Goal: Task Accomplishment & Management: Manage account settings

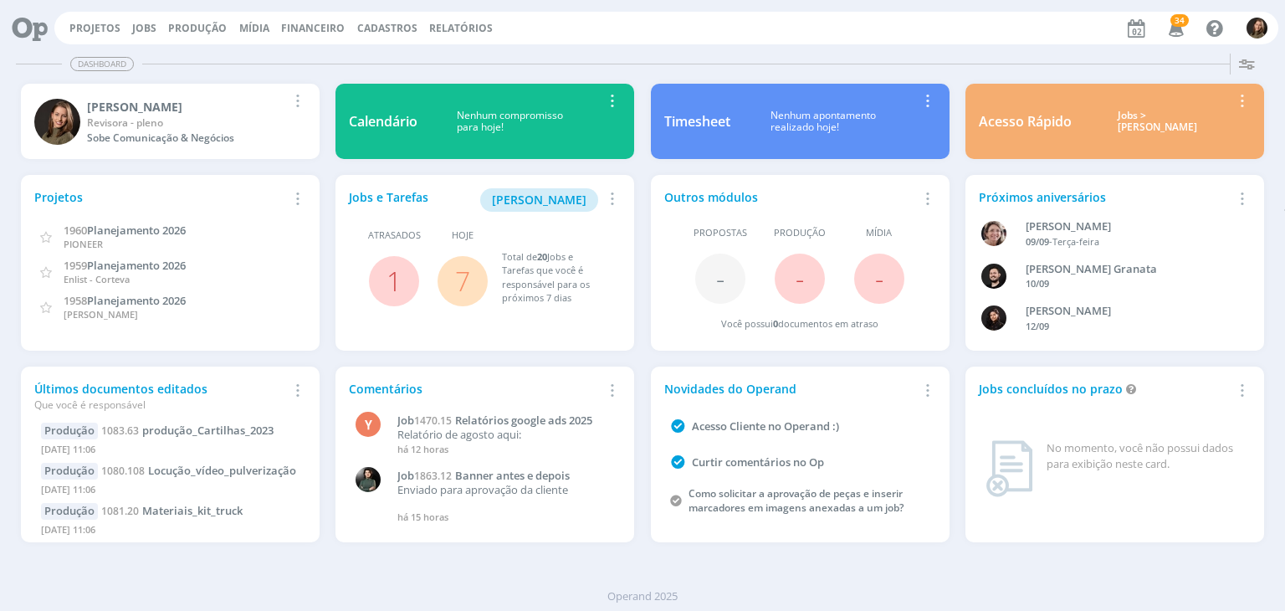
click at [468, 275] on link "7" at bounding box center [462, 281] width 15 height 36
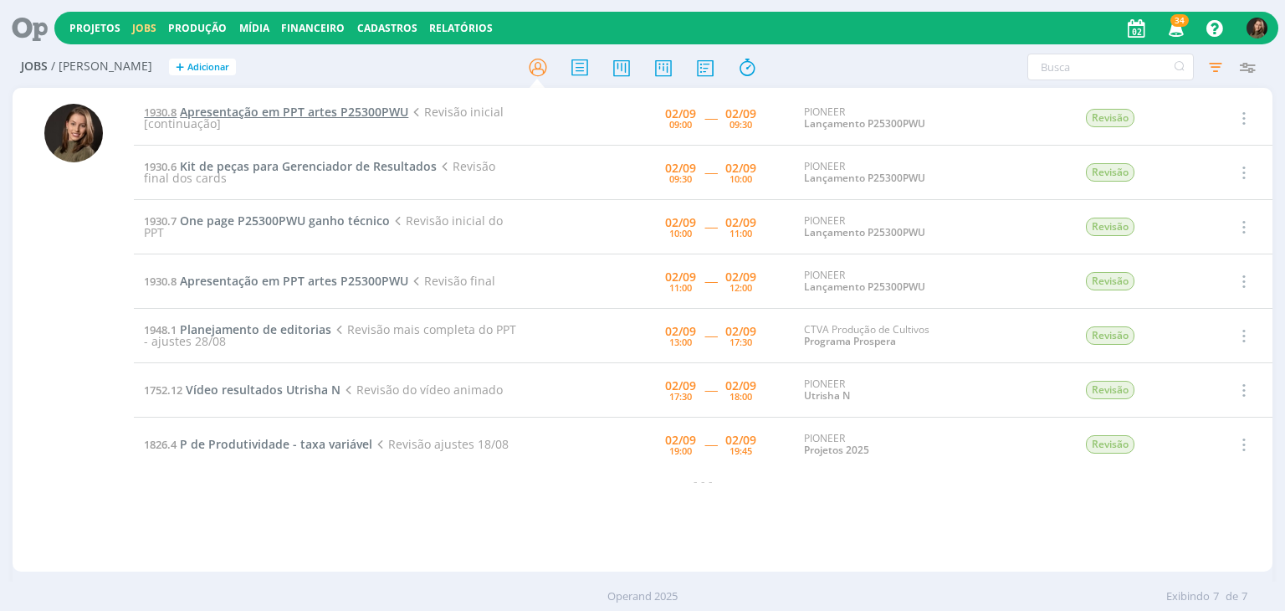
click at [286, 106] on span "Apresentação em PPT artes P25300PWU" at bounding box center [294, 112] width 228 height 16
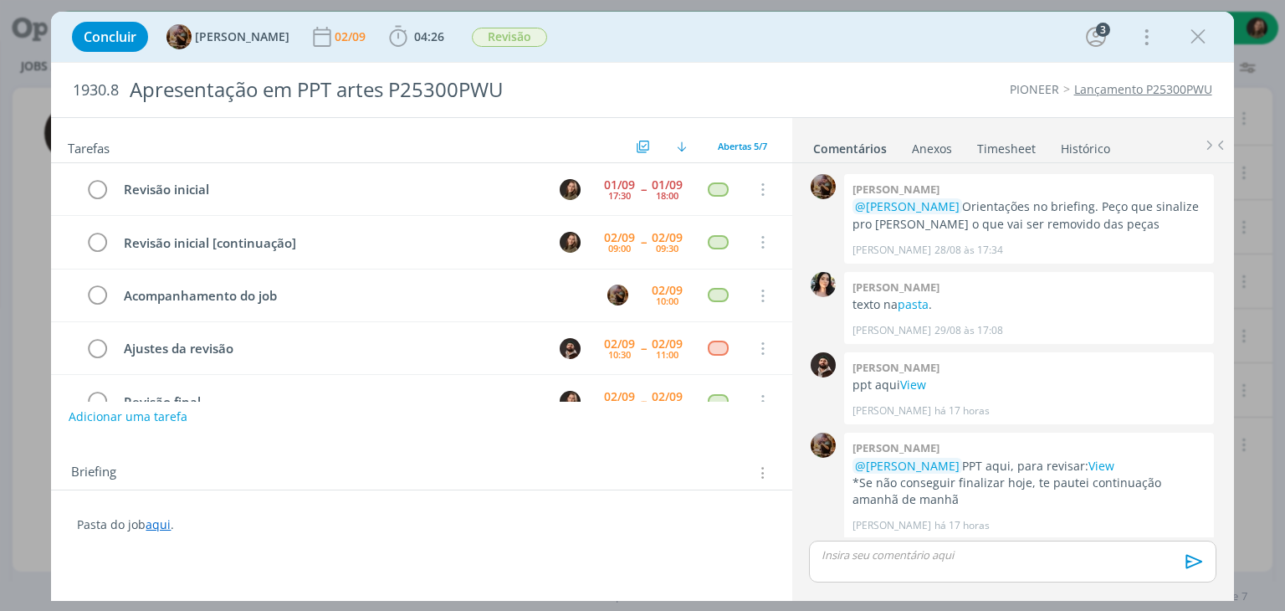
scroll to position [5, 0]
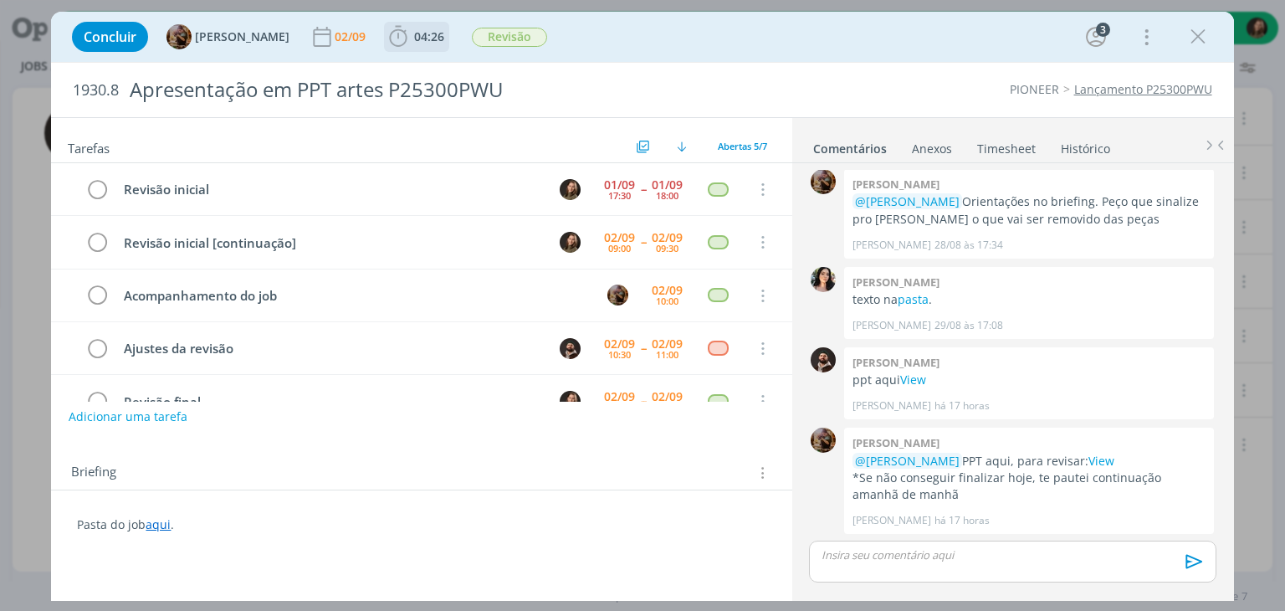
click at [407, 44] on icon "dialog" at bounding box center [399, 36] width 18 height 21
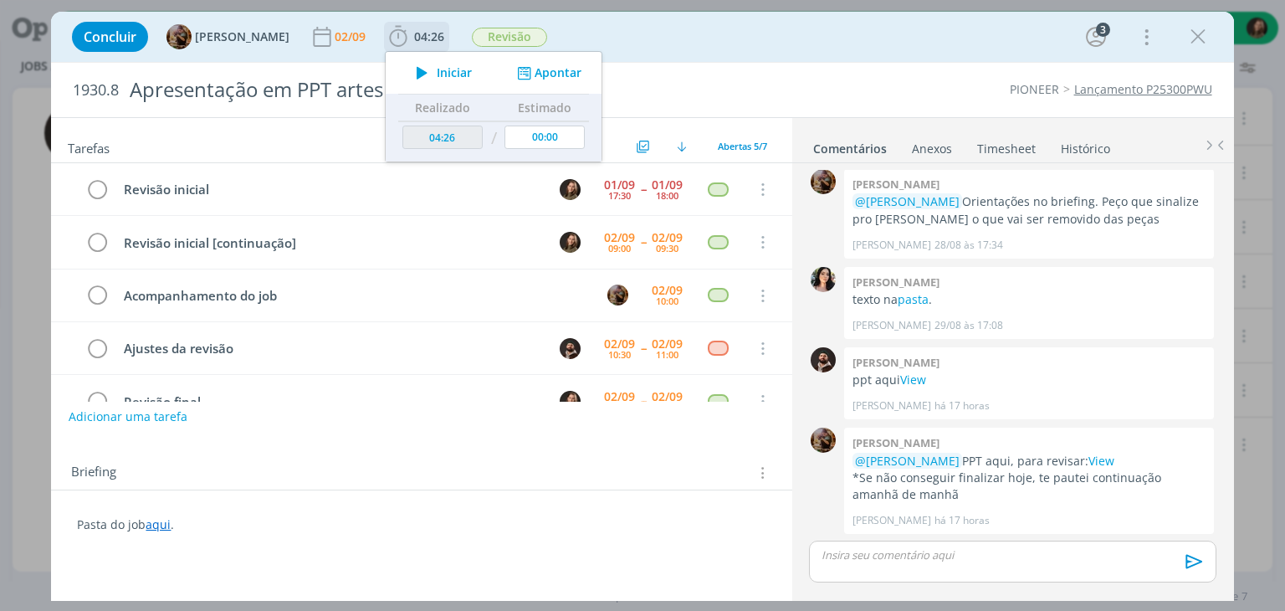
drag, startPoint x: 460, startPoint y: 81, endPoint x: 455, endPoint y: 69, distance: 13.5
click at [460, 79] on button "Iniciar" at bounding box center [439, 72] width 66 height 23
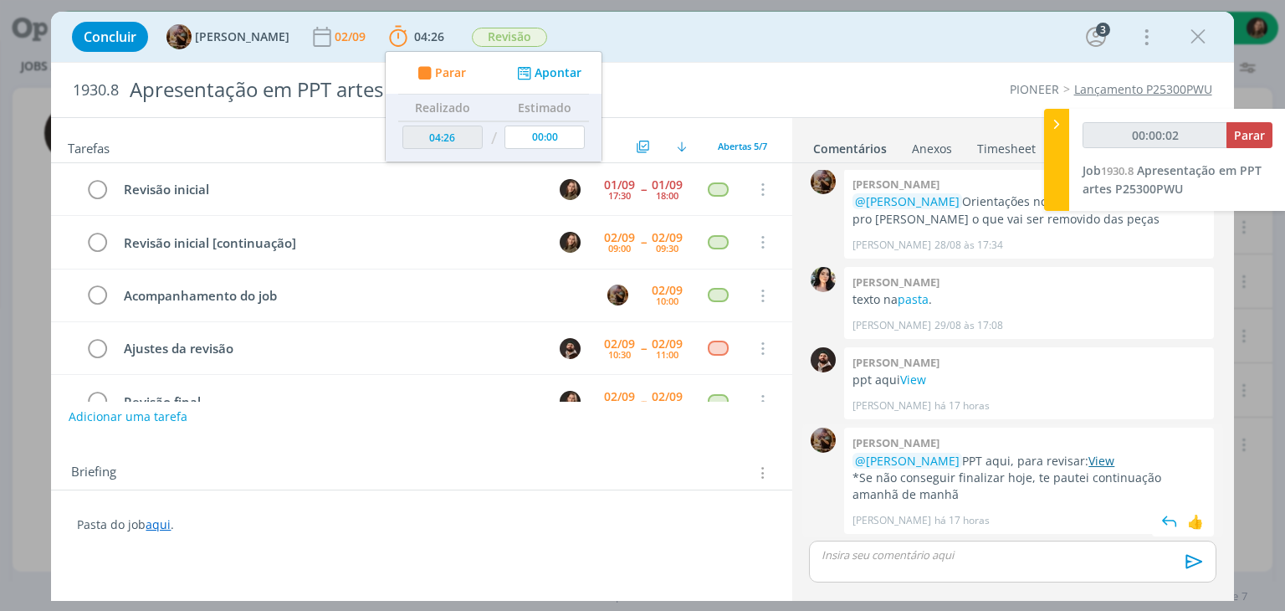
click at [1088, 452] on link "View" at bounding box center [1101, 460] width 26 height 16
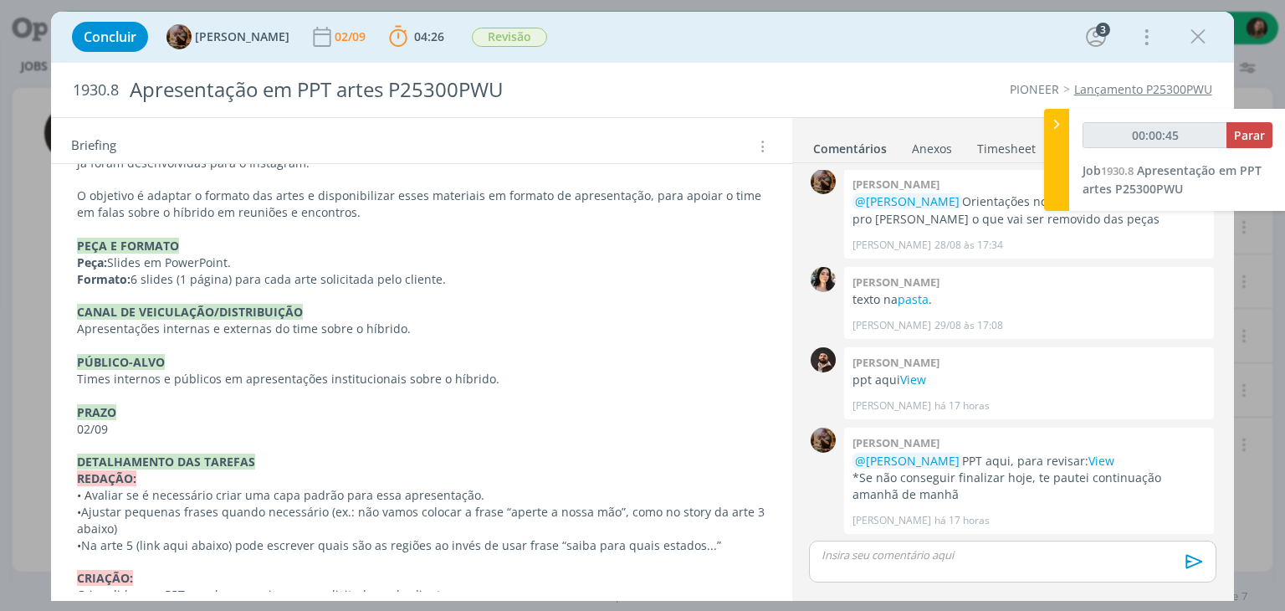
scroll to position [502, 0]
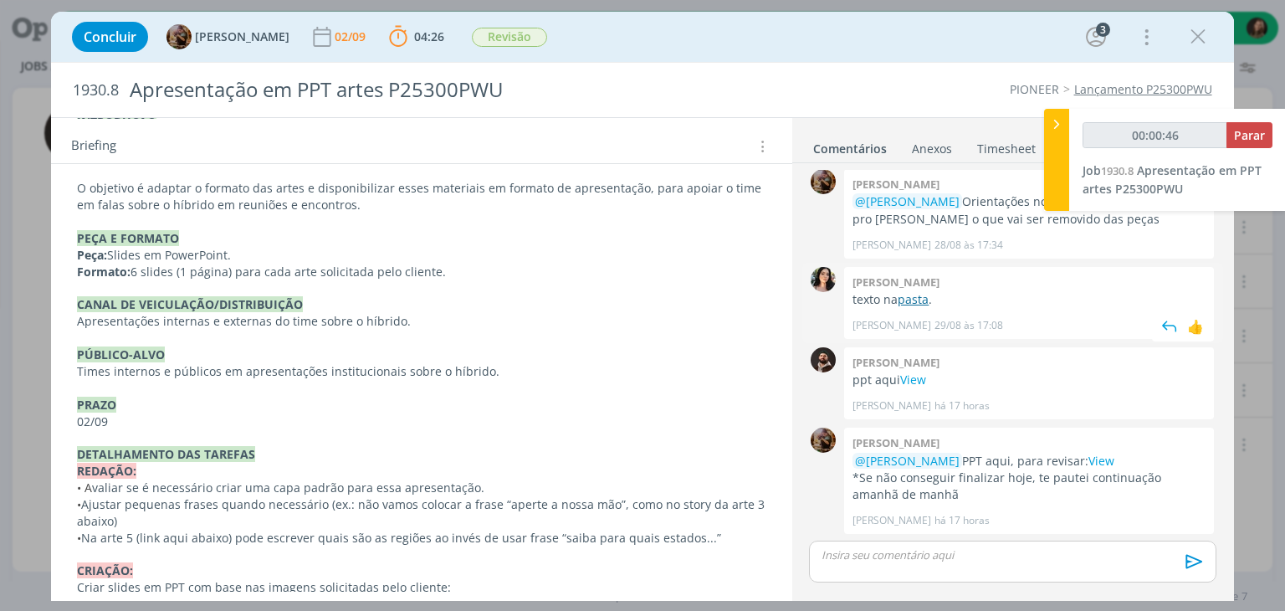
click at [925, 295] on link "pasta" at bounding box center [912, 299] width 31 height 16
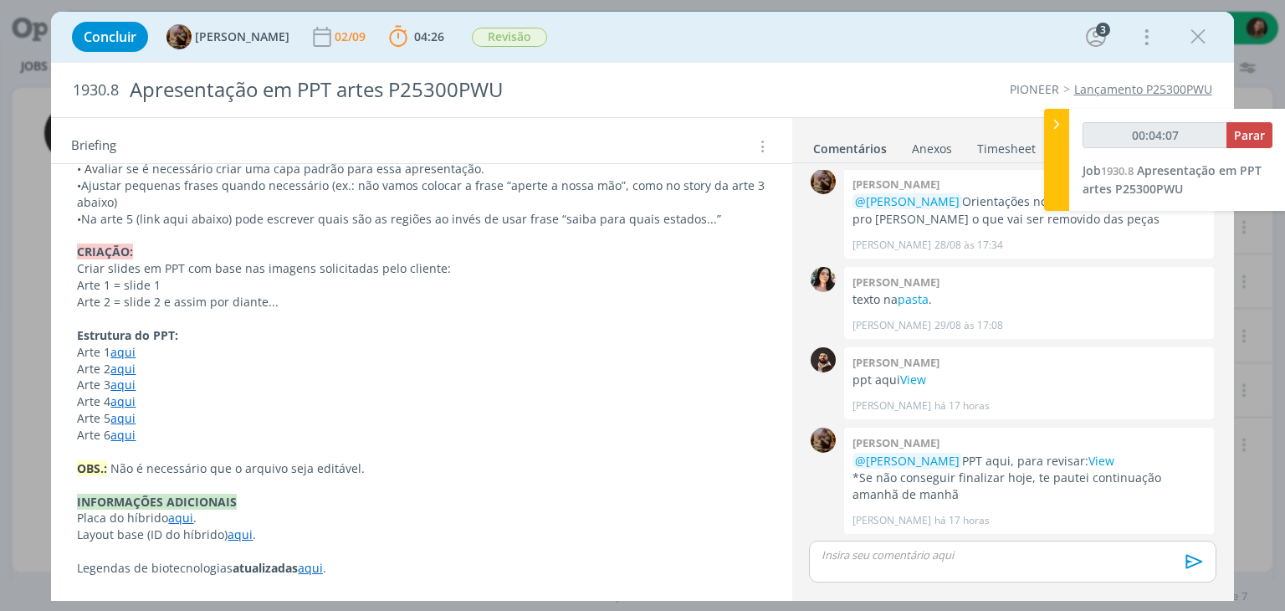
scroll to position [900, 0]
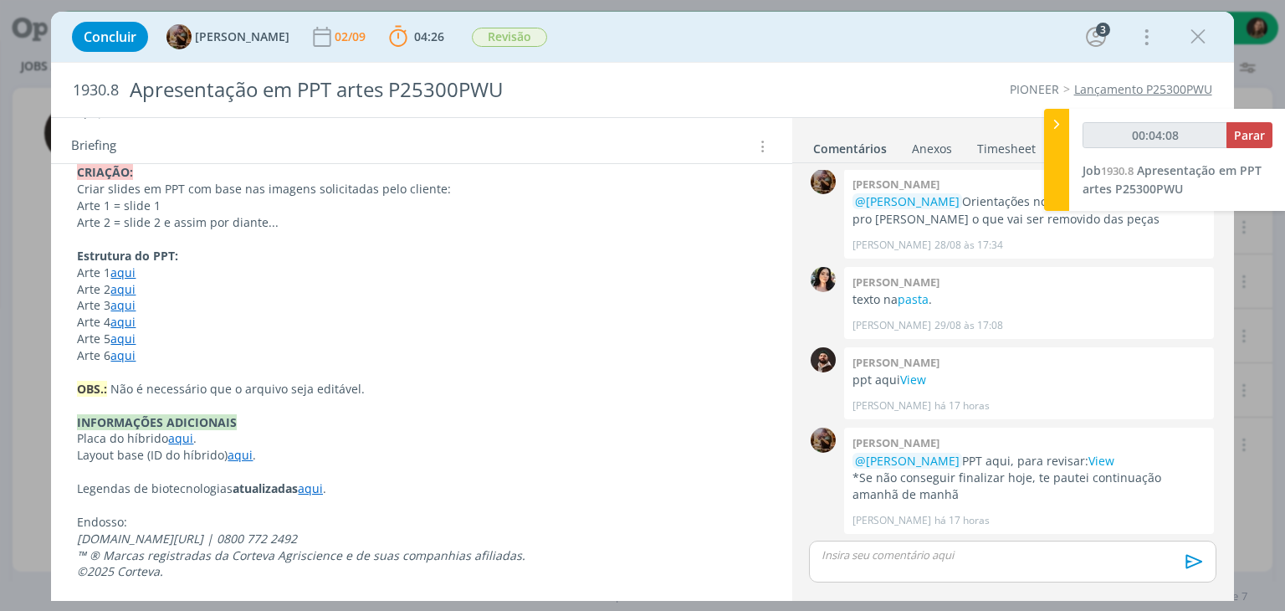
click at [115, 308] on link "aqui" at bounding box center [122, 305] width 25 height 16
click at [139, 328] on link "[URL][DOMAIN_NAME]" at bounding box center [186, 338] width 126 height 22
click at [247, 253] on p "Estrutura do PPT:" at bounding box center [421, 256] width 687 height 17
click at [120, 336] on link "aqui" at bounding box center [123, 339] width 25 height 16
click at [152, 369] on link "[URL][DOMAIN_NAME]" at bounding box center [186, 371] width 126 height 22
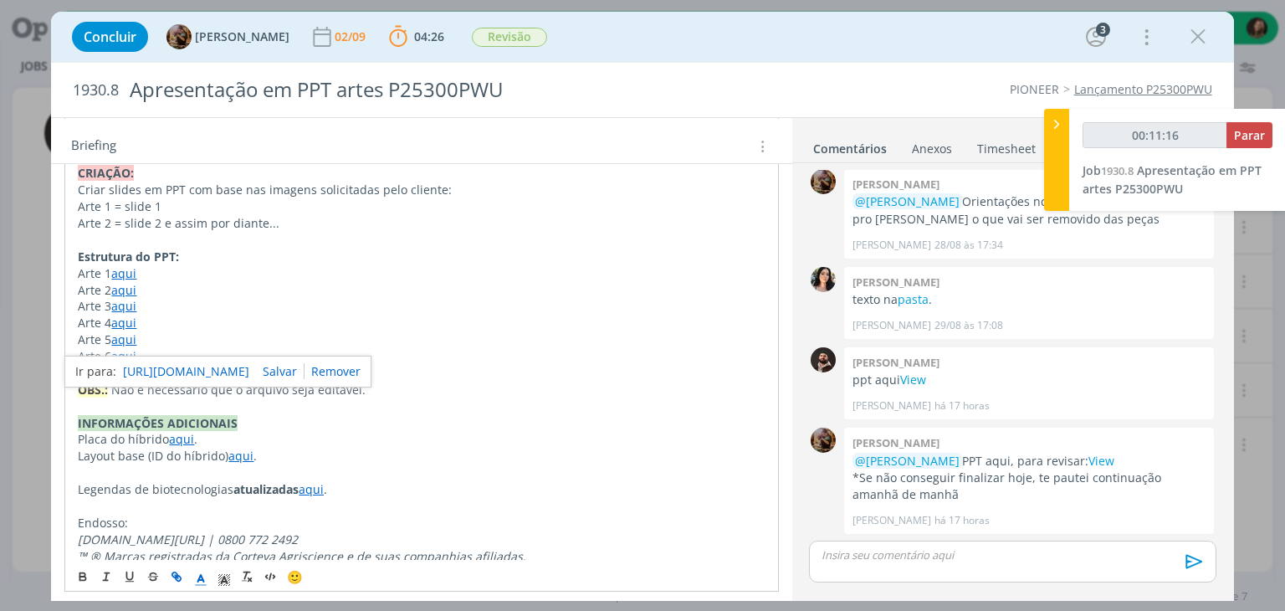
click at [264, 331] on p "Arte 5 aqui" at bounding box center [421, 339] width 687 height 17
click at [123, 353] on link "aqui" at bounding box center [123, 356] width 25 height 16
click at [197, 386] on link "[URL][DOMAIN_NAME]" at bounding box center [186, 388] width 126 height 22
drag, startPoint x: 314, startPoint y: 486, endPoint x: 326, endPoint y: 511, distance: 27.7
click at [314, 486] on link "aqui" at bounding box center [311, 489] width 25 height 16
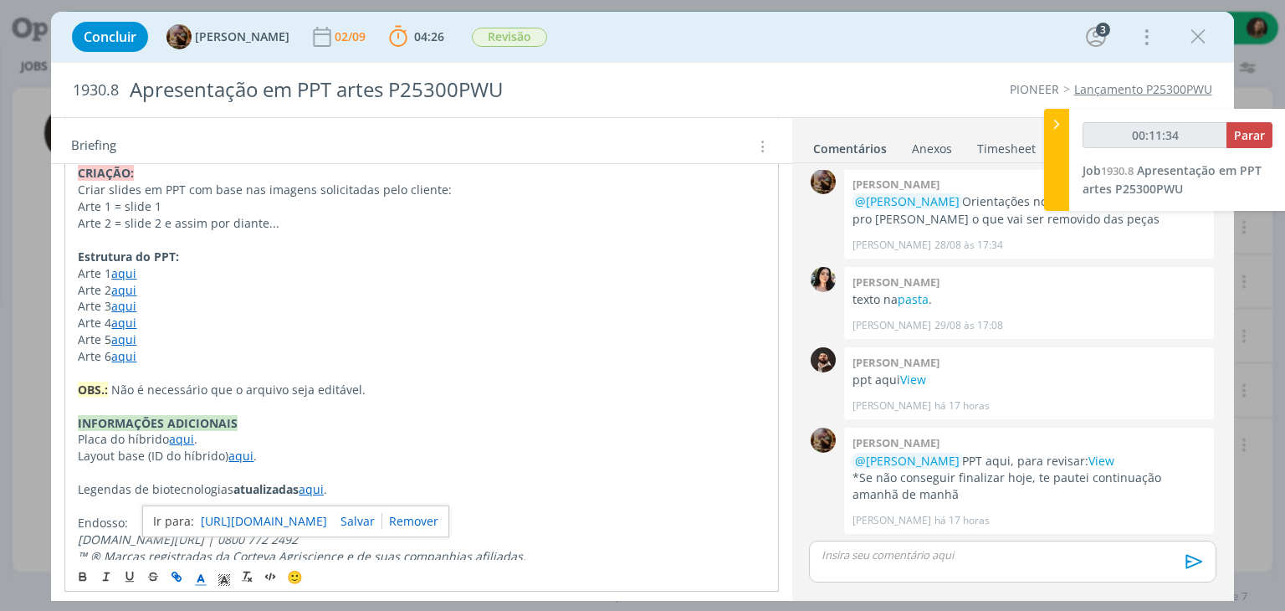
click at [327, 519] on link "[URL][DOMAIN_NAME]" at bounding box center [264, 521] width 126 height 22
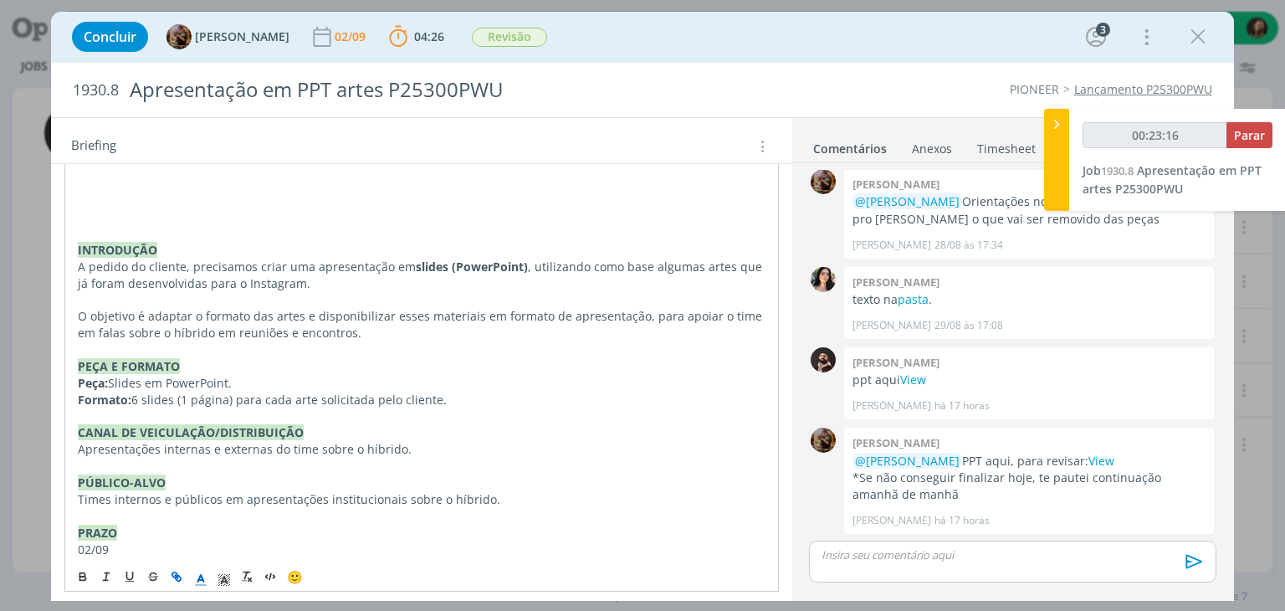
scroll to position [147, 0]
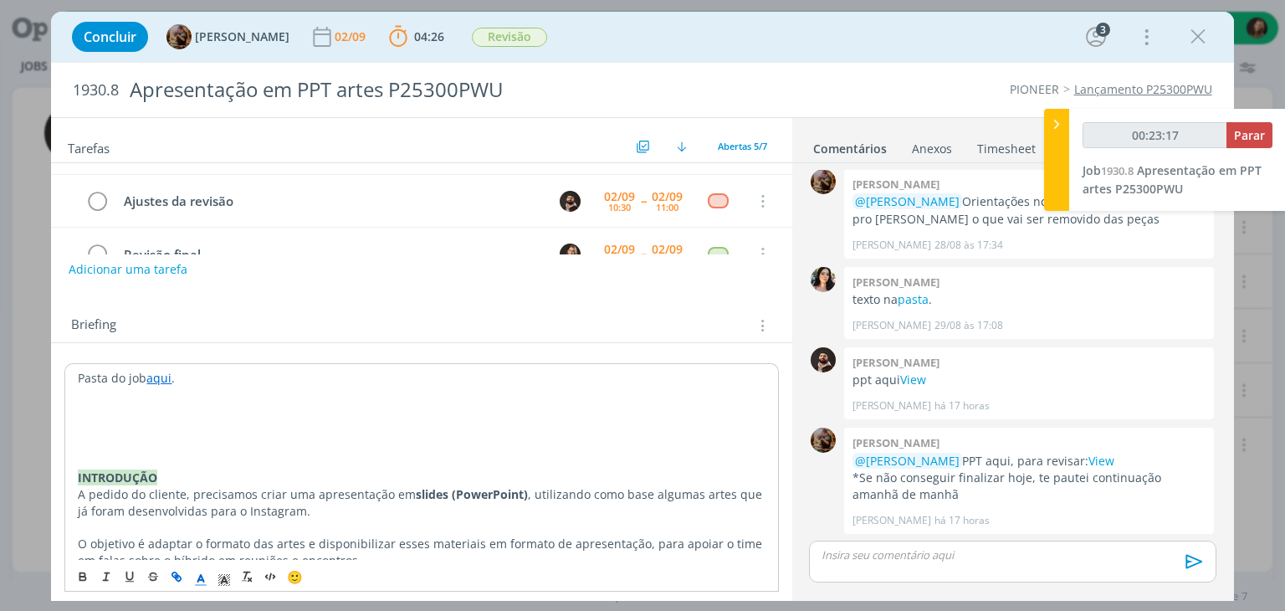
click at [109, 445] on p "dialog" at bounding box center [421, 444] width 687 height 17
type input "00:23:18"
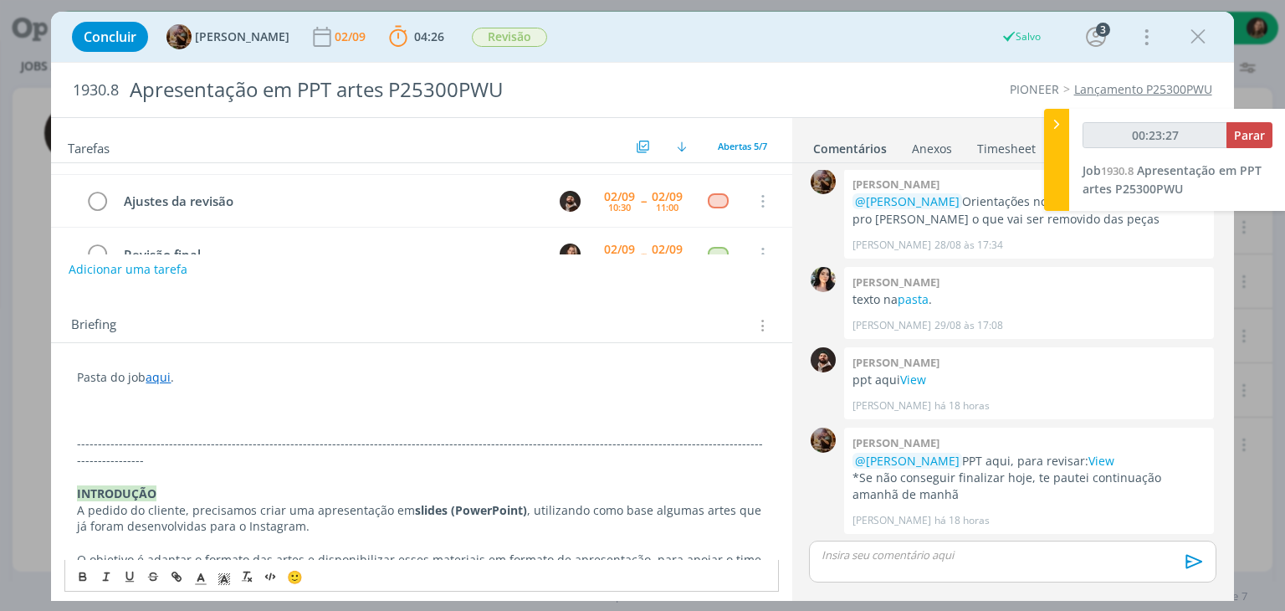
click at [117, 396] on p "dialog" at bounding box center [421, 393] width 688 height 17
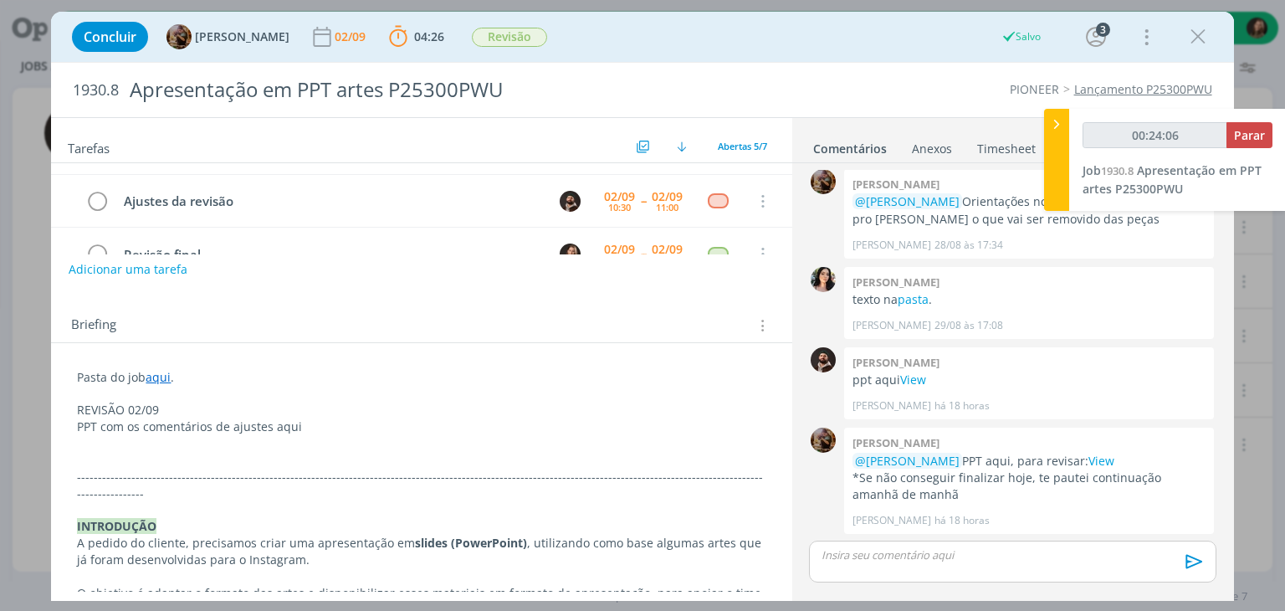
click at [130, 414] on p "REVISÃO 02/09" at bounding box center [421, 409] width 688 height 17
click at [83, 583] on button "dialog" at bounding box center [83, 576] width 23 height 20
click at [223, 576] on polyline "dialog" at bounding box center [225, 578] width 6 height 7
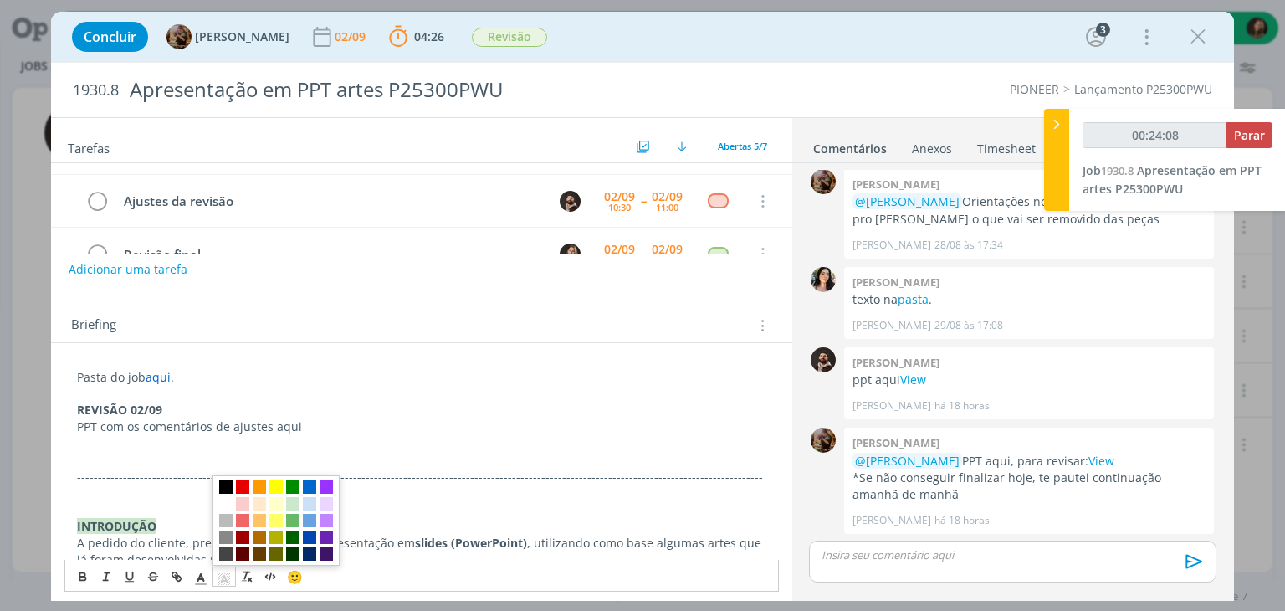
click at [221, 489] on span "dialog" at bounding box center [225, 486] width 13 height 13
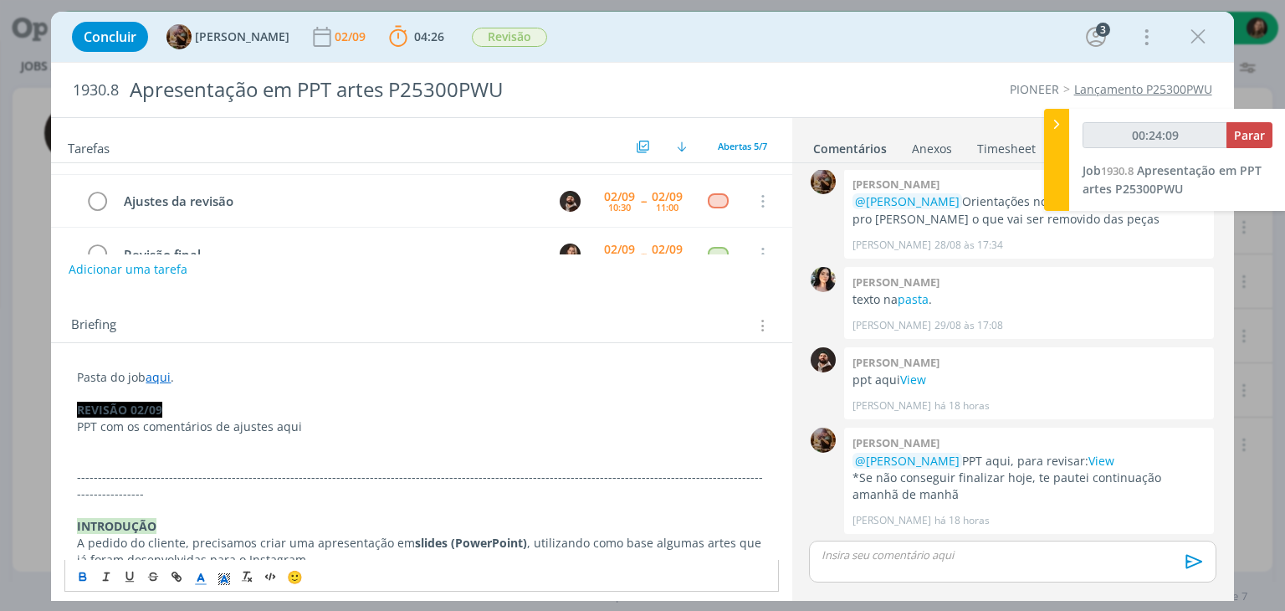
click at [202, 573] on icon "dialog" at bounding box center [200, 578] width 15 height 15
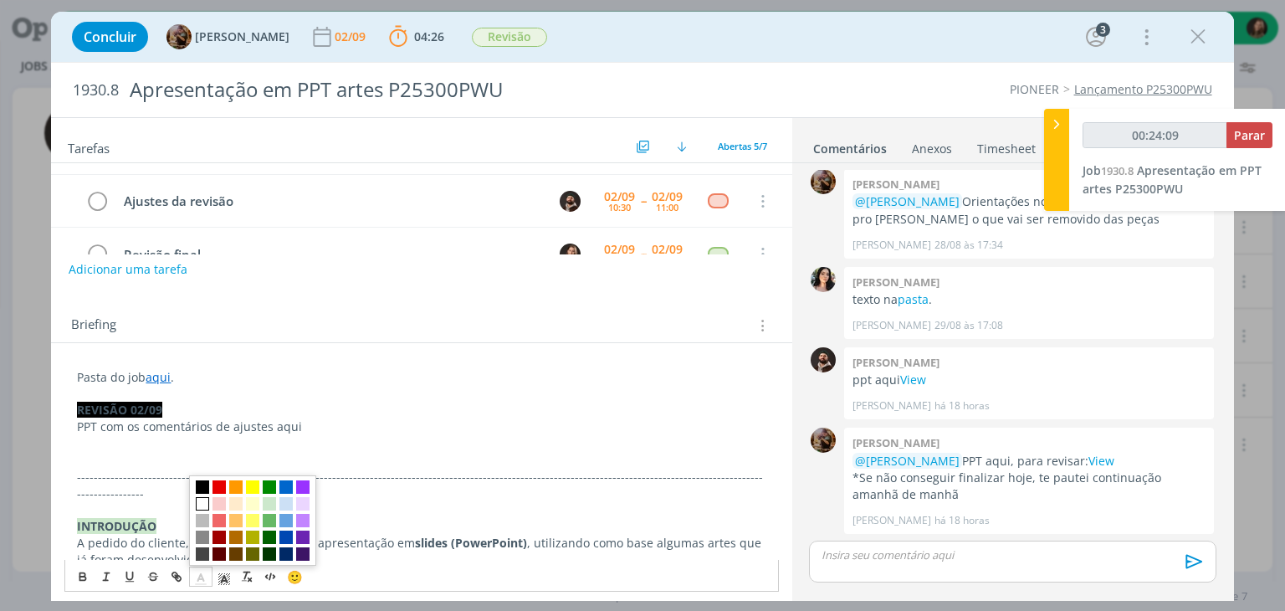
click at [202, 508] on span "dialog" at bounding box center [202, 503] width 13 height 13
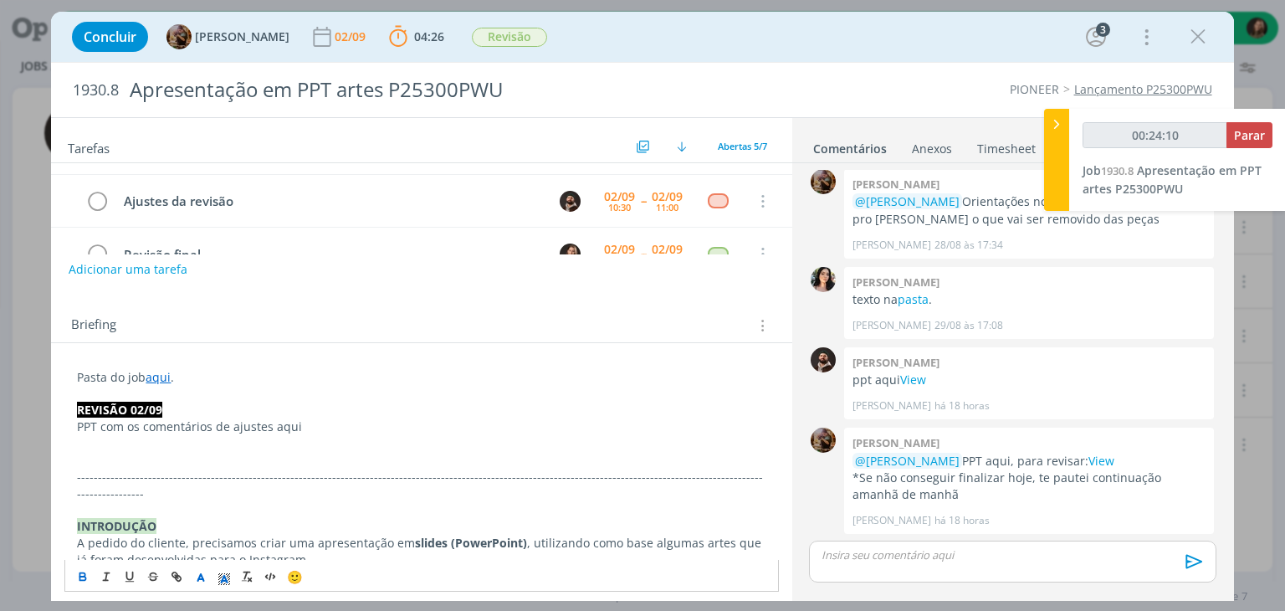
click at [194, 456] on p "dialog" at bounding box center [421, 460] width 688 height 17
click at [154, 376] on link "aqui" at bounding box center [158, 377] width 25 height 16
click at [191, 406] on link "[URL][DOMAIN_NAME]" at bounding box center [186, 409] width 126 height 22
click at [305, 473] on p "-------------------------------------------------------------------------------…" at bounding box center [421, 484] width 688 height 33
drag, startPoint x: 276, startPoint y: 428, endPoint x: 291, endPoint y: 428, distance: 15.1
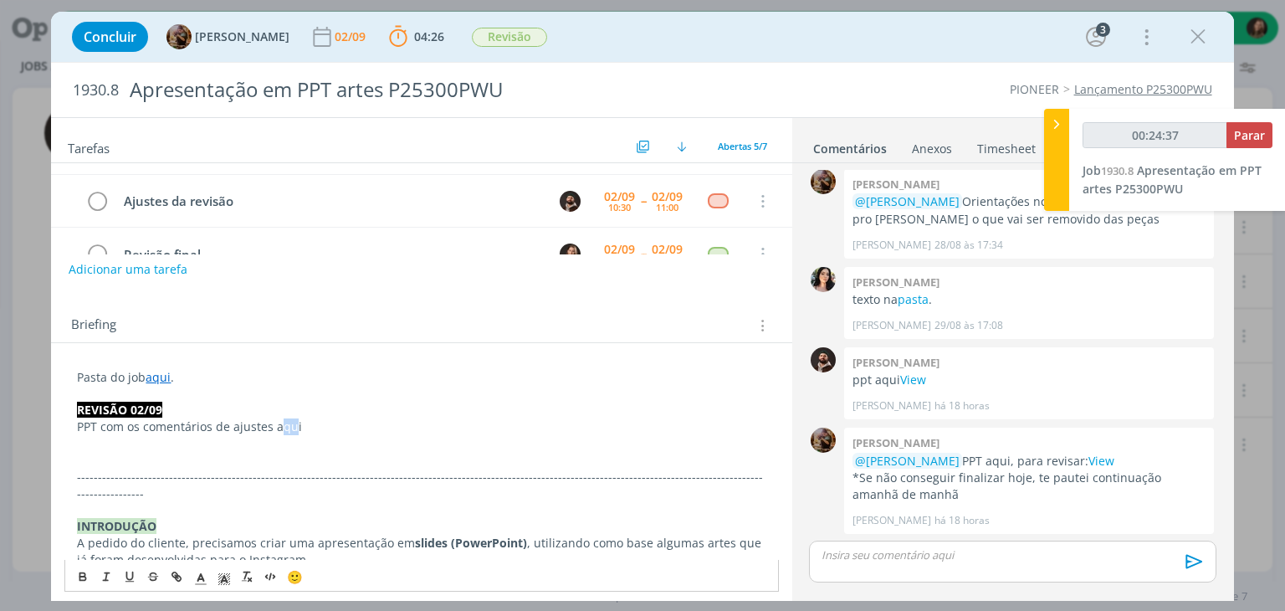
click at [291, 428] on p "PPT com os comentários de ajustes aqui" at bounding box center [421, 426] width 688 height 17
drag, startPoint x: 274, startPoint y: 426, endPoint x: 313, endPoint y: 426, distance: 38.5
click at [313, 426] on p "PPT com os comentários de ajustes aqui" at bounding box center [421, 426] width 688 height 17
type input "00:24:39"
click at [181, 577] on icon "dialog" at bounding box center [176, 576] width 13 height 13
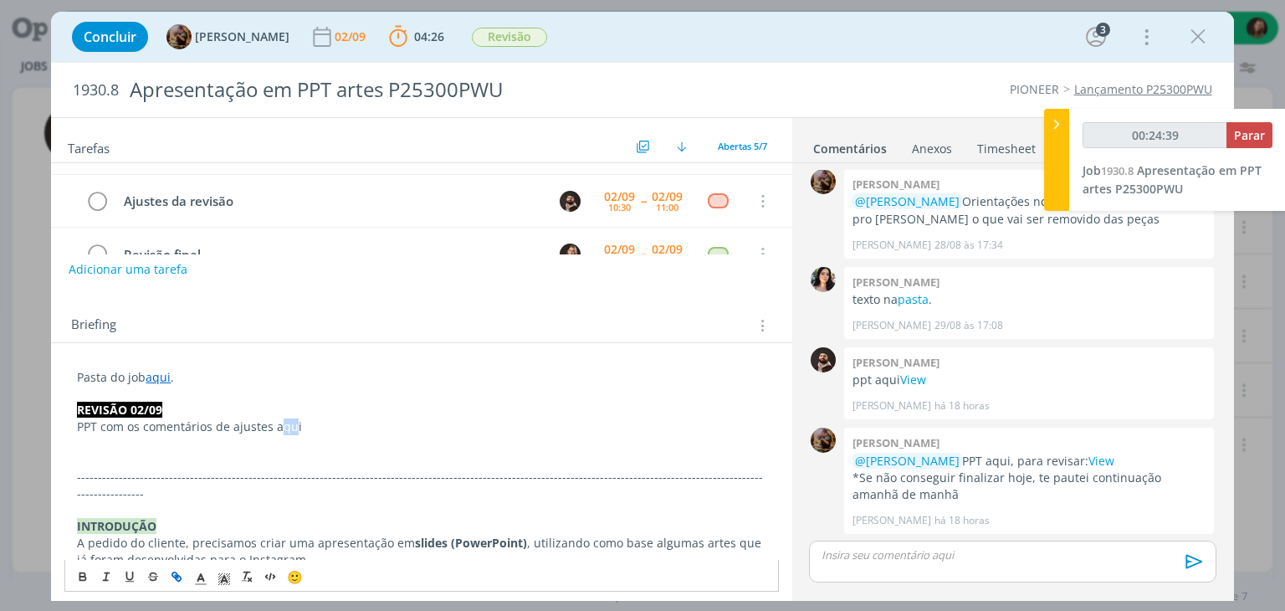
type input "aqui"
type input "00:24:40"
paste input "[URL][DOMAIN_NAME]"
type input "[URL][DOMAIN_NAME]"
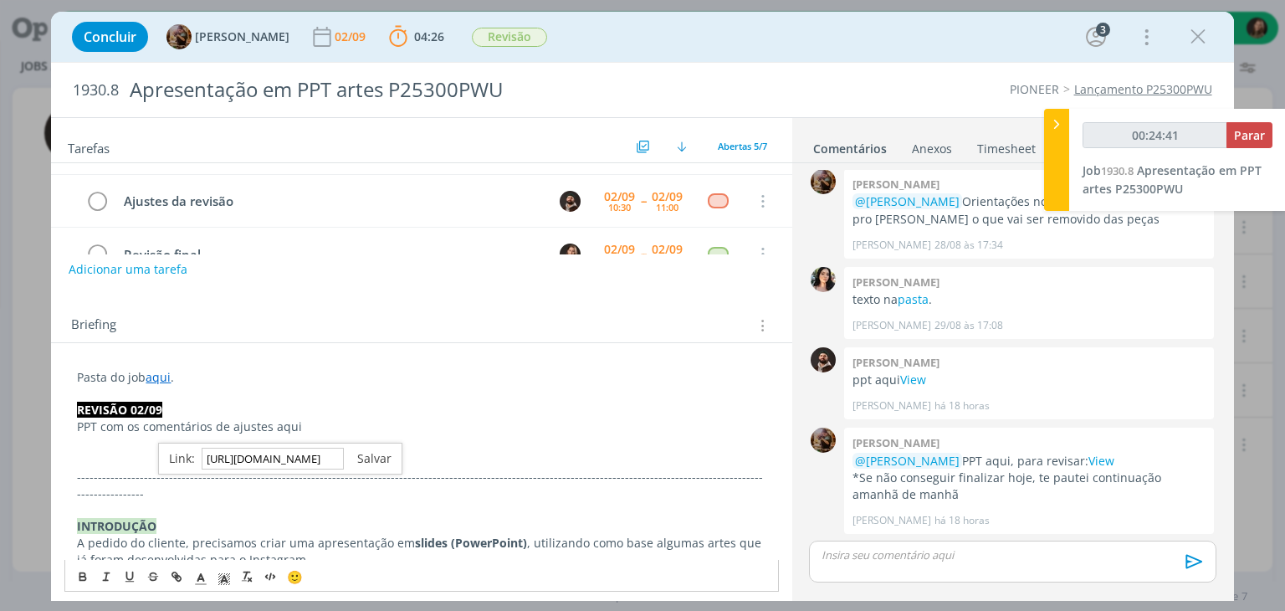
click at [364, 459] on link "dialog" at bounding box center [368, 458] width 48 height 16
click at [366, 452] on p "dialog" at bounding box center [421, 460] width 688 height 17
click at [890, 570] on div "dialog" at bounding box center [1012, 561] width 406 height 42
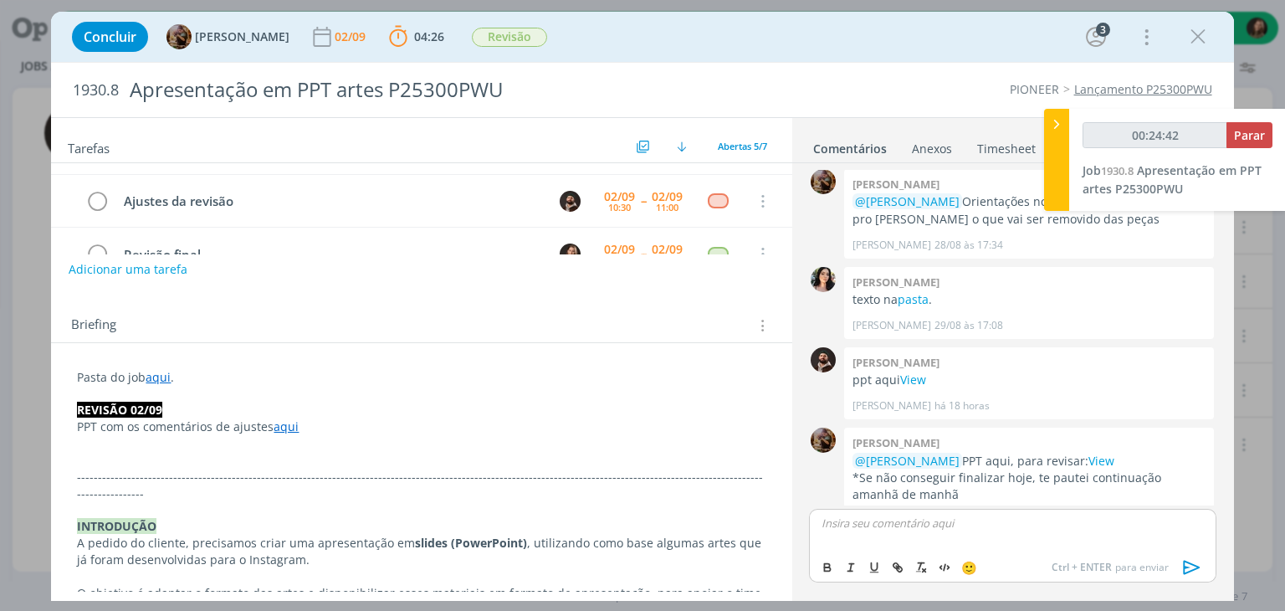
scroll to position [37, 0]
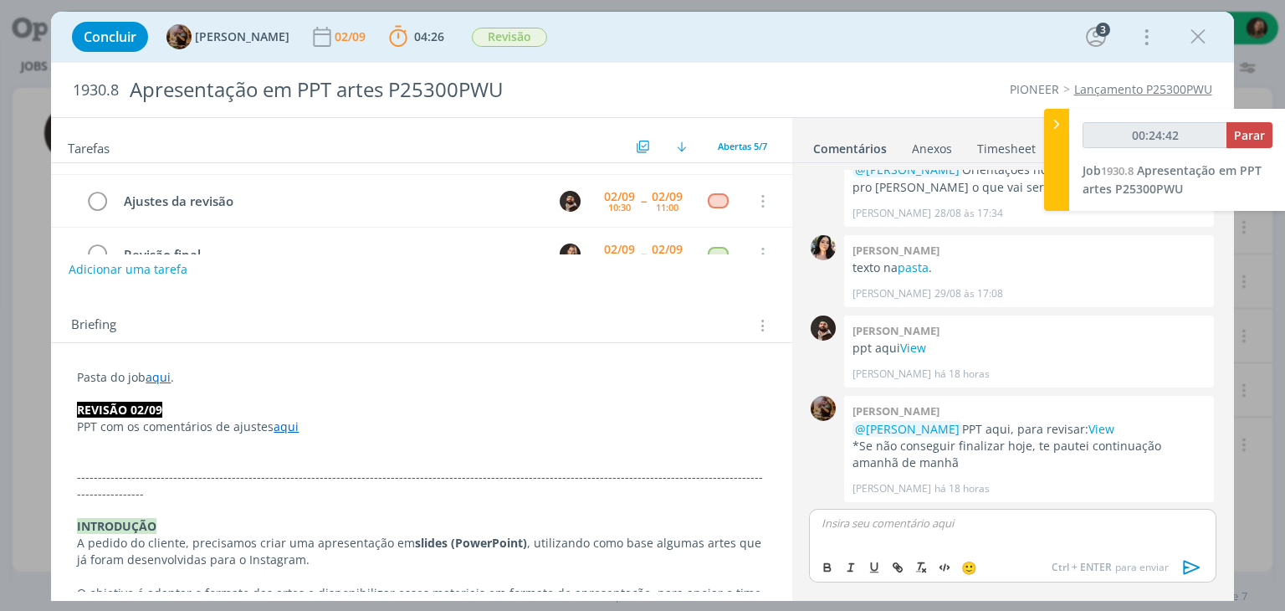
type input "00:24:43"
click at [913, 578] on span "[PERSON_NAME]" at bounding box center [913, 577] width 104 height 18
click at [1188, 566] on icon "dialog" at bounding box center [1191, 567] width 17 height 14
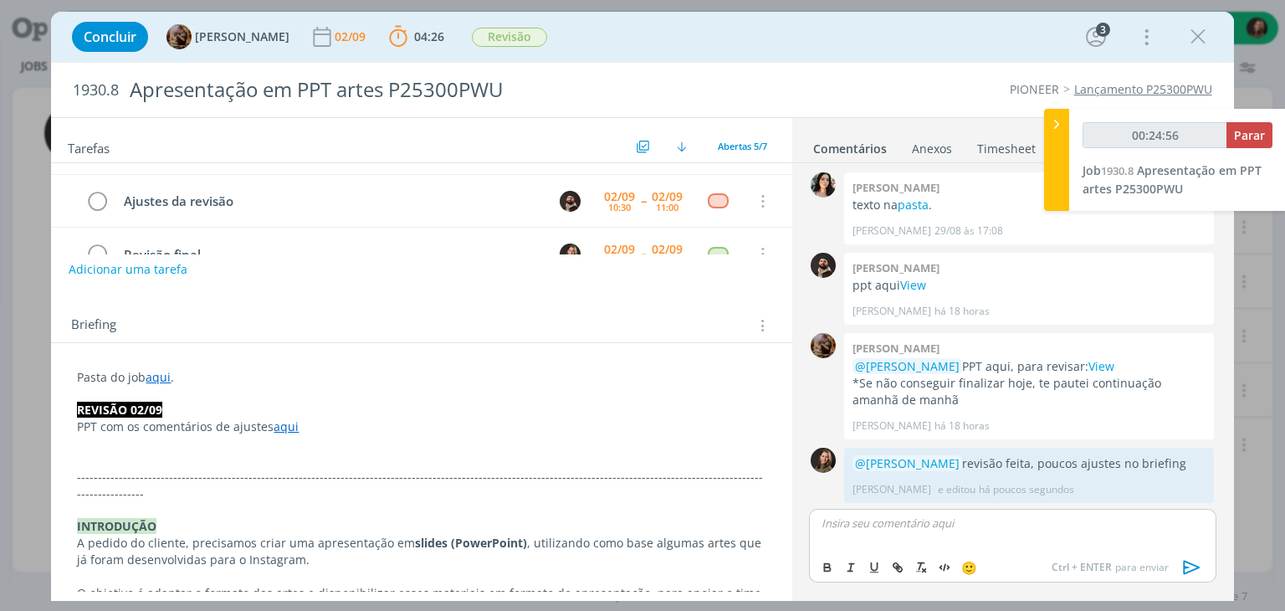
scroll to position [0, 0]
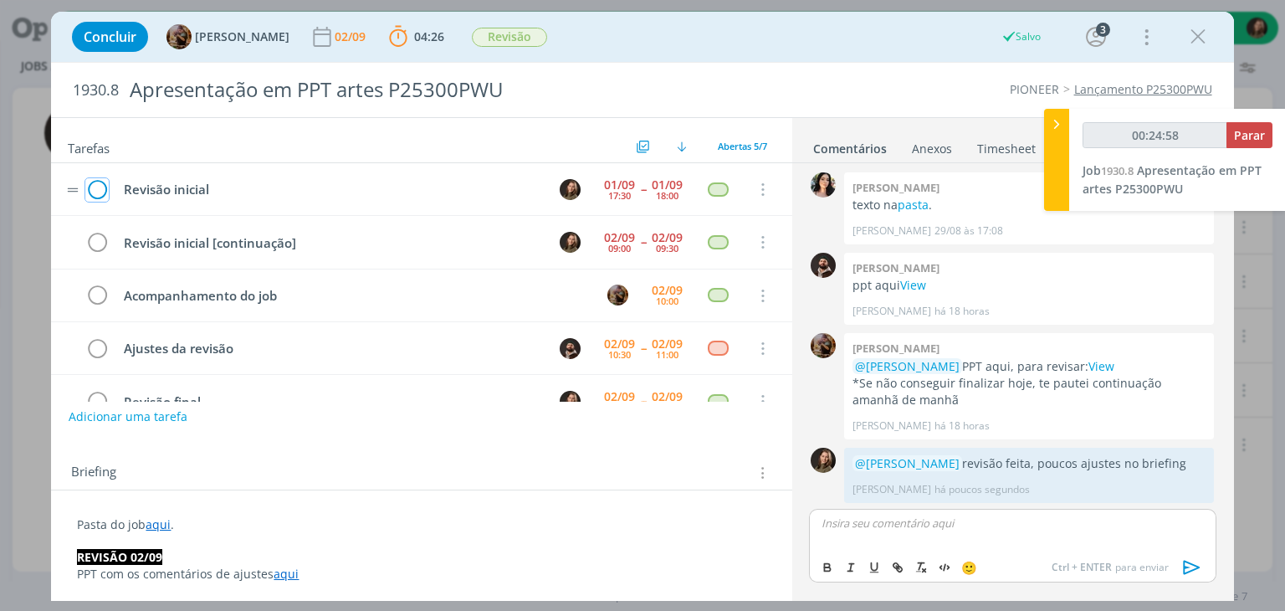
click at [97, 189] on icon "dialog" at bounding box center [96, 189] width 23 height 25
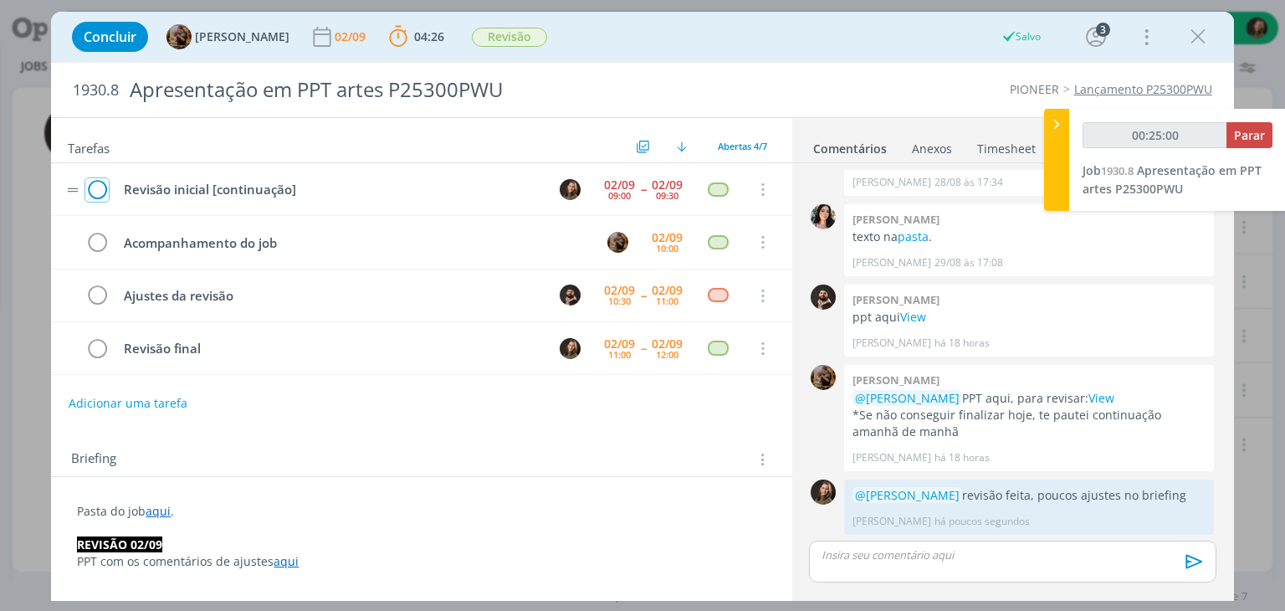
click at [100, 187] on icon "dialog" at bounding box center [96, 189] width 23 height 25
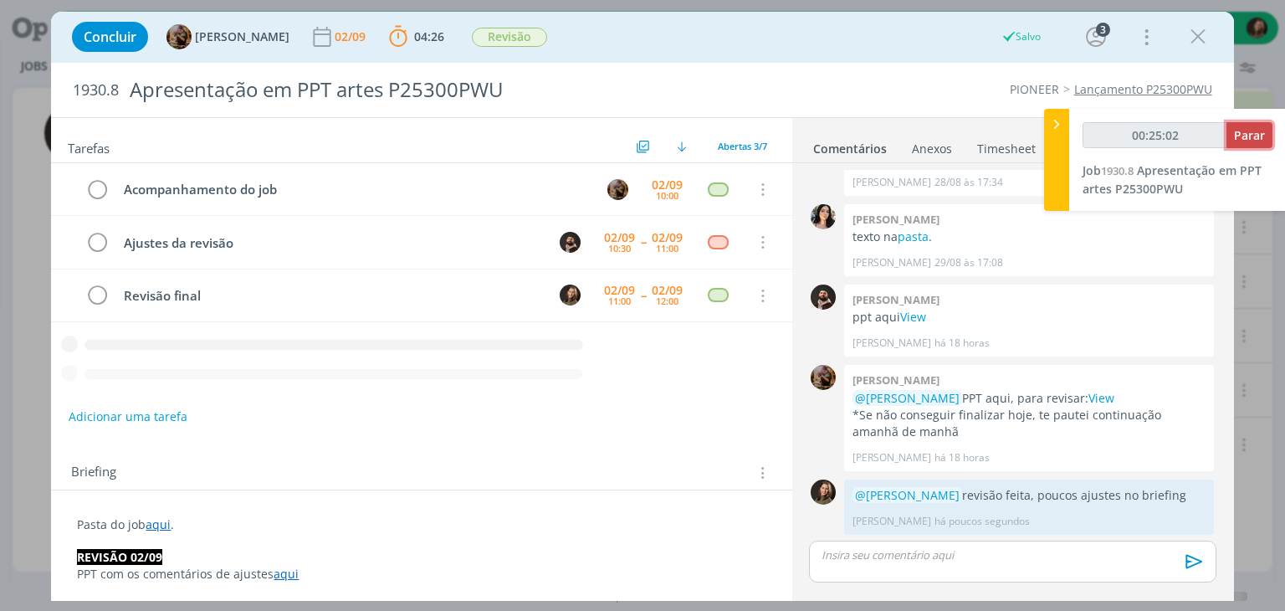
click at [1234, 135] on span "Parar" at bounding box center [1249, 135] width 31 height 16
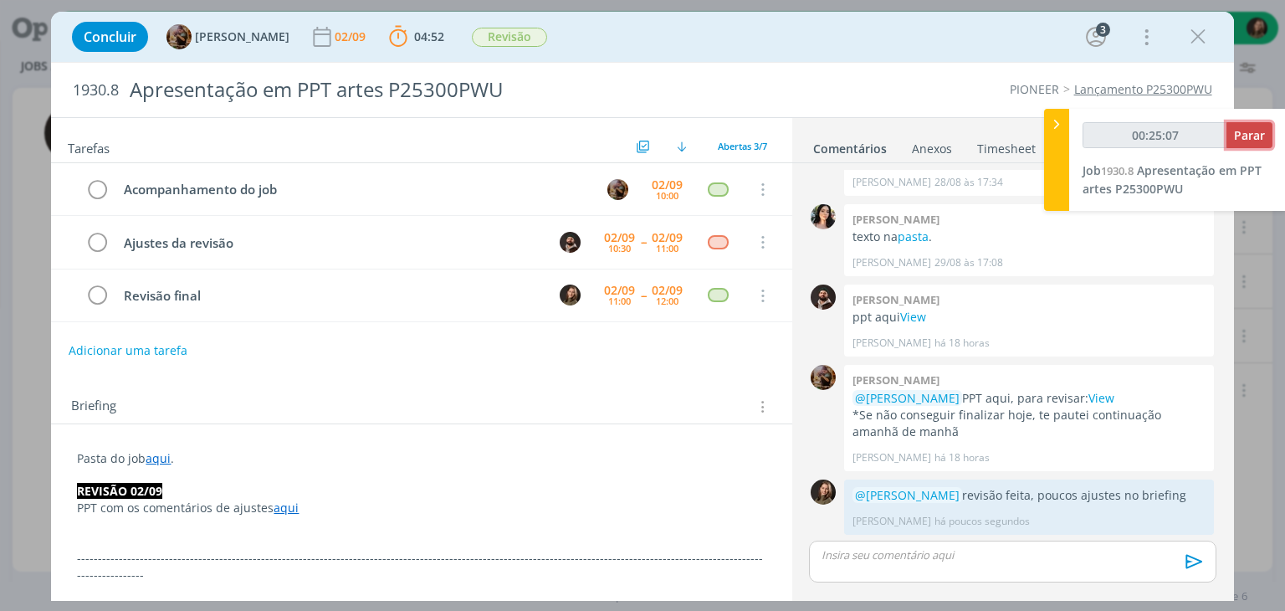
click at [1245, 124] on button "Parar" at bounding box center [1249, 135] width 46 height 26
type input "00:26:00"
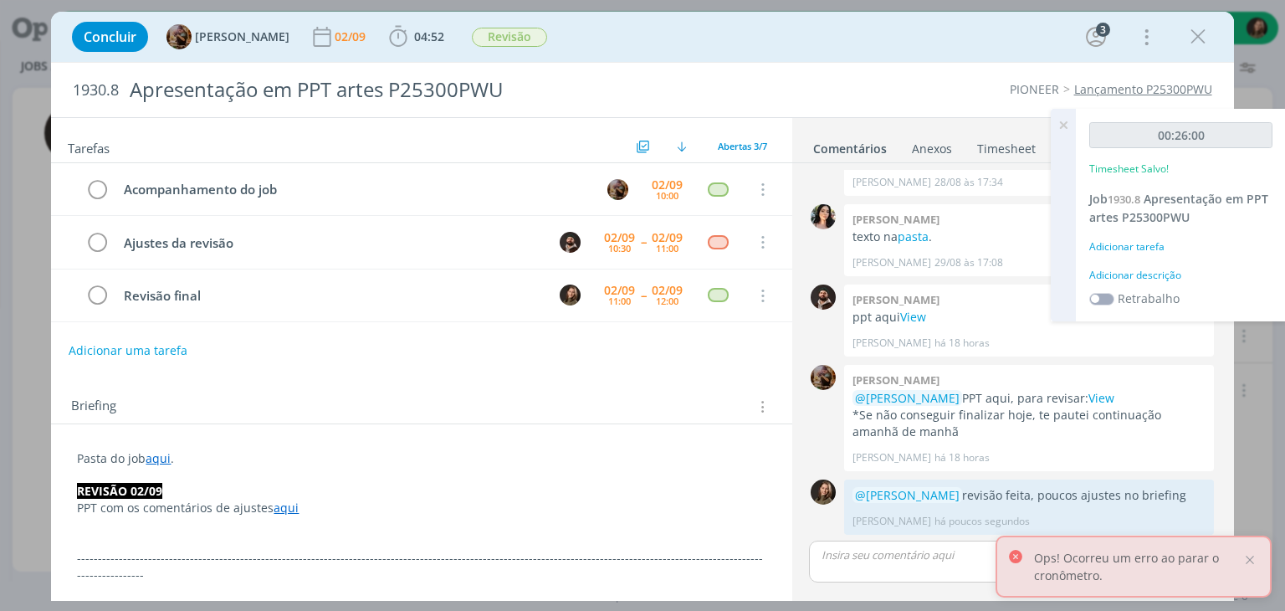
click at [1147, 279] on div "Adicionar descrição" at bounding box center [1180, 275] width 183 height 15
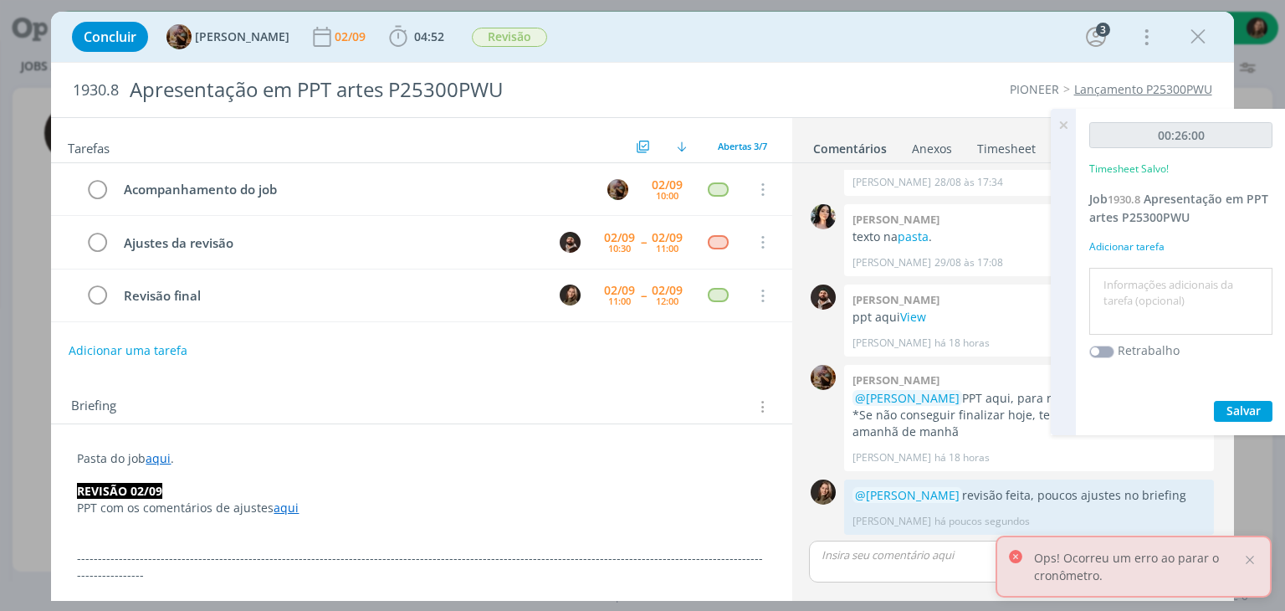
click at [1147, 279] on textarea at bounding box center [1180, 301] width 175 height 59
type textarea "revisão"
click at [1234, 414] on span "Salvar" at bounding box center [1243, 410] width 34 height 16
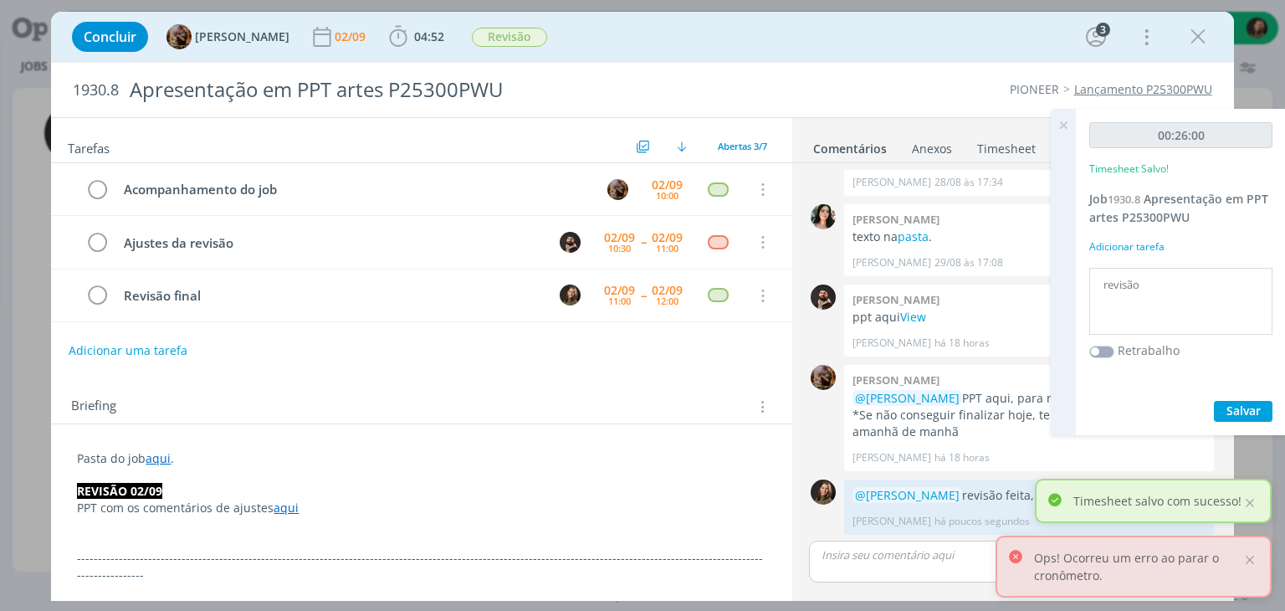
click at [1059, 123] on icon at bounding box center [1063, 125] width 30 height 33
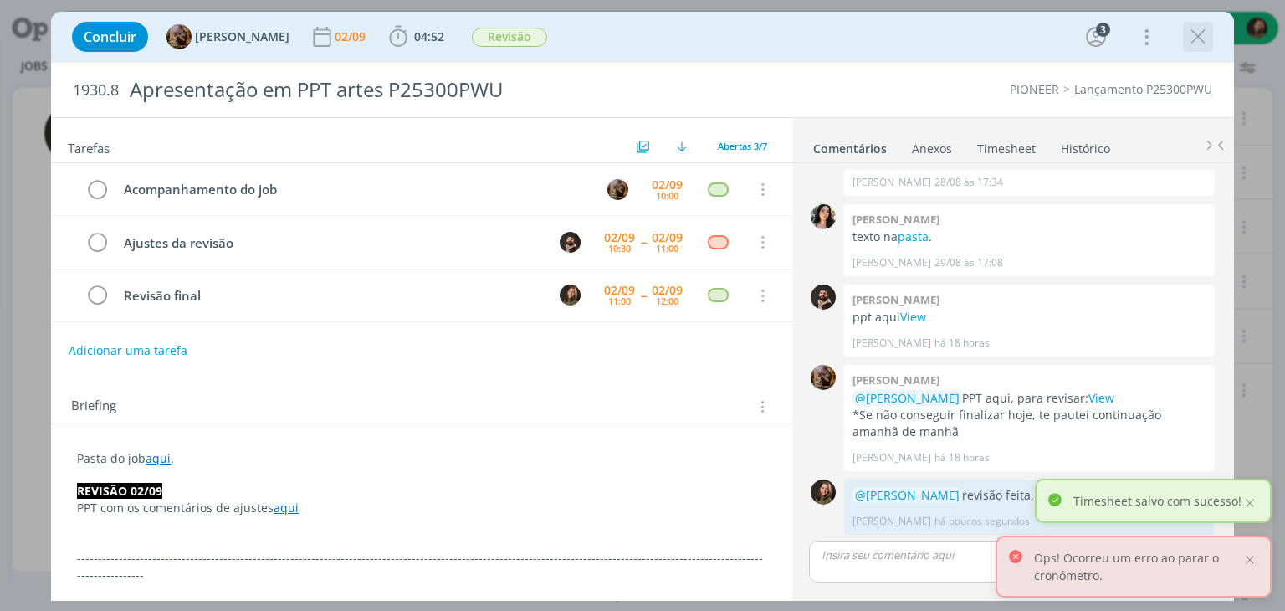
click at [1191, 41] on icon "dialog" at bounding box center [1197, 36] width 25 height 25
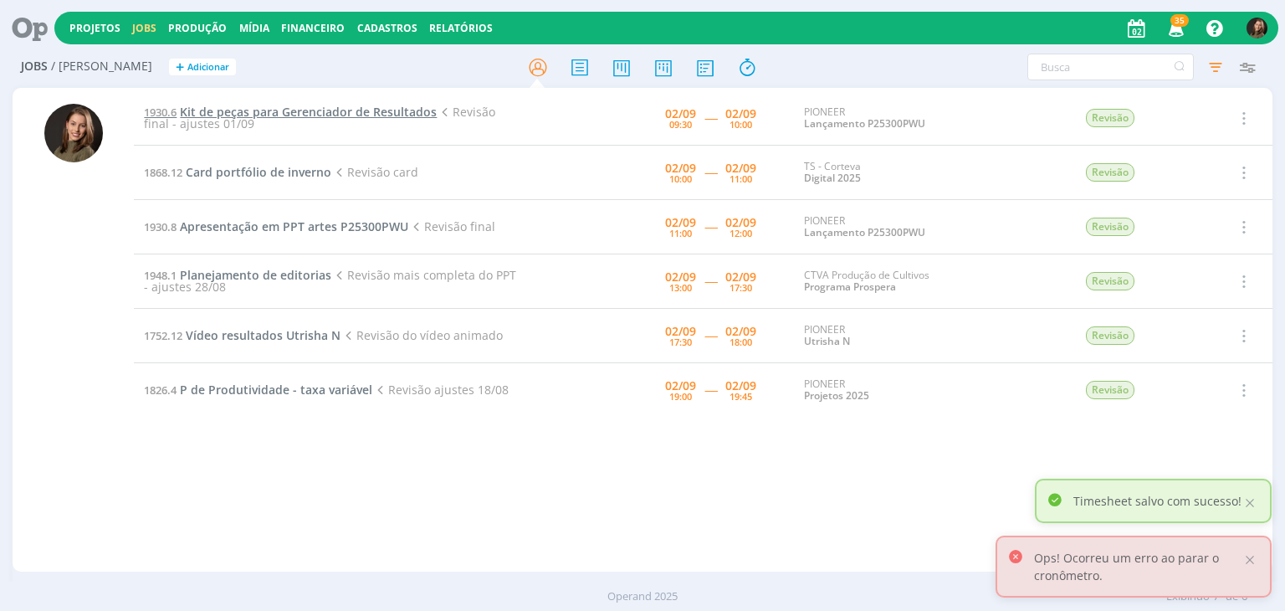
click at [321, 107] on span "Kit de peças para Gerenciador de Resultados" at bounding box center [308, 112] width 257 height 16
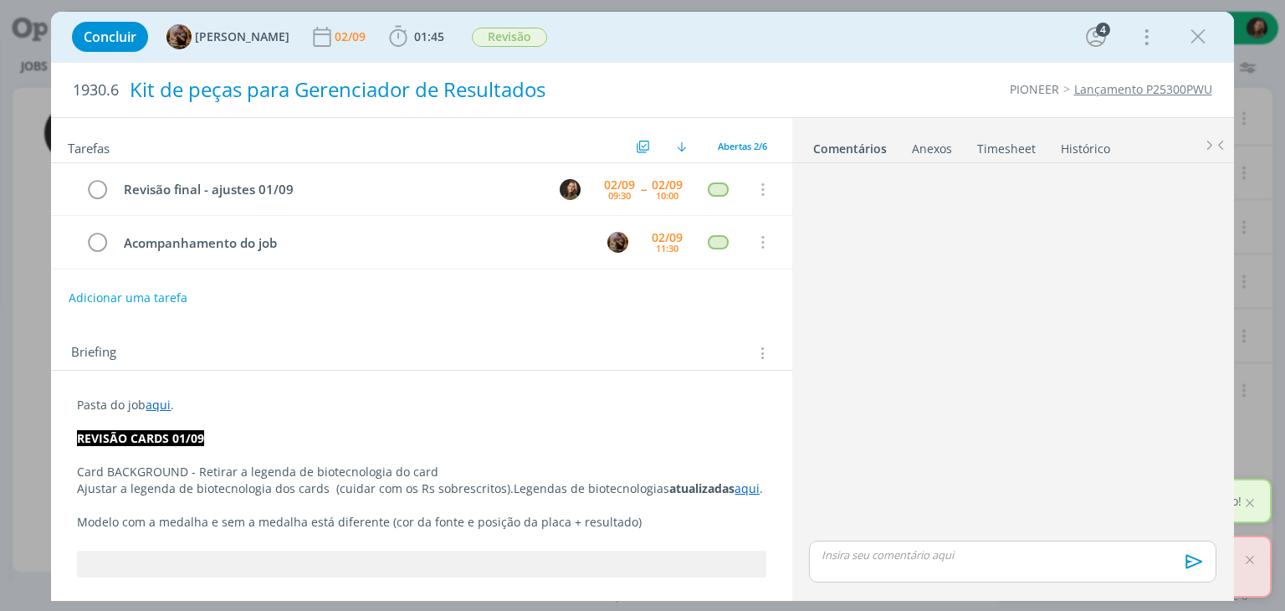
scroll to position [331, 0]
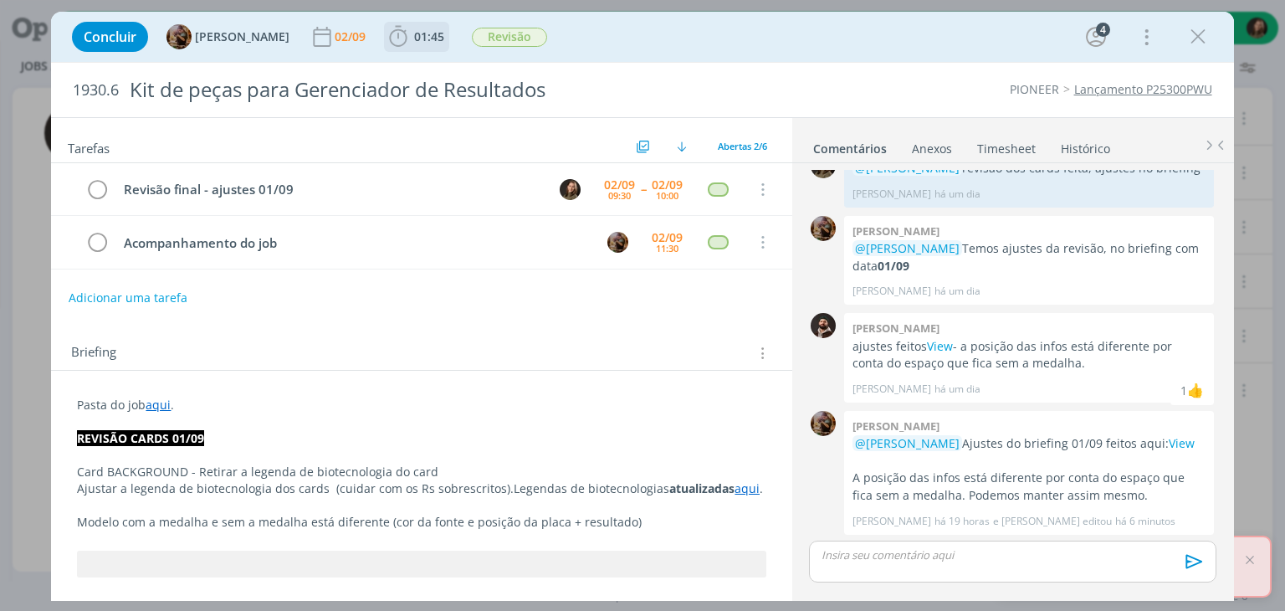
click at [406, 38] on icon "dialog" at bounding box center [398, 36] width 25 height 25
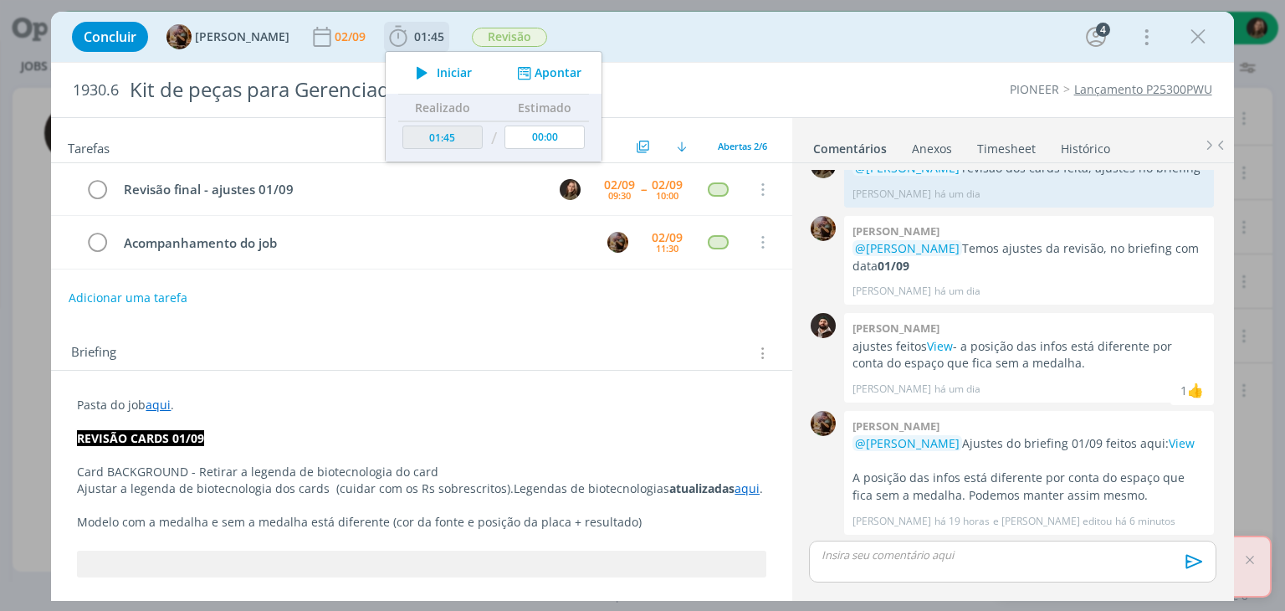
click at [437, 68] on icon "dialog" at bounding box center [421, 73] width 29 height 22
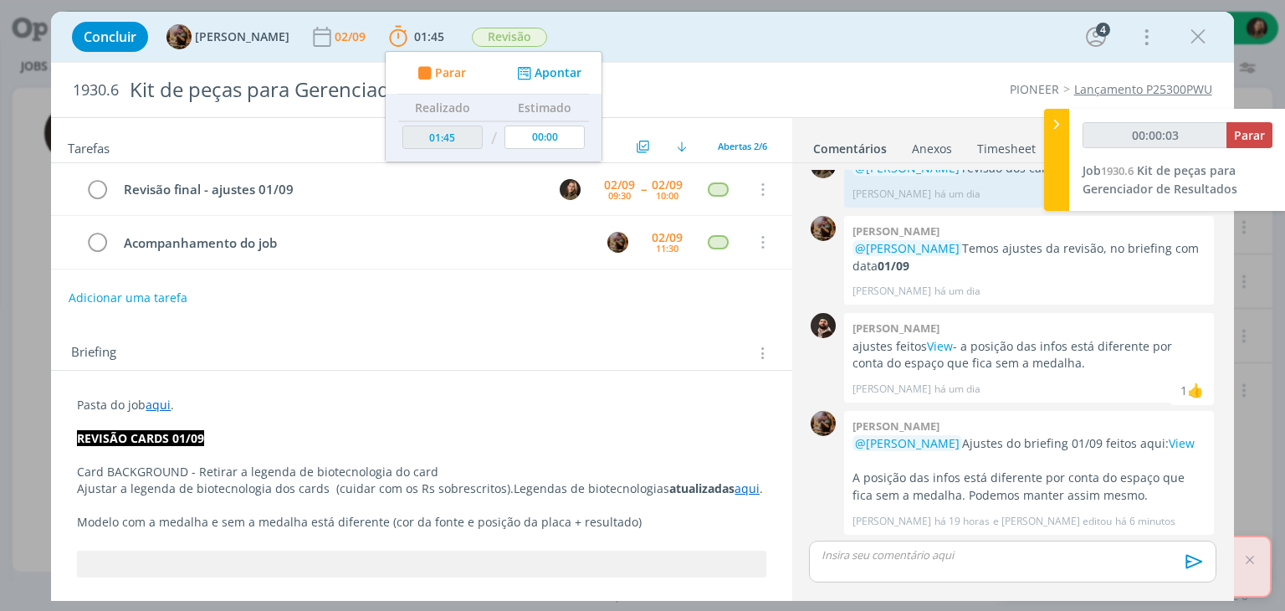
click at [385, 345] on div "Briefing Briefings Predefinidos Versões do Briefing Ver Briefing do Projeto" at bounding box center [423, 353] width 704 height 22
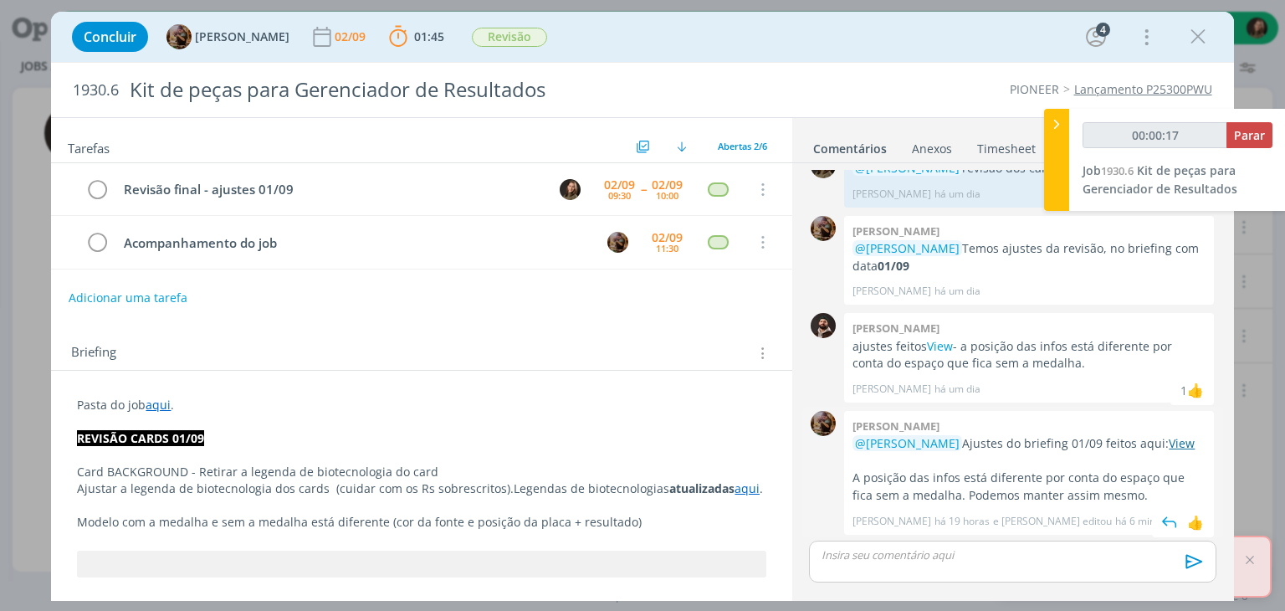
click at [1168, 442] on link "View" at bounding box center [1181, 443] width 26 height 16
click at [739, 481] on link "aqui" at bounding box center [746, 488] width 25 height 16
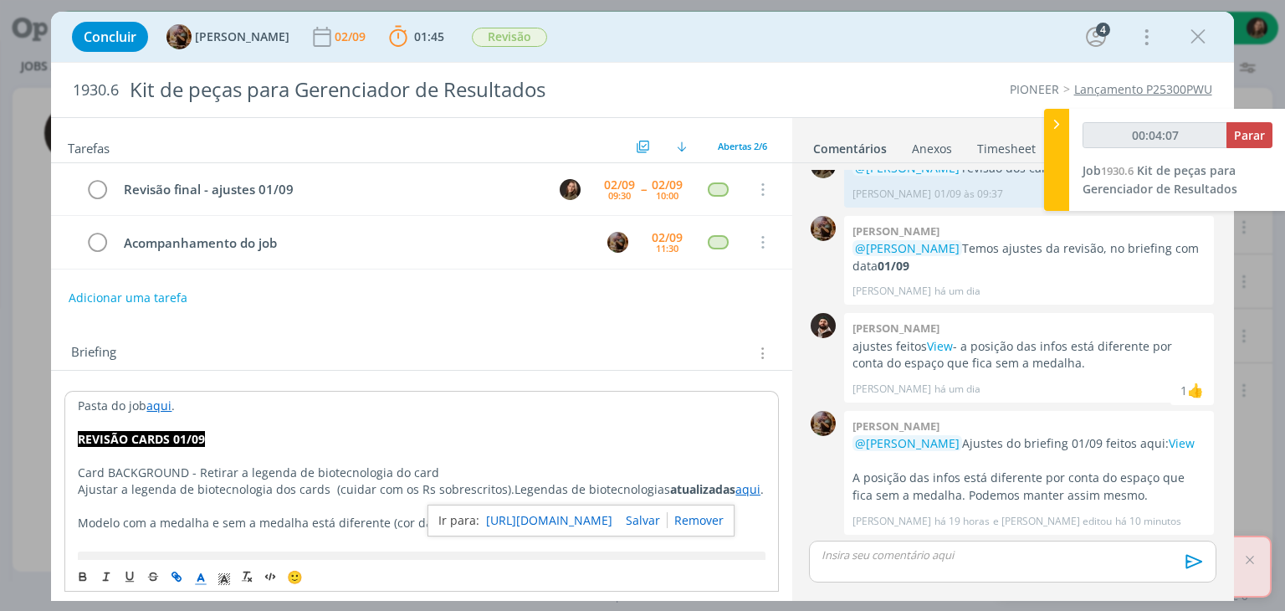
click at [599, 522] on link "[URL][DOMAIN_NAME]" at bounding box center [549, 520] width 126 height 22
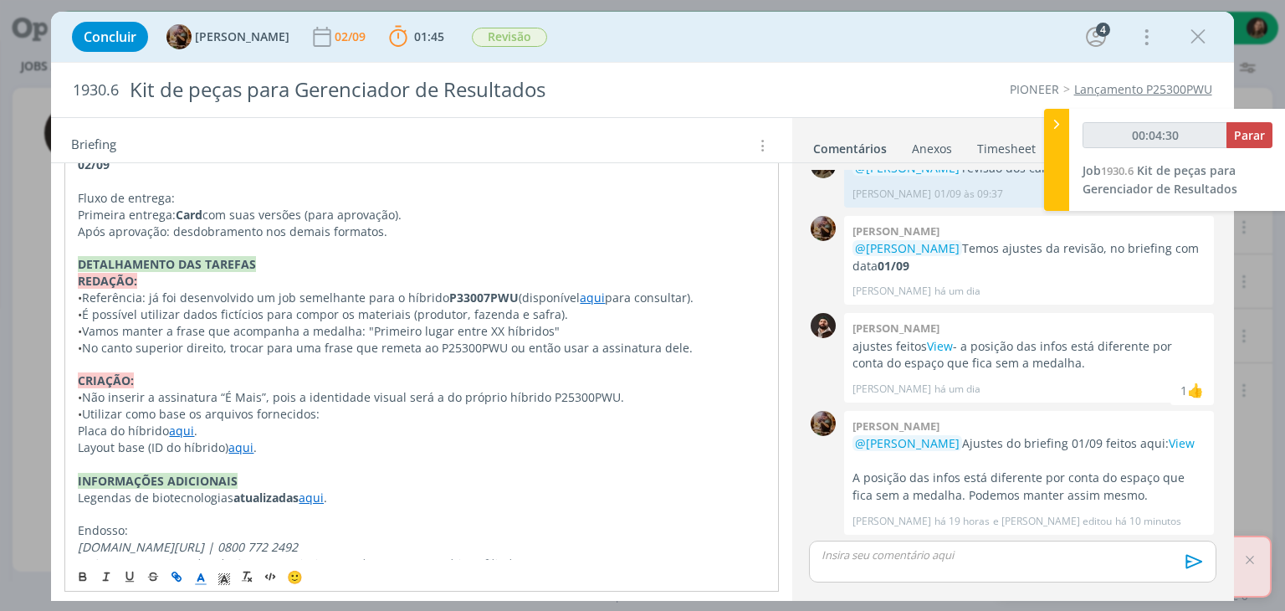
scroll to position [913, 0]
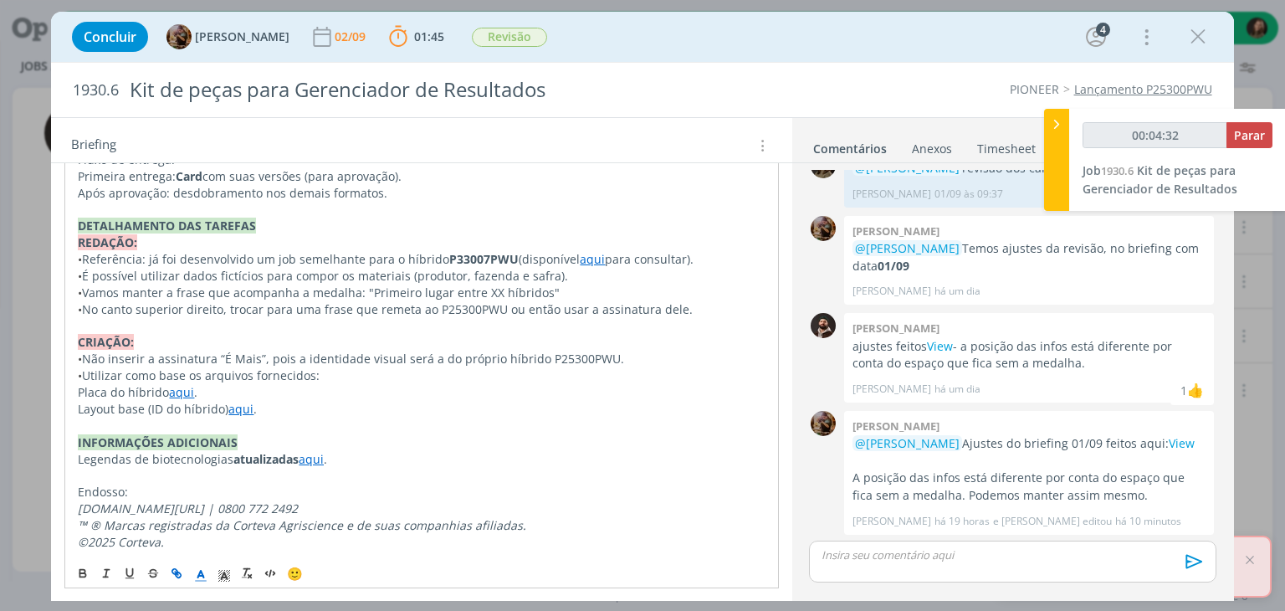
click at [316, 451] on link "aqui" at bounding box center [311, 459] width 25 height 16
click at [318, 489] on link "[URL][DOMAIN_NAME]" at bounding box center [264, 491] width 126 height 22
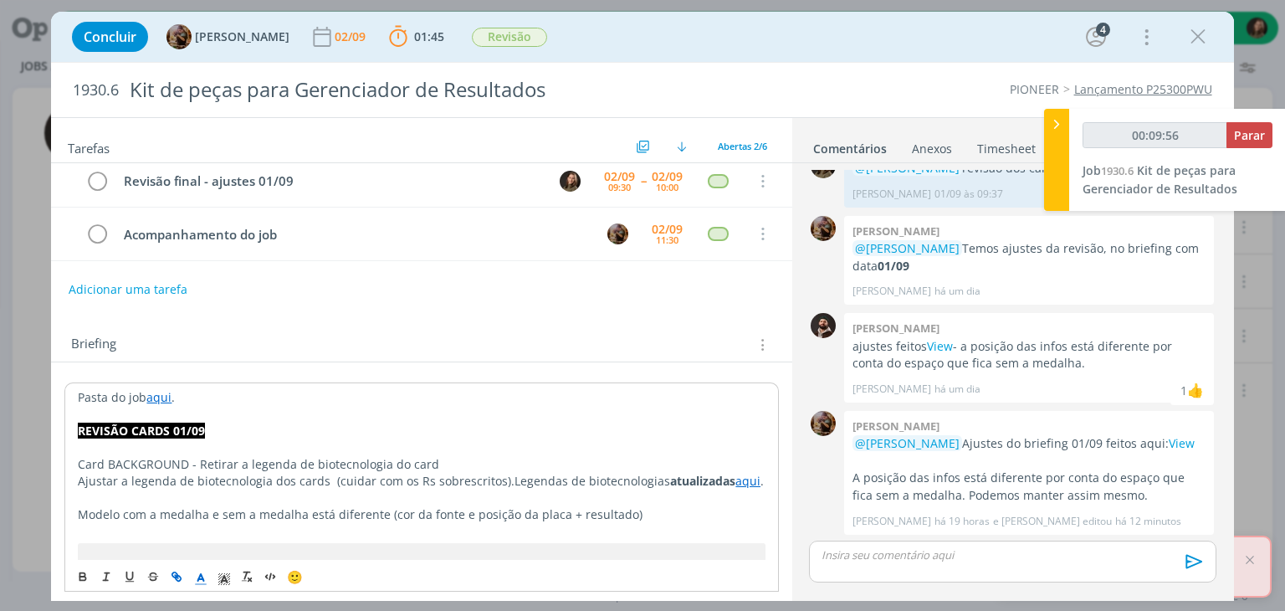
scroll to position [0, 0]
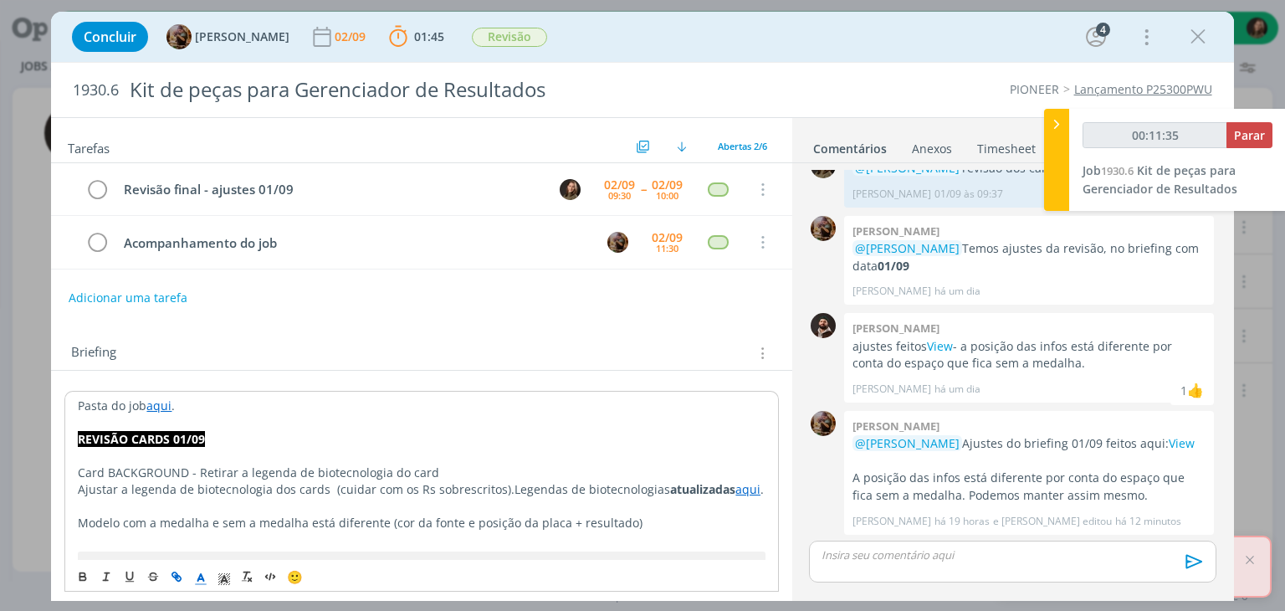
click at [873, 544] on div "dialog" at bounding box center [1012, 561] width 406 height 42
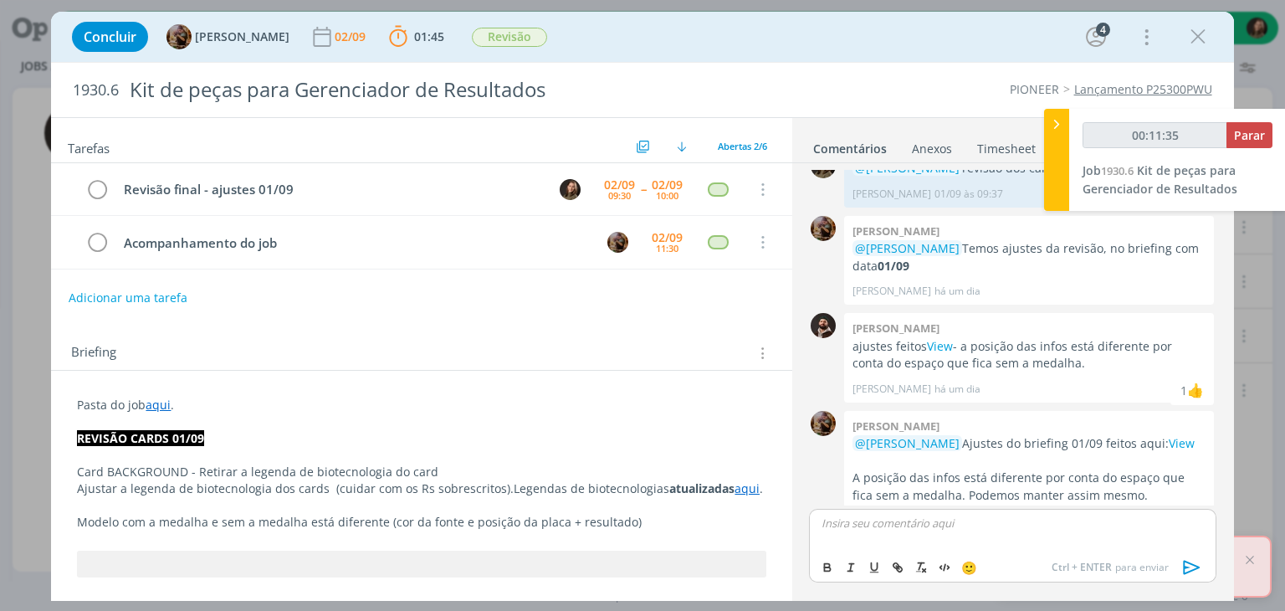
type input "00:11:36"
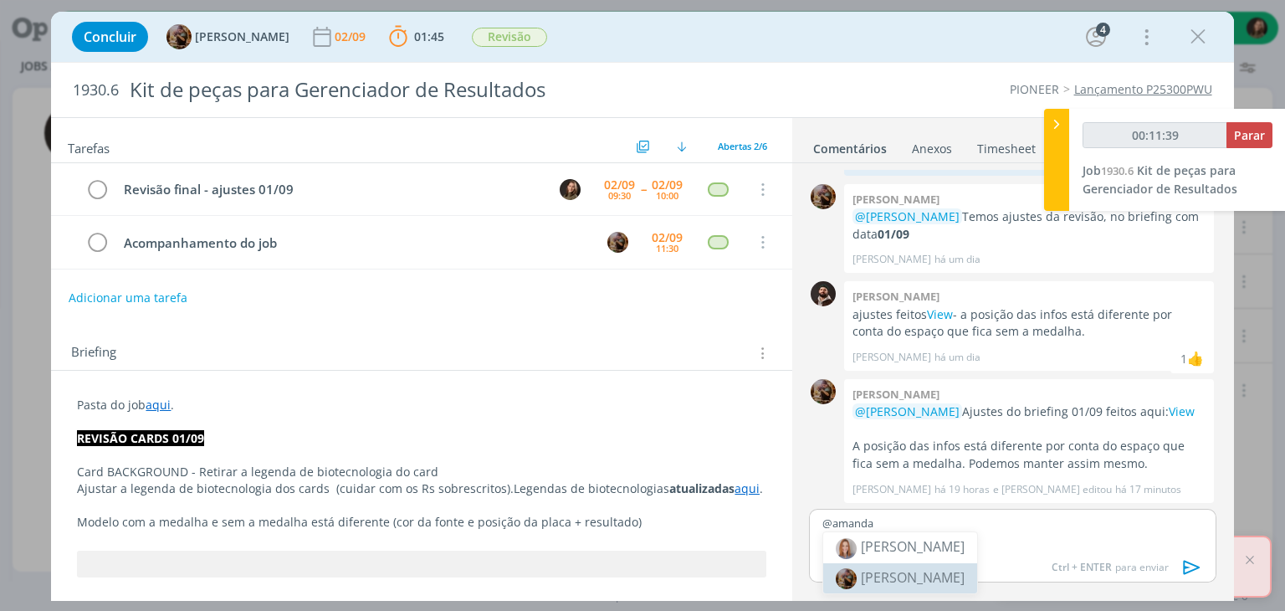
click at [905, 581] on span "[PERSON_NAME]" at bounding box center [913, 577] width 104 height 18
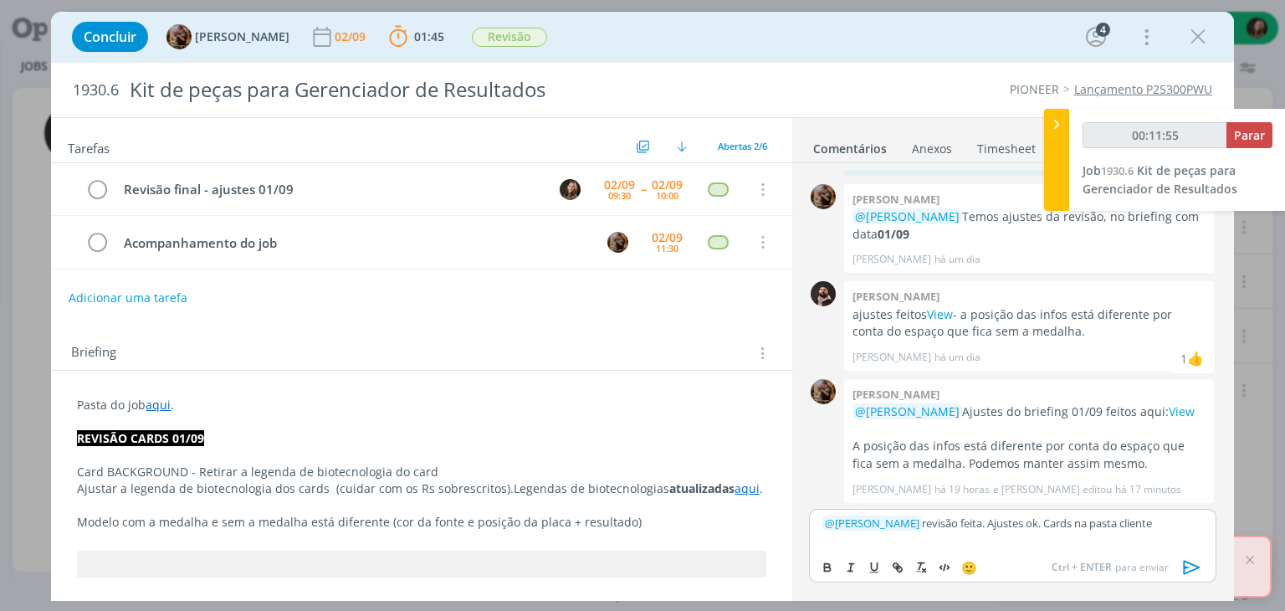
drag, startPoint x: 1188, startPoint y: 529, endPoint x: 1121, endPoint y: 529, distance: 66.9
click at [1136, 529] on p "﻿ @ [PERSON_NAME] ﻿ revisão feita. Ajustes ok. Cards na pasta cliente" at bounding box center [1012, 522] width 380 height 15
type input "00:11:56"
click at [897, 563] on icon "dialog" at bounding box center [897, 566] width 13 height 13
type input "cliente"
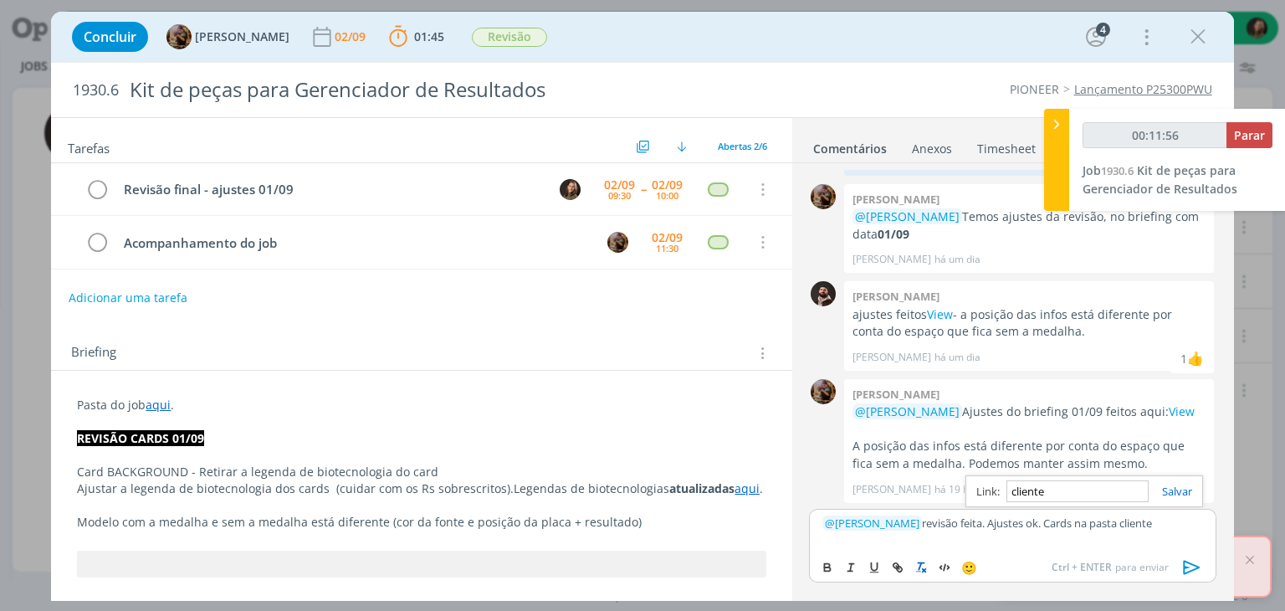
type input "00:11:57"
paste input "[URL][DOMAIN_NAME]"
type input "[URL][DOMAIN_NAME]"
type input "00:11:58"
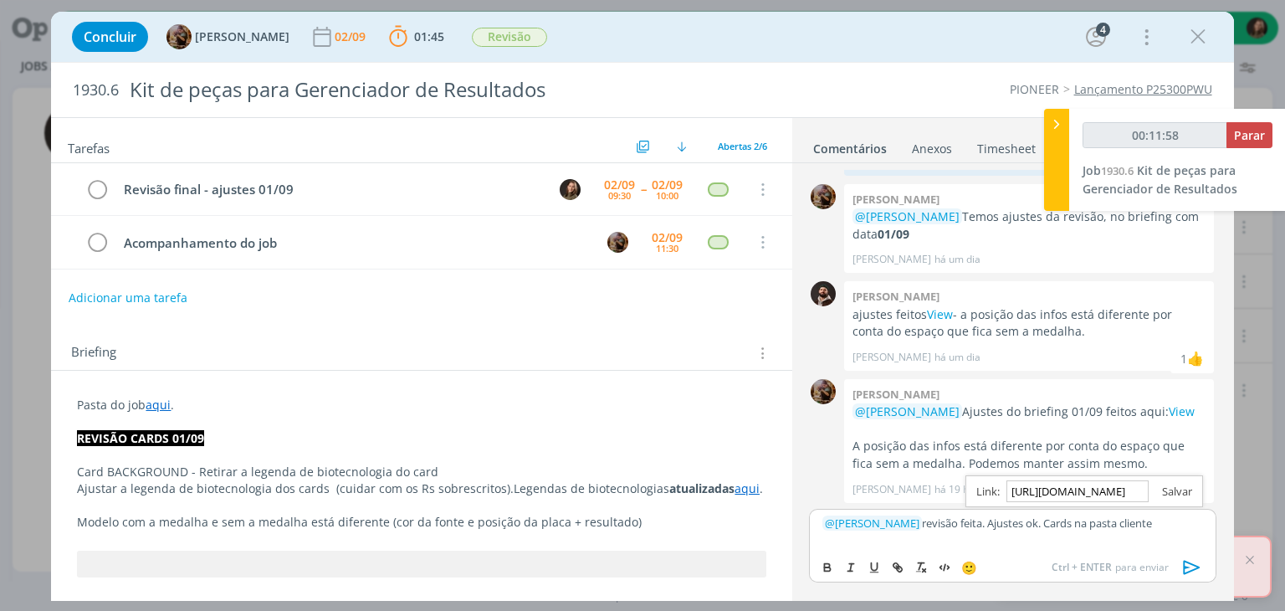
type input "[URL][DOMAIN_NAME]"
click at [1171, 489] on link "dialog" at bounding box center [1169, 490] width 43 height 15
click at [1188, 570] on icon "dialog" at bounding box center [1191, 567] width 25 height 25
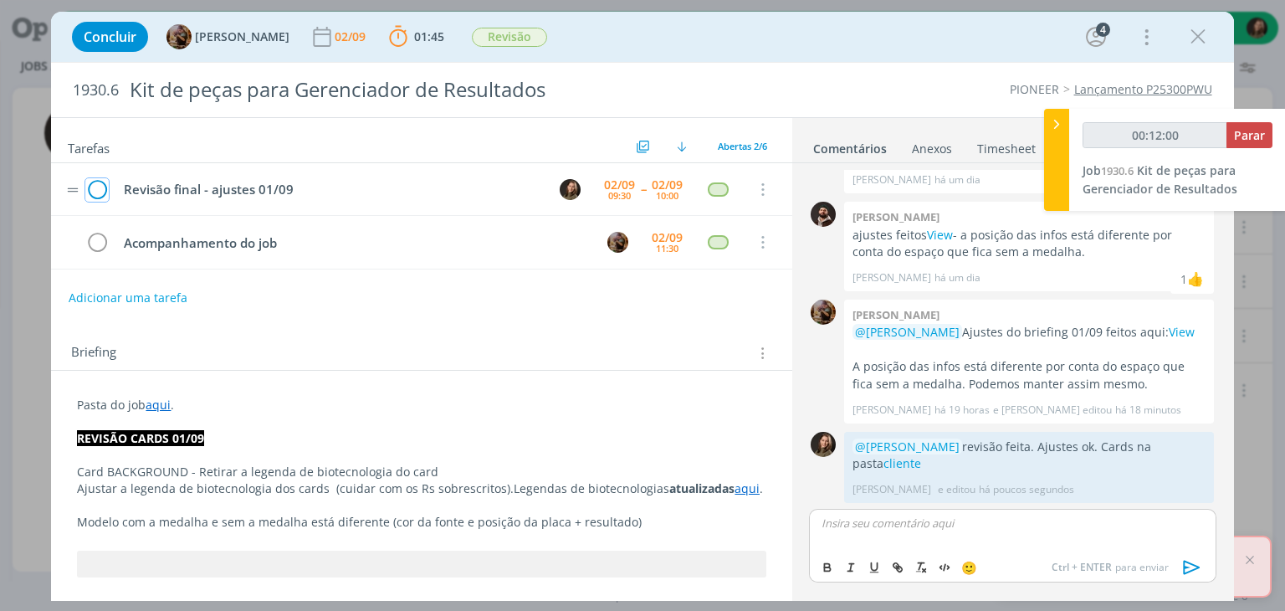
click at [101, 186] on icon "dialog" at bounding box center [96, 189] width 23 height 25
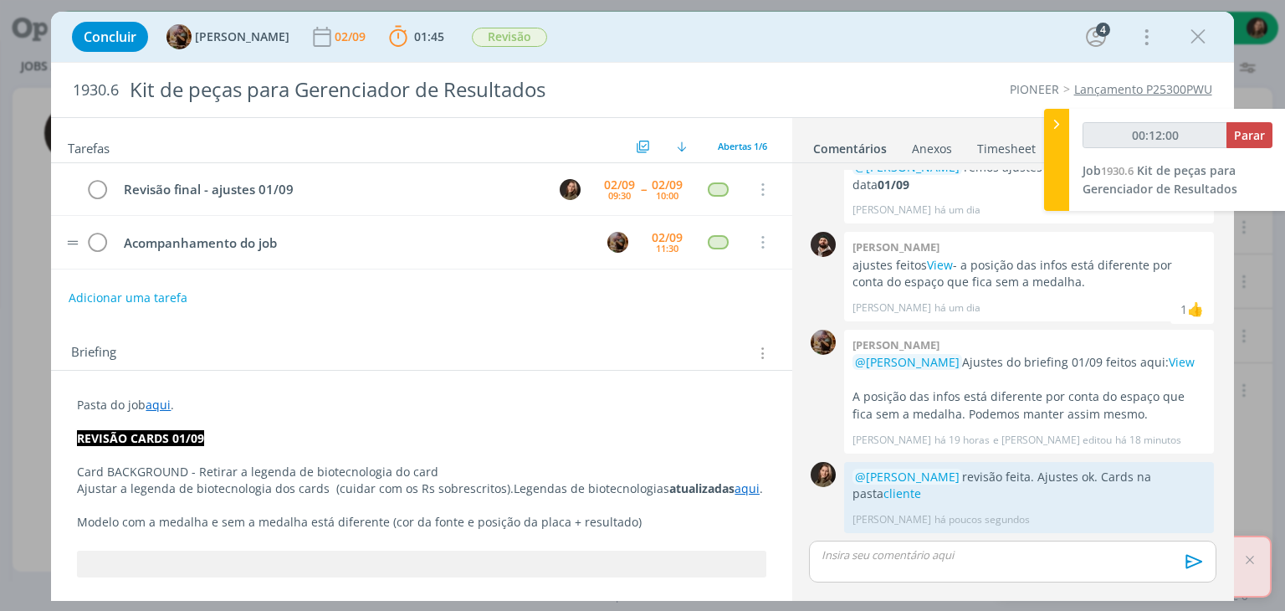
scroll to position [411, 0]
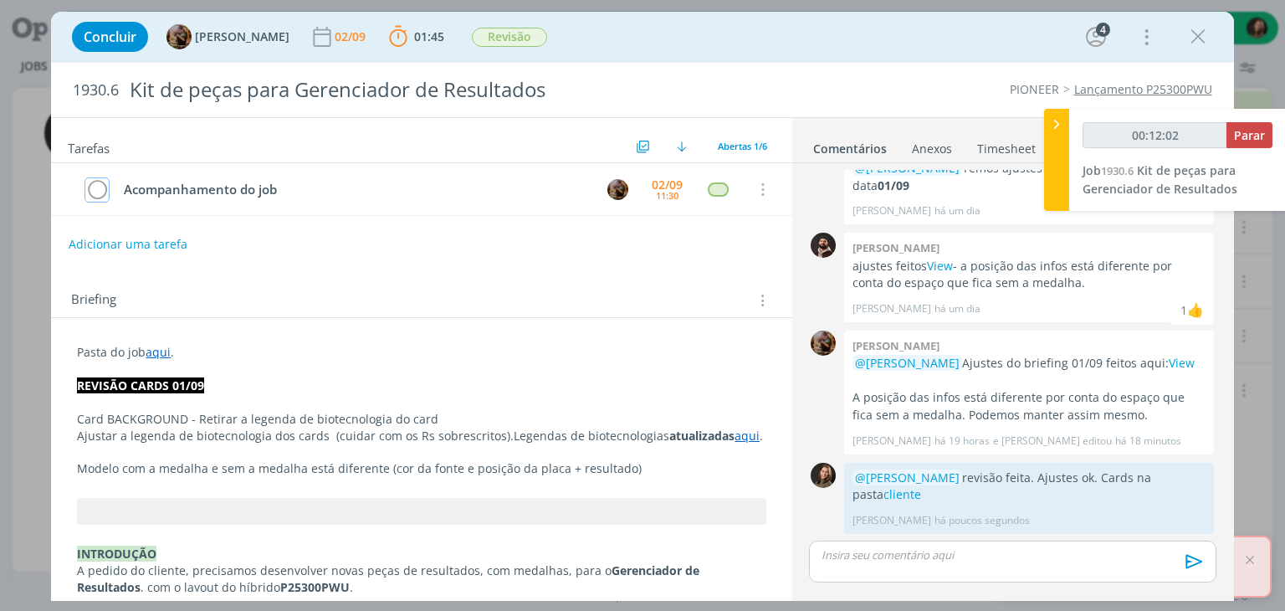
type input "00:12:03"
click at [1245, 134] on span "Parar" at bounding box center [1249, 135] width 31 height 16
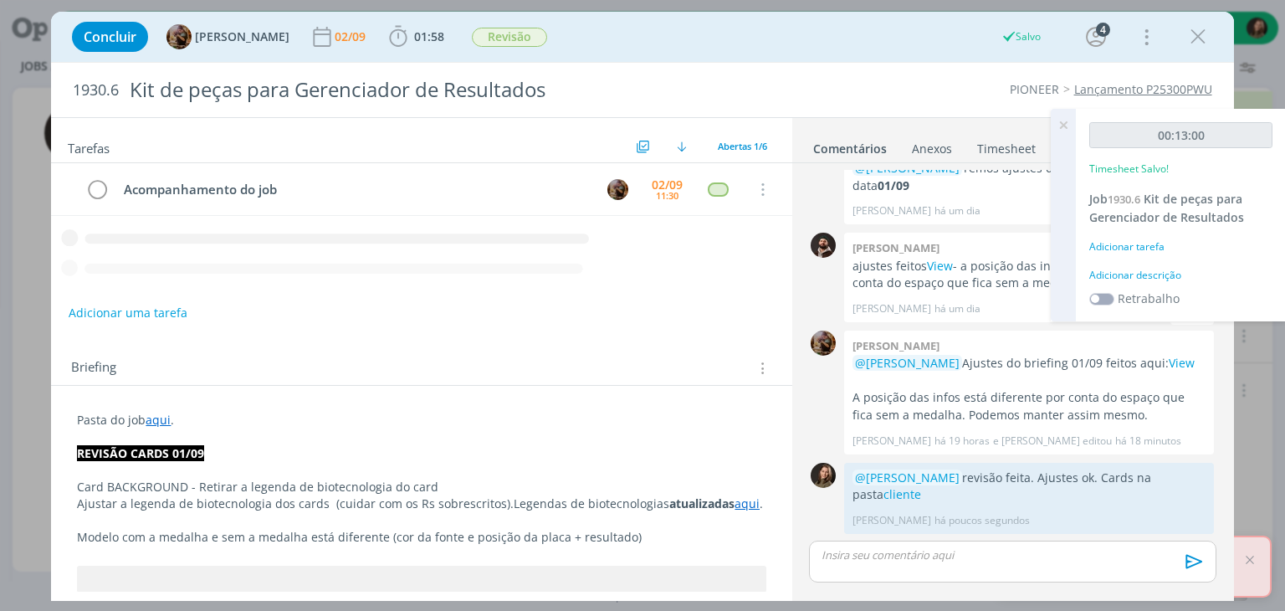
click at [1098, 268] on div "Adicionar descrição" at bounding box center [1180, 275] width 183 height 15
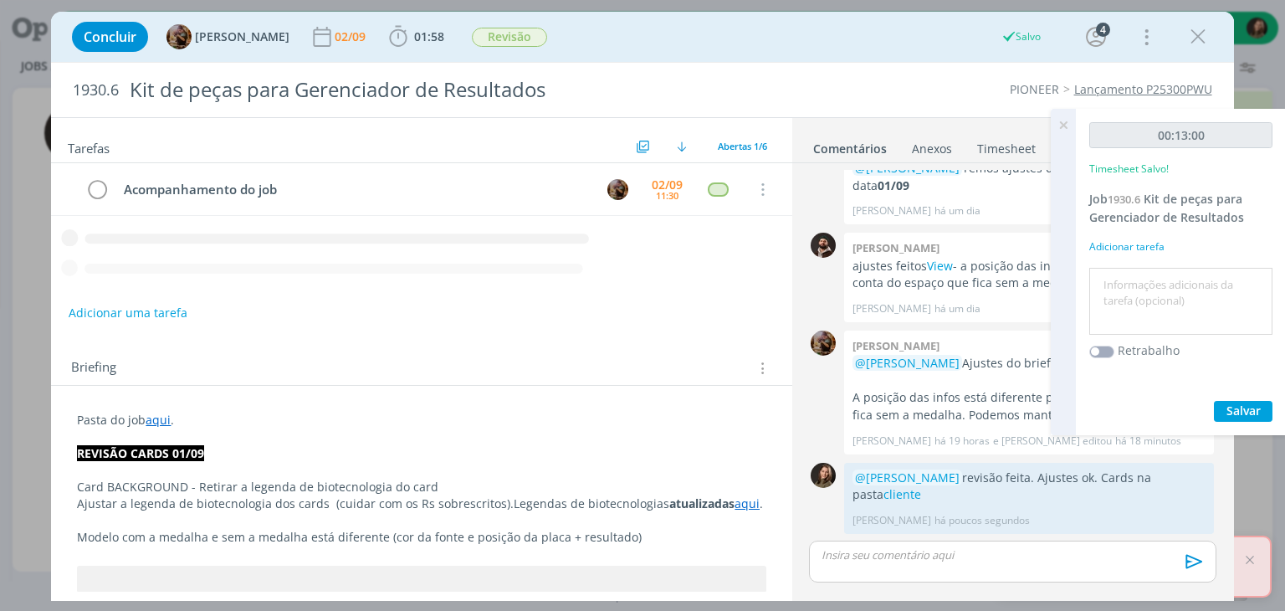
click at [1107, 279] on textarea at bounding box center [1180, 301] width 175 height 59
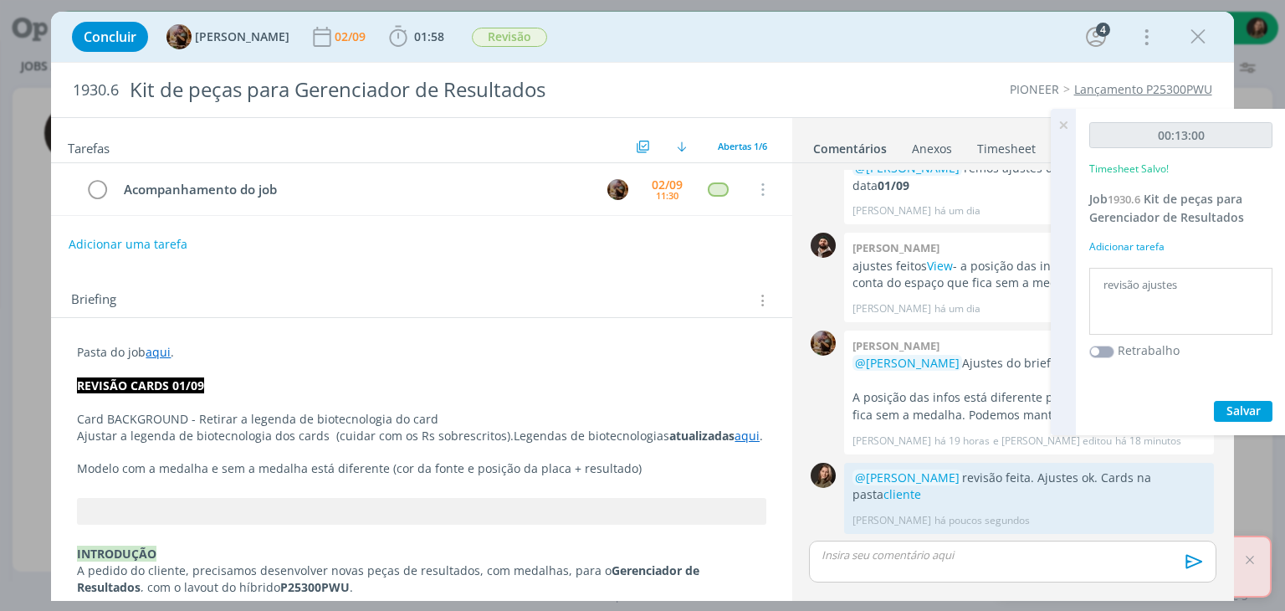
type textarea "revisão ajustes"
click at [1221, 416] on button "Salvar" at bounding box center [1243, 411] width 59 height 21
click at [1064, 122] on icon at bounding box center [1063, 125] width 30 height 33
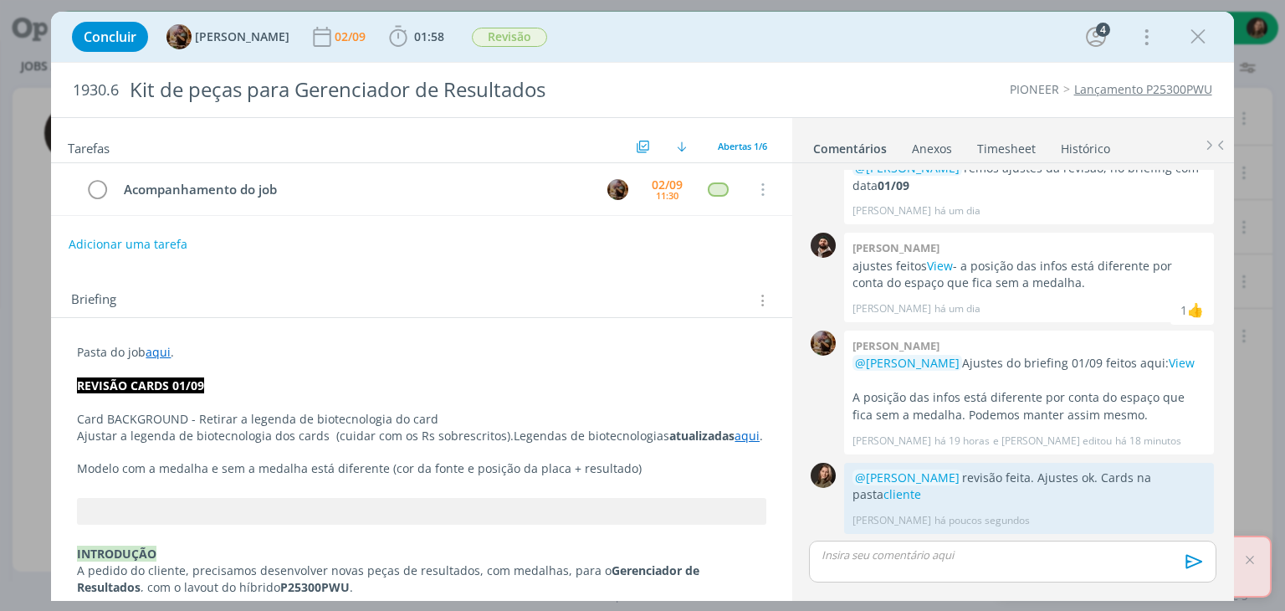
click at [299, 263] on div "Tarefas Usar Job de template Criar template a partir deste job Visualizar Templ…" at bounding box center [421, 354] width 740 height 473
click at [1204, 41] on icon "dialog" at bounding box center [1197, 36] width 25 height 25
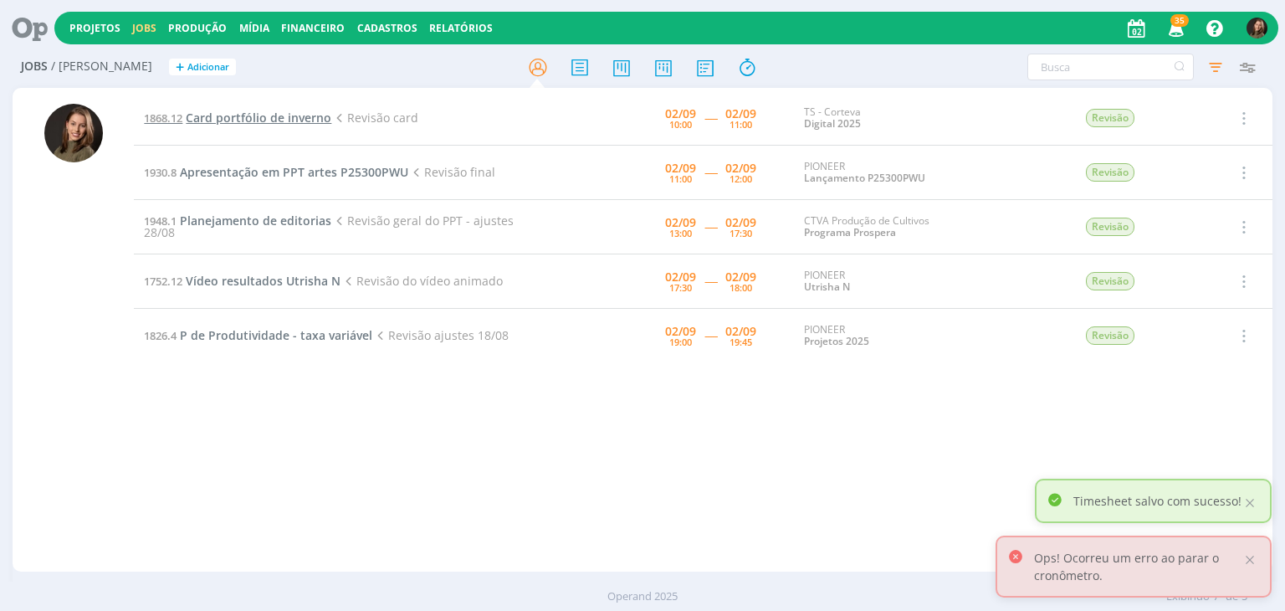
click at [268, 122] on span "Card portfólio de inverno" at bounding box center [259, 118] width 146 height 16
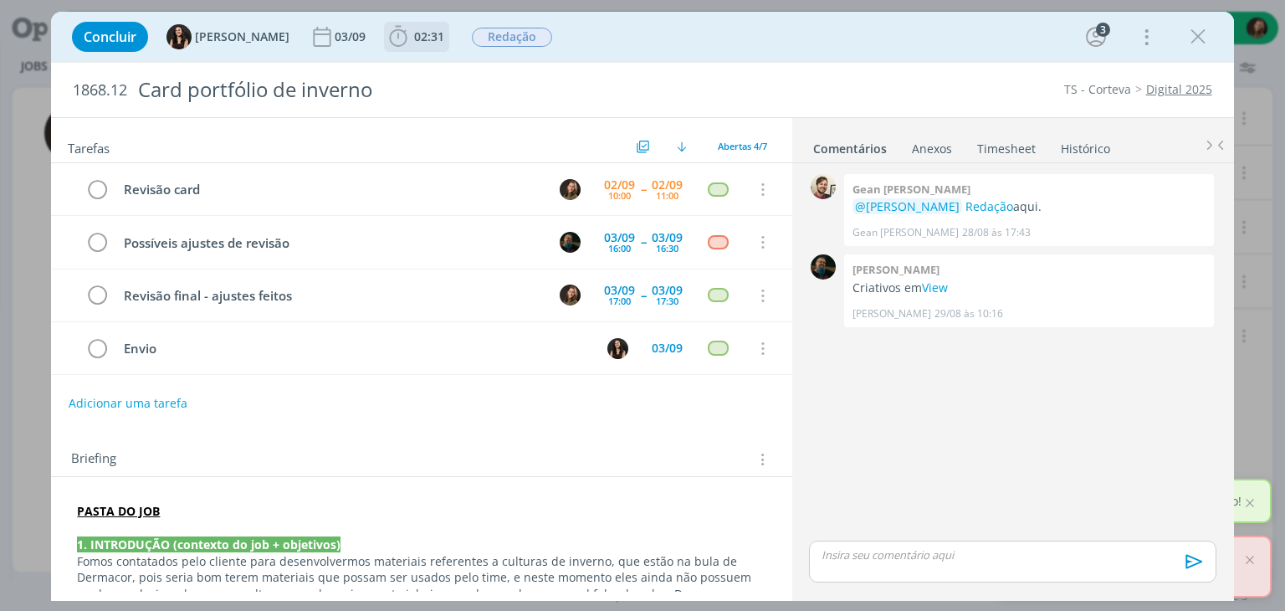
click at [386, 34] on icon "dialog" at bounding box center [398, 36] width 25 height 25
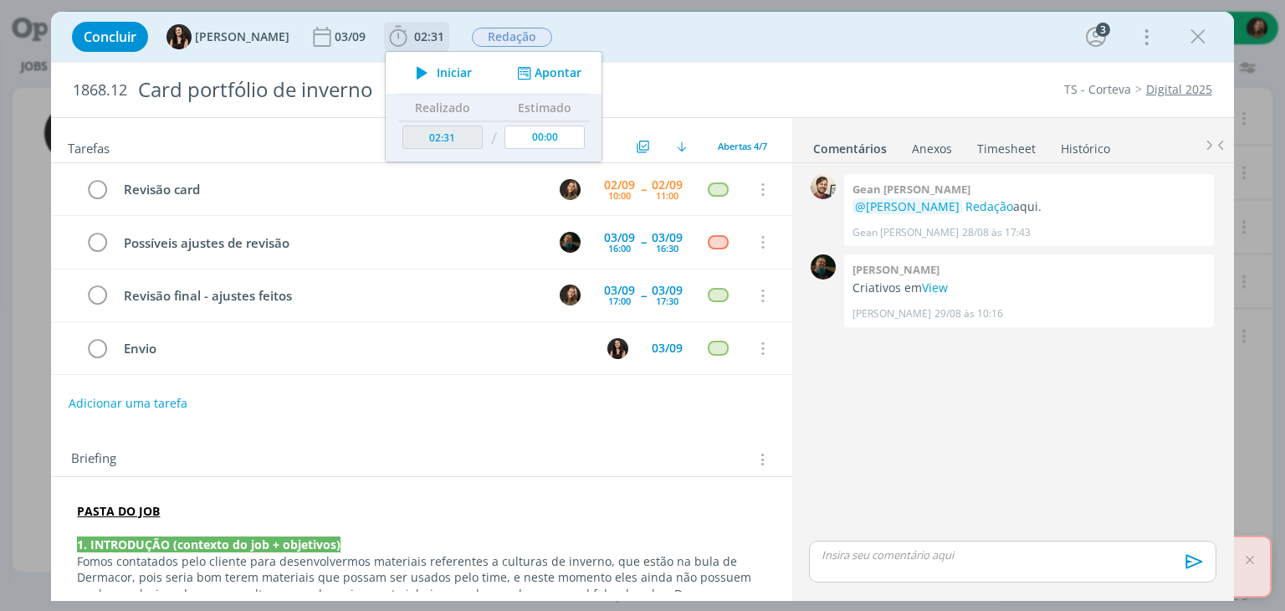
click at [437, 67] on span "Iniciar" at bounding box center [454, 73] width 35 height 12
click at [939, 282] on link "View" at bounding box center [935, 287] width 26 height 16
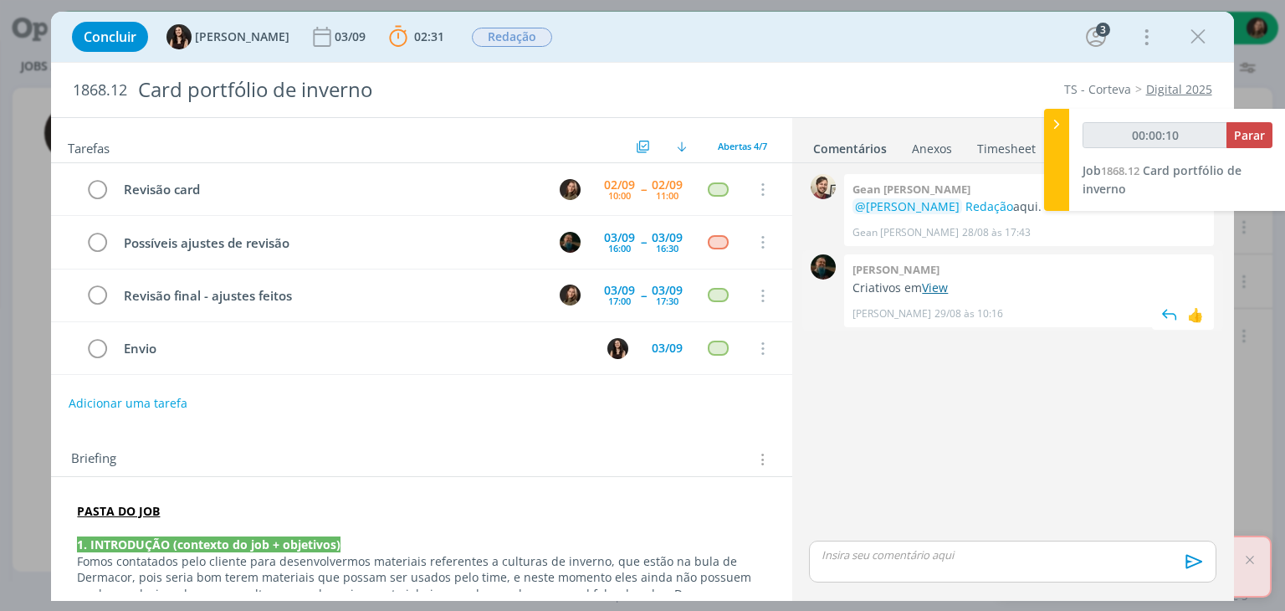
click at [932, 281] on link "View" at bounding box center [935, 287] width 26 height 16
click at [965, 202] on link "Redação" at bounding box center [989, 206] width 48 height 16
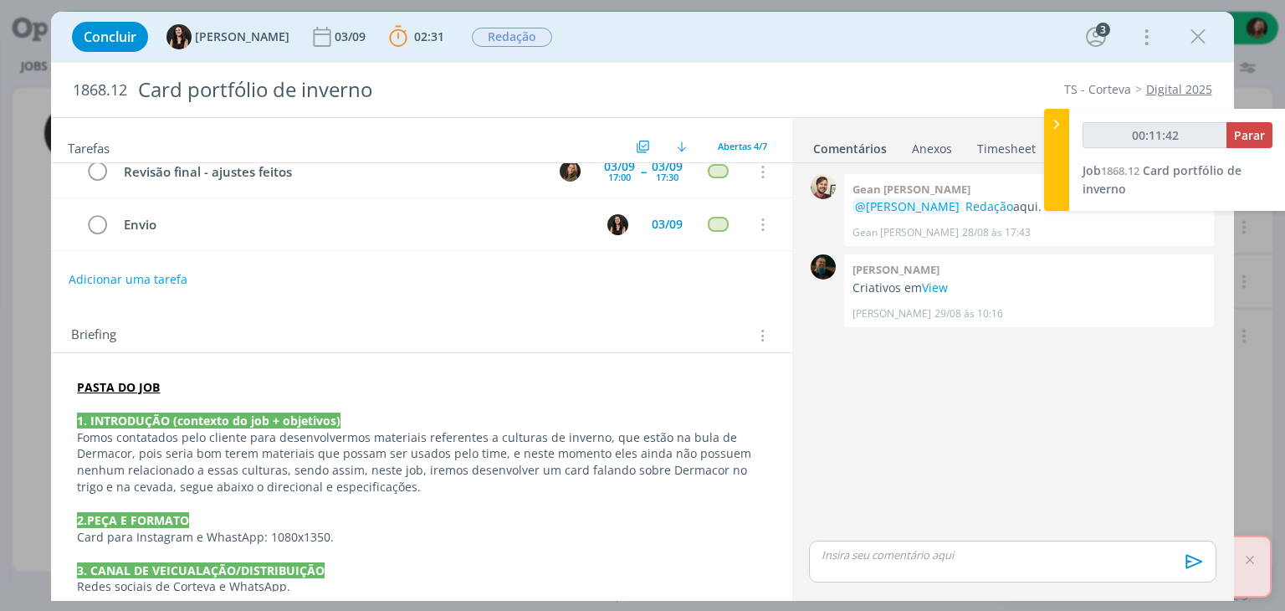
scroll to position [84, 0]
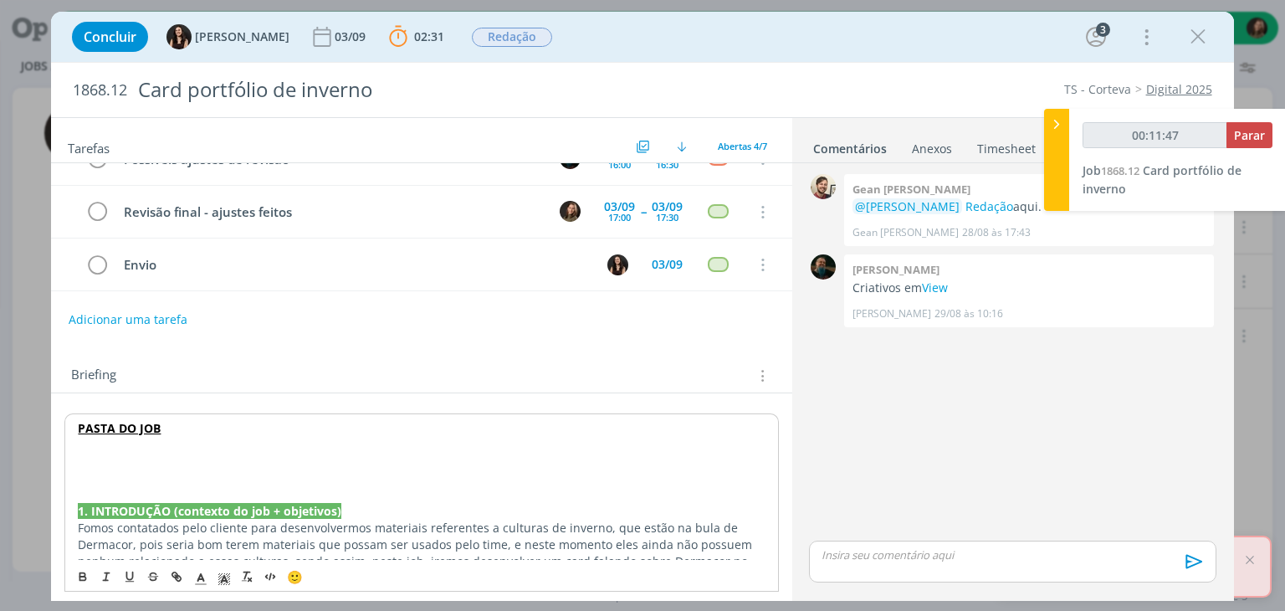
type input "00:11:48"
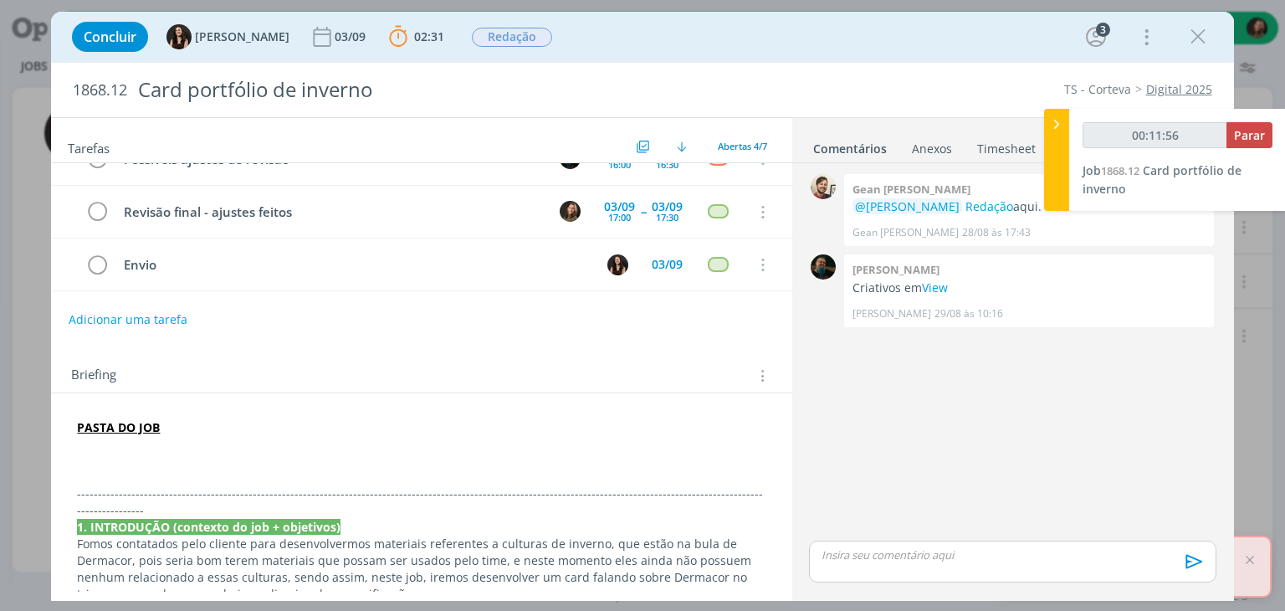
click at [108, 438] on p "dialog" at bounding box center [421, 444] width 688 height 17
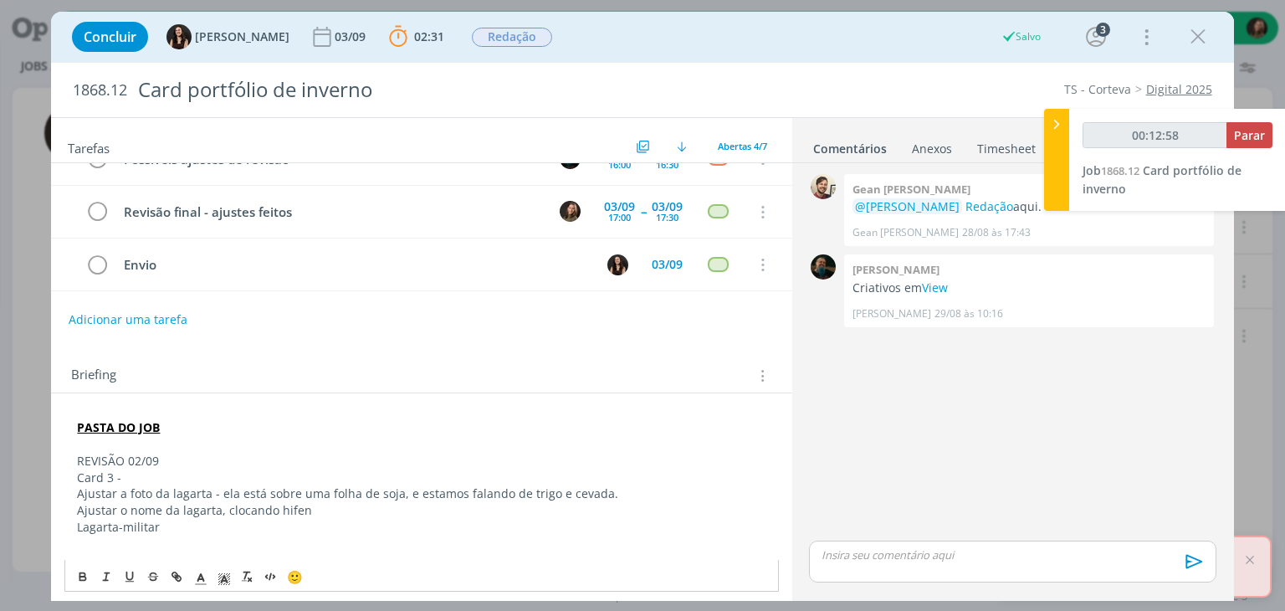
click at [81, 485] on p "Ajustar a foto da lagarta - ela está sobre uma folha de soja, e estamos falando…" at bounding box center [421, 493] width 688 height 17
click at [82, 485] on p "Ajustar a foto da lagarta - ela está sobre uma folha de soja, e estamos falando…" at bounding box center [421, 493] width 688 height 17
click at [87, 473] on p "Card 3 -" at bounding box center [421, 477] width 688 height 17
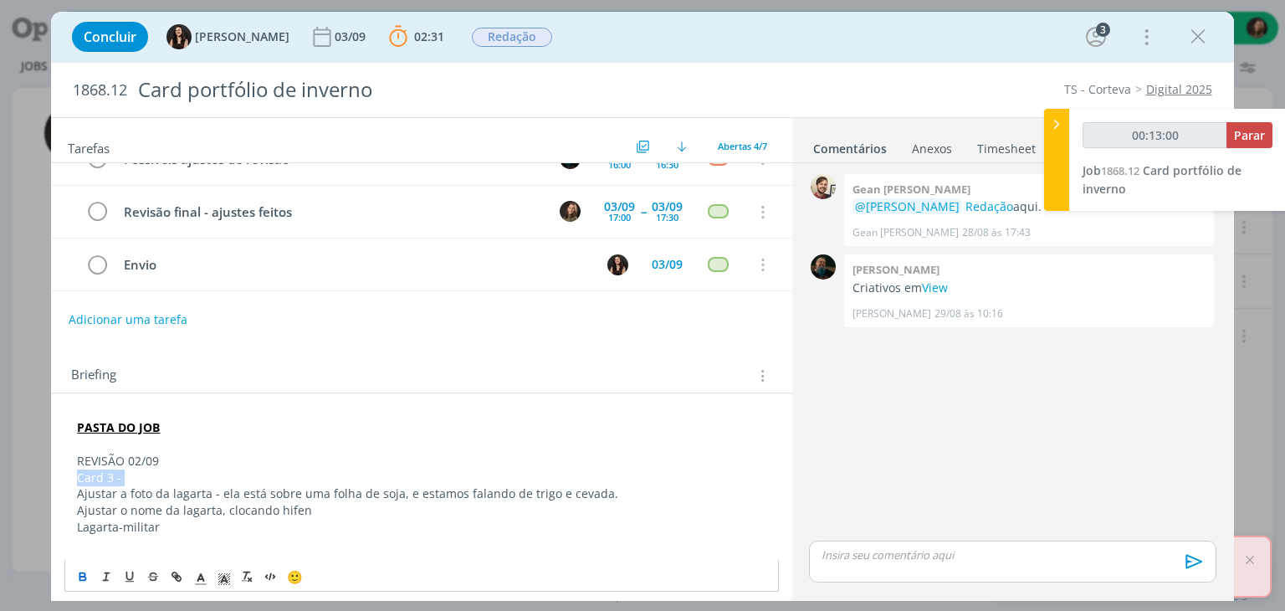
click at [82, 570] on icon "dialog" at bounding box center [82, 576] width 13 height 13
click at [223, 580] on line "dialog" at bounding box center [224, 580] width 4 height 0
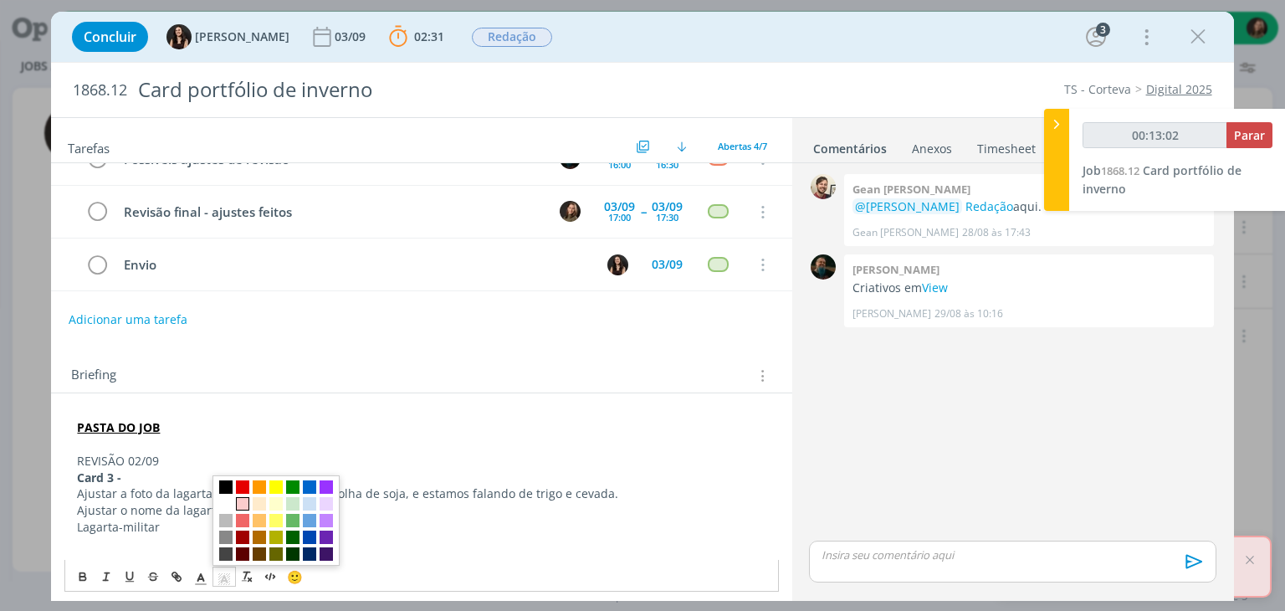
click at [241, 504] on span "dialog" at bounding box center [242, 503] width 13 height 13
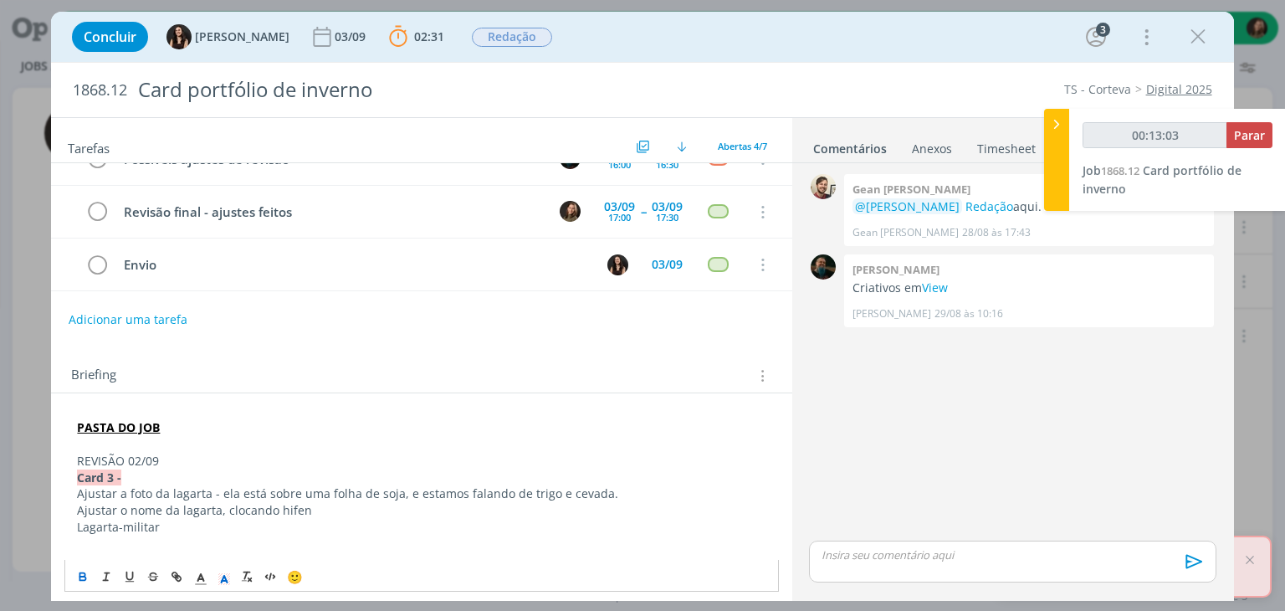
click at [151, 496] on p "Ajustar a foto da lagarta - ela está sobre uma folha de soja, e estamos falando…" at bounding box center [421, 493] width 688 height 17
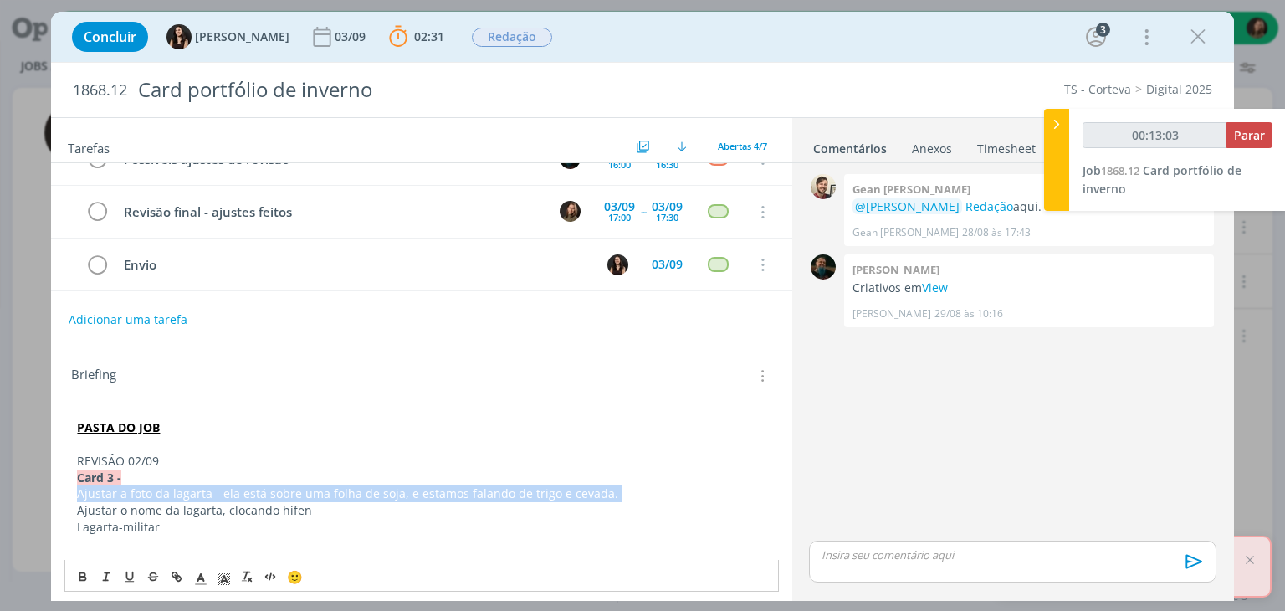
click at [151, 496] on p "Ajustar a foto da lagarta - ela está sobre uma folha de soja, e estamos falando…" at bounding box center [421, 493] width 688 height 17
click at [86, 571] on icon "dialog" at bounding box center [82, 576] width 13 height 13
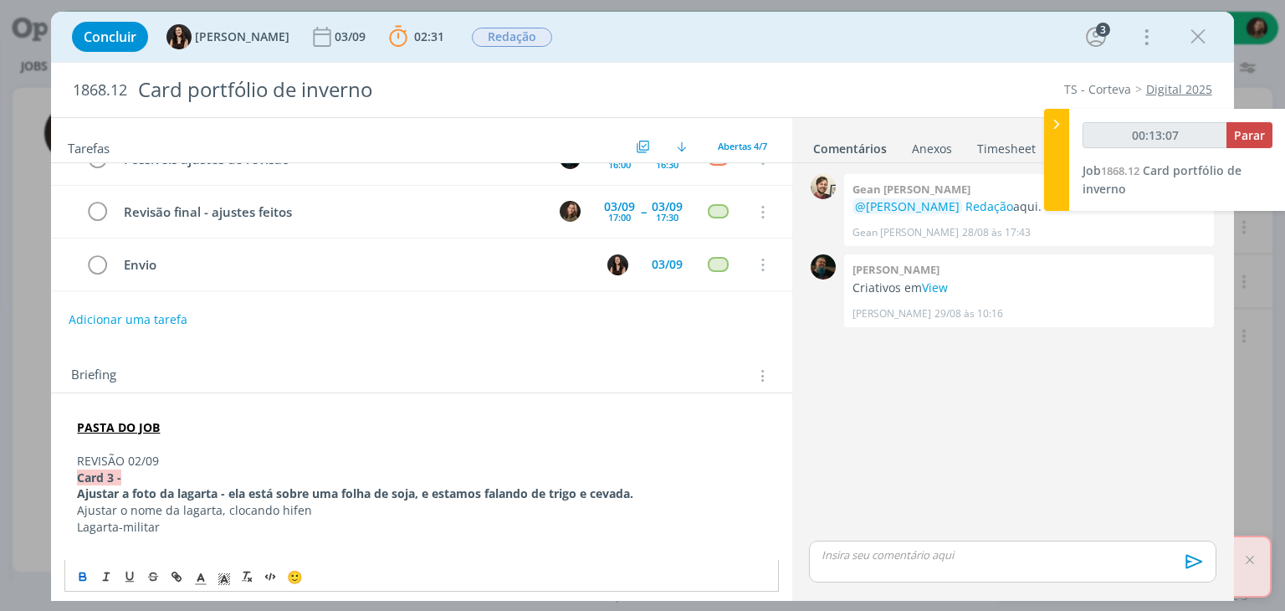
click at [443, 519] on p "Lagarta-militar" at bounding box center [421, 527] width 688 height 17
click at [231, 508] on p "Ajustar o nome da lagarta, clocando hifen" at bounding box center [421, 510] width 688 height 17
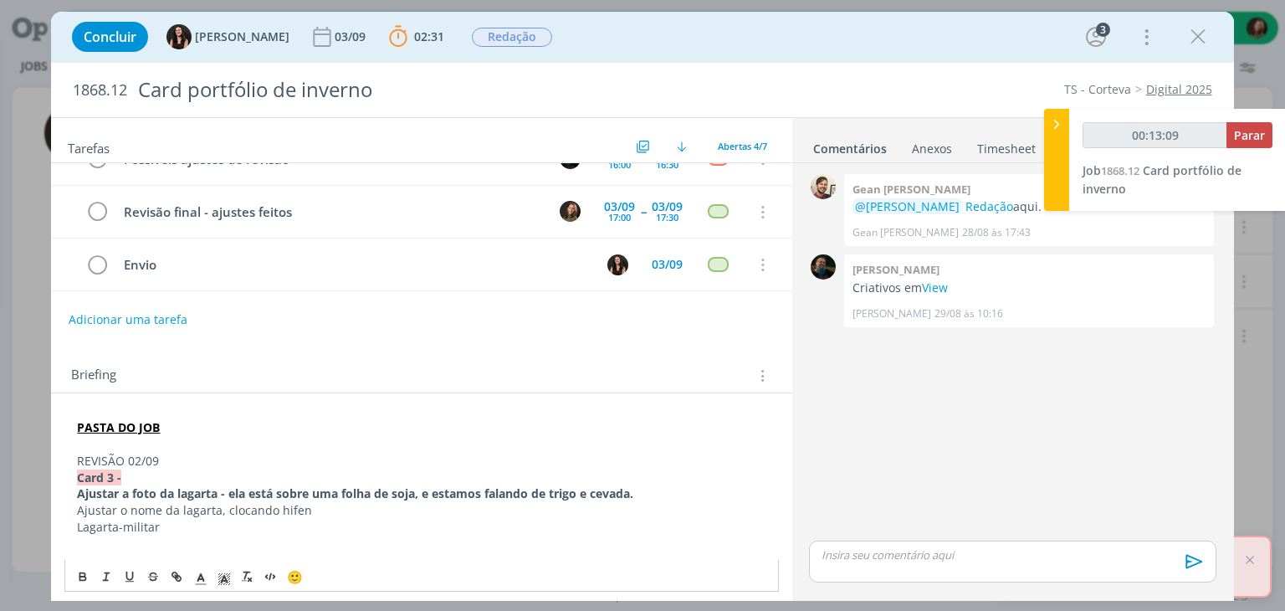
click at [70, 579] on div "🙂" at bounding box center [421, 575] width 712 height 31
click at [135, 506] on p "Ajustar o nome da lagarta, clocando hifen" at bounding box center [421, 510] width 688 height 17
click at [135, 509] on p "Ajustar o nome da lagarta, clocando hifen" at bounding box center [421, 510] width 688 height 17
click at [85, 566] on button "dialog" at bounding box center [83, 576] width 23 height 20
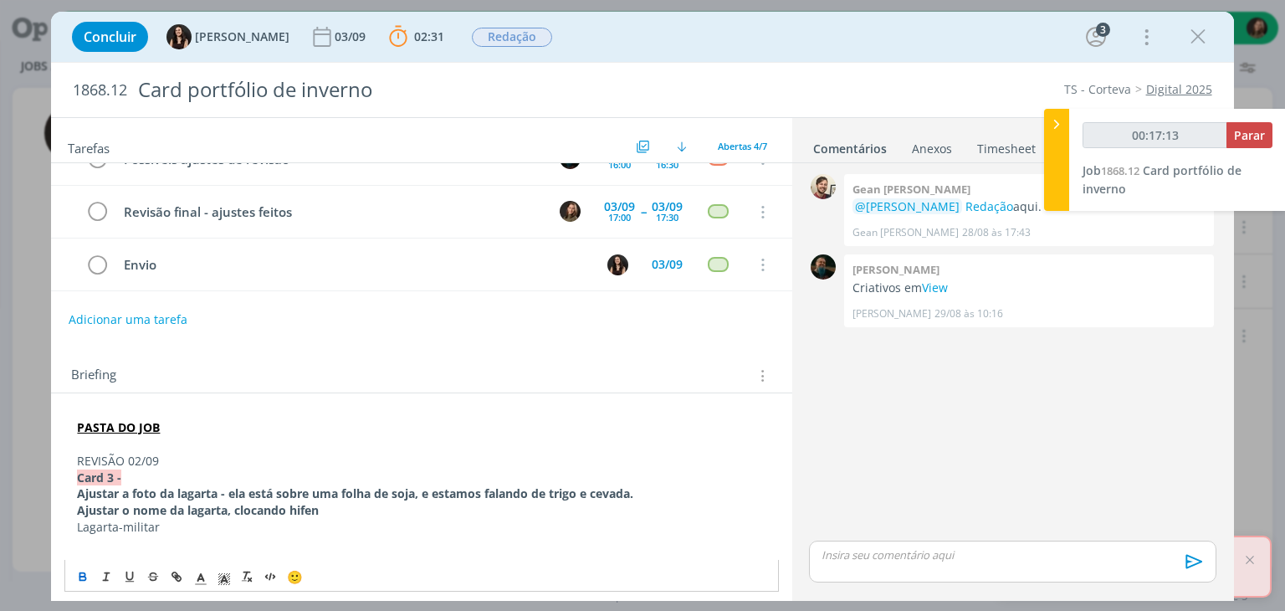
click at [340, 446] on p "dialog" at bounding box center [421, 444] width 688 height 17
click at [155, 552] on p "dialog" at bounding box center [421, 560] width 688 height 17
drag, startPoint x: 105, startPoint y: 468, endPoint x: 64, endPoint y: 474, distance: 41.5
copy strong "Card"
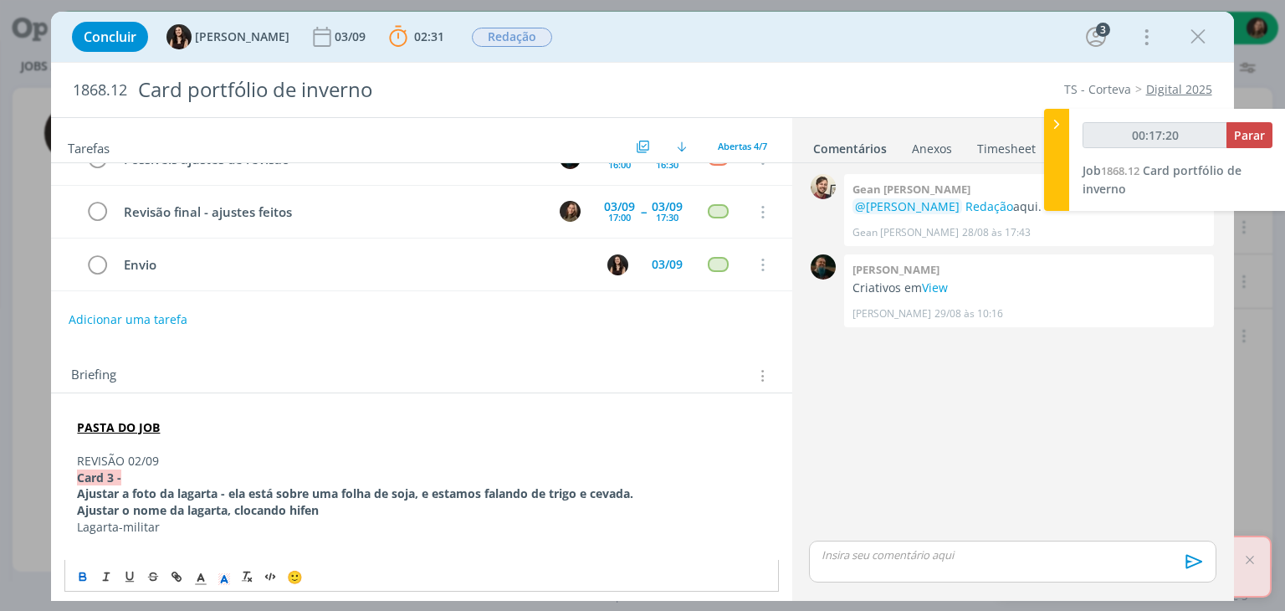
click at [85, 552] on p "dialog" at bounding box center [421, 560] width 688 height 17
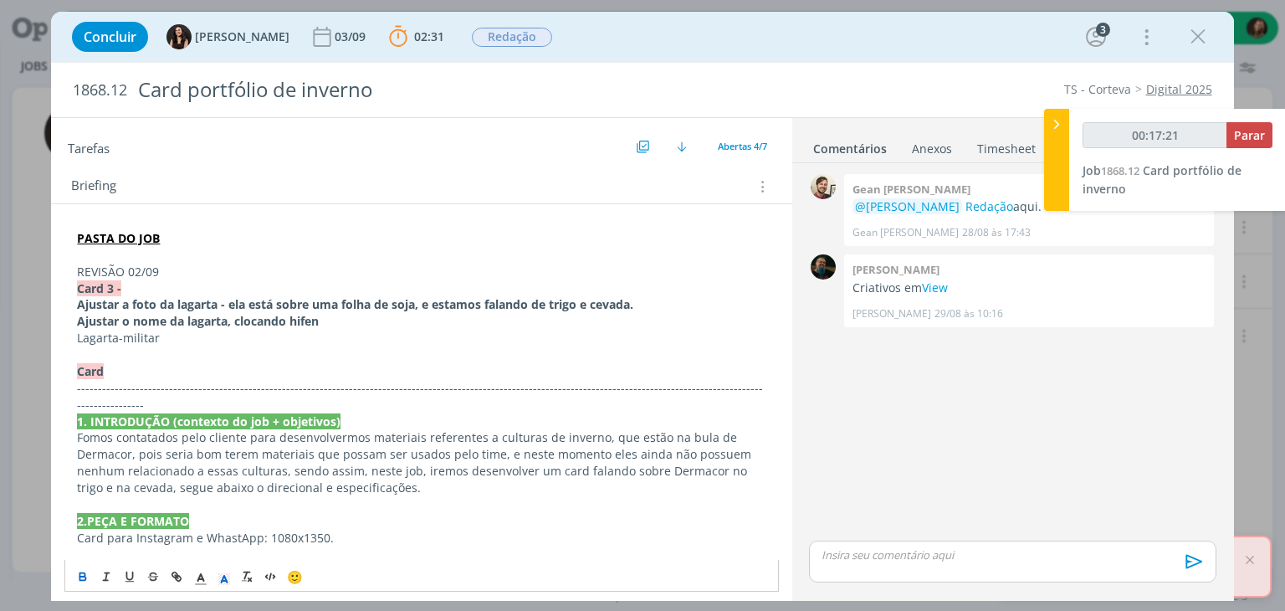
scroll to position [278, 0]
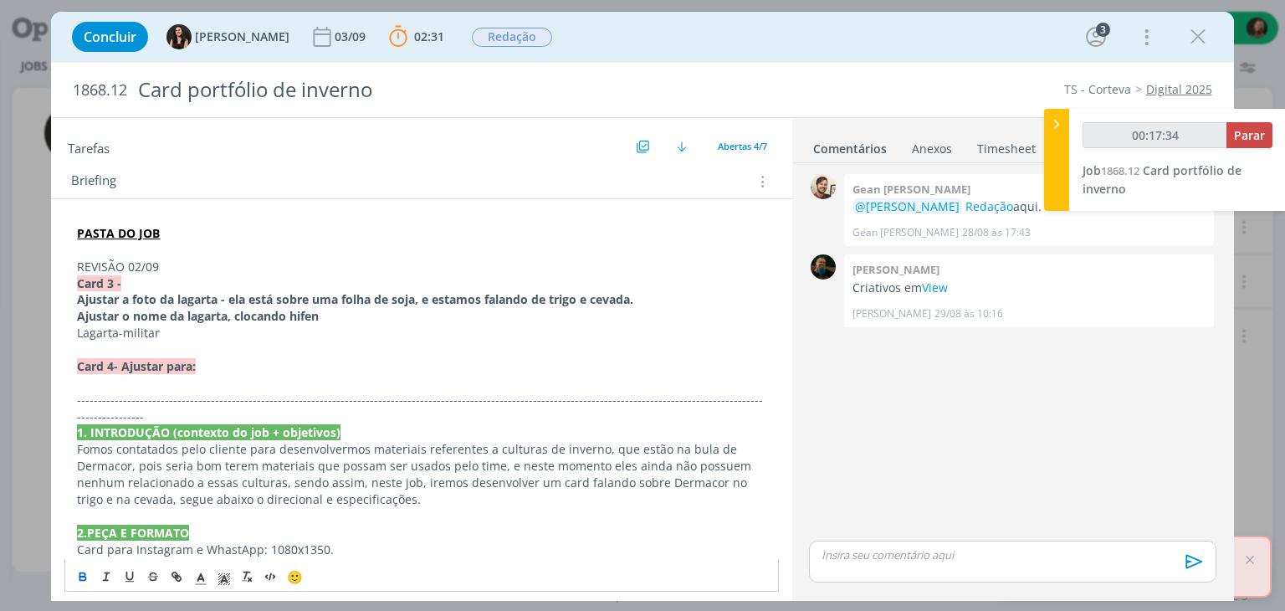
click at [110, 359] on strong "Card 4- Ajustar para:" at bounding box center [136, 366] width 119 height 16
click at [201, 508] on p "dialog" at bounding box center [421, 516] width 688 height 17
click at [182, 365] on strong "Card 4 - Ajustar para:" at bounding box center [138, 366] width 122 height 16
click at [168, 361] on strong "Card 4 - Ajustar para:" at bounding box center [138, 366] width 122 height 16
click at [154, 380] on p "dialog" at bounding box center [421, 383] width 688 height 17
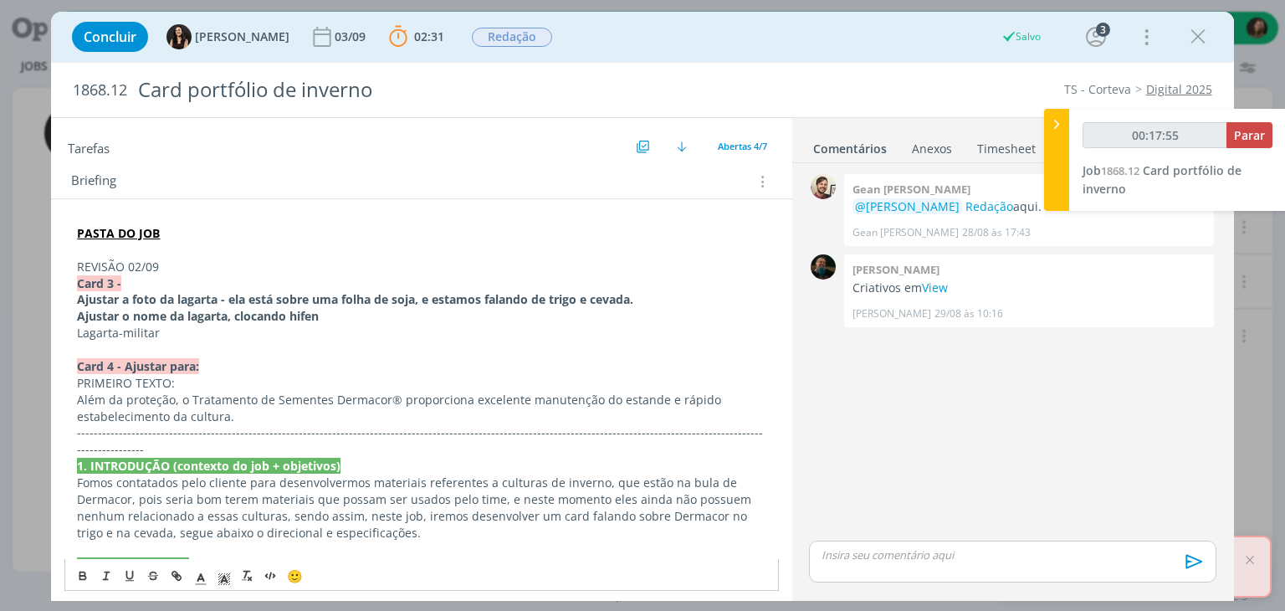
click at [207, 416] on p "Além da proteção, o Tratamento de Sementes Dermacor® proporciona excelente manu…" at bounding box center [421, 407] width 688 height 33
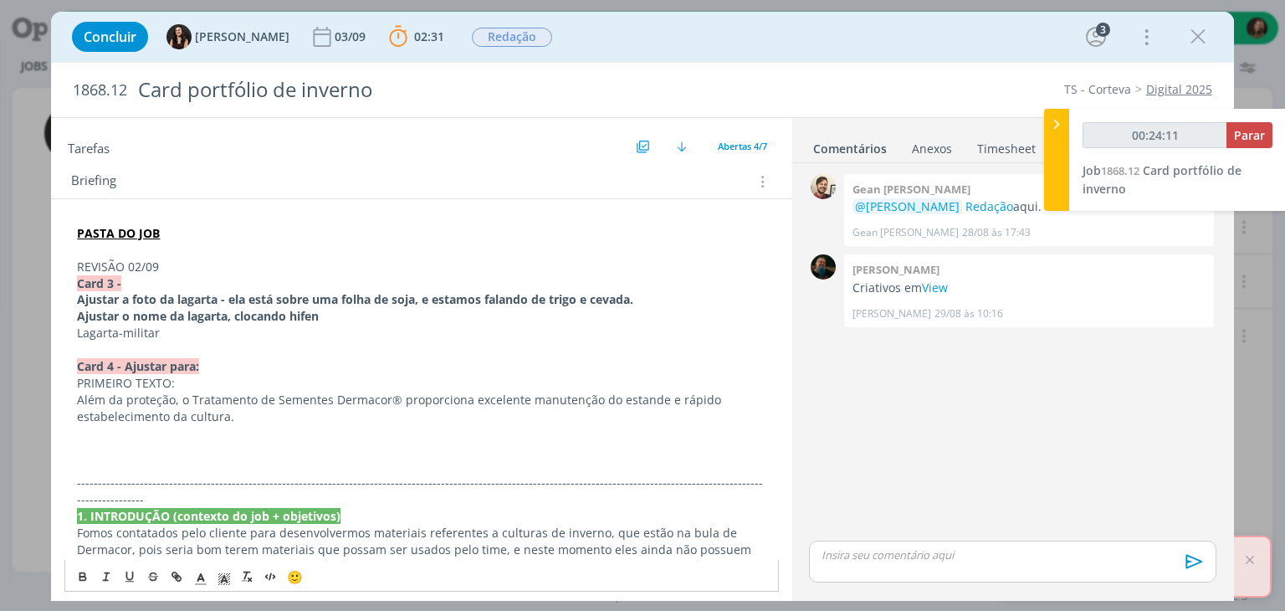
click at [170, 393] on p "Além da proteção, o Tratamento de Sementes Dermacor® proporciona excelente manu…" at bounding box center [421, 407] width 688 height 33
click at [110, 428] on p "dialog" at bounding box center [421, 432] width 688 height 17
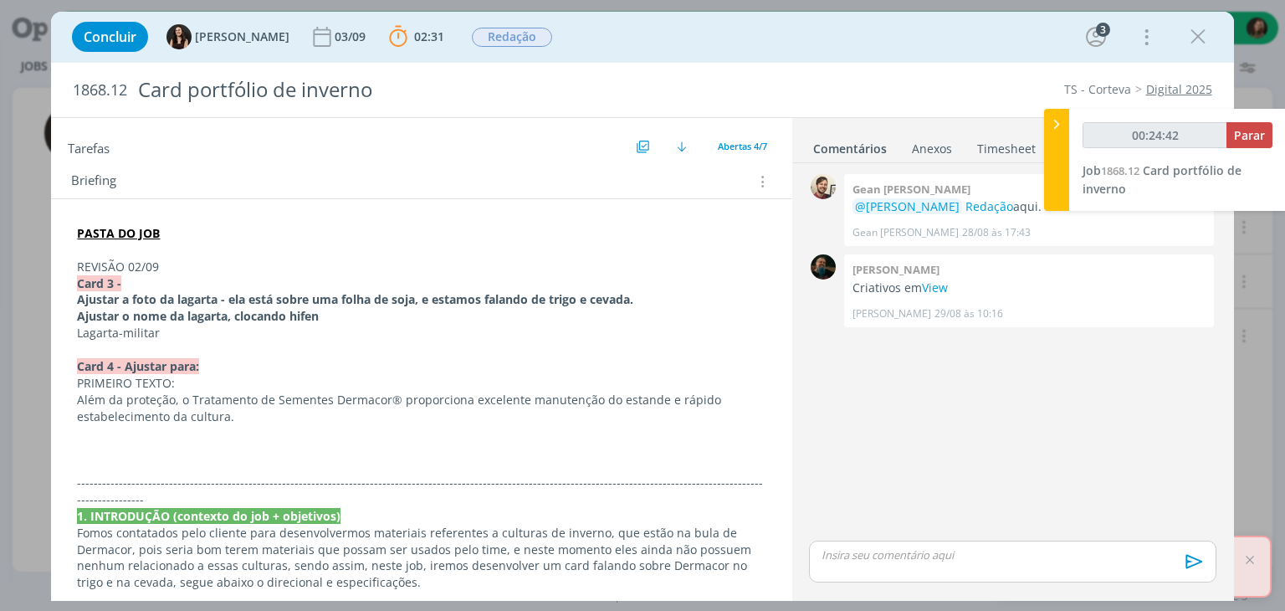
click at [94, 425] on p "dialog" at bounding box center [421, 432] width 688 height 17
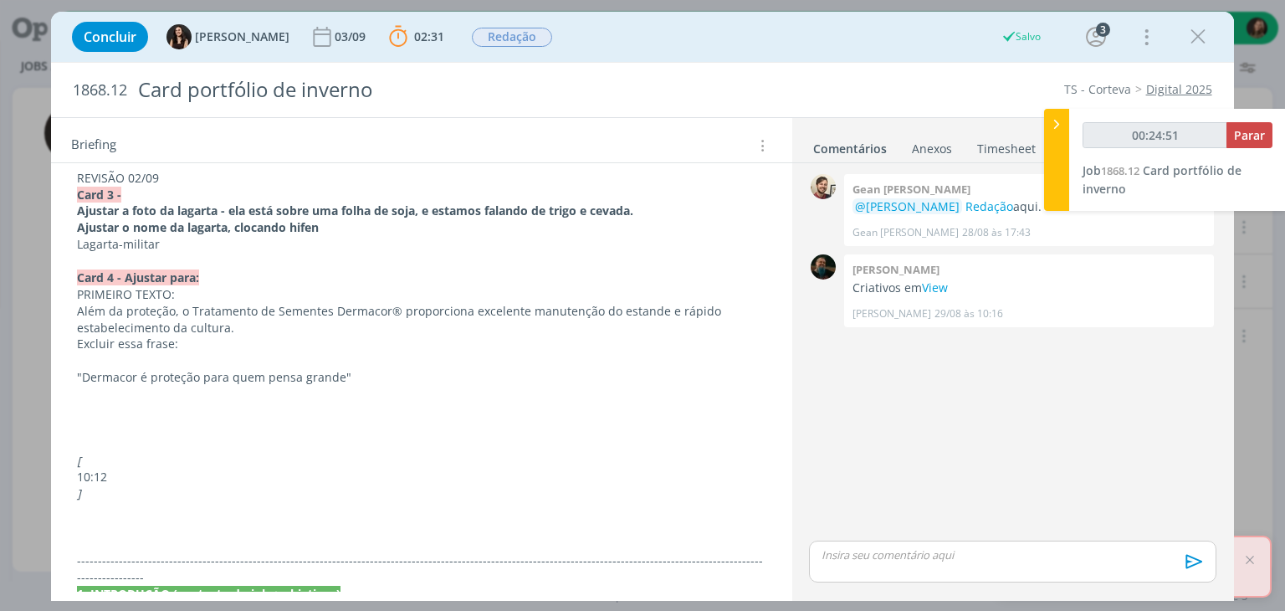
scroll to position [457, 0]
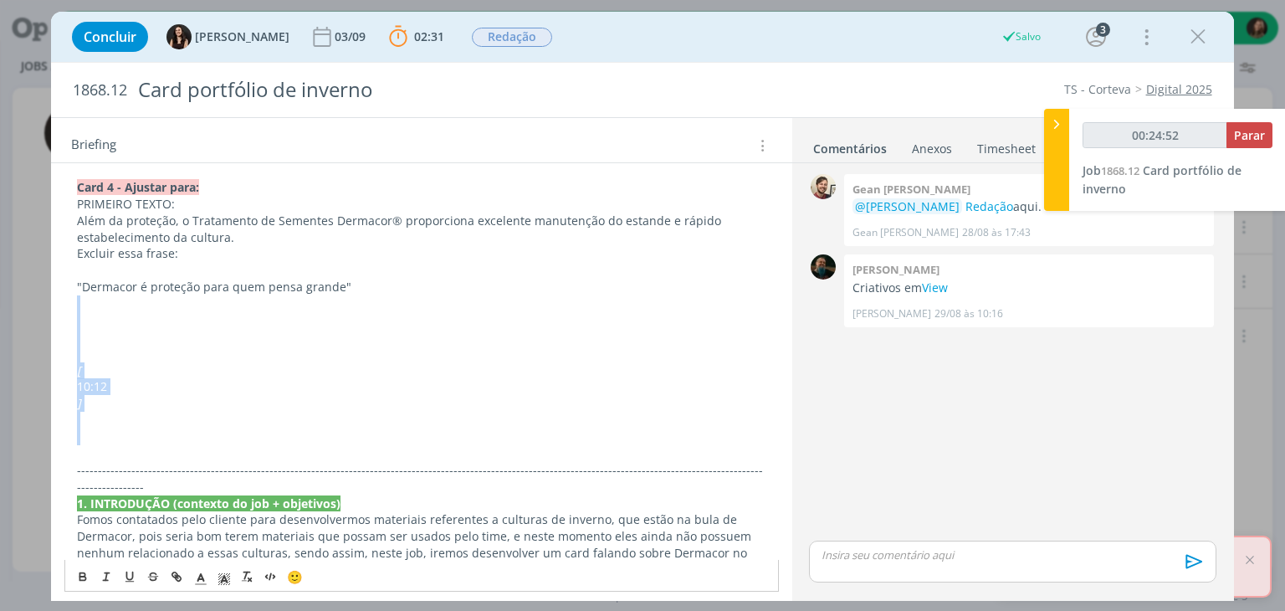
drag, startPoint x: 95, startPoint y: 417, endPoint x: 64, endPoint y: 292, distance: 129.4
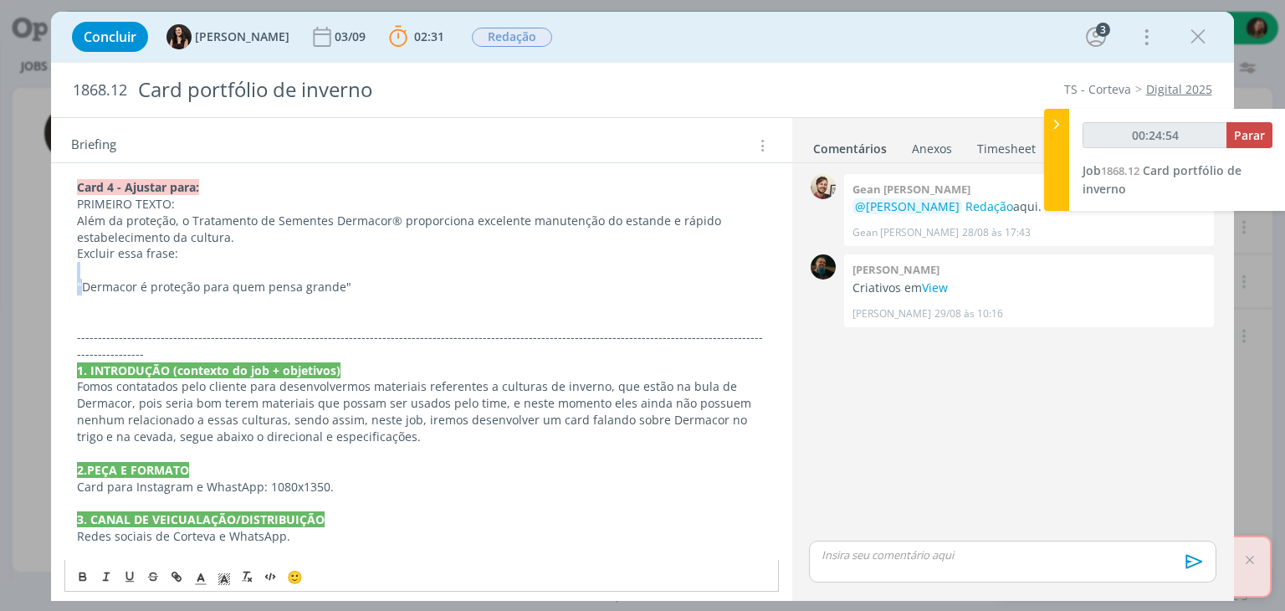
click at [85, 274] on div "PASTA DO JOB REVISÃO 02/09 Card 3 - Ajustar a foto da lagarta - ela está sobre …" at bounding box center [420, 586] width 713 height 1092
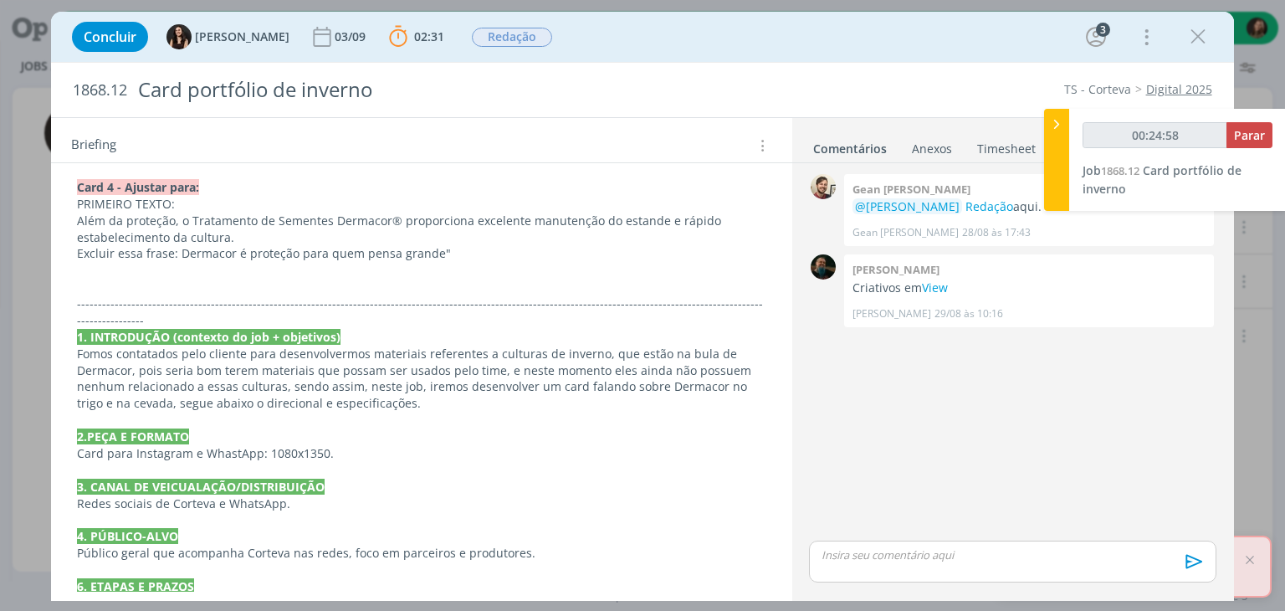
click at [456, 245] on p "Excluir essa frase: Dermacor é proteção para quem pensa grande"" at bounding box center [421, 253] width 688 height 17
click at [255, 262] on p "dialog" at bounding box center [421, 270] width 688 height 17
click at [187, 228] on p "Além da proteção, o Tratamento de Sementes Dermacor® proporciona excelente manu…" at bounding box center [421, 228] width 688 height 33
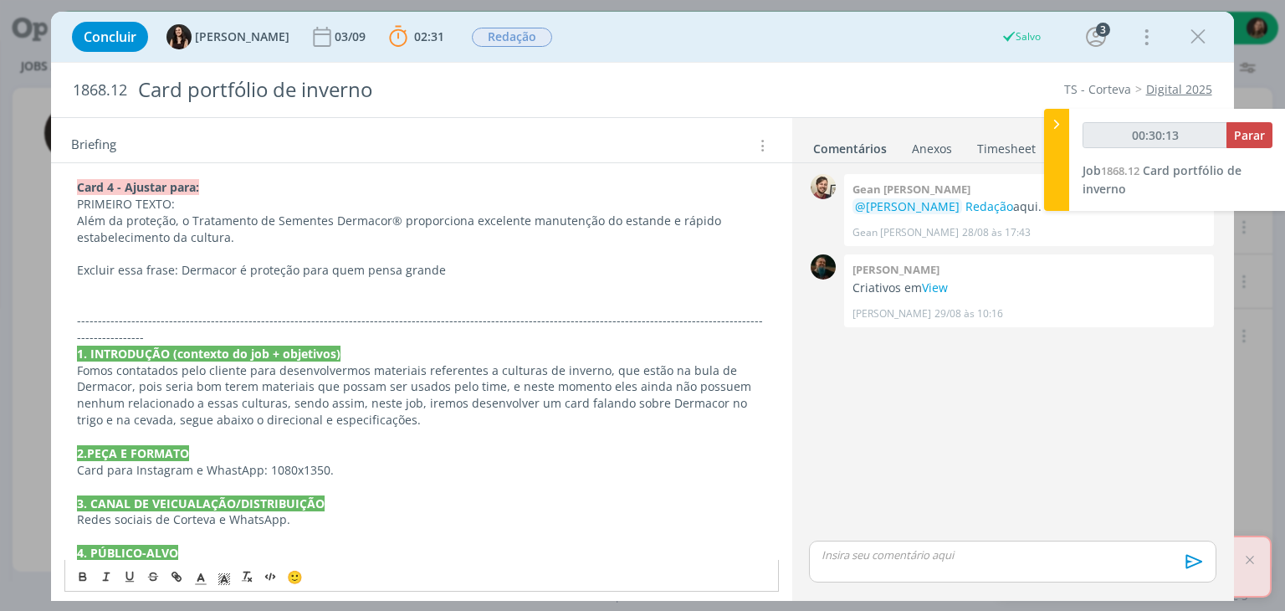
drag, startPoint x: 164, startPoint y: 202, endPoint x: 75, endPoint y: 202, distance: 88.7
click at [75, 202] on div "PASTA DO JOB REVISÃO 02/09 Card 3 - Ajustar a foto da lagarta - ela está sobre …" at bounding box center [420, 578] width 713 height 1076
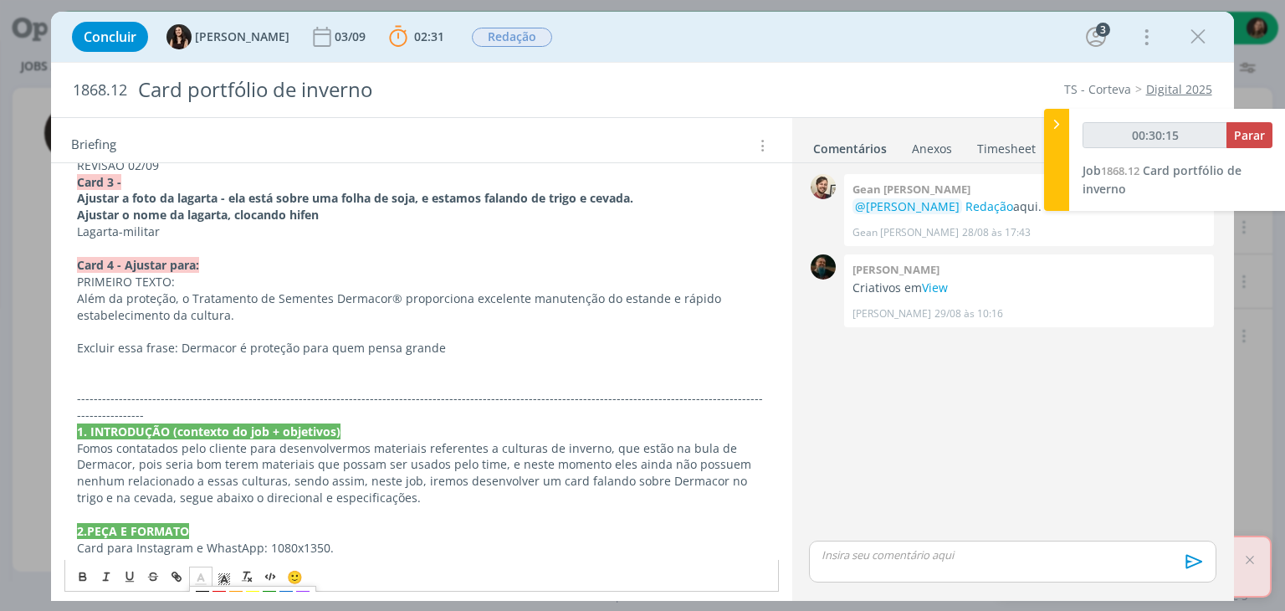
click at [201, 576] on icon "dialog" at bounding box center [200, 578] width 15 height 15
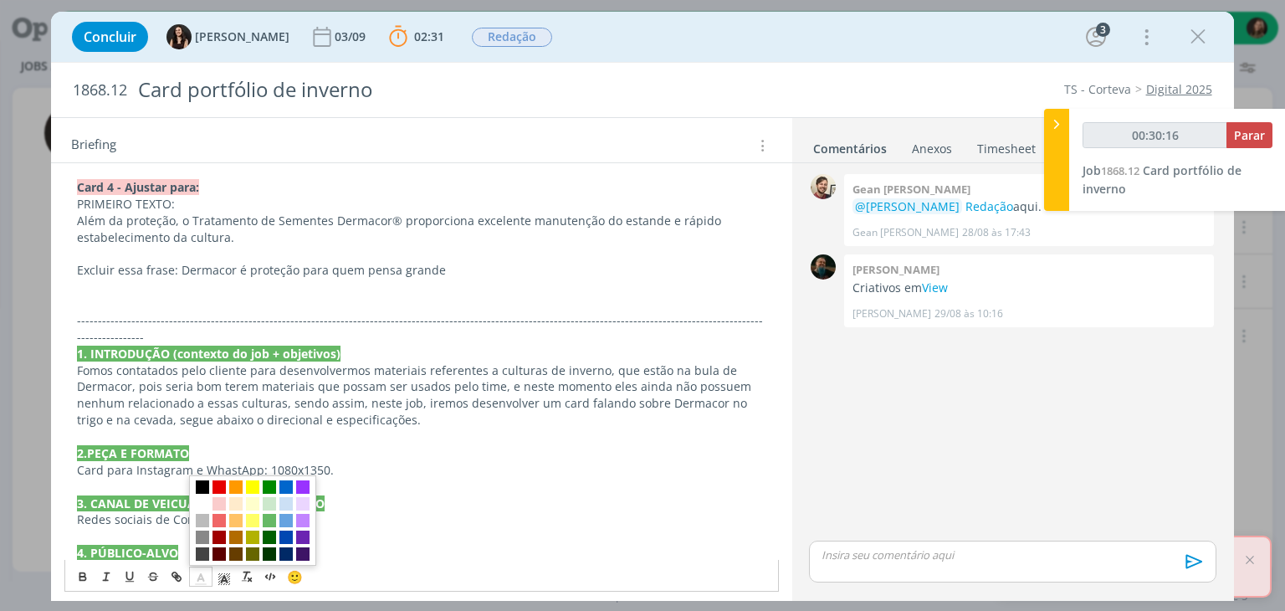
click at [201, 484] on span "dialog" at bounding box center [202, 486] width 13 height 13
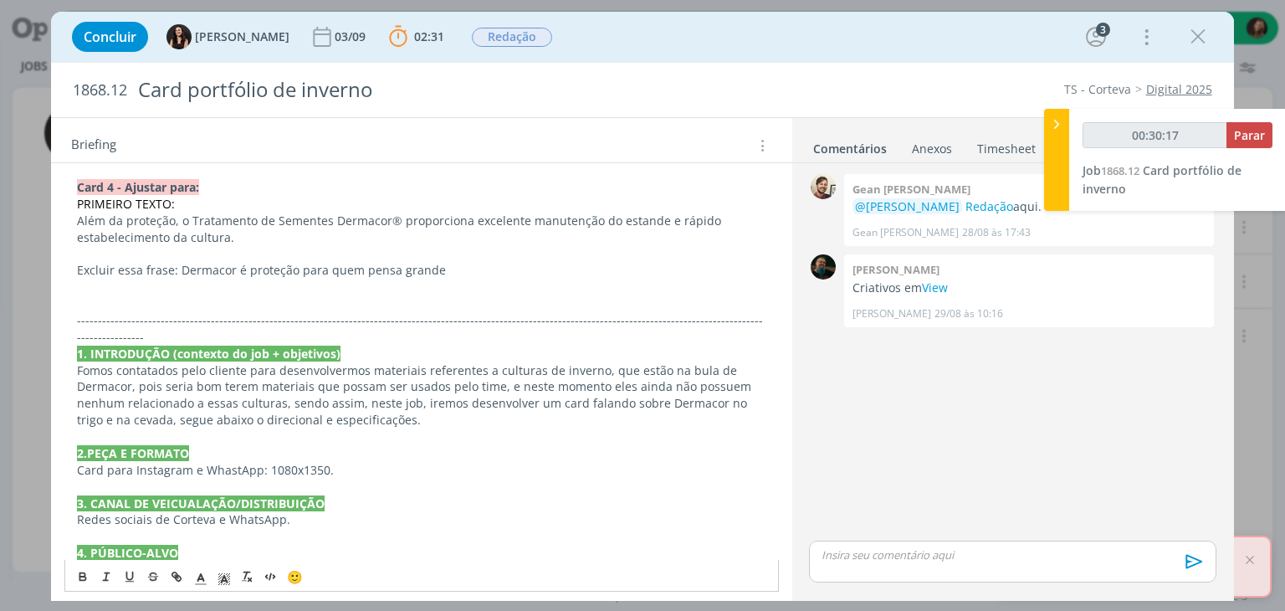
click at [141, 252] on p "dialog" at bounding box center [421, 253] width 688 height 17
click at [173, 268] on p "Excluir essa frase: Dermacor é proteção para quem pensa grande" at bounding box center [421, 270] width 688 height 17
drag, startPoint x: 177, startPoint y: 270, endPoint x: 80, endPoint y: 270, distance: 97.0
click at [80, 270] on p "Excluir essa frase: Dermacor é proteção para quem pensa grande" at bounding box center [421, 270] width 688 height 17
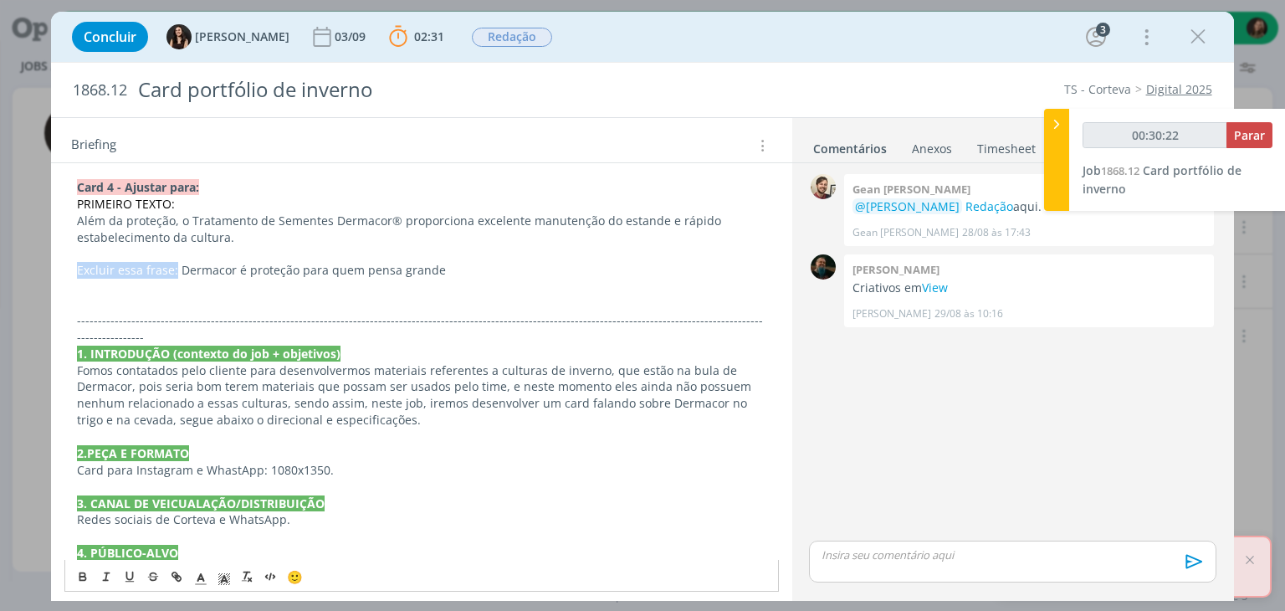
drag, startPoint x: 77, startPoint y: 270, endPoint x: 173, endPoint y: 266, distance: 96.3
click at [173, 266] on p "Excluir essa frase: Dermacor é proteção para quem pensa grande" at bounding box center [421, 270] width 688 height 17
click at [201, 579] on line "dialog" at bounding box center [201, 579] width 4 height 0
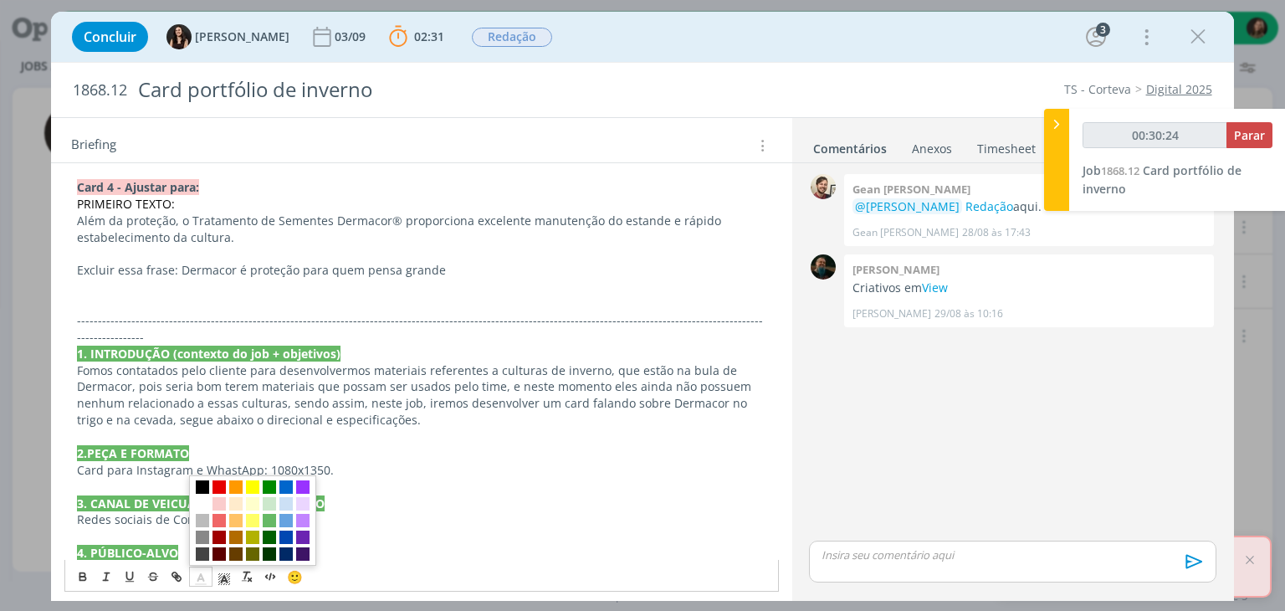
click at [202, 486] on span "dialog" at bounding box center [202, 486] width 13 height 13
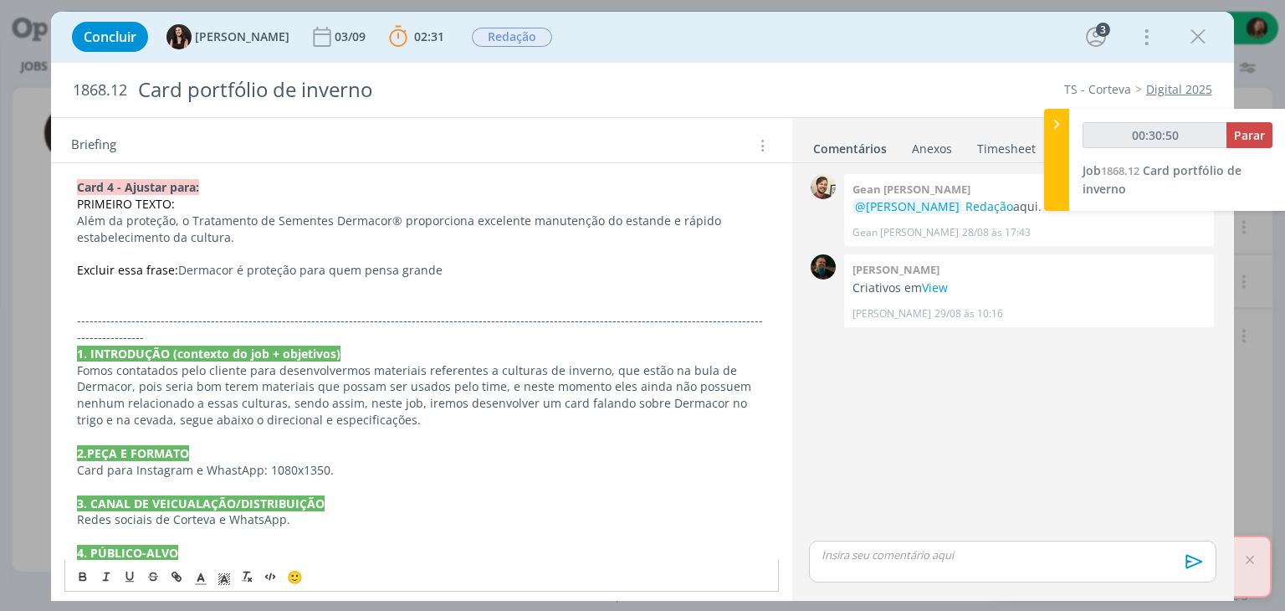
drag, startPoint x: 38, startPoint y: 242, endPoint x: 54, endPoint y: 251, distance: 18.4
click at [39, 242] on div "Concluir [PERSON_NAME] [DATE] 02:31 Parar Apontar Data * [DATE] Horas * 00:00 T…" at bounding box center [642, 305] width 1285 height 611
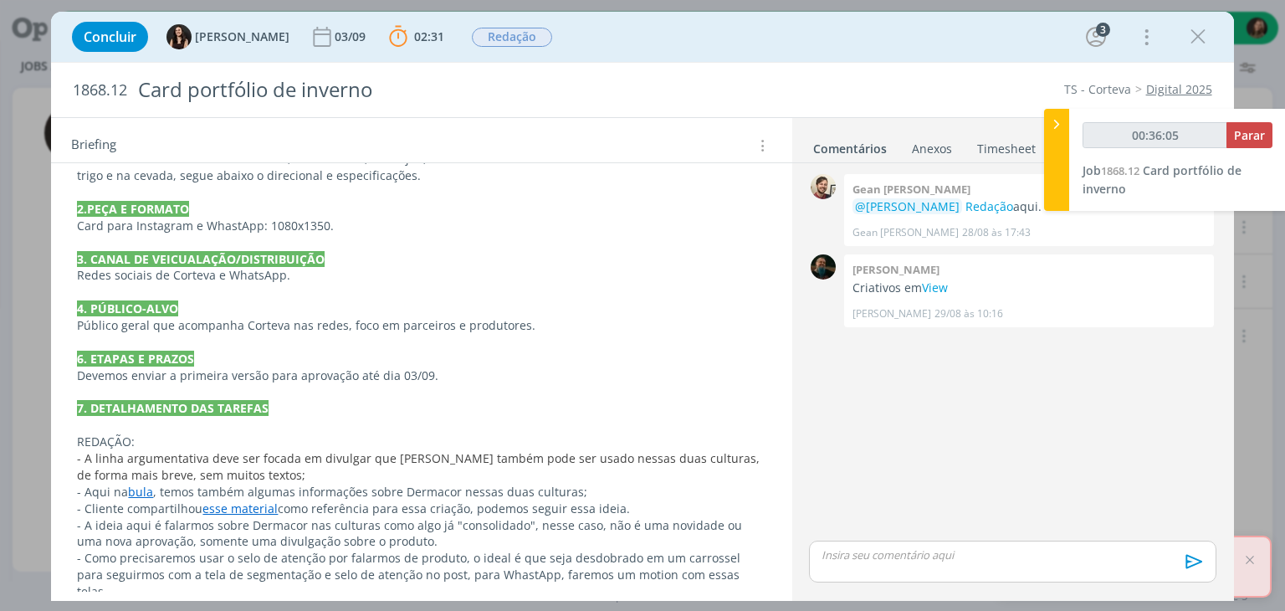
scroll to position [708, 0]
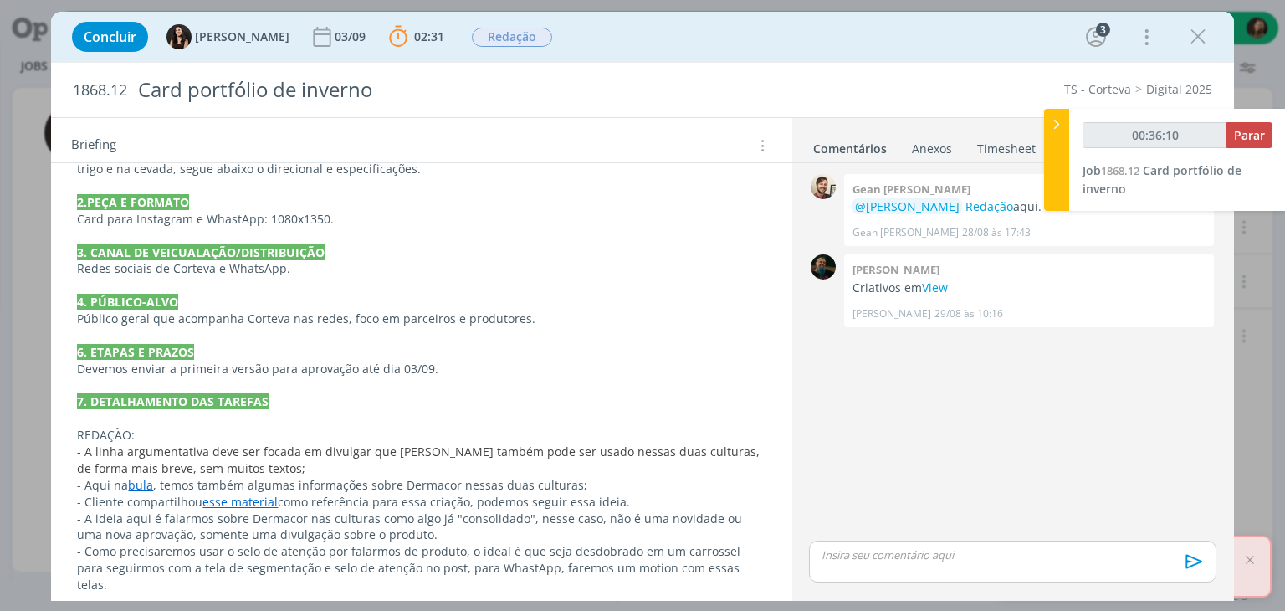
click at [243, 493] on link "esse material" at bounding box center [239, 501] width 75 height 16
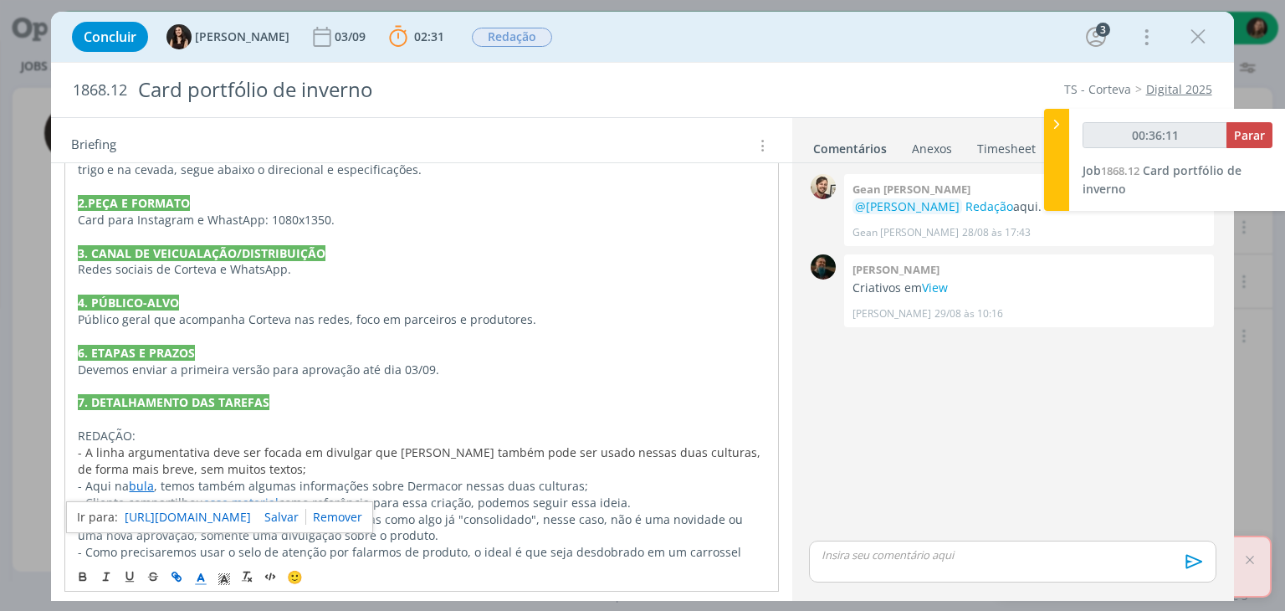
click at [251, 509] on link "[URL][DOMAIN_NAME]" at bounding box center [188, 517] width 126 height 22
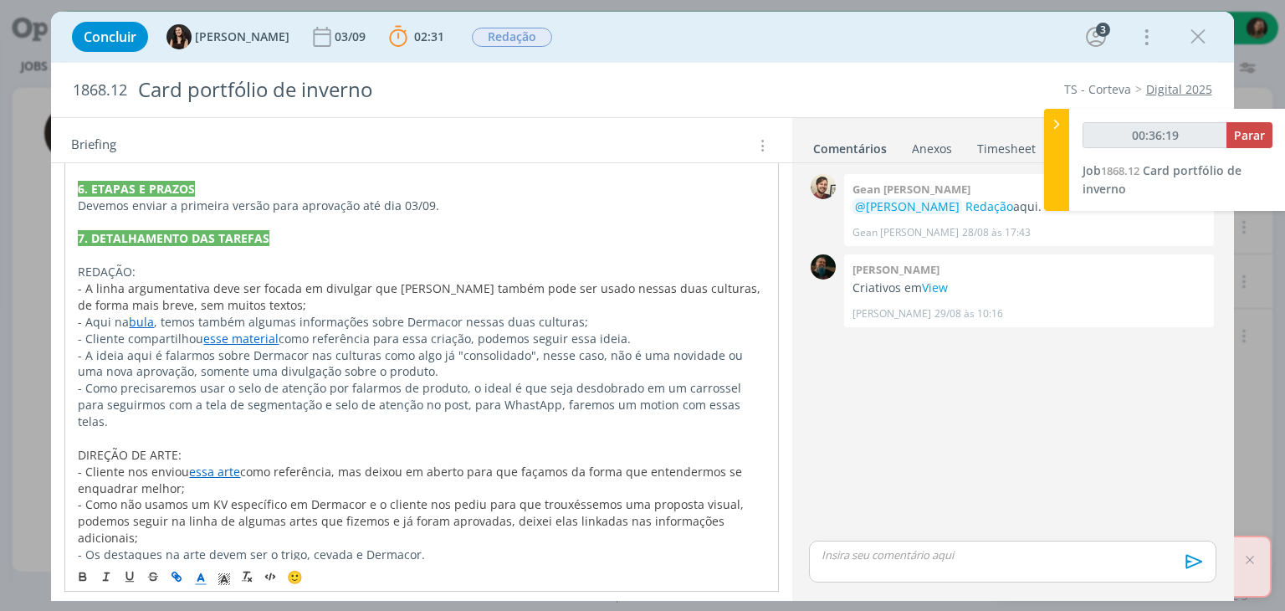
scroll to position [958, 0]
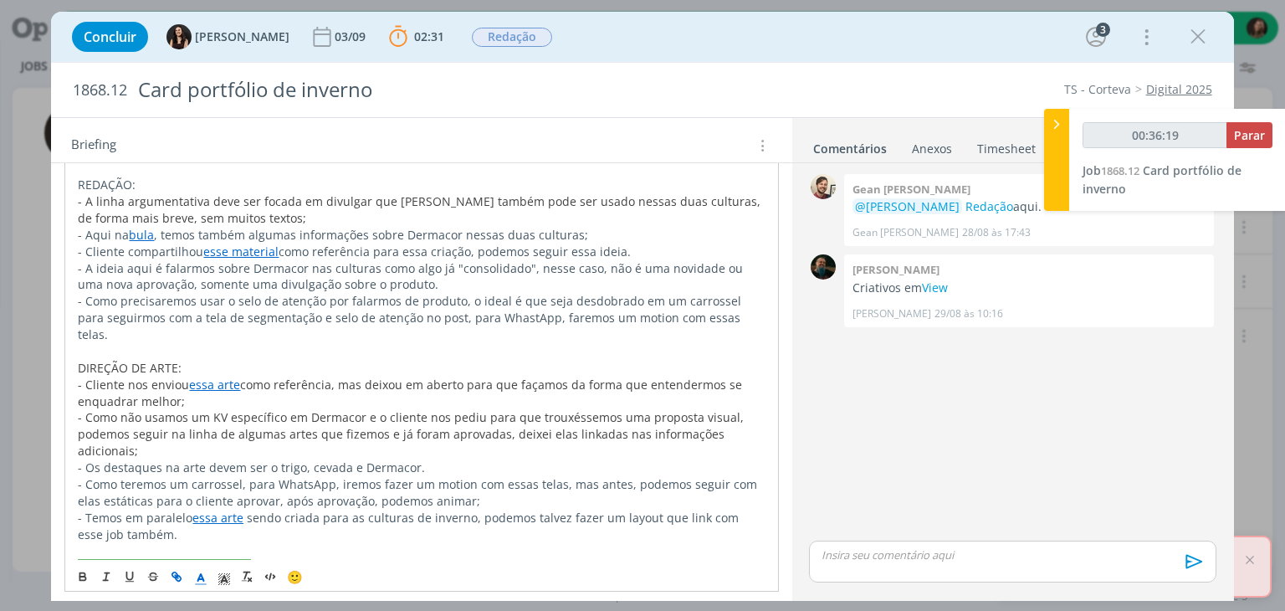
click at [535, 376] on p "- Cliente nos enviou essa arte como referência, mas deixou em aberto para que f…" at bounding box center [421, 392] width 687 height 33
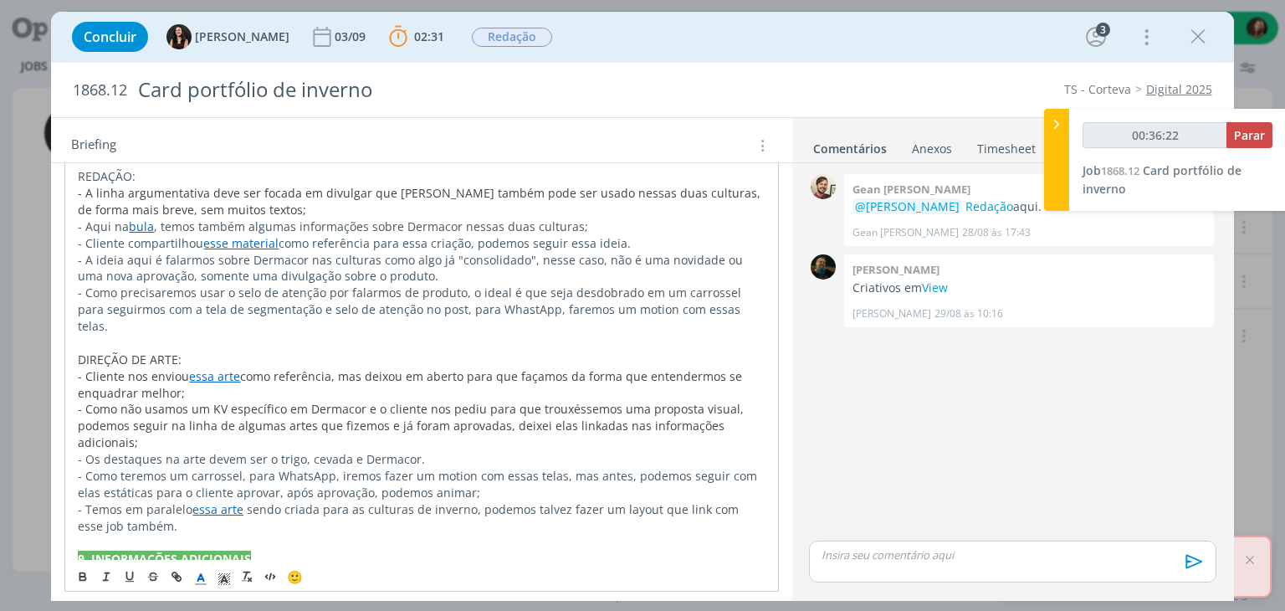
scroll to position [966, 0]
click at [377, 534] on p "dialog" at bounding box center [421, 542] width 688 height 17
click at [105, 584] on link "Aqui" at bounding box center [94, 592] width 26 height 16
click at [162, 503] on link "[URL][DOMAIN_NAME]" at bounding box center [186, 510] width 126 height 22
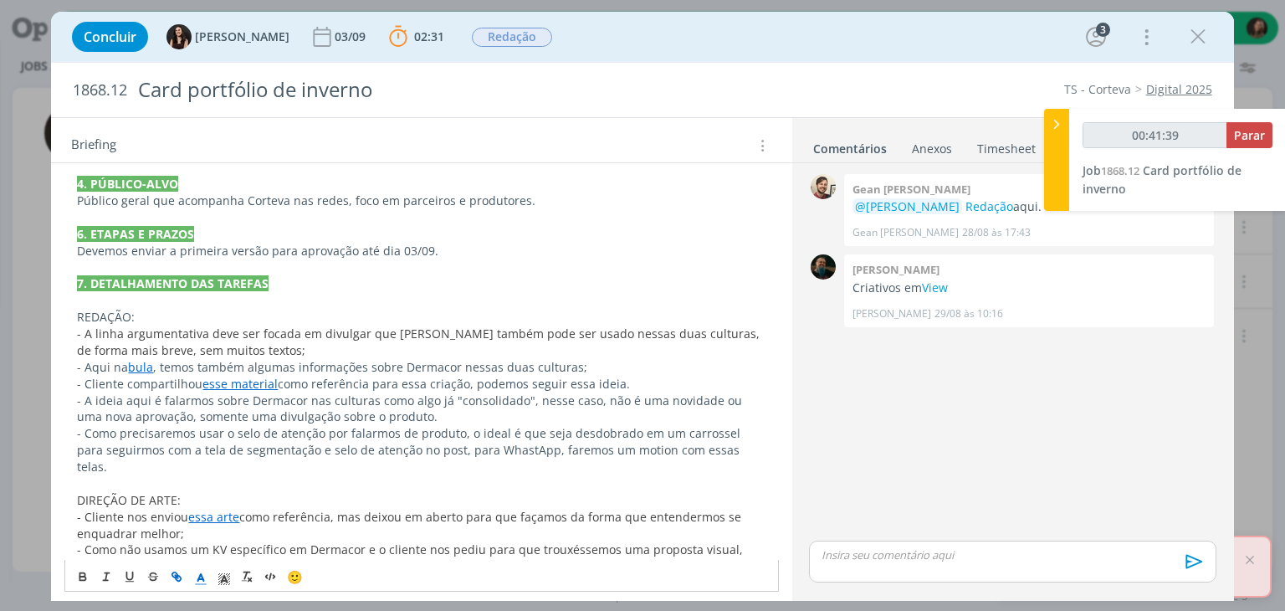
scroll to position [799, 0]
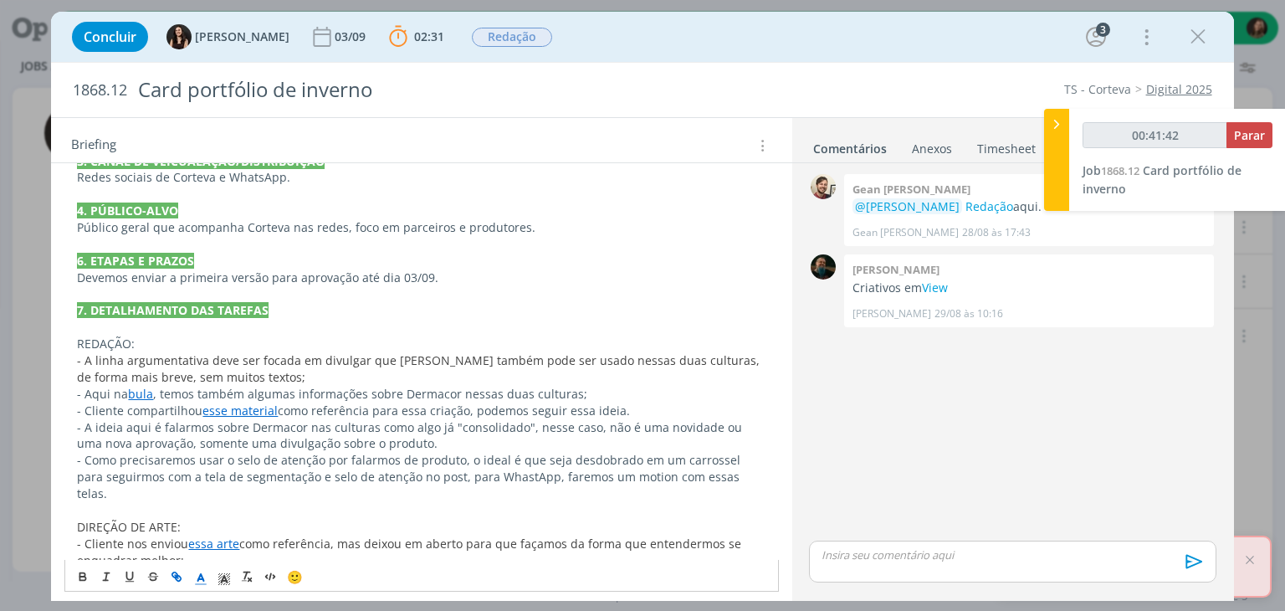
click at [248, 402] on link "esse material" at bounding box center [239, 410] width 75 height 16
click at [251, 428] on link "[URL][DOMAIN_NAME]" at bounding box center [188, 426] width 126 height 22
click at [529, 402] on p "- Cliente compartilhou esse material como referência para essa criação, podemos…" at bounding box center [421, 410] width 688 height 17
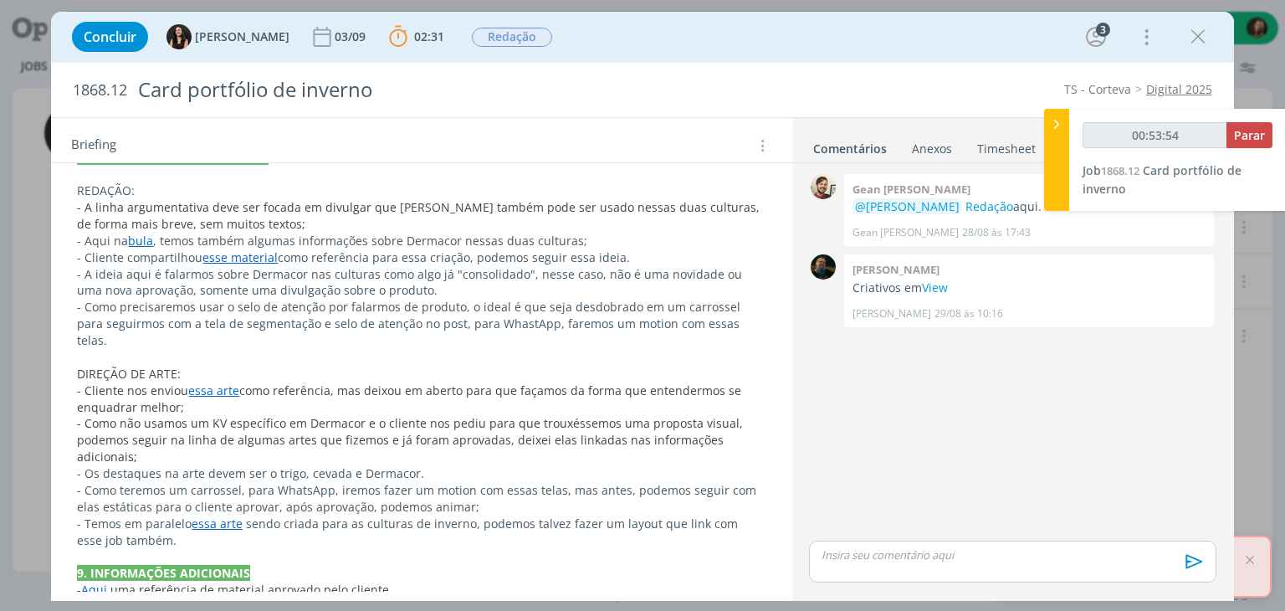
scroll to position [966, 0]
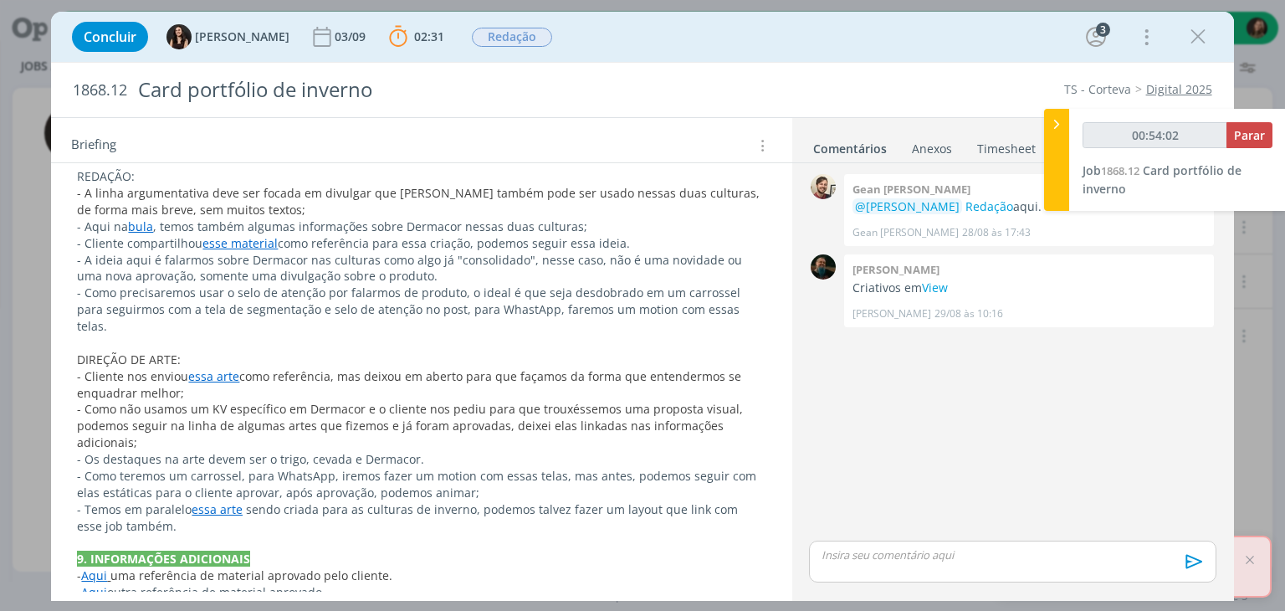
click at [1199, 33] on icon "dialog" at bounding box center [1197, 36] width 25 height 25
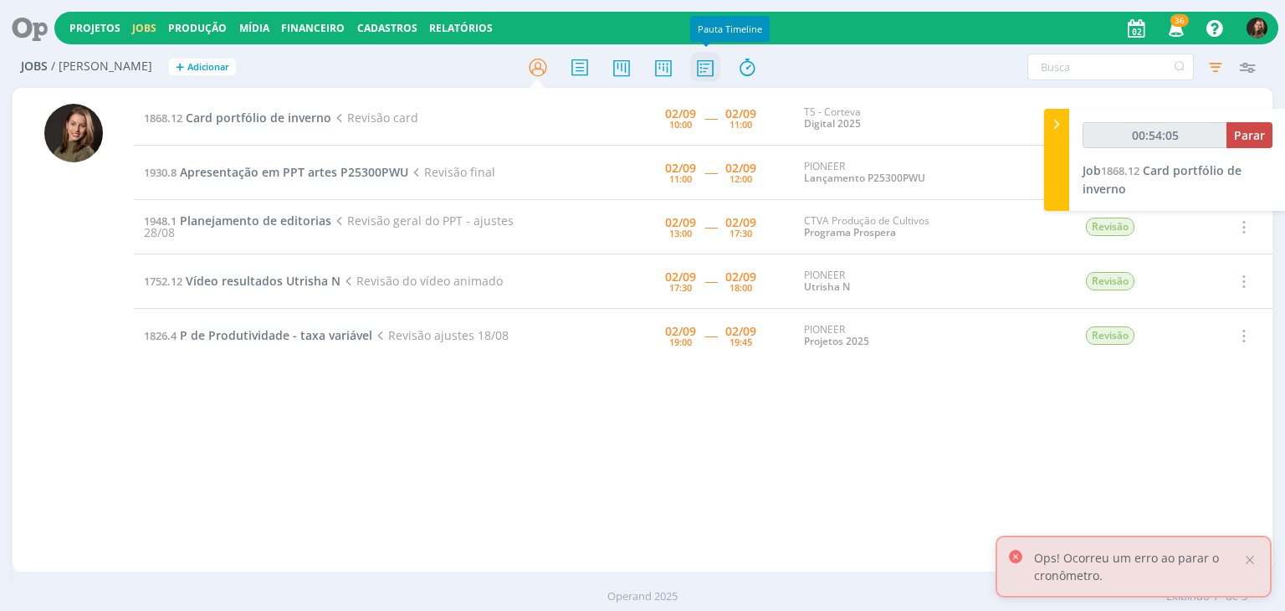
click at [699, 67] on icon at bounding box center [705, 67] width 30 height 33
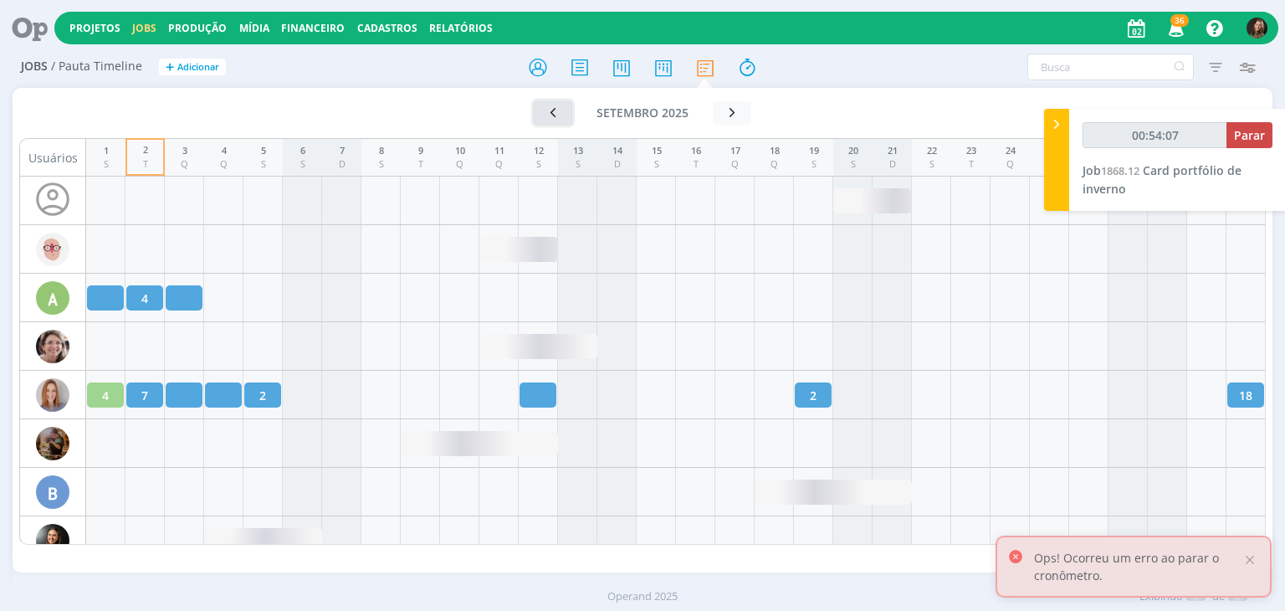
click at [556, 115] on icon "button" at bounding box center [552, 113] width 17 height 16
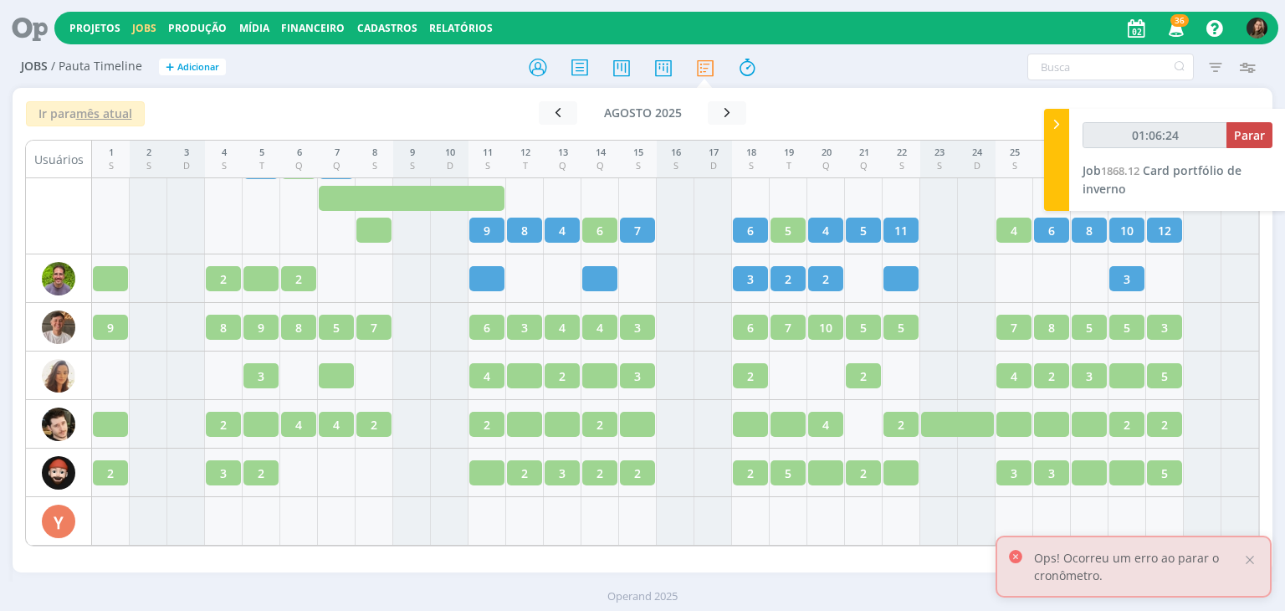
scroll to position [2779, 0]
type input "01:06:26"
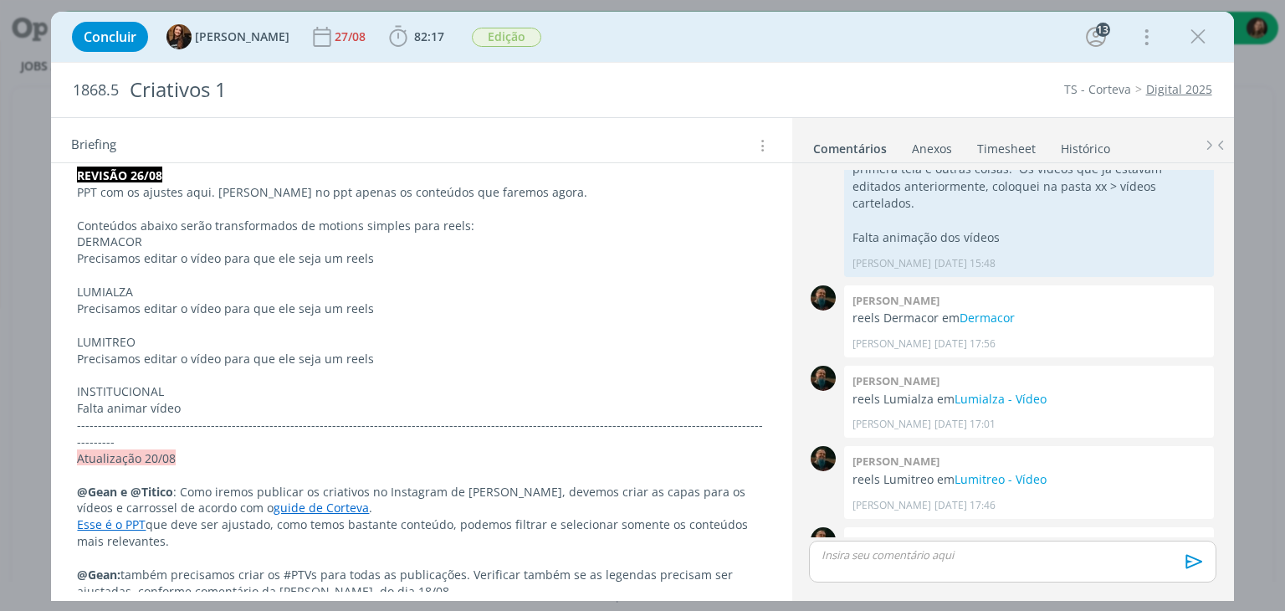
scroll to position [502, 0]
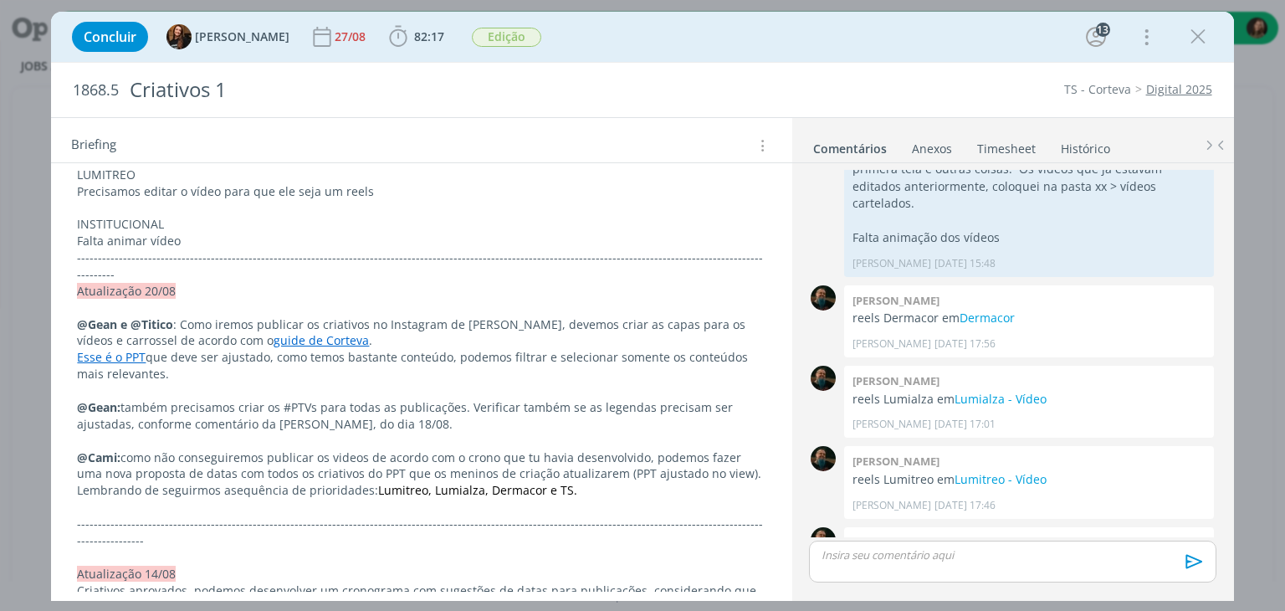
drag, startPoint x: 271, startPoint y: 309, endPoint x: 274, endPoint y: 321, distance: 13.0
click at [270, 316] on p "@Gean e @Titico : Como iremos publicar os criativos no Instagram de Corteva, de…" at bounding box center [421, 332] width 688 height 33
click at [277, 333] on link "guide de Corteva" at bounding box center [321, 341] width 95 height 16
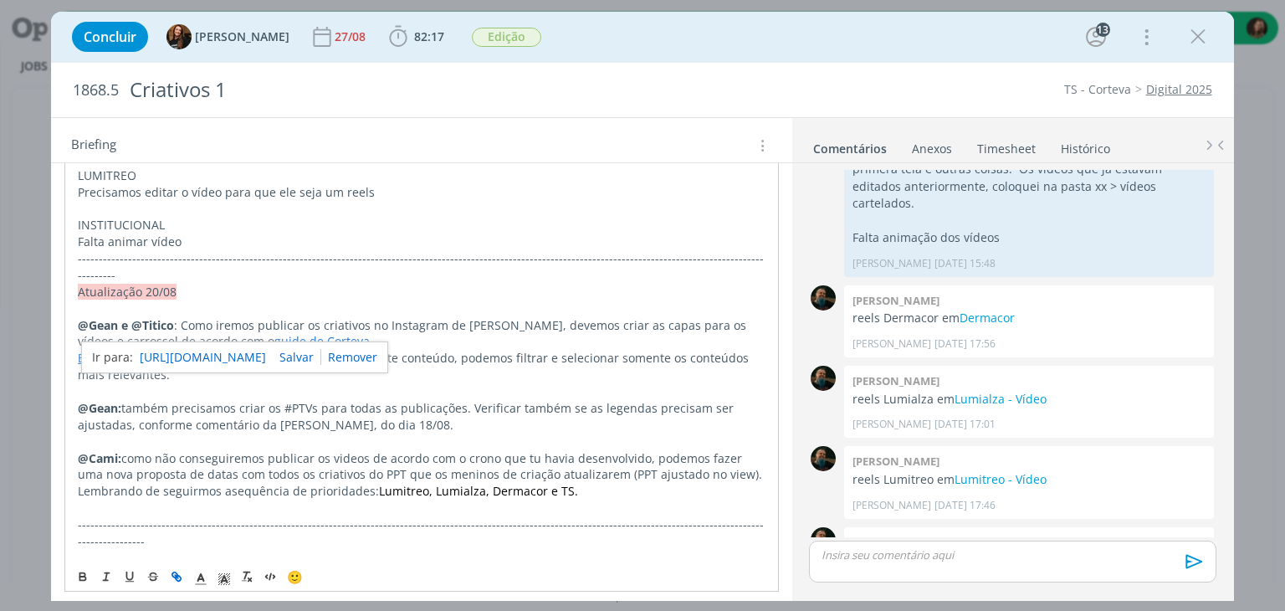
click at [266, 348] on link "https://sobeae.sharepoint.com/:b:/s/SOBEAE/EZHcTMYMS8dInRK5Hr0aZVYBK0vPBkeuq0Bw…" at bounding box center [203, 357] width 126 height 22
click at [197, 223] on p "INSTITUCIONAL" at bounding box center [421, 225] width 687 height 17
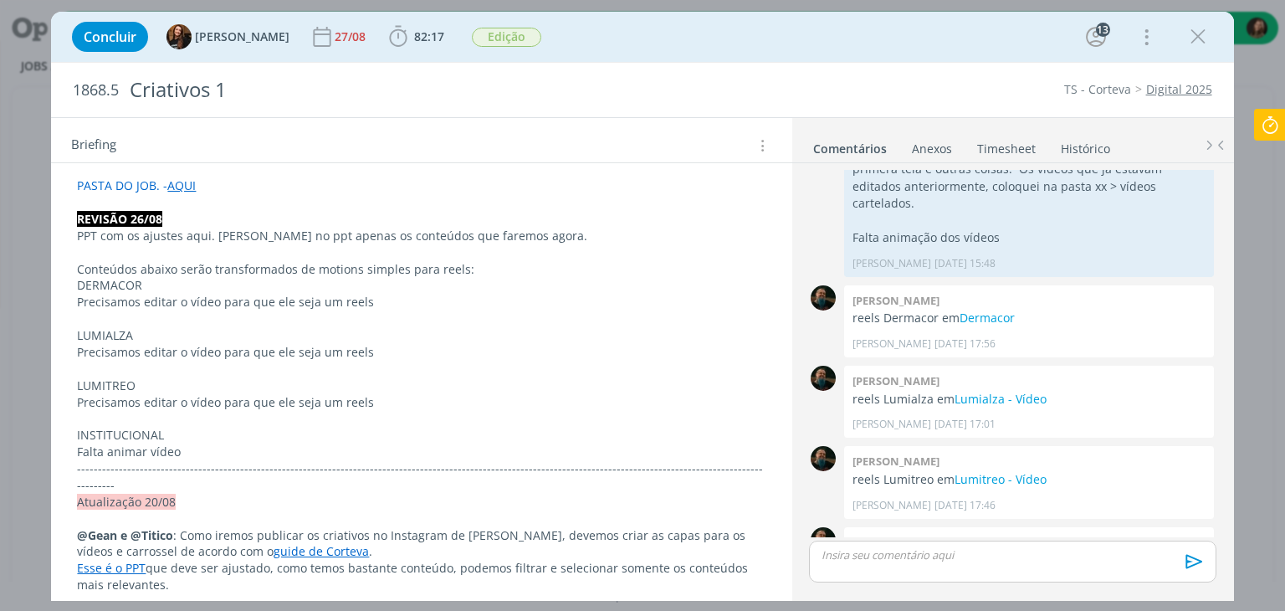
scroll to position [251, 0]
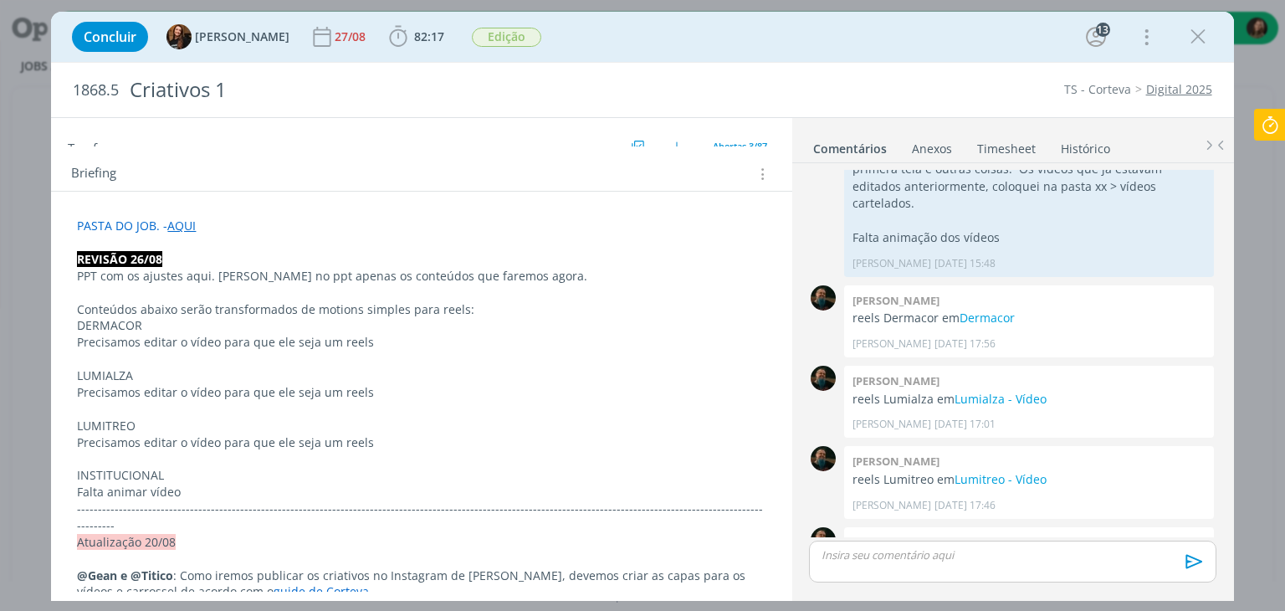
click at [177, 307] on p "Conteúdos abaixo serão transformados de motions simples para reels:" at bounding box center [421, 309] width 688 height 17
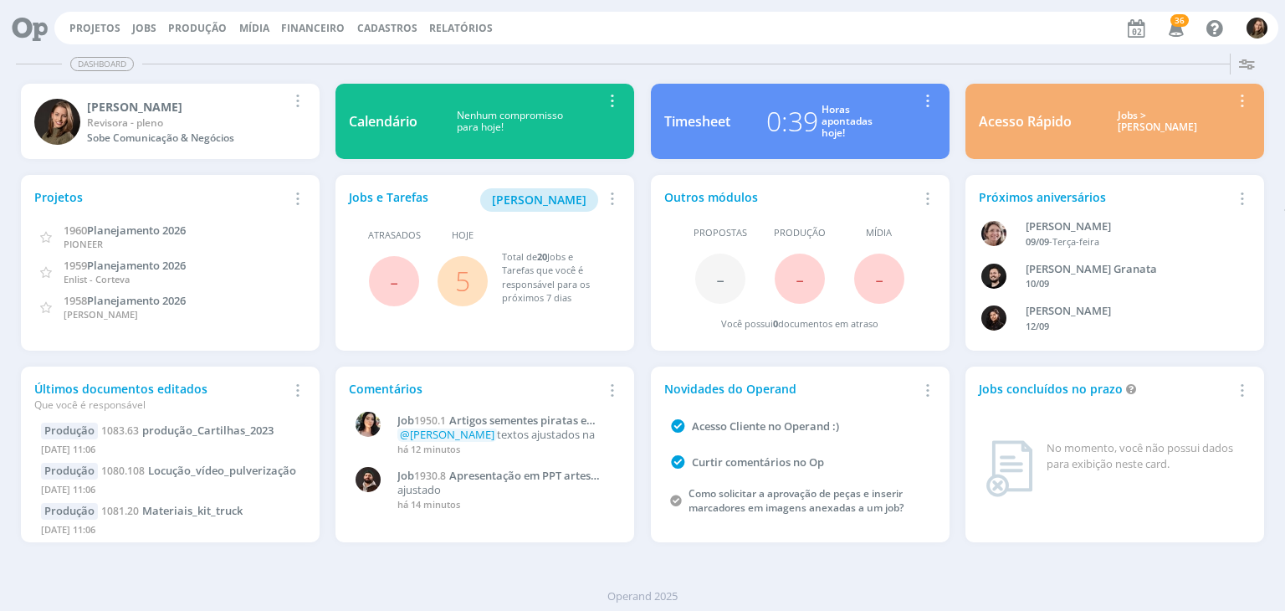
click at [456, 280] on link "5" at bounding box center [462, 281] width 15 height 36
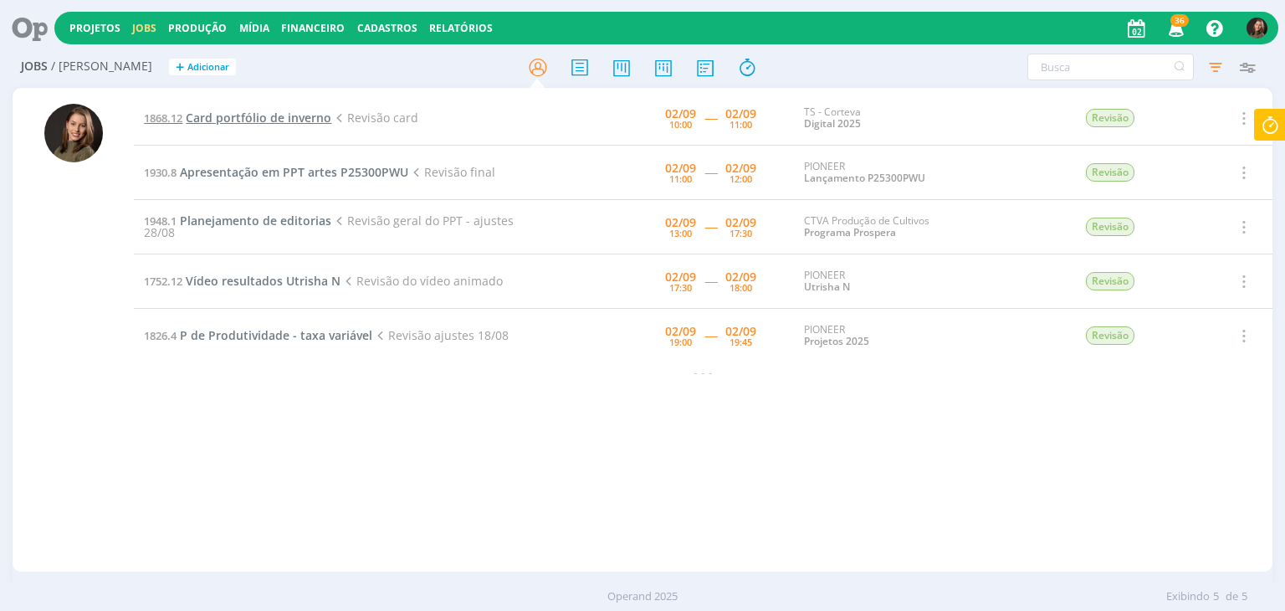
click at [261, 118] on span "Card portfólio de inverno" at bounding box center [259, 118] width 146 height 16
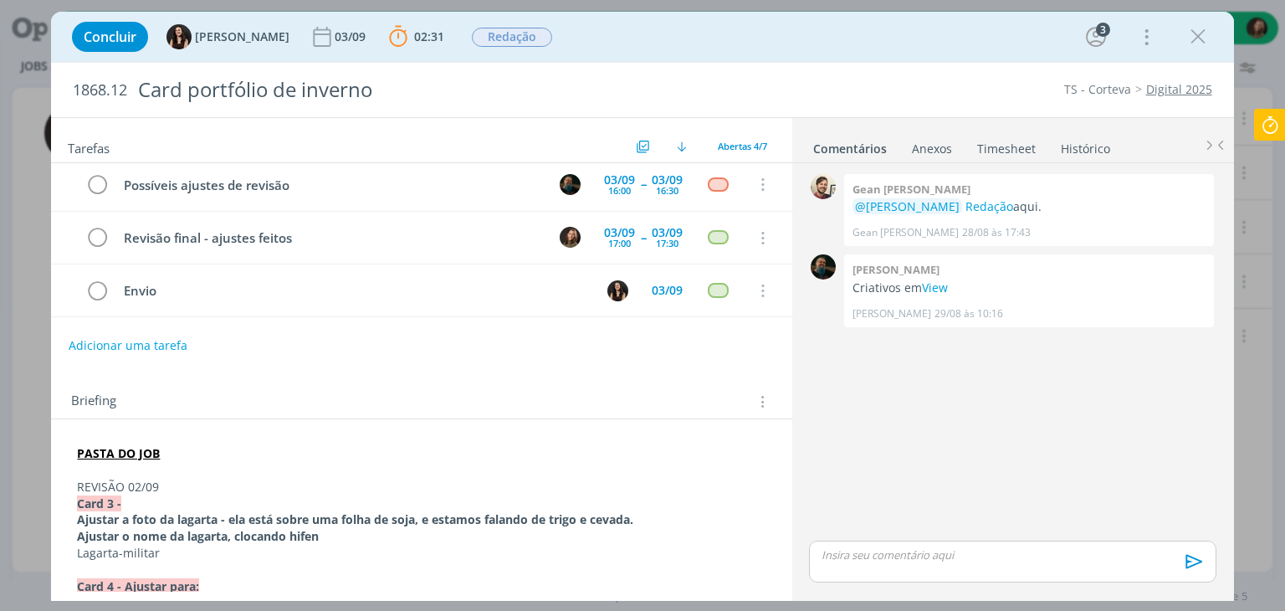
scroll to position [335, 0]
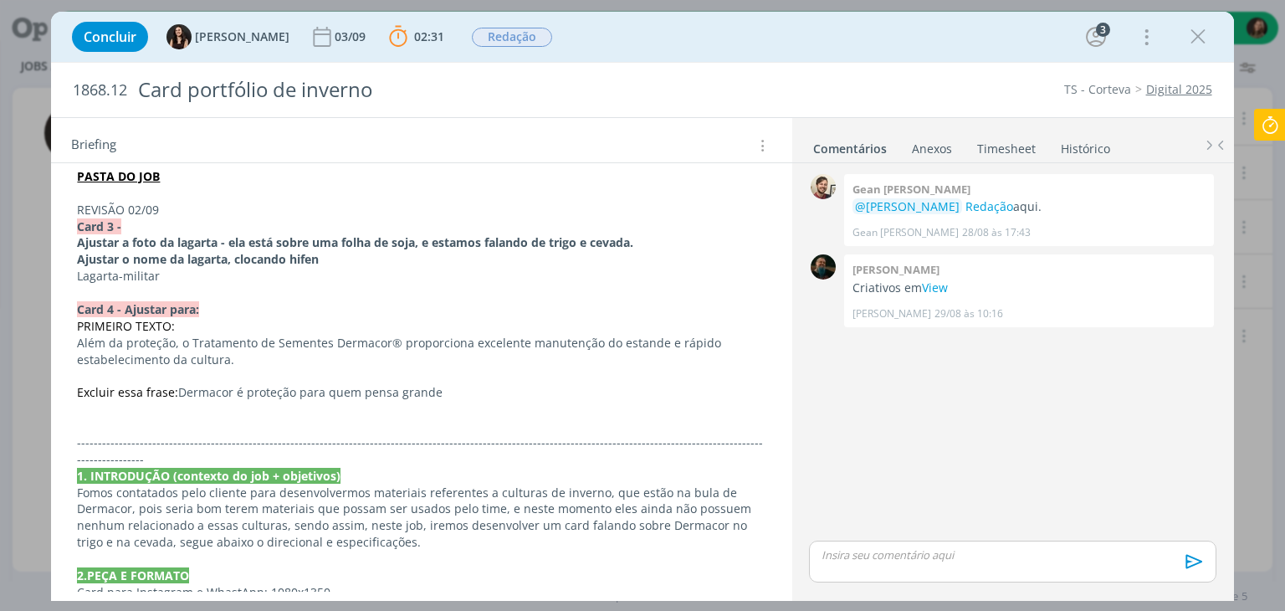
click at [127, 409] on p "dialog" at bounding box center [421, 409] width 688 height 17
click at [130, 212] on p "REVISÃO 02/09" at bounding box center [421, 210] width 687 height 17
click at [82, 573] on icon "dialog" at bounding box center [82, 576] width 13 height 13
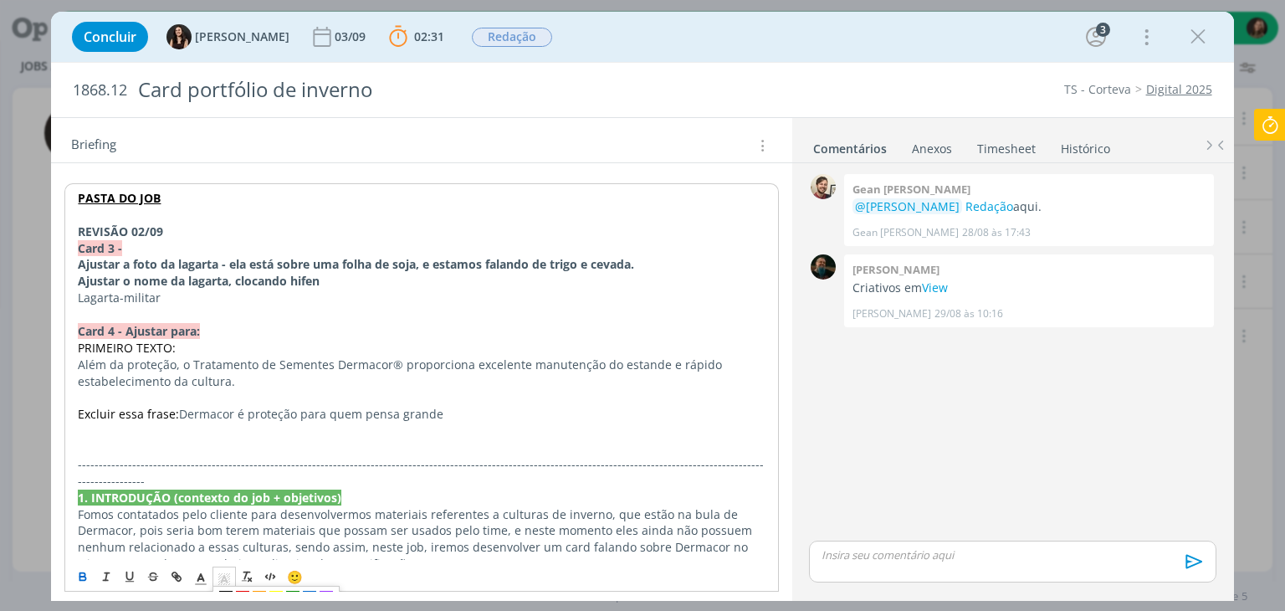
click at [214, 575] on span "dialog" at bounding box center [223, 576] width 23 height 20
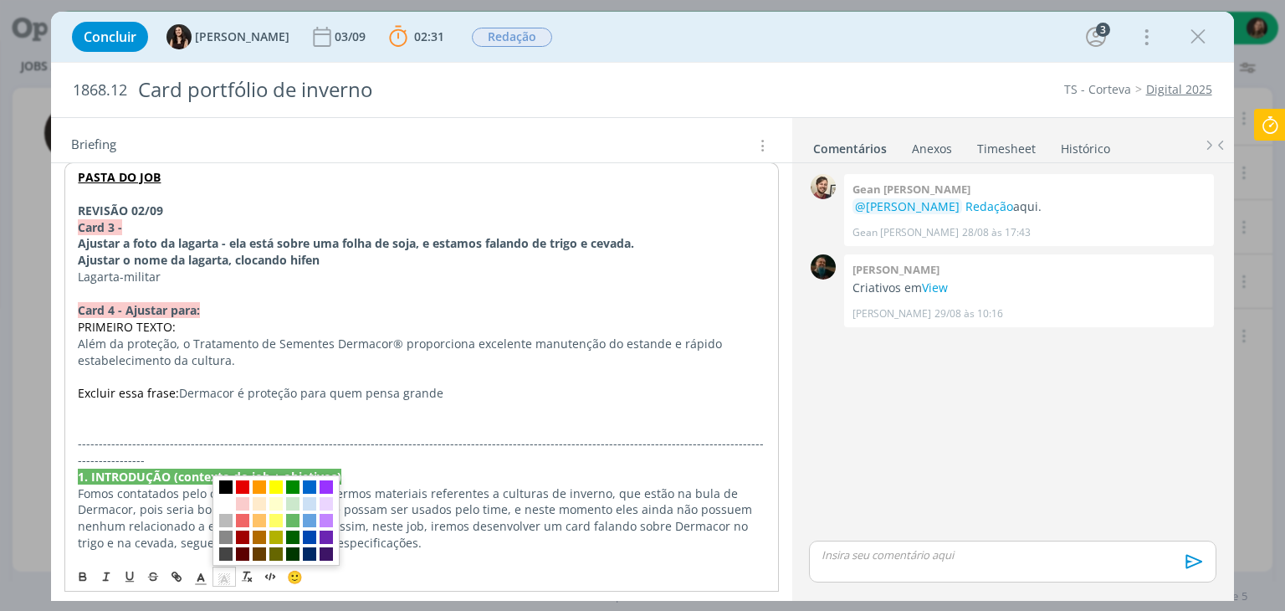
click at [221, 493] on span "dialog" at bounding box center [275, 520] width 127 height 90
click at [262, 288] on p "dialog" at bounding box center [421, 293] width 687 height 17
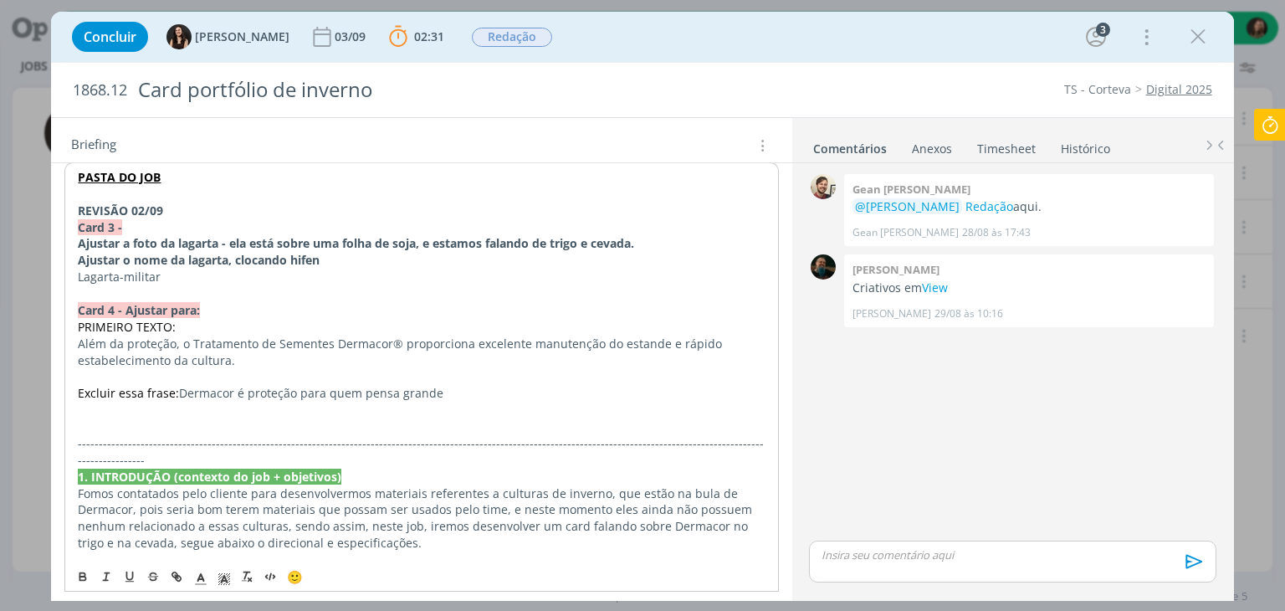
click at [130, 212] on strong "REVISÃO 02/09" at bounding box center [120, 210] width 85 height 16
click at [130, 211] on strong "REVISÃO 02/09" at bounding box center [120, 210] width 85 height 16
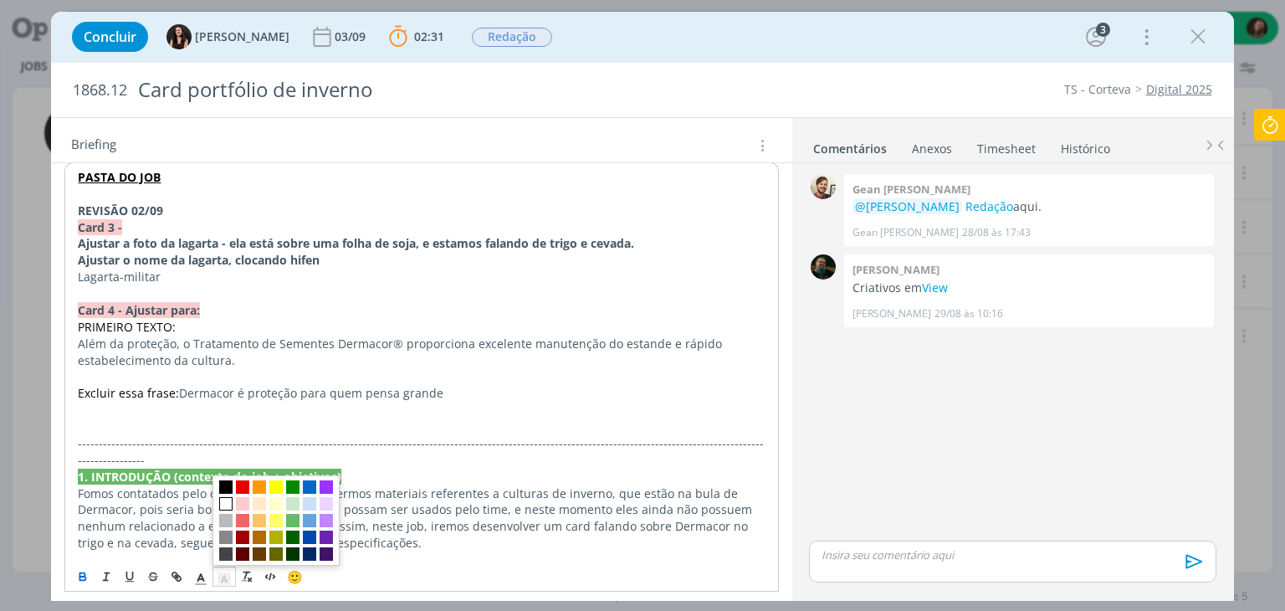
click at [221, 575] on icon "dialog" at bounding box center [224, 578] width 15 height 15
click at [222, 489] on span "dialog" at bounding box center [225, 486] width 13 height 13
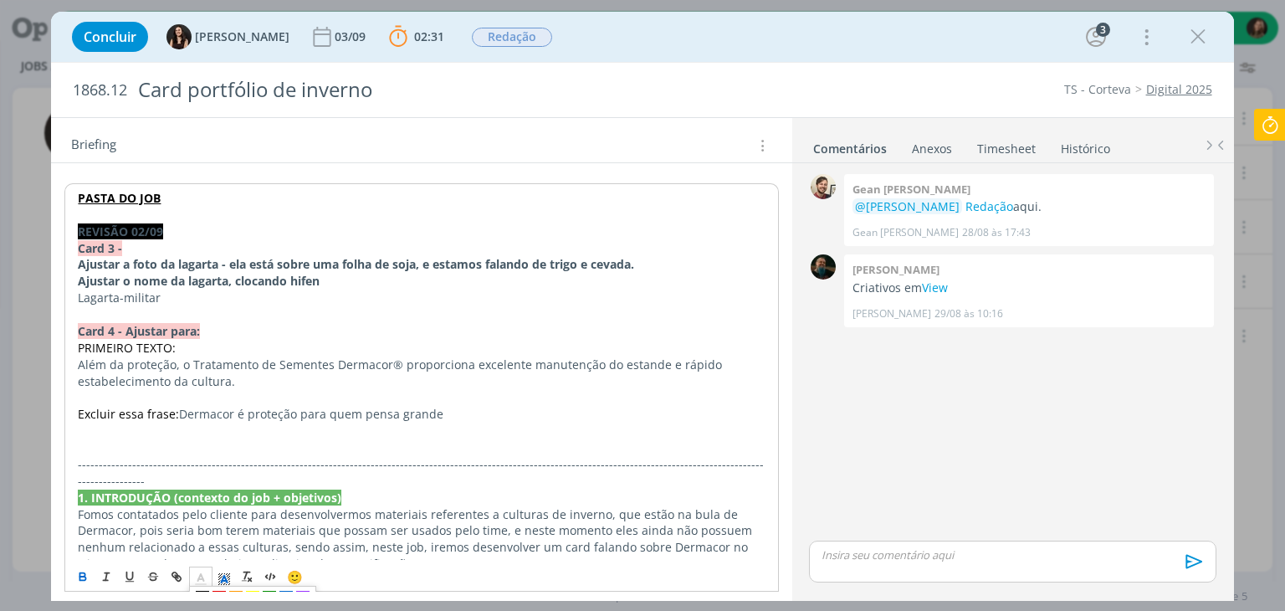
click at [196, 574] on icon "dialog" at bounding box center [200, 578] width 15 height 15
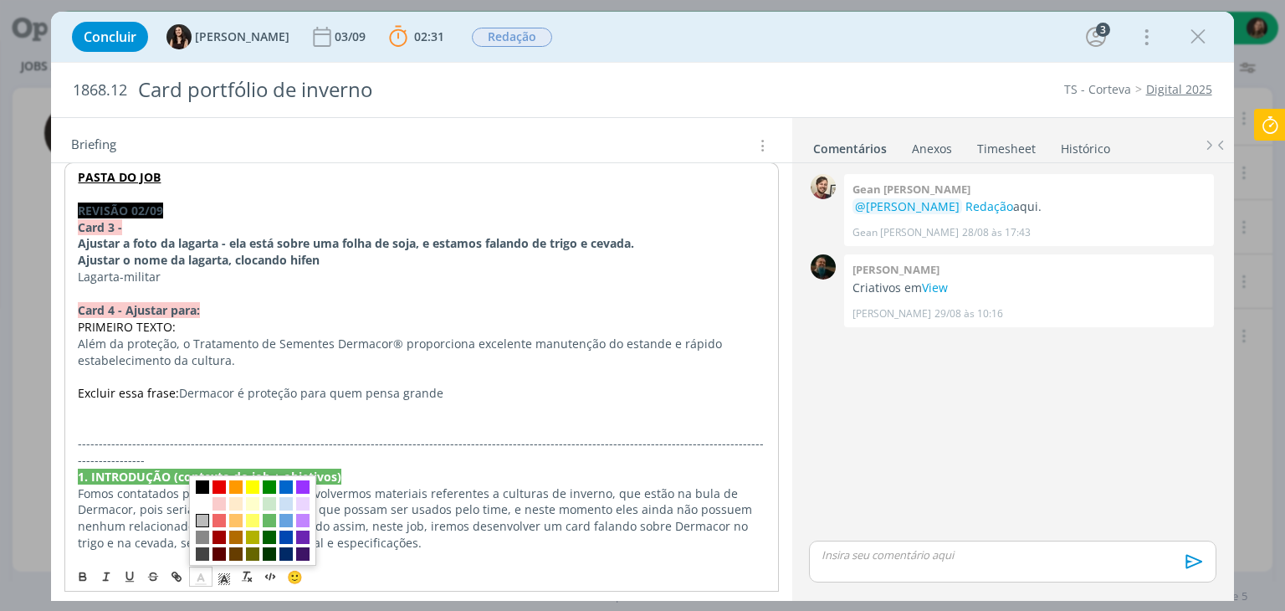
click at [201, 514] on span "dialog" at bounding box center [202, 520] width 13 height 13
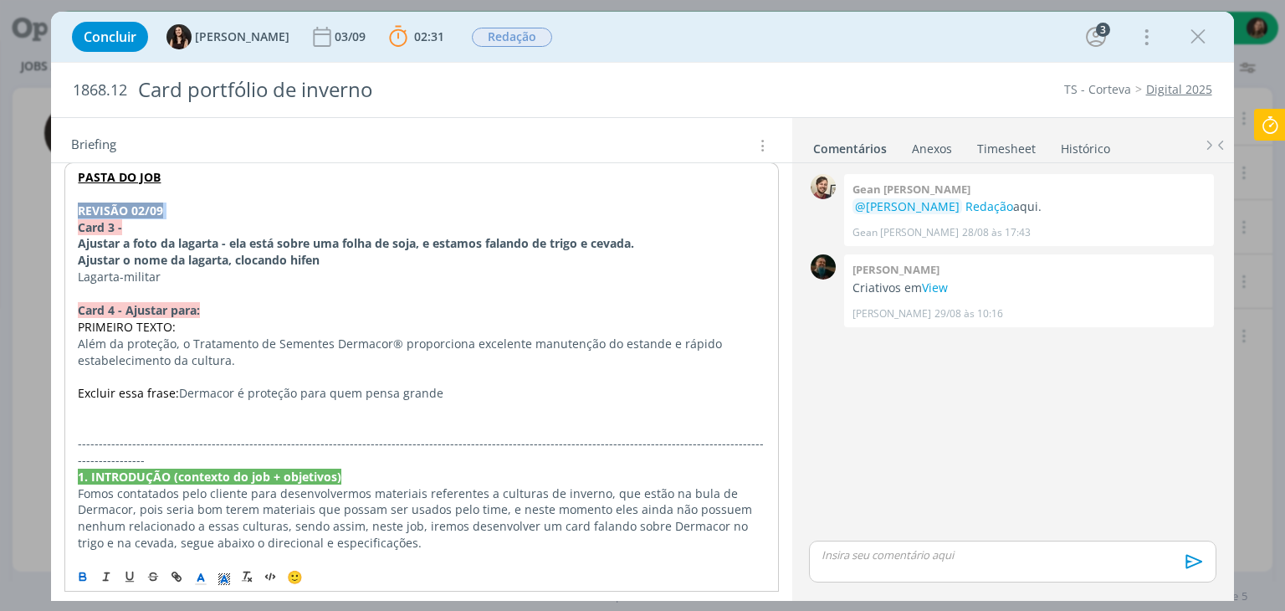
click at [184, 210] on p "REVISÃO 02/09" at bounding box center [421, 210] width 687 height 17
click at [124, 206] on strong "REVISÃO 02/09" at bounding box center [120, 210] width 85 height 16
click at [207, 577] on icon "dialog" at bounding box center [200, 578] width 15 height 15
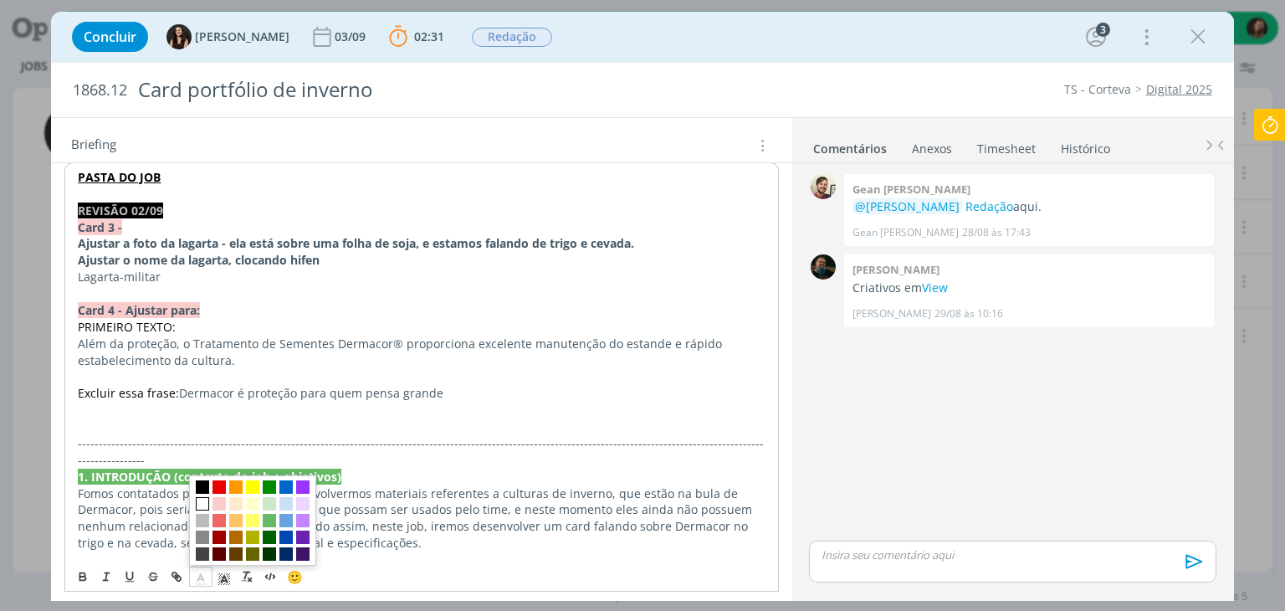
click at [200, 503] on span "dialog" at bounding box center [202, 503] width 13 height 13
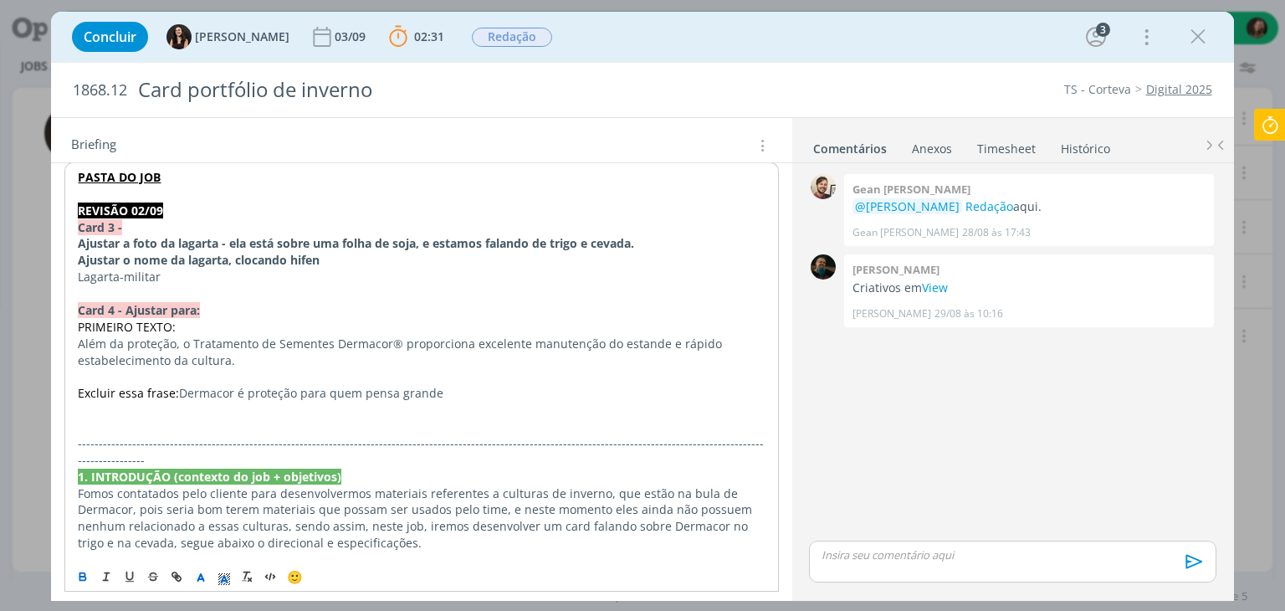
click at [224, 285] on p "dialog" at bounding box center [421, 293] width 687 height 17
click at [154, 369] on p "dialog" at bounding box center [421, 376] width 687 height 17
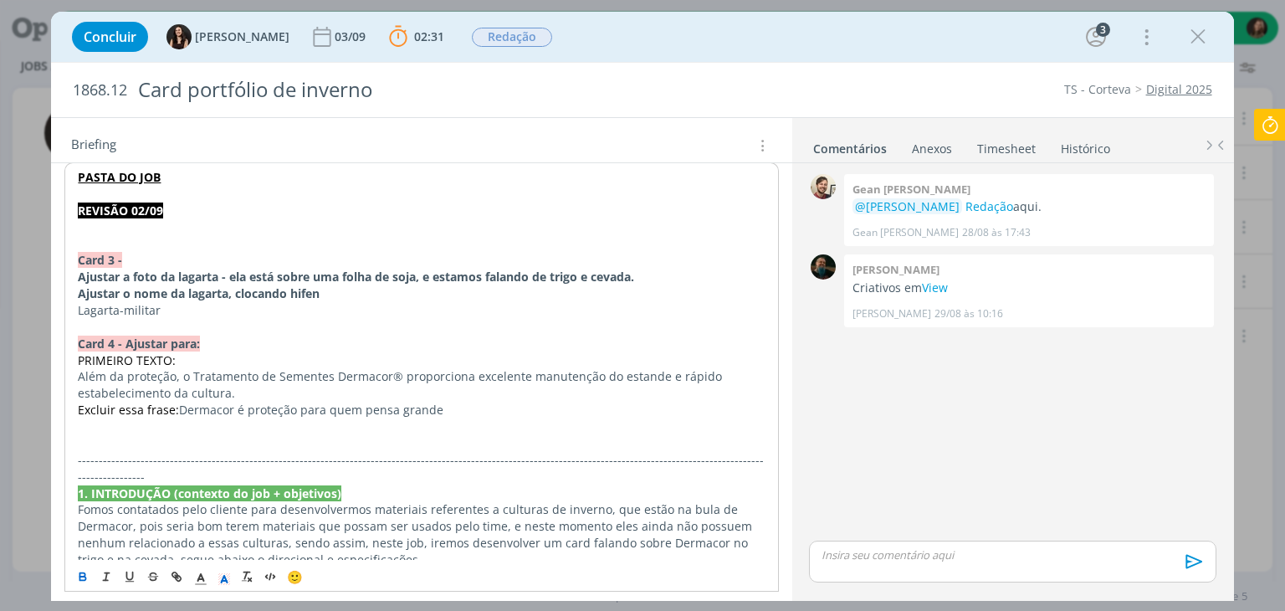
click at [93, 222] on p "dialog" at bounding box center [421, 227] width 687 height 17
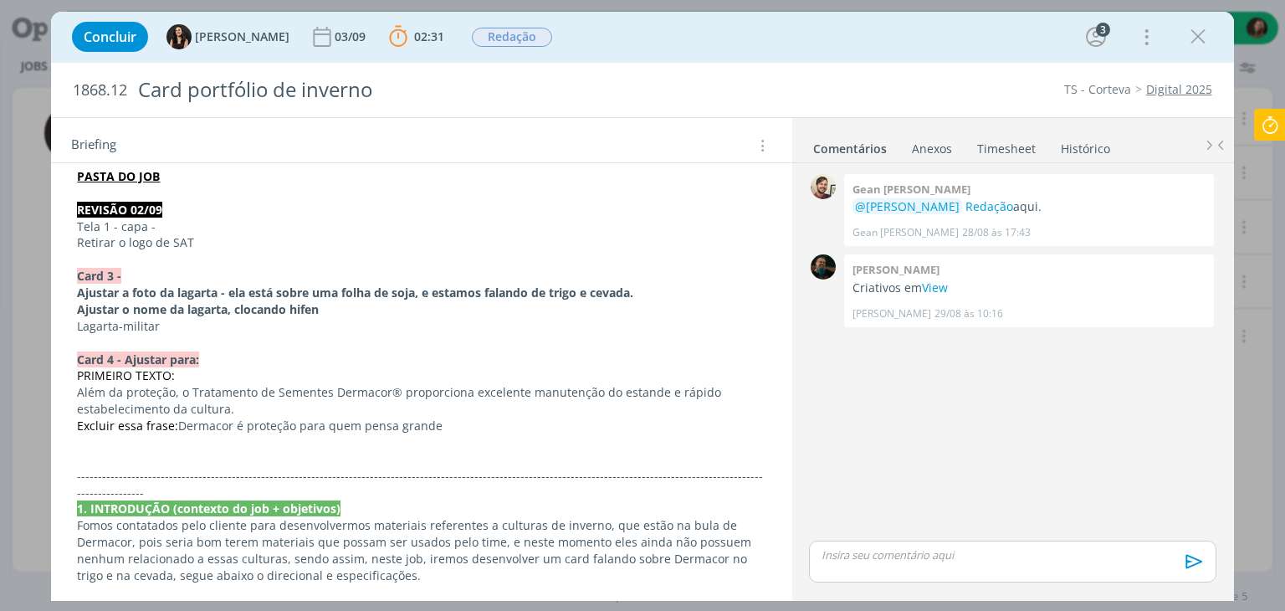
click at [220, 243] on p "Retirar o logo de SAT" at bounding box center [421, 242] width 688 height 17
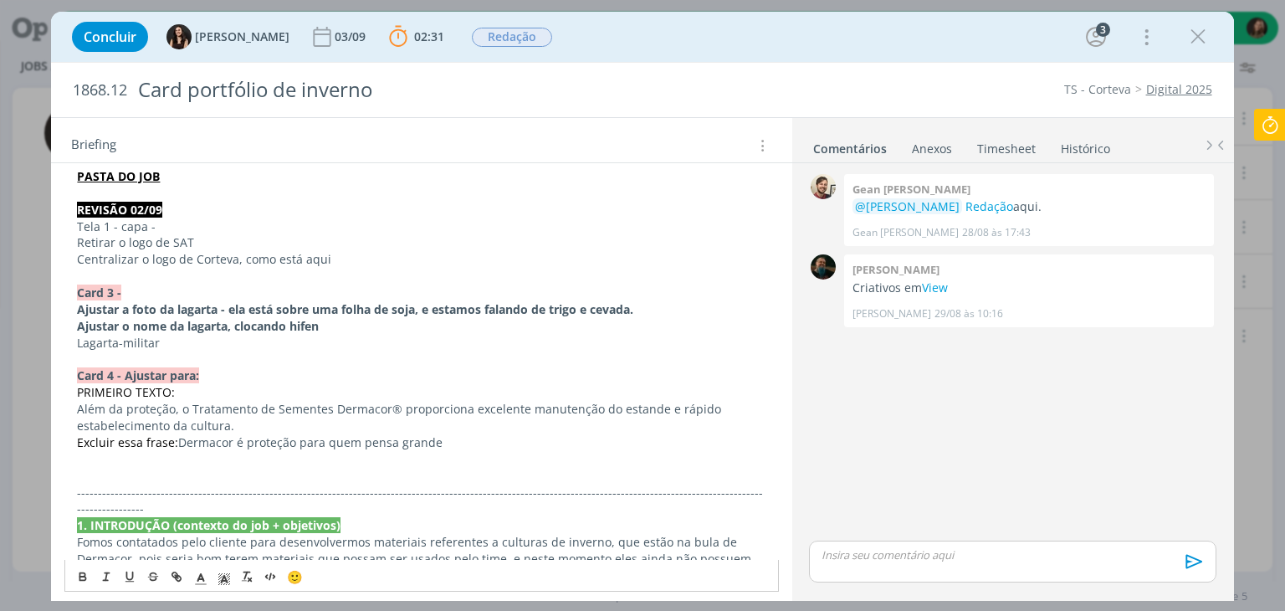
click at [84, 224] on p "Tela 1 - capa -" at bounding box center [421, 226] width 688 height 17
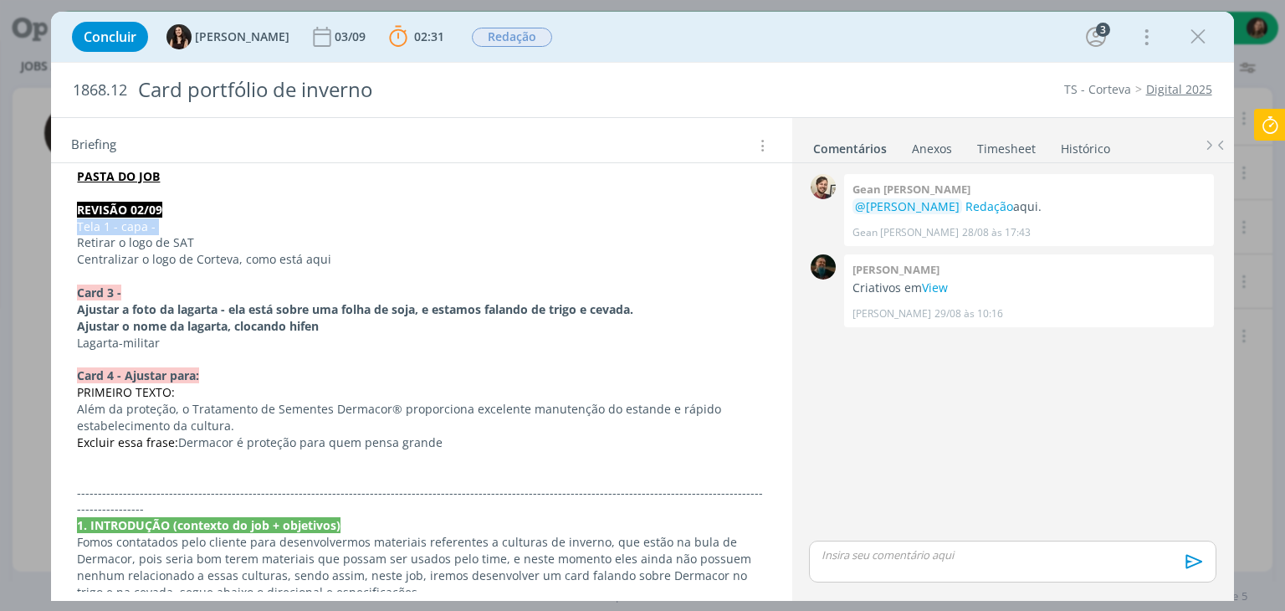
click at [177, 256] on p "Centralizar o logo de Corteva, como está aqui" at bounding box center [421, 259] width 688 height 17
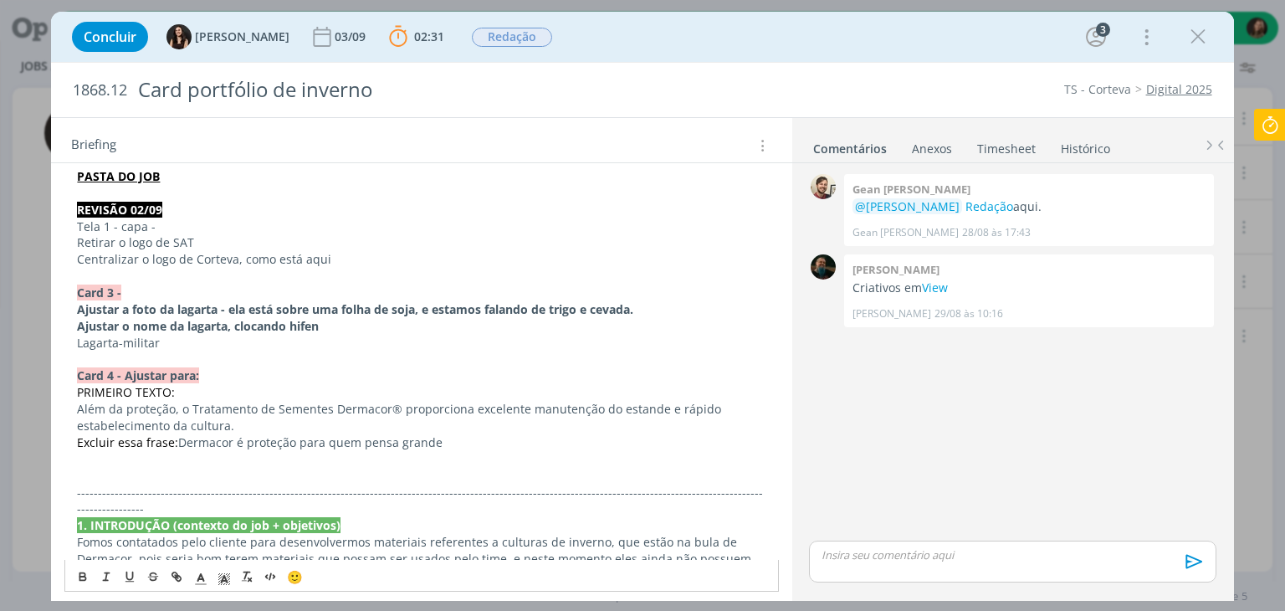
drag, startPoint x: 331, startPoint y: 250, endPoint x: 244, endPoint y: 274, distance: 90.3
click at [234, 261] on p "Centralizar o logo de Corteva, como está aqui" at bounding box center [421, 259] width 688 height 17
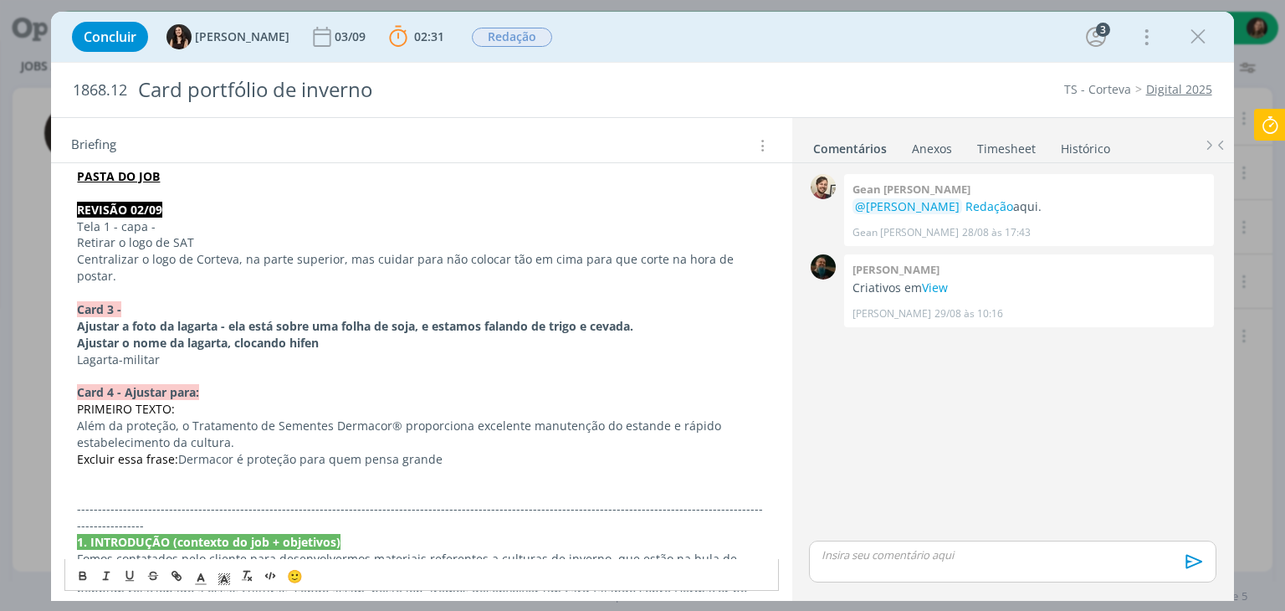
click at [117, 220] on p "Tela 1 - capa -" at bounding box center [421, 226] width 688 height 17
click at [81, 573] on icon "dialog" at bounding box center [82, 576] width 13 height 13
click at [211, 579] on span "dialog" at bounding box center [200, 576] width 23 height 20
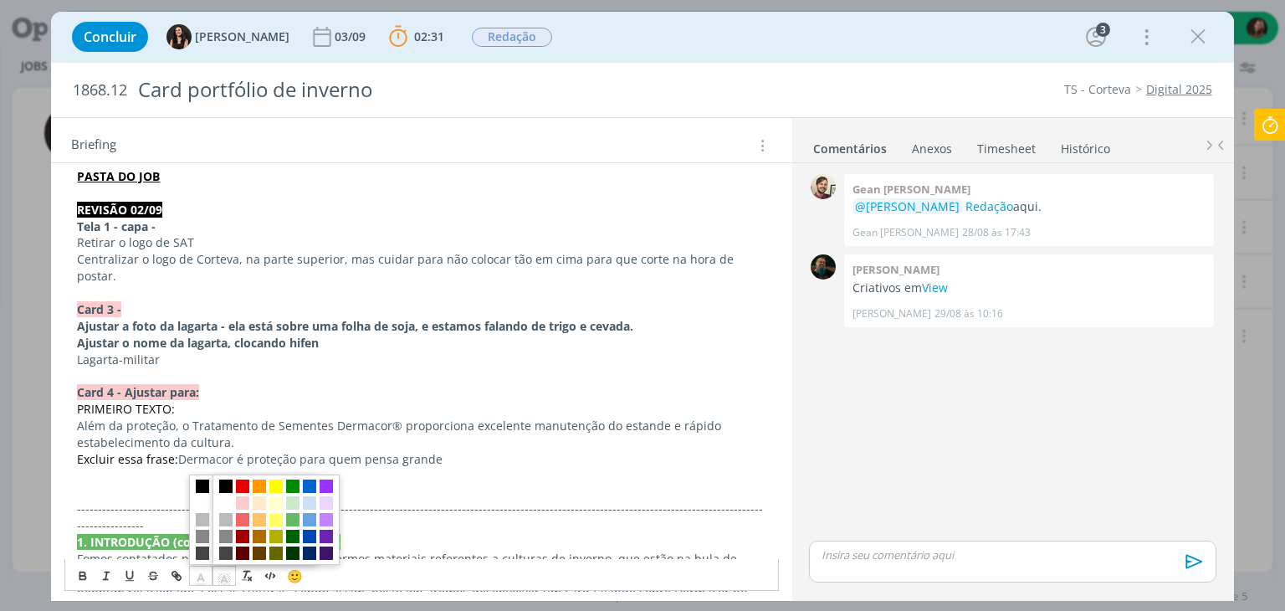
click at [224, 572] on icon "dialog" at bounding box center [224, 578] width 15 height 15
click at [243, 503] on span "dialog" at bounding box center [242, 503] width 13 height 13
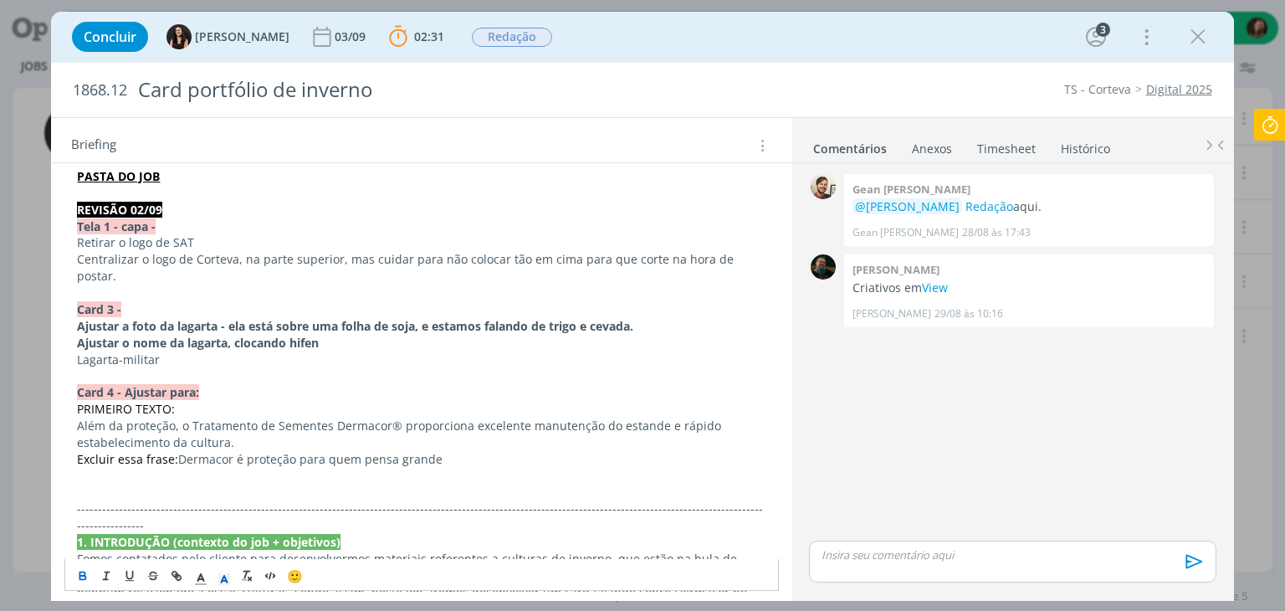
click at [293, 367] on p "dialog" at bounding box center [421, 375] width 688 height 17
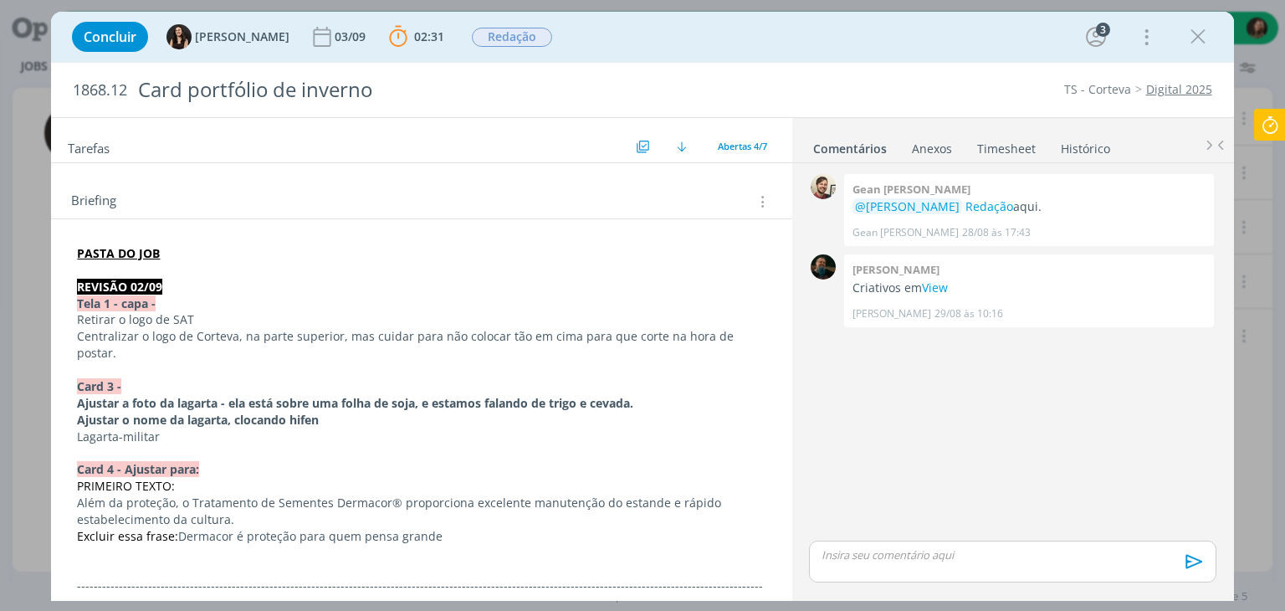
scroll to position [251, 0]
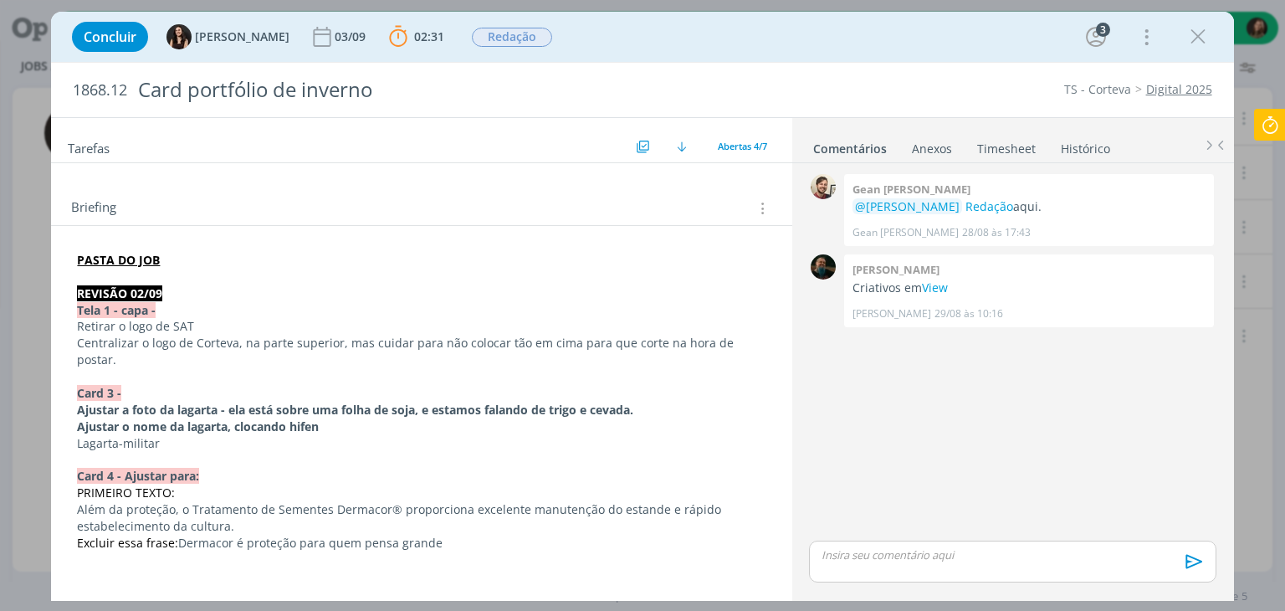
click at [84, 368] on p "dialog" at bounding box center [421, 376] width 688 height 17
click at [222, 313] on p "Tela 1 - capa -" at bounding box center [421, 310] width 688 height 17
click at [209, 318] on p "Retirar o logo de SAT" at bounding box center [421, 326] width 688 height 17
click at [151, 318] on p "Retirar o logo de SAT e o logo de dermacor" at bounding box center [421, 326] width 688 height 17
click at [120, 368] on p "dialog" at bounding box center [421, 376] width 688 height 17
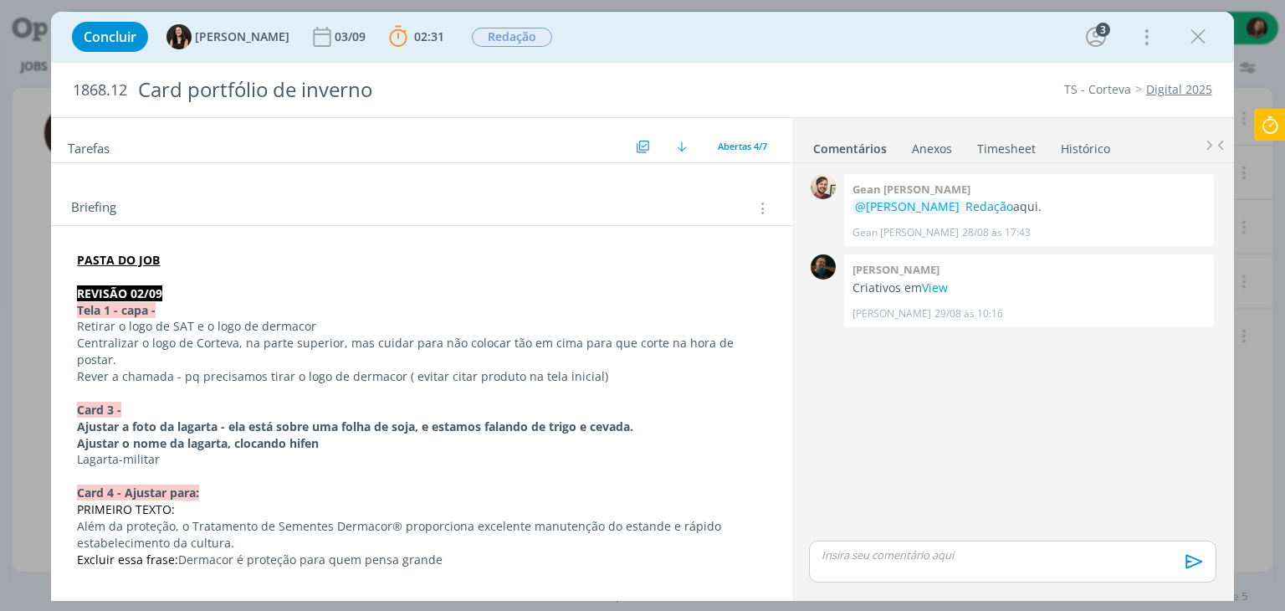
click at [117, 568] on p "dialog" at bounding box center [421, 576] width 688 height 17
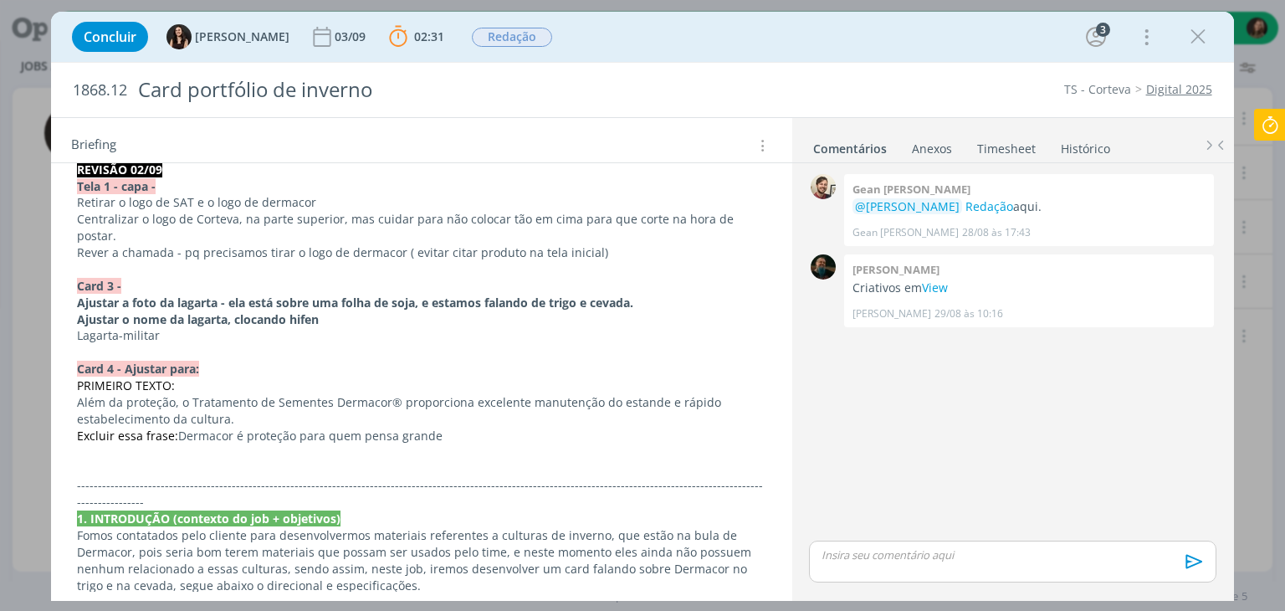
scroll to position [363, 0]
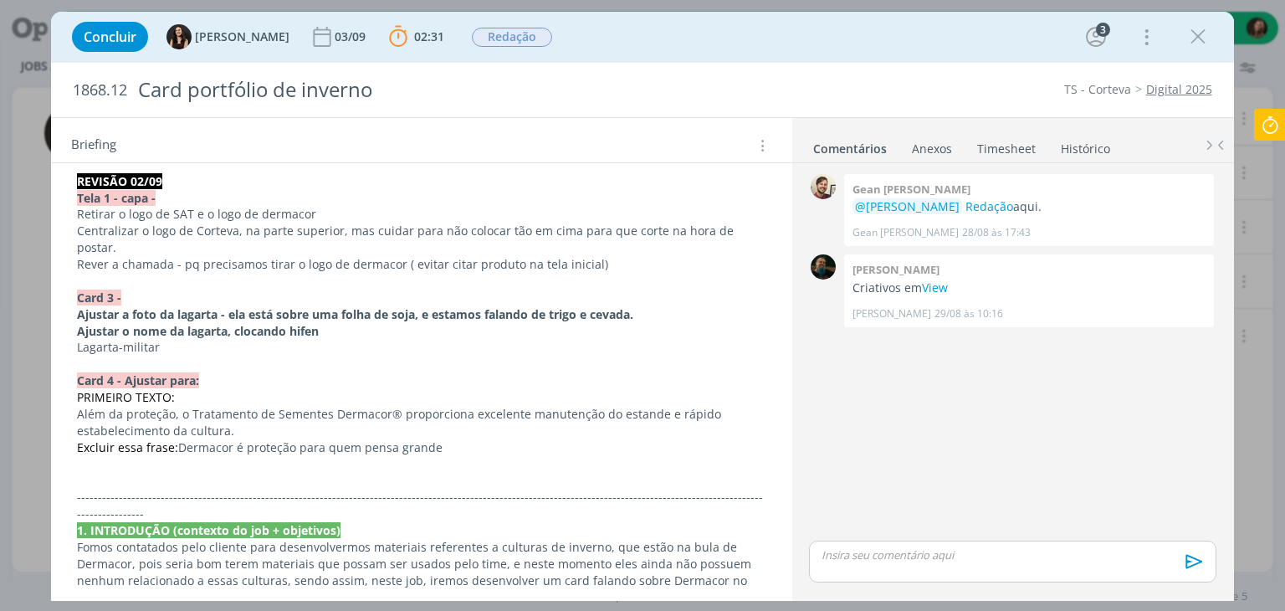
click at [122, 456] on p "dialog" at bounding box center [421, 464] width 688 height 17
click at [223, 456] on p "Diminuir o logo de SAT" at bounding box center [421, 464] width 688 height 17
click at [284, 439] on p "Excluir essa frase: Dermacor é proteção para quem pensa grande" at bounding box center [421, 447] width 688 height 17
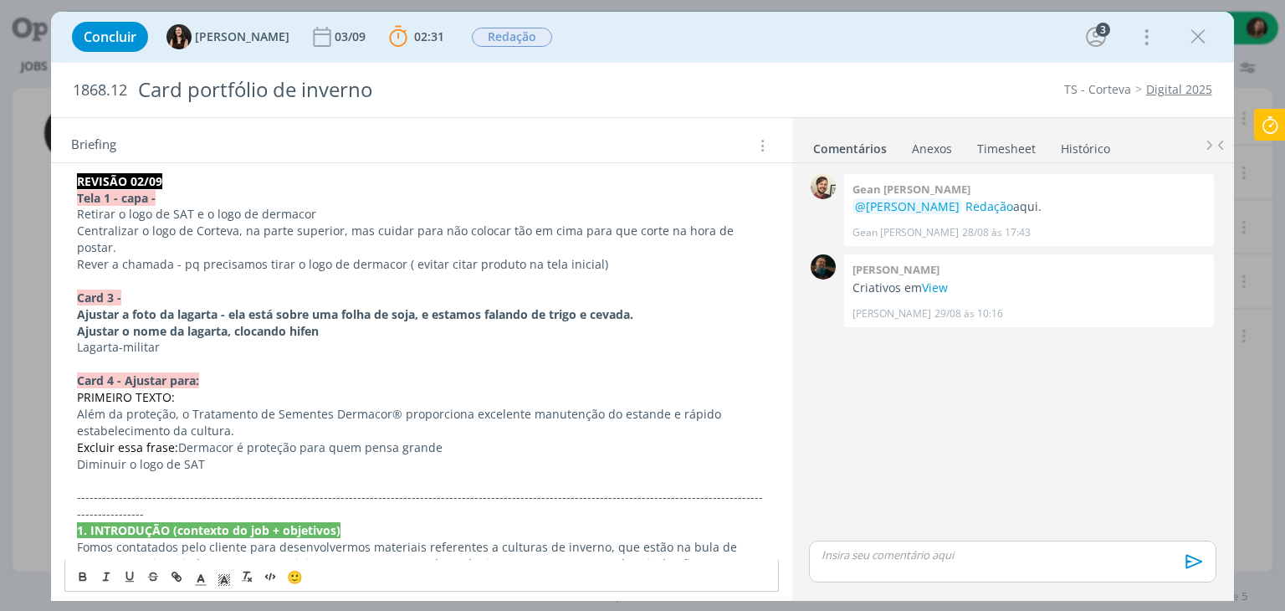
click at [226, 456] on p "Diminuir o logo de SAT" at bounding box center [421, 464] width 688 height 17
drag, startPoint x: 105, startPoint y: 355, endPoint x: 72, endPoint y: 360, distance: 32.9
copy strong "Card"
click at [117, 472] on p "dialog" at bounding box center [421, 480] width 688 height 17
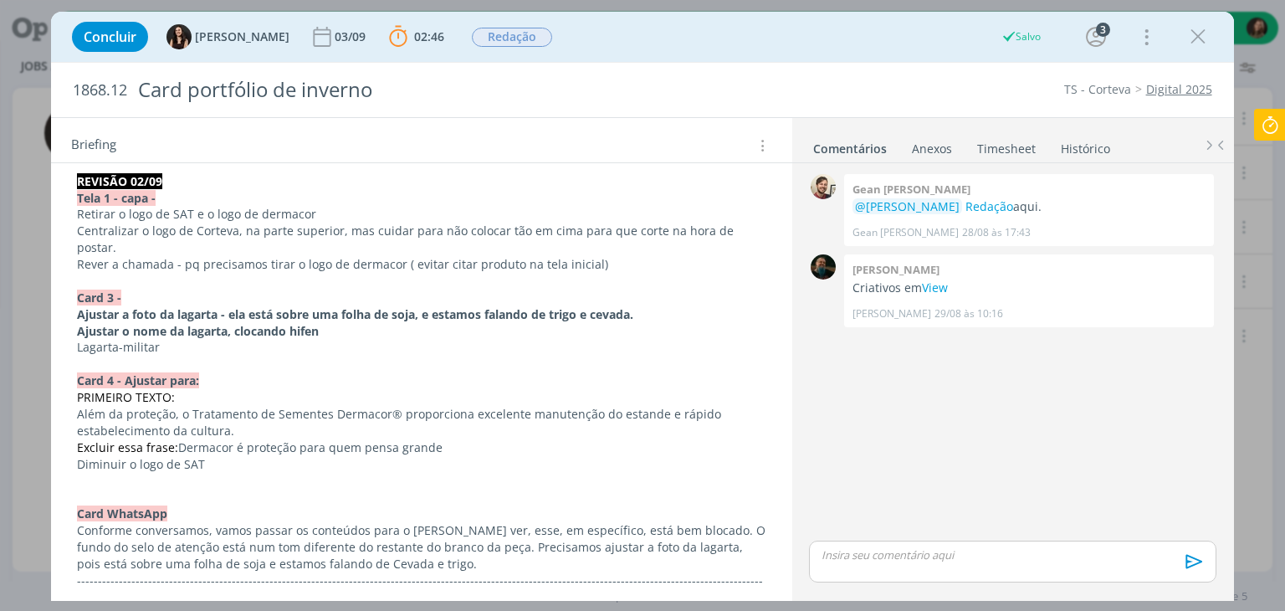
click at [180, 339] on p "Lagarta-militar" at bounding box center [421, 347] width 688 height 17
click at [107, 256] on p "Rever a chamada - pq precisamos tirar o logo de dermacor ( evitar citar produto…" at bounding box center [421, 264] width 688 height 17
click at [101, 273] on p "dialog" at bounding box center [421, 281] width 688 height 17
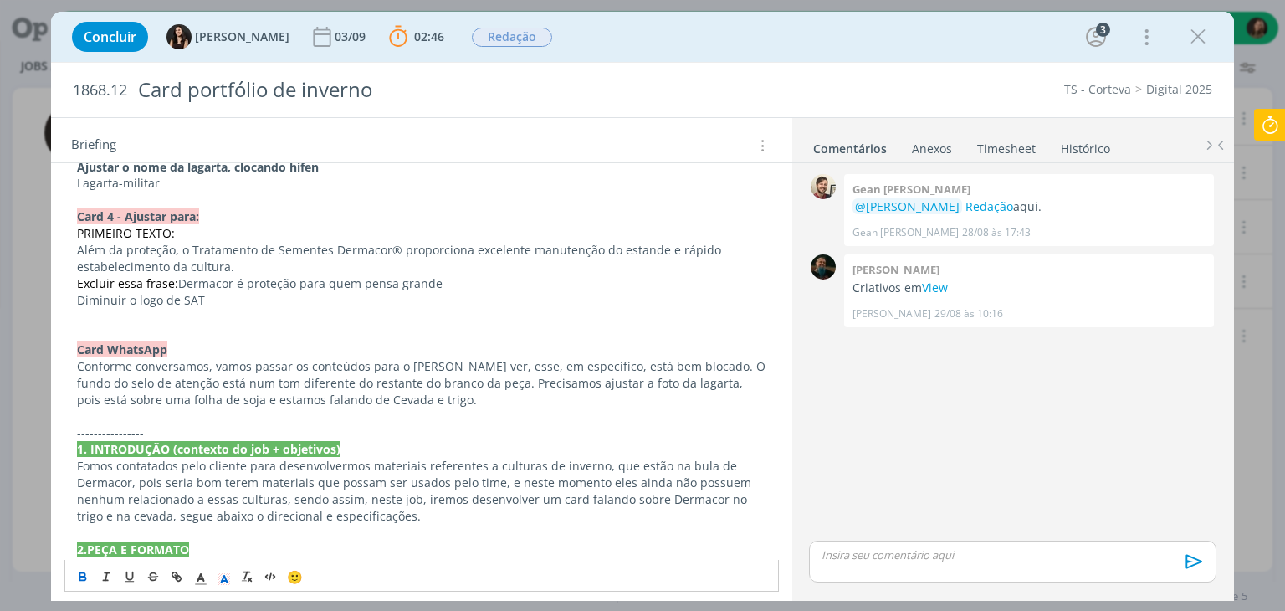
scroll to position [530, 0]
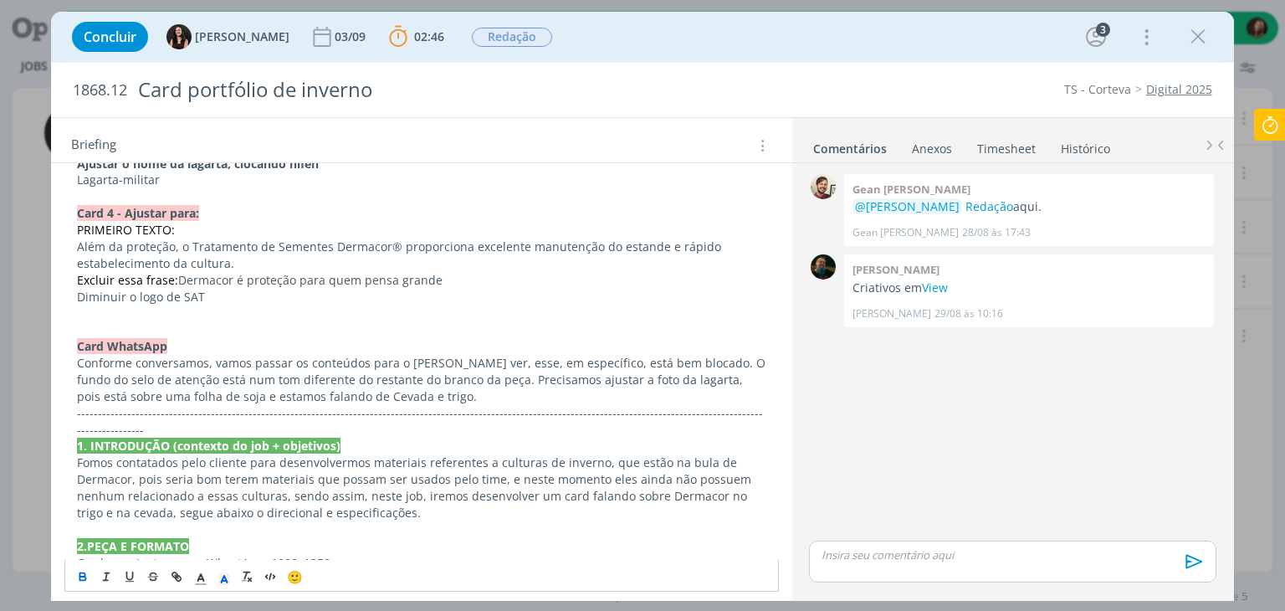
click at [436, 371] on p "Conforme conversamos, vamos passar os conteúdos para o Alexandre ver, esse, em …" at bounding box center [421, 380] width 688 height 50
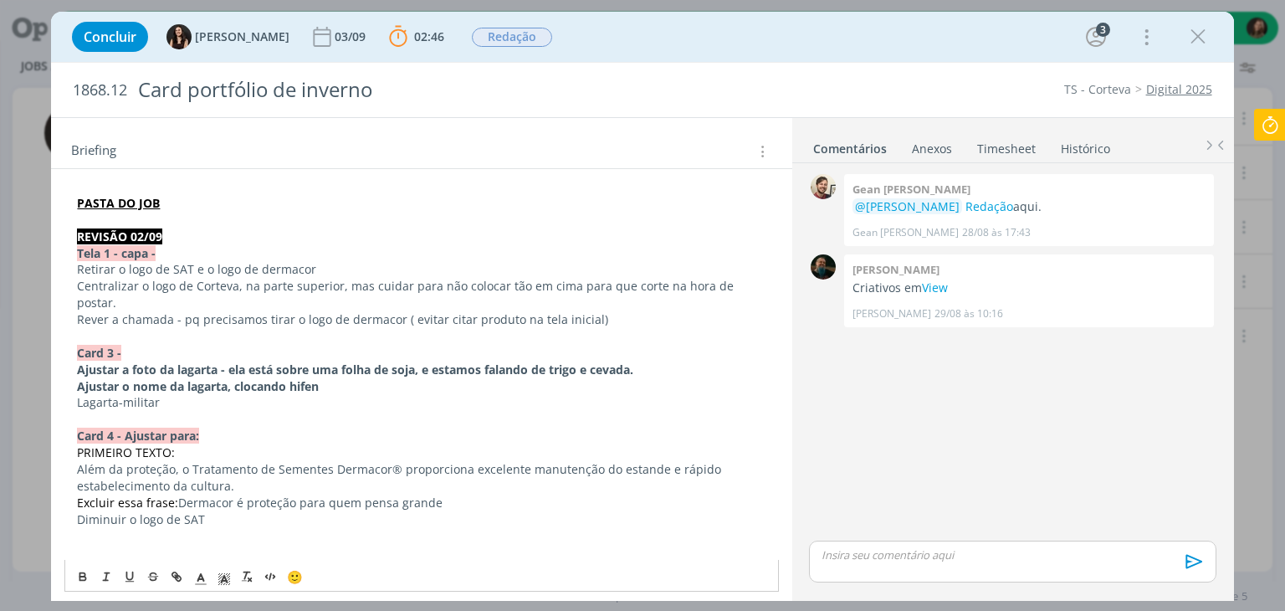
scroll to position [279, 0]
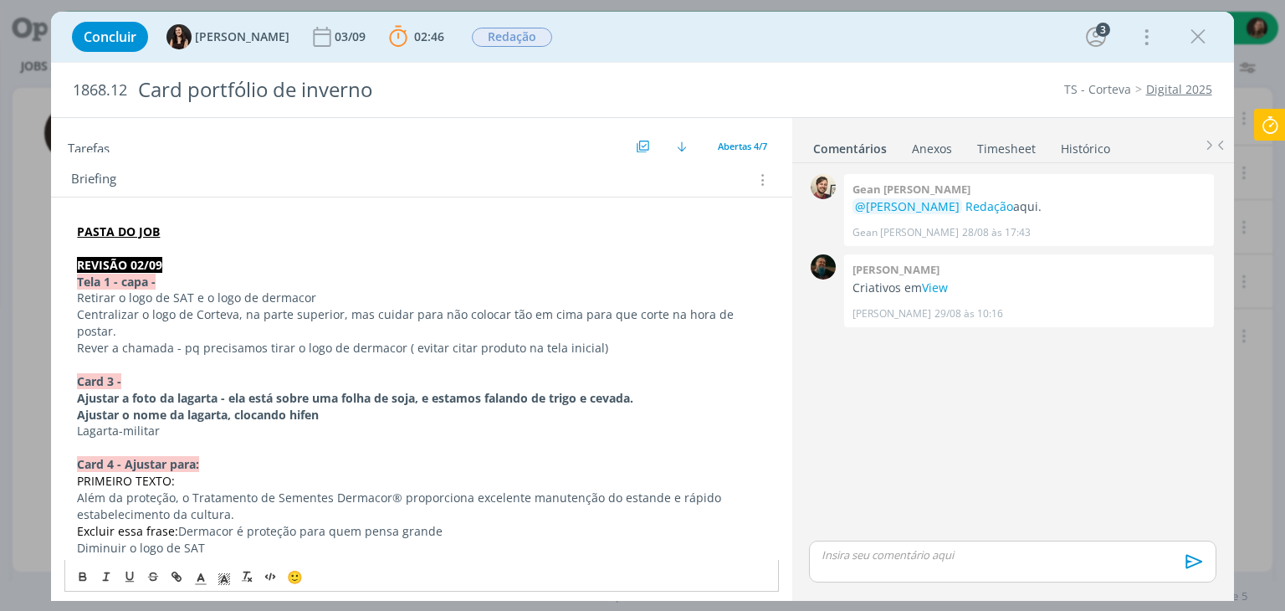
click at [89, 356] on p "dialog" at bounding box center [421, 364] width 688 height 17
drag, startPoint x: 158, startPoint y: 419, endPoint x: 72, endPoint y: 386, distance: 92.4
copy div "Ajustar o nome da lagarta, clocando hifen Lagarta-militar"
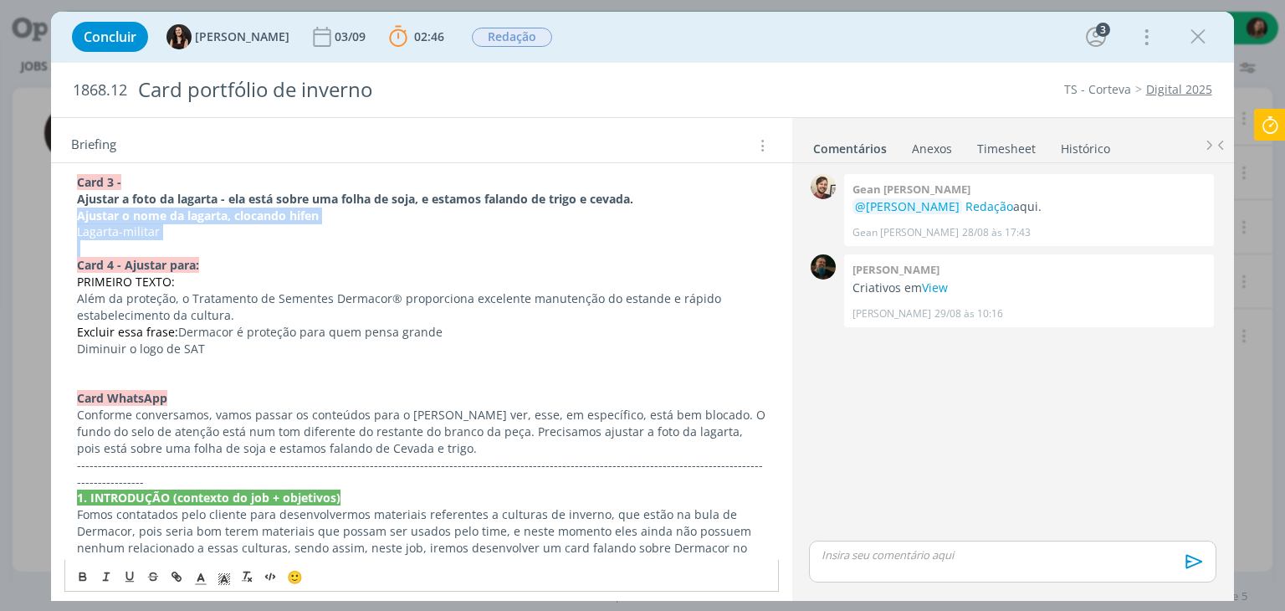
scroll to position [530, 0]
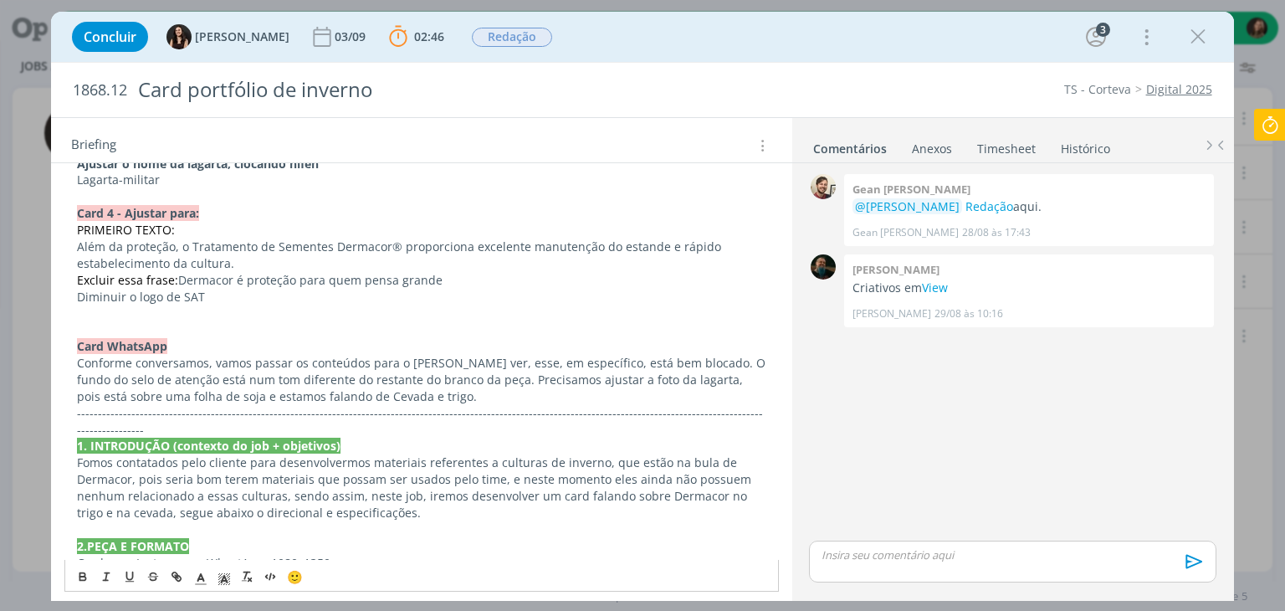
click at [414, 372] on p "Conforme conversamos, vamos passar os conteúdos para o Alexandre ver, esse, em …" at bounding box center [421, 380] width 688 height 50
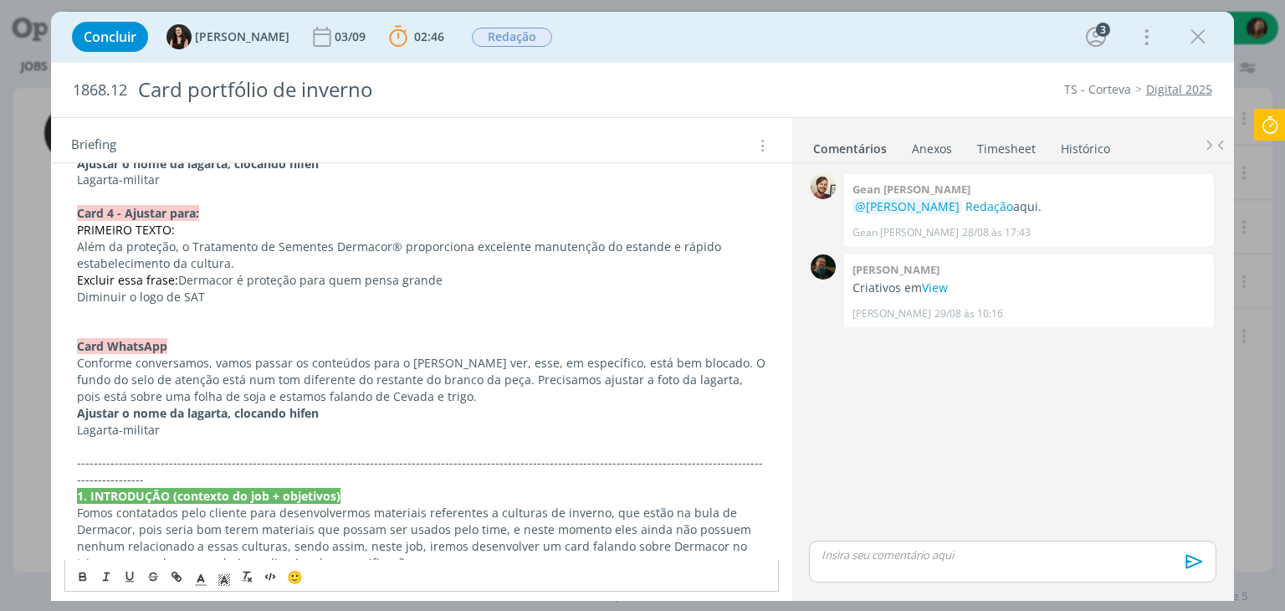
click at [429, 376] on p "Conforme conversamos, vamos passar os conteúdos para o Alexandre ver, esse, em …" at bounding box center [421, 380] width 688 height 50
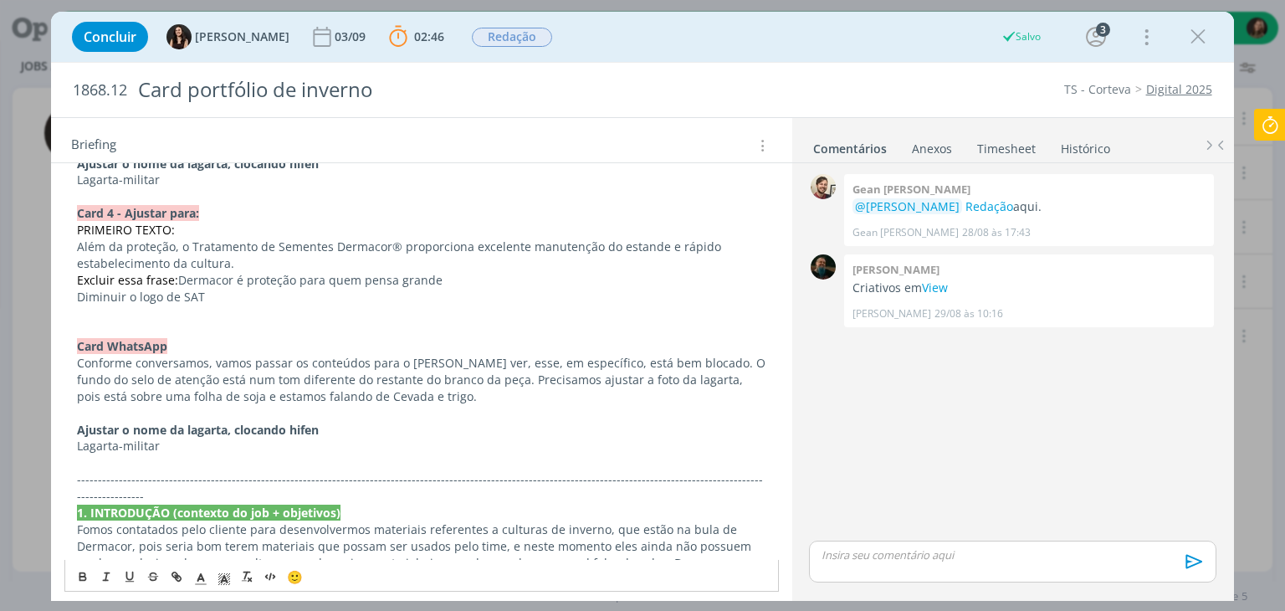
click at [201, 437] on p "Lagarta-militar" at bounding box center [421, 445] width 688 height 17
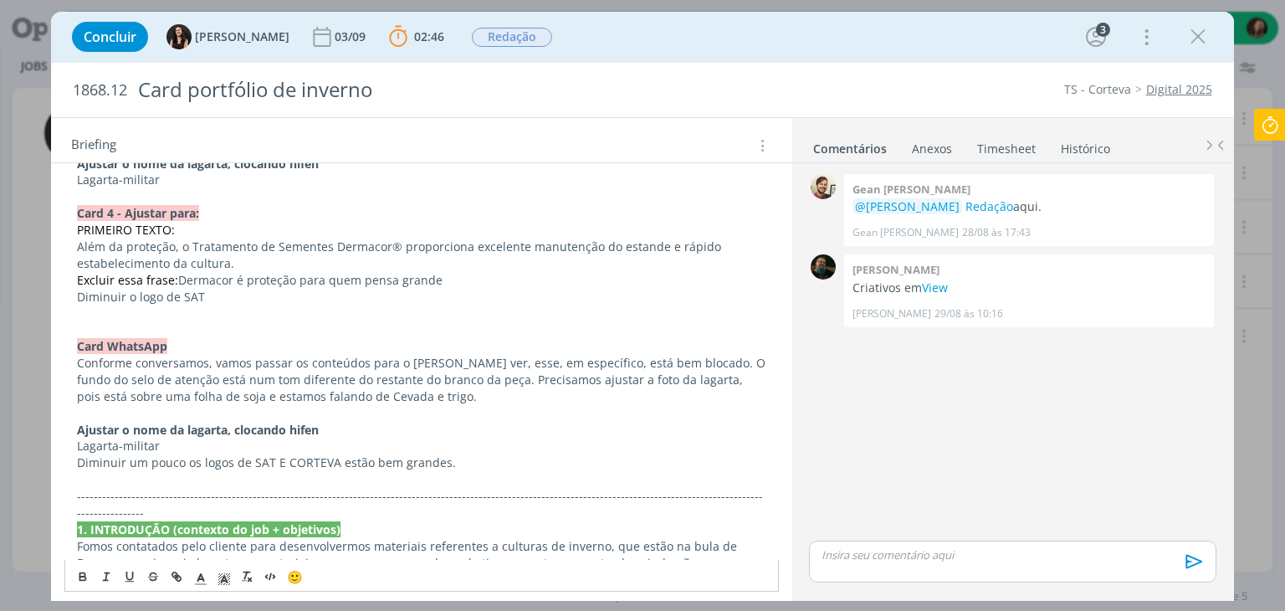
click at [164, 437] on p "Lagarta-militar" at bounding box center [421, 445] width 688 height 17
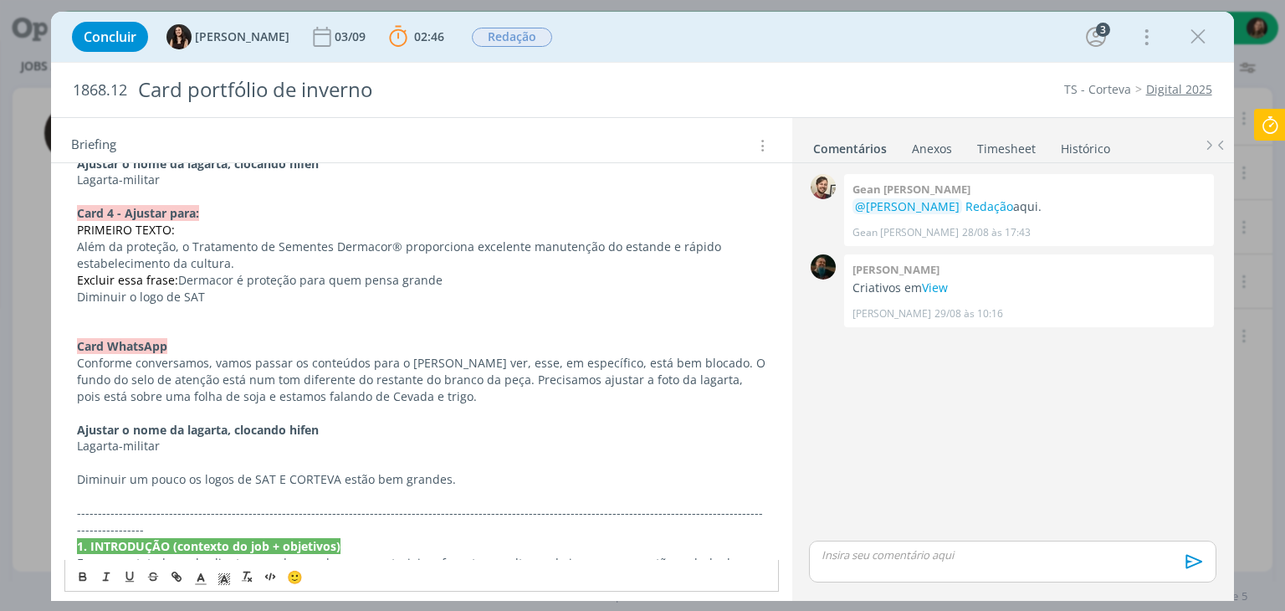
click at [176, 422] on strong "Ajustar o nome da lagarta, clocando hifen" at bounding box center [198, 430] width 242 height 16
click at [87, 570] on icon "dialog" at bounding box center [82, 576] width 13 height 13
drag, startPoint x: 168, startPoint y: 419, endPoint x: 235, endPoint y: 414, distance: 67.1
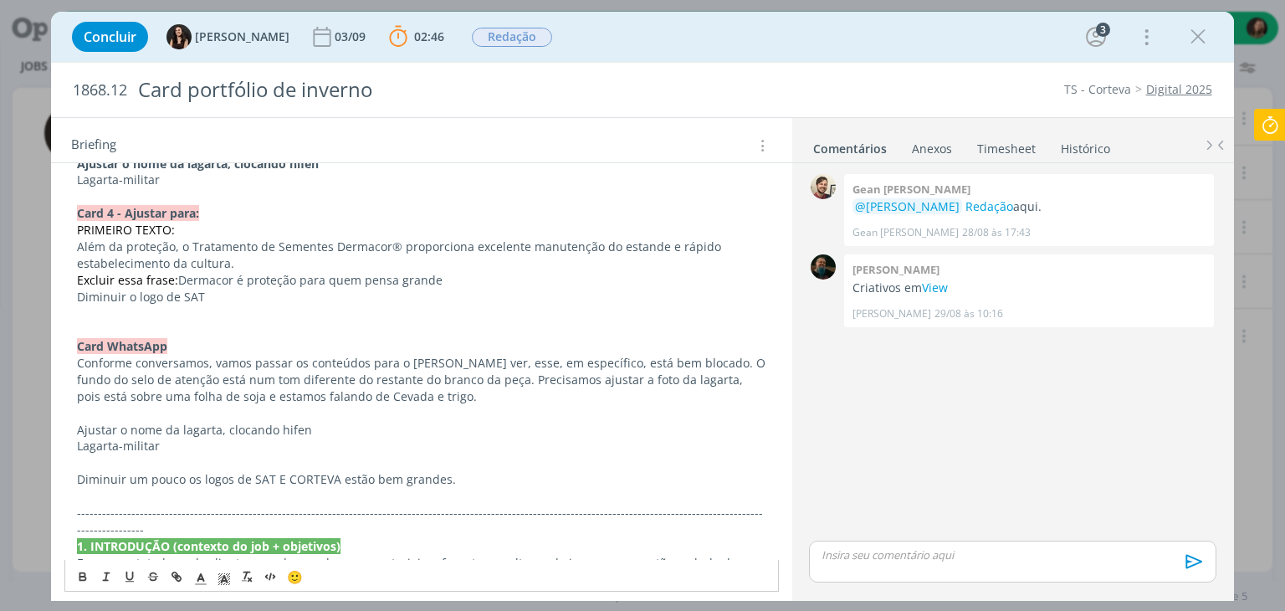
click at [172, 437] on p "Lagarta-militar" at bounding box center [421, 445] width 688 height 17
click at [235, 422] on p "Ajustar o nome da lagarta, clocando hifen" at bounding box center [421, 430] width 688 height 17
click at [233, 422] on p "Ajustar o nome da lagarta, clocando hifen" at bounding box center [421, 430] width 688 height 17
click at [229, 422] on p "Ajustar o nome da lagarta, clocando hifen" at bounding box center [421, 430] width 688 height 17
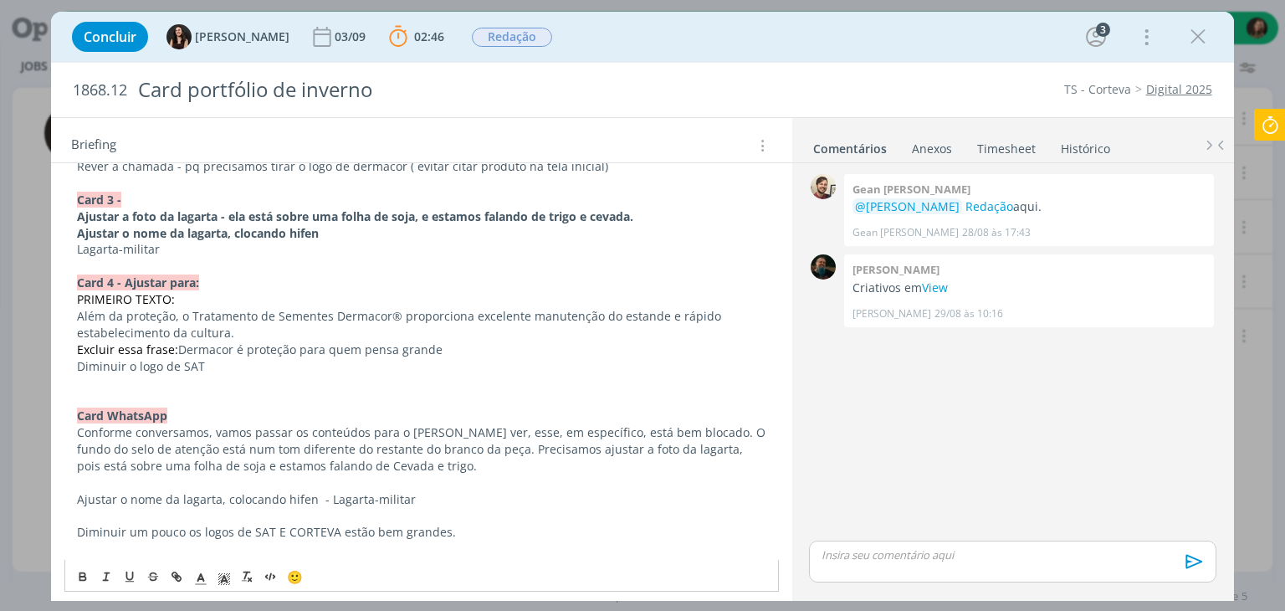
scroll to position [279, 0]
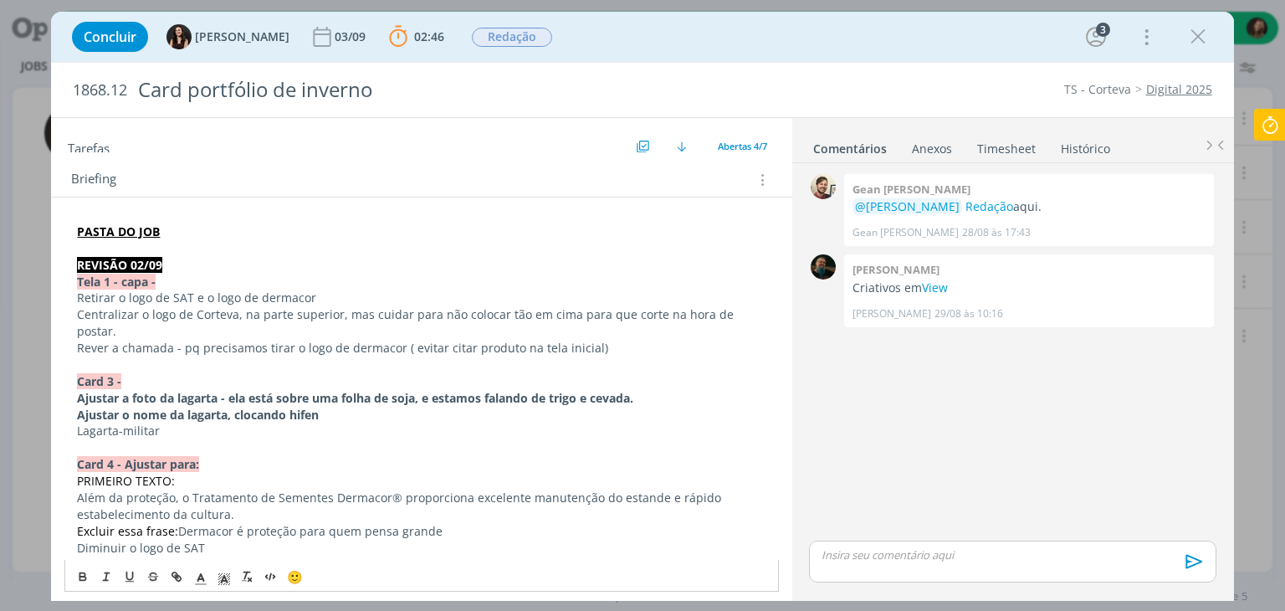
click at [241, 406] on strong "Ajustar o nome da lagarta, clocando hifen" at bounding box center [198, 414] width 242 height 16
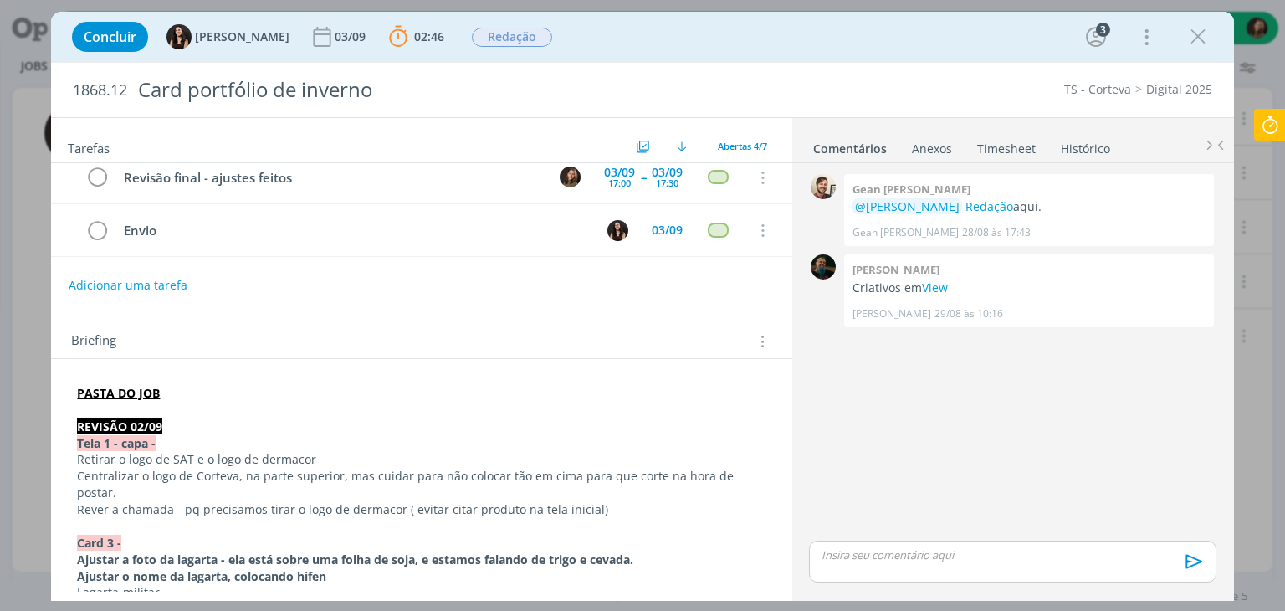
scroll to position [112, 0]
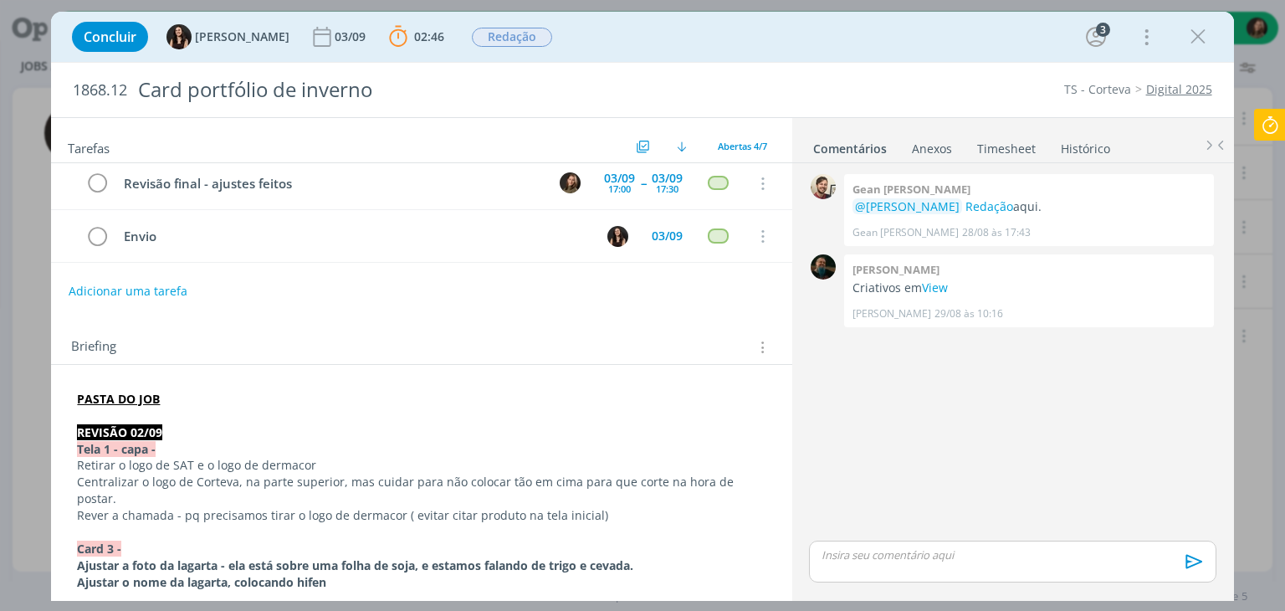
click at [943, 562] on p "dialog" at bounding box center [1012, 554] width 380 height 15
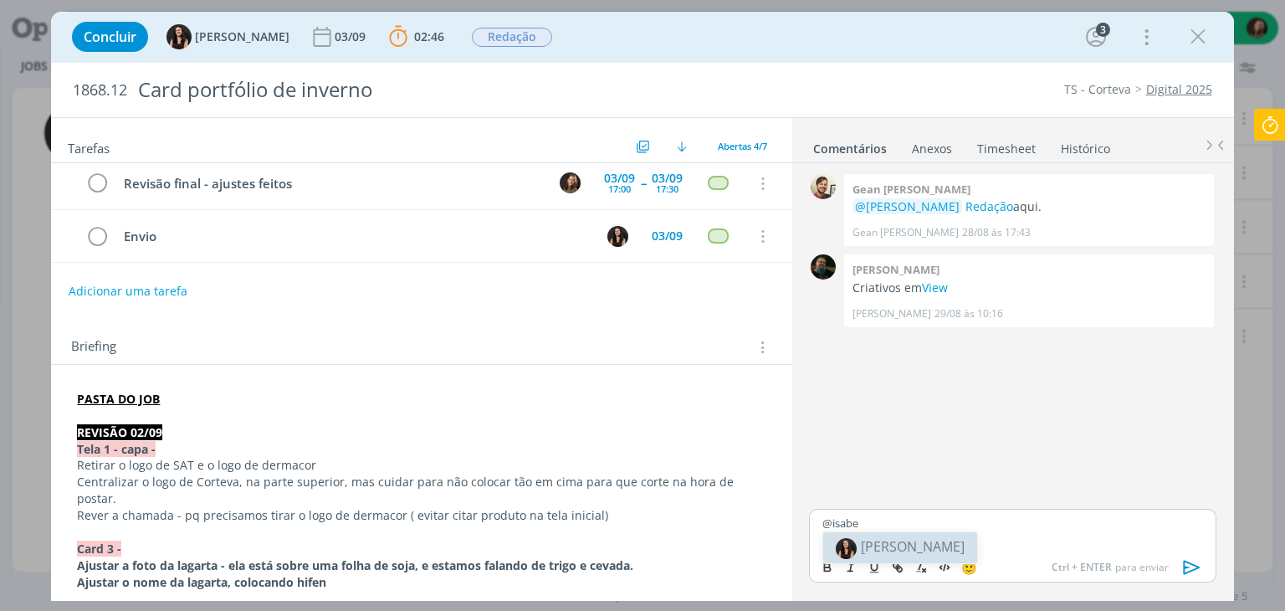
click at [872, 541] on span "[PERSON_NAME]" at bounding box center [913, 546] width 104 height 18
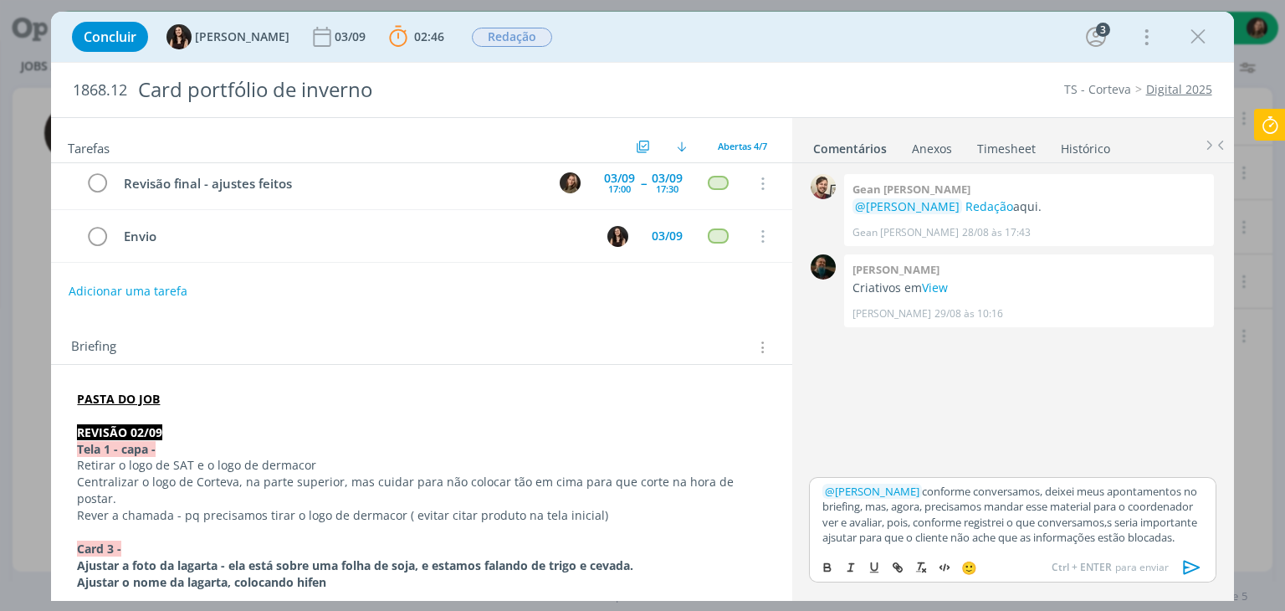
click at [890, 523] on p "﻿ @ Isabelle Silva ﻿ conforme conversamos, deixei meus apontamentos no briefing…" at bounding box center [1012, 514] width 380 height 62
click at [1134, 509] on p "﻿ @ Isabelle Silva ﻿ conforme conversamos, deixei meus apontamentos no briefing…" at bounding box center [1012, 514] width 380 height 62
click at [1138, 508] on p "﻿ @ Isabelle Silva ﻿ conforme conversamos, deixei meus apontamentos no briefing…" at bounding box center [1012, 514] width 380 height 62
click at [910, 538] on p "﻿ @ Isabelle Silva ﻿ conforme conversamos, deixei meus apontamentos no briefing…" at bounding box center [1012, 514] width 380 height 62
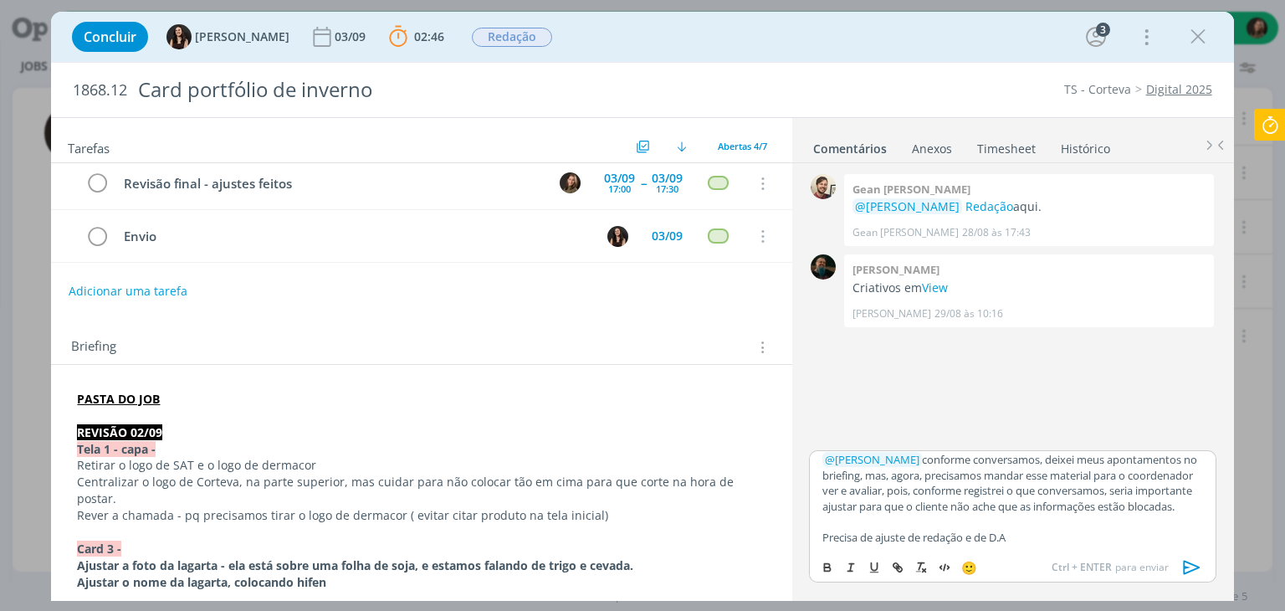
click at [1197, 572] on icon "dialog" at bounding box center [1191, 567] width 25 height 25
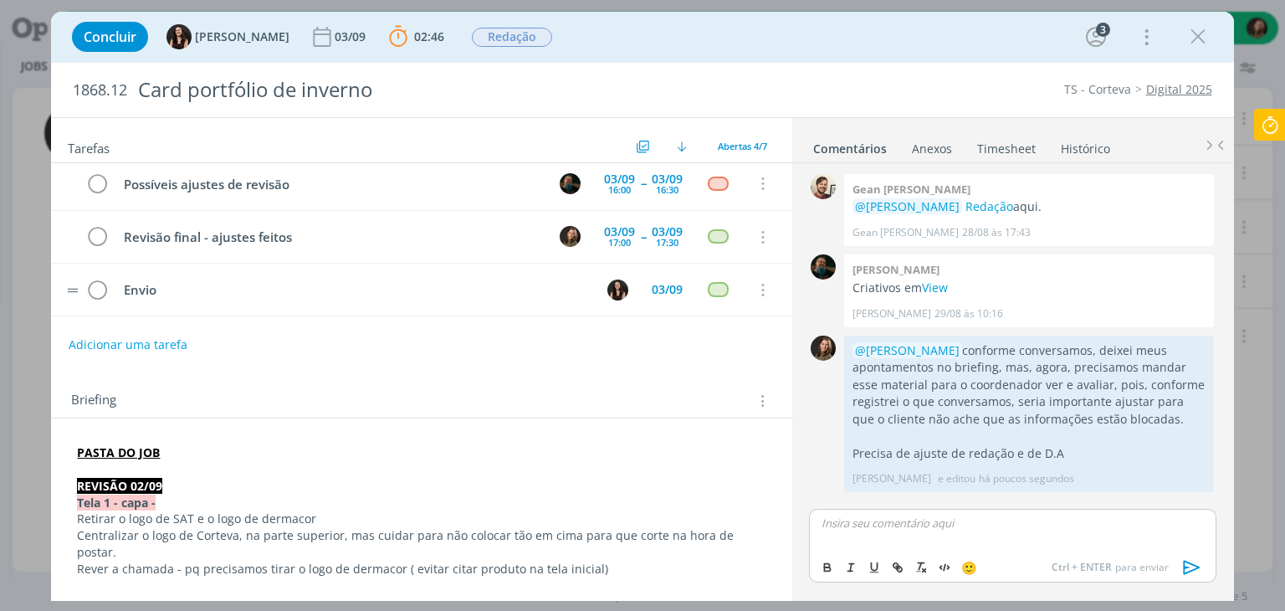
scroll to position [0, 0]
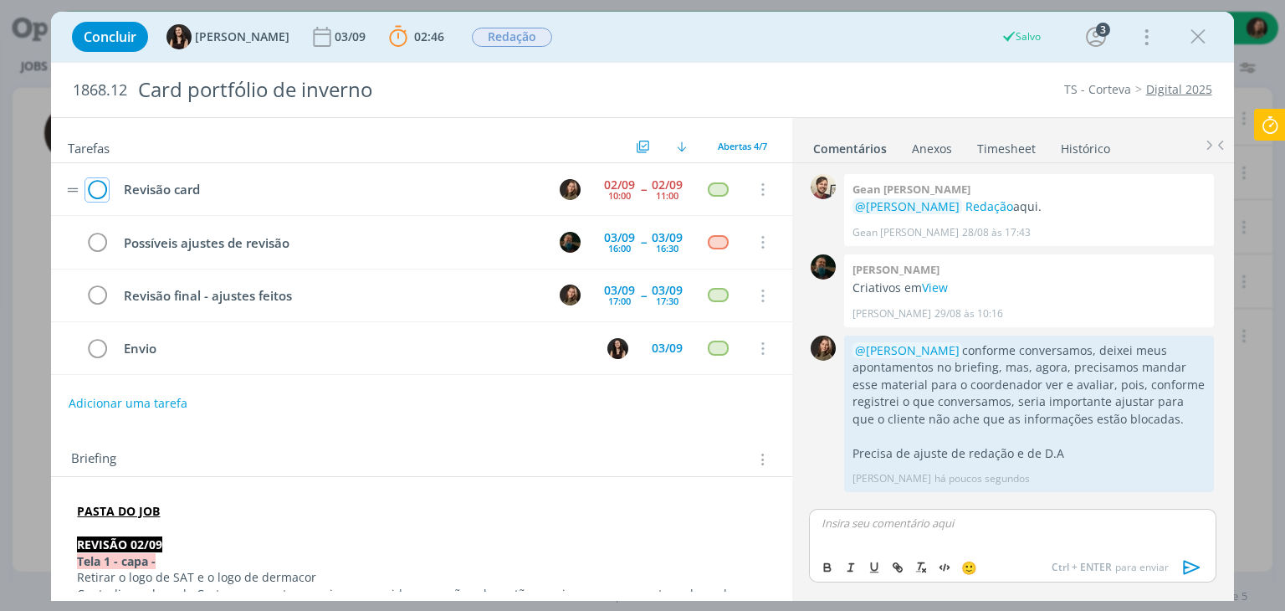
click at [89, 183] on icon "dialog" at bounding box center [96, 189] width 23 height 25
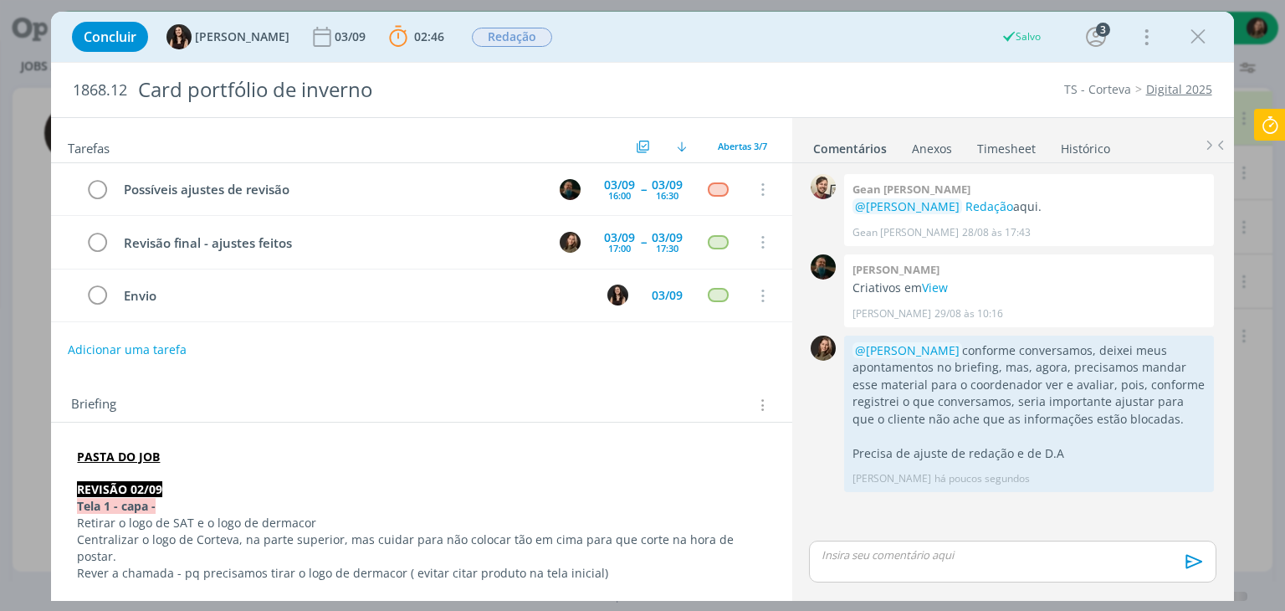
click at [115, 350] on button "Adicionar uma tarefa" at bounding box center [127, 349] width 119 height 28
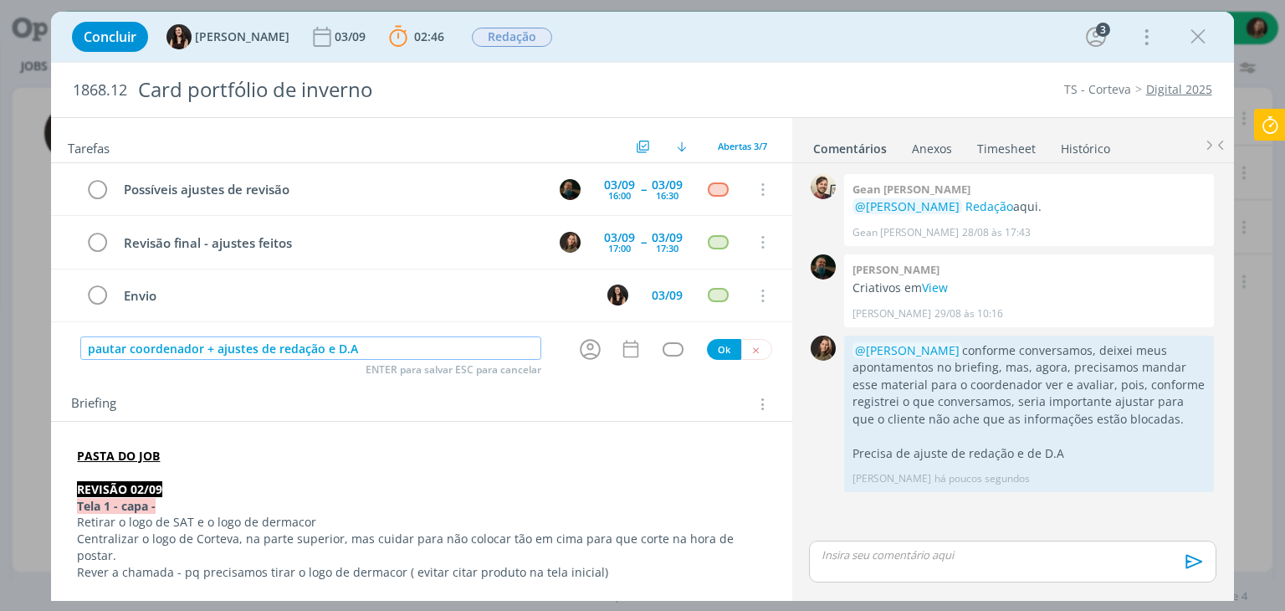
click at [340, 341] on input "pautar coordenador + ajustes de redação e D.A" at bounding box center [310, 347] width 461 height 23
click at [577, 345] on icon "dialog" at bounding box center [590, 349] width 26 height 26
type input "pautar coordenador + ajustes de redação e D.A"
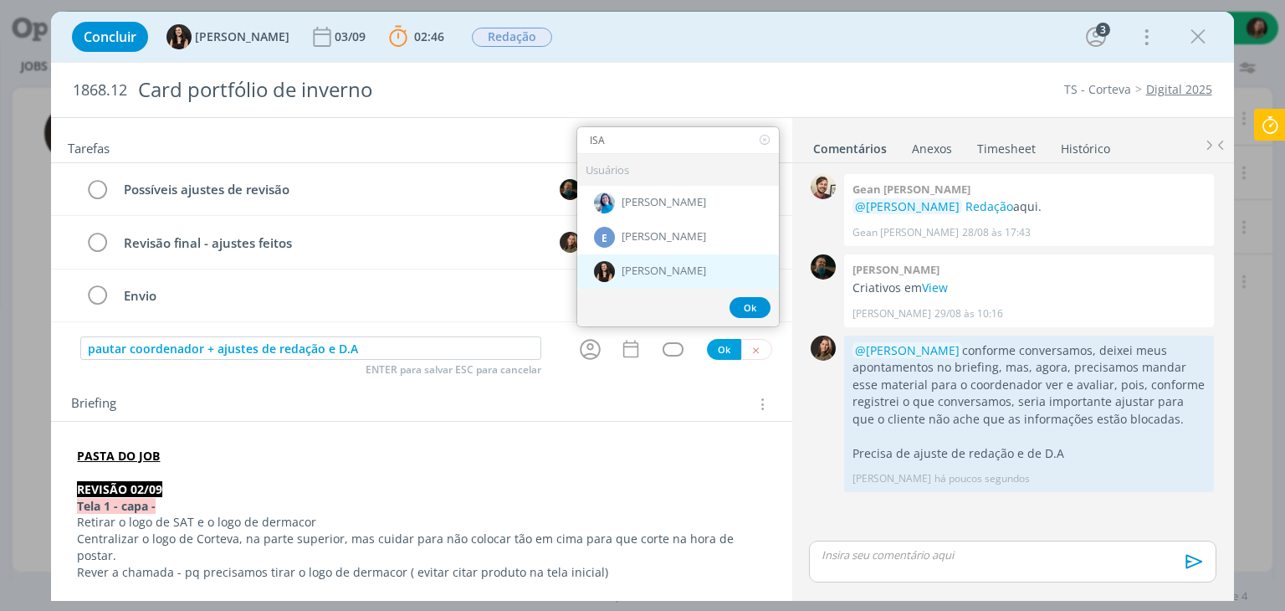
type input "ISA"
click at [658, 267] on span "[PERSON_NAME]" at bounding box center [663, 270] width 84 height 13
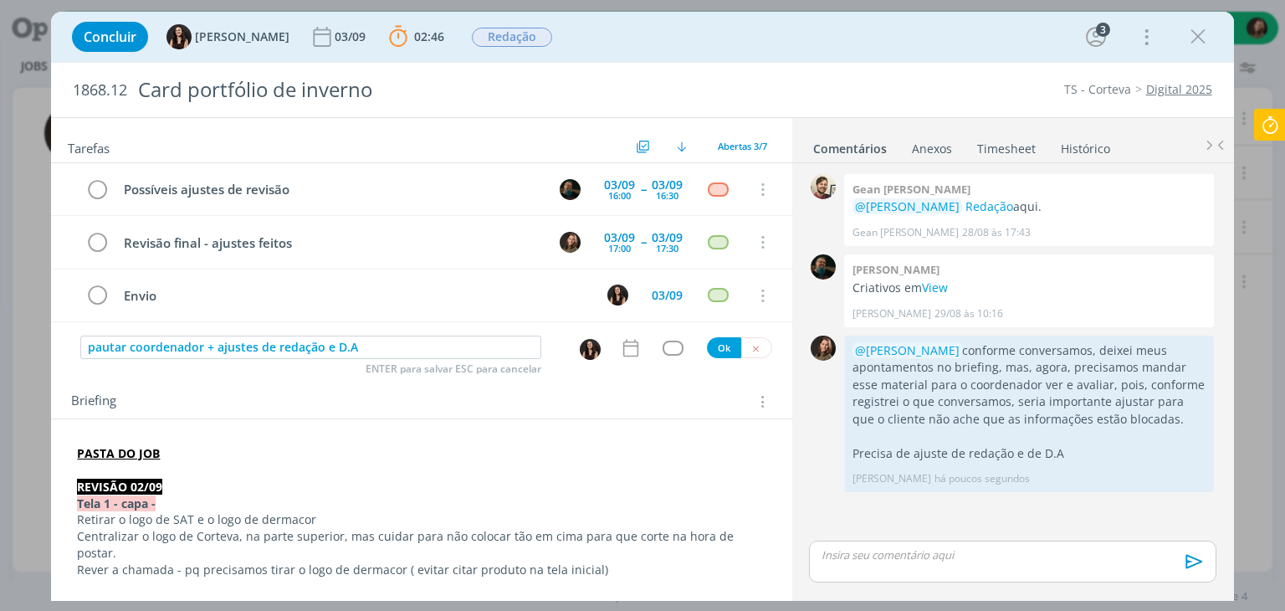
click at [623, 357] on div "pautar coordenador + ajustes de redação e D.A ENTER para salvar ESC para cancel…" at bounding box center [421, 347] width 740 height 25
click at [624, 348] on icon "dialog" at bounding box center [631, 348] width 22 height 22
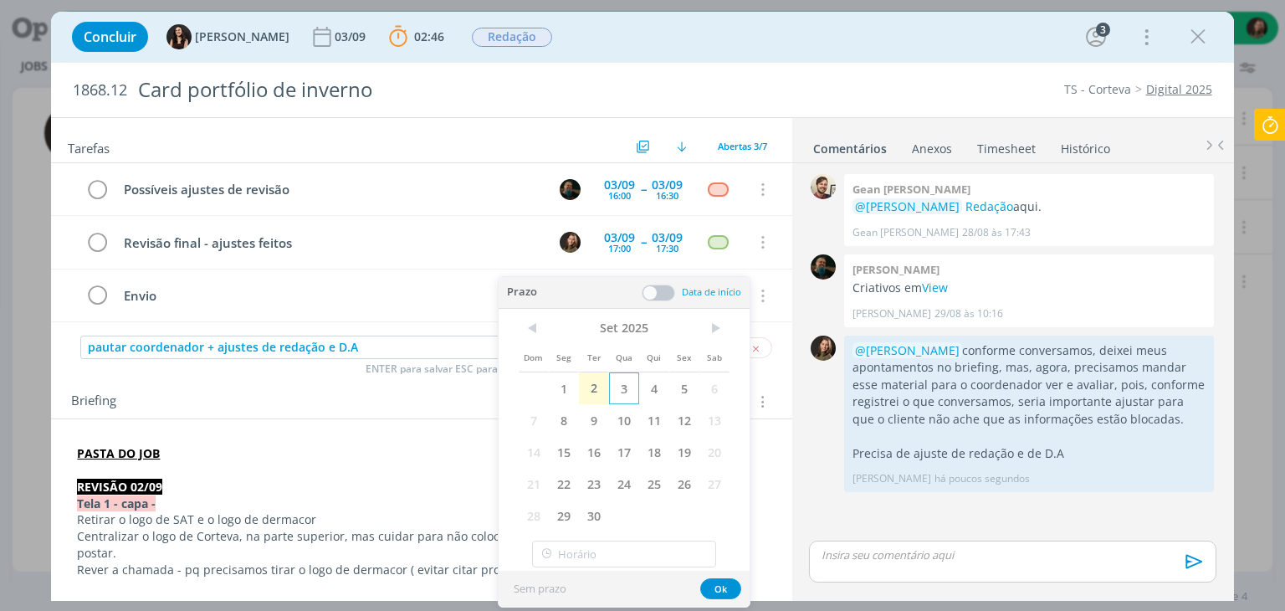
click at [609, 382] on span "3" at bounding box center [624, 388] width 30 height 32
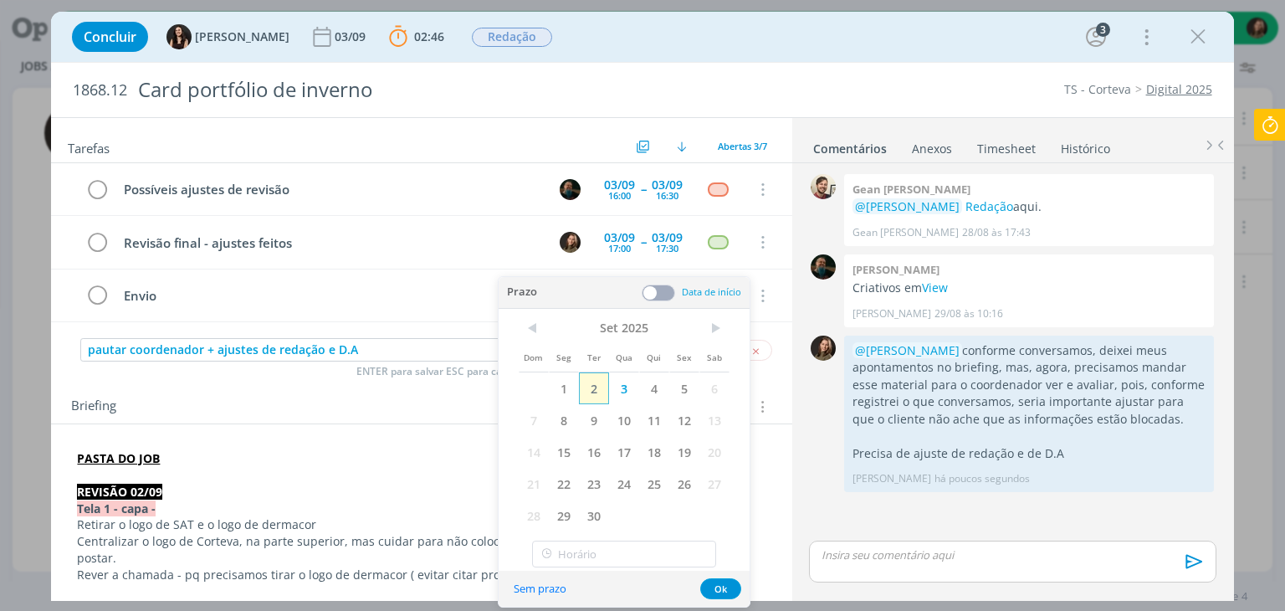
click at [599, 383] on span "2" at bounding box center [594, 388] width 30 height 32
click at [710, 589] on button "Ok" at bounding box center [720, 588] width 41 height 21
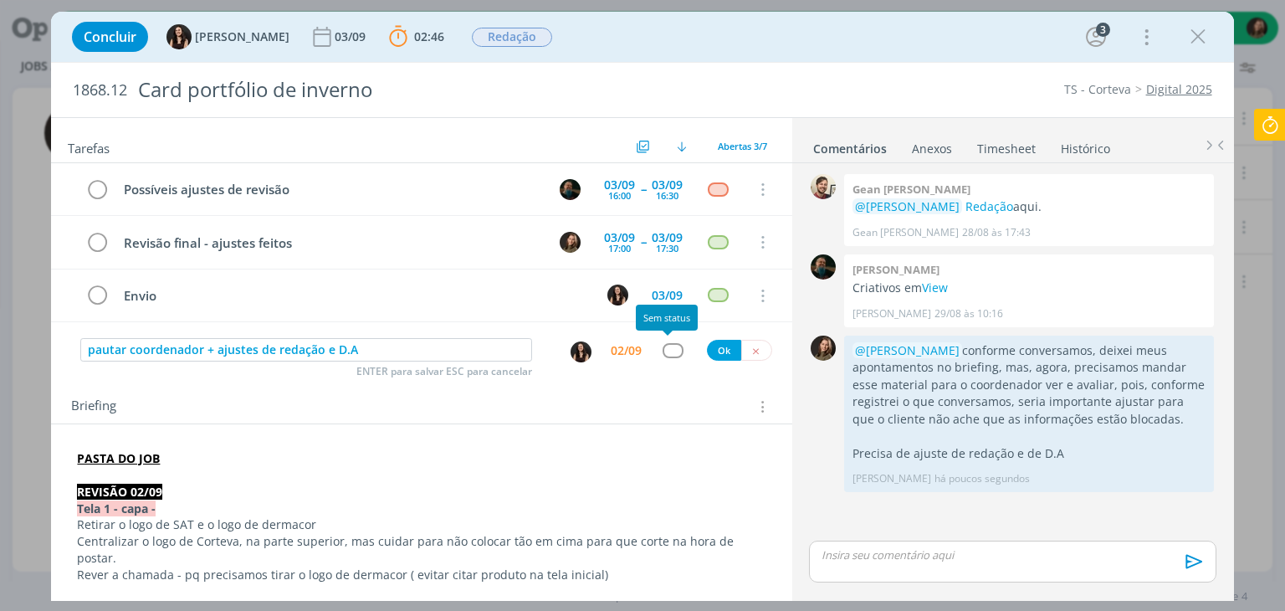
click at [670, 345] on div "dialog" at bounding box center [672, 350] width 21 height 14
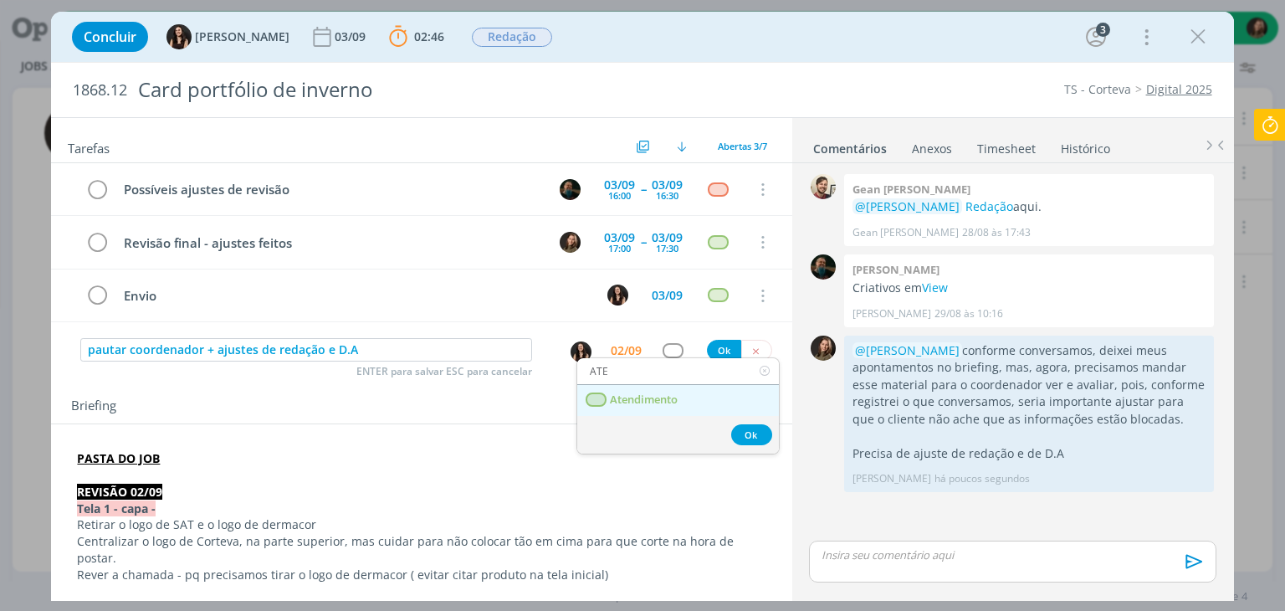
type input "ATE"
click at [629, 402] on span "Atendimento" at bounding box center [645, 399] width 68 height 13
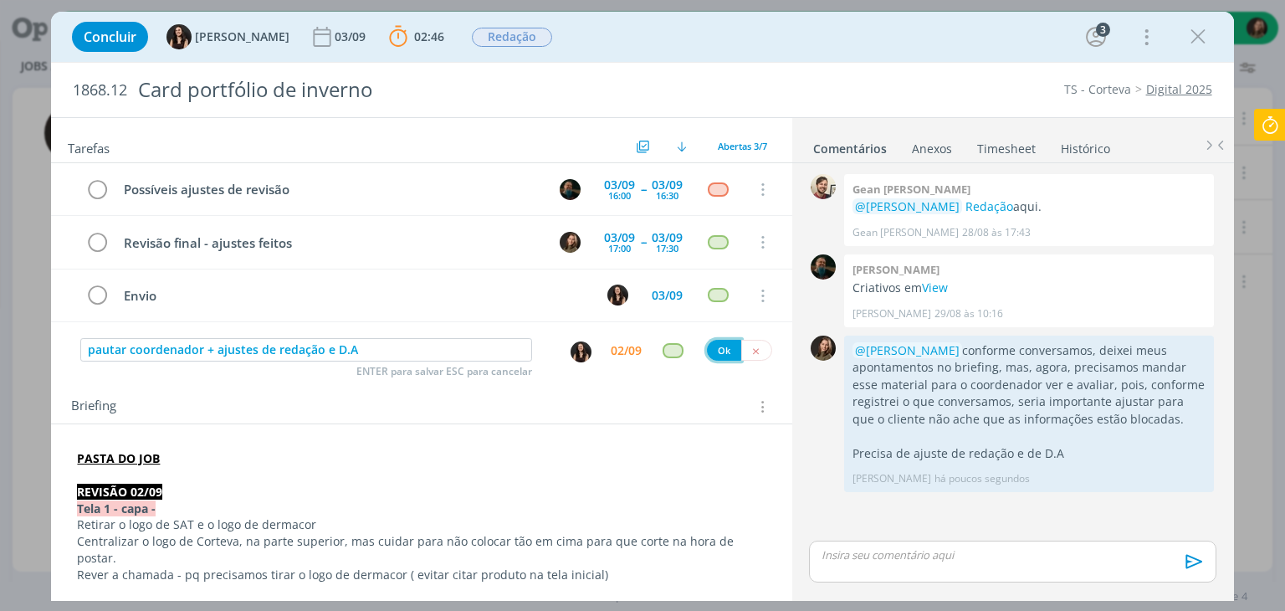
click at [725, 348] on button "Ok" at bounding box center [724, 350] width 34 height 21
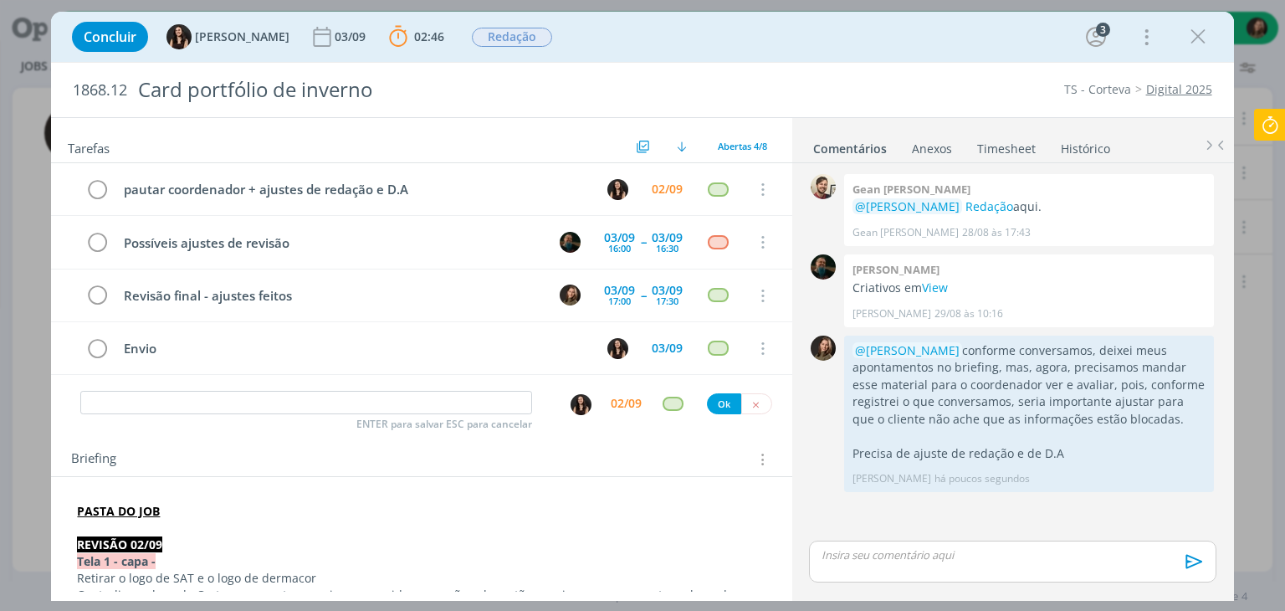
click at [1270, 122] on icon at bounding box center [1270, 125] width 30 height 33
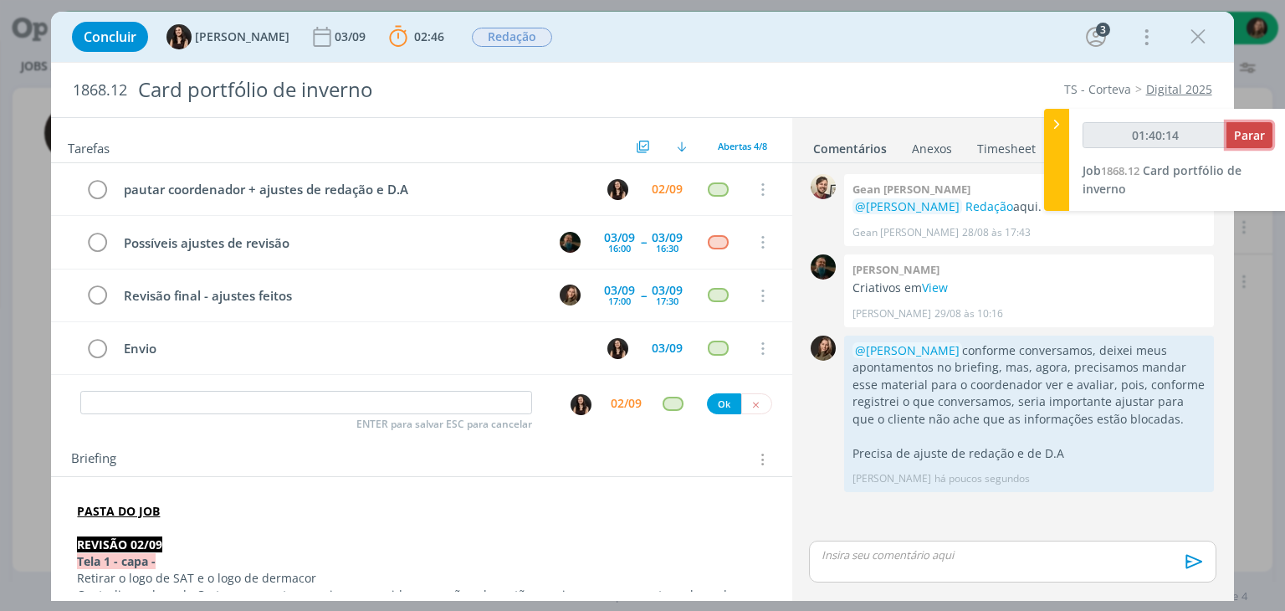
click at [1268, 125] on button "Parar" at bounding box center [1249, 135] width 46 height 26
click at [1247, 141] on span "Parar" at bounding box center [1249, 135] width 31 height 16
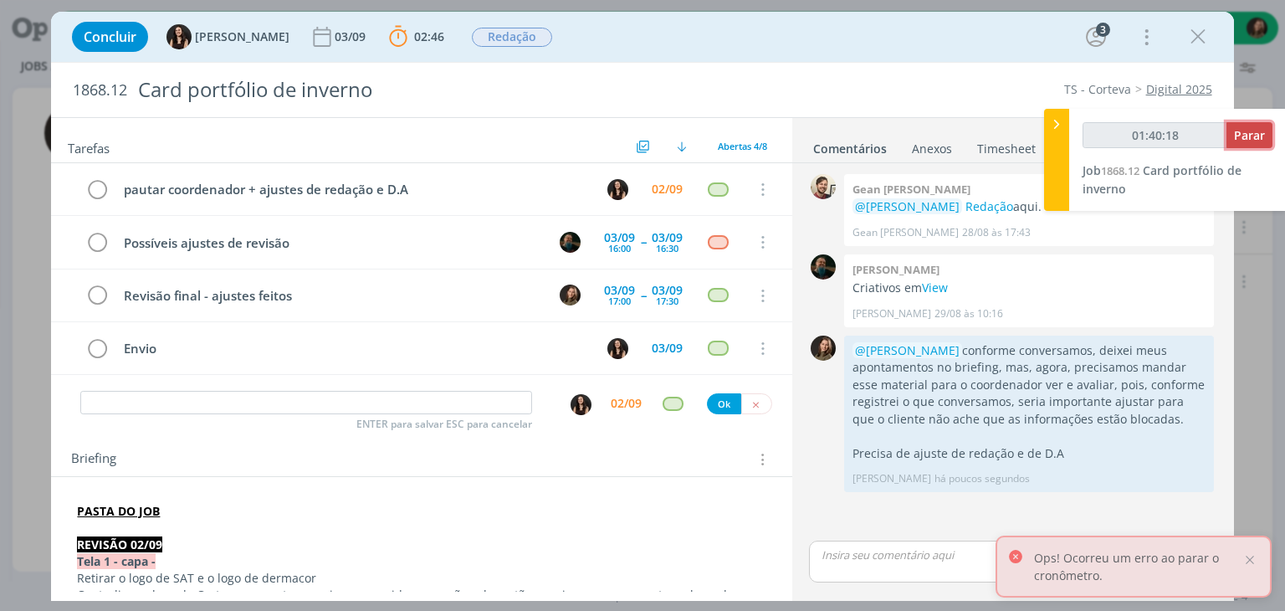
click at [1246, 141] on span "Parar" at bounding box center [1249, 135] width 31 height 16
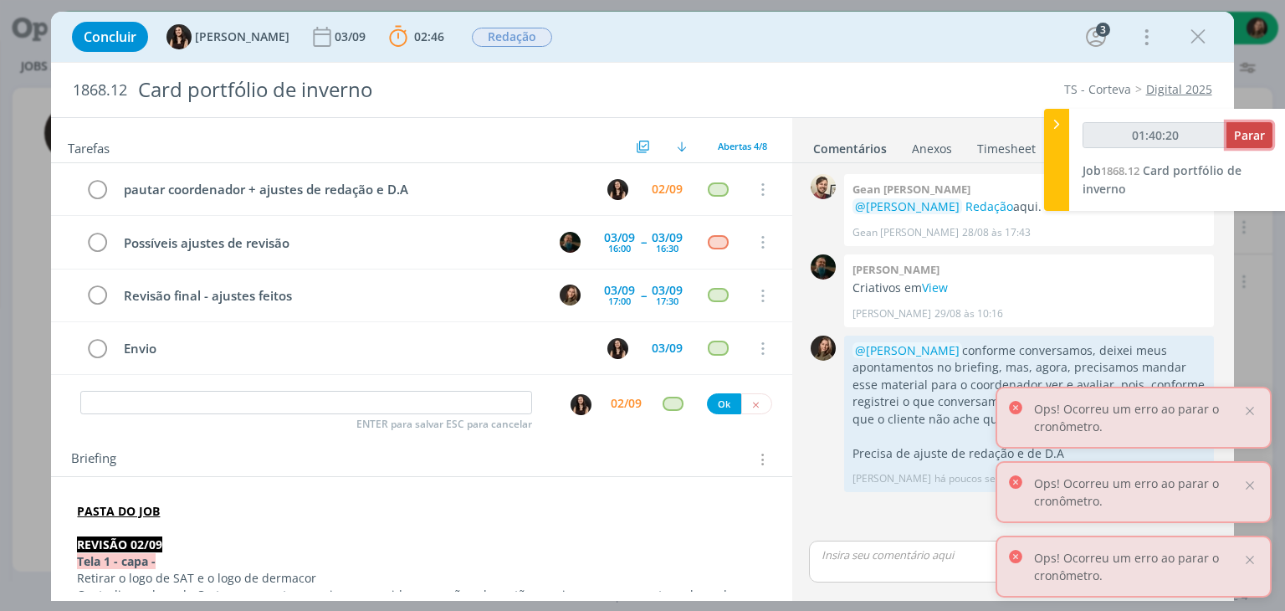
click at [1246, 141] on span "Parar" at bounding box center [1249, 135] width 31 height 16
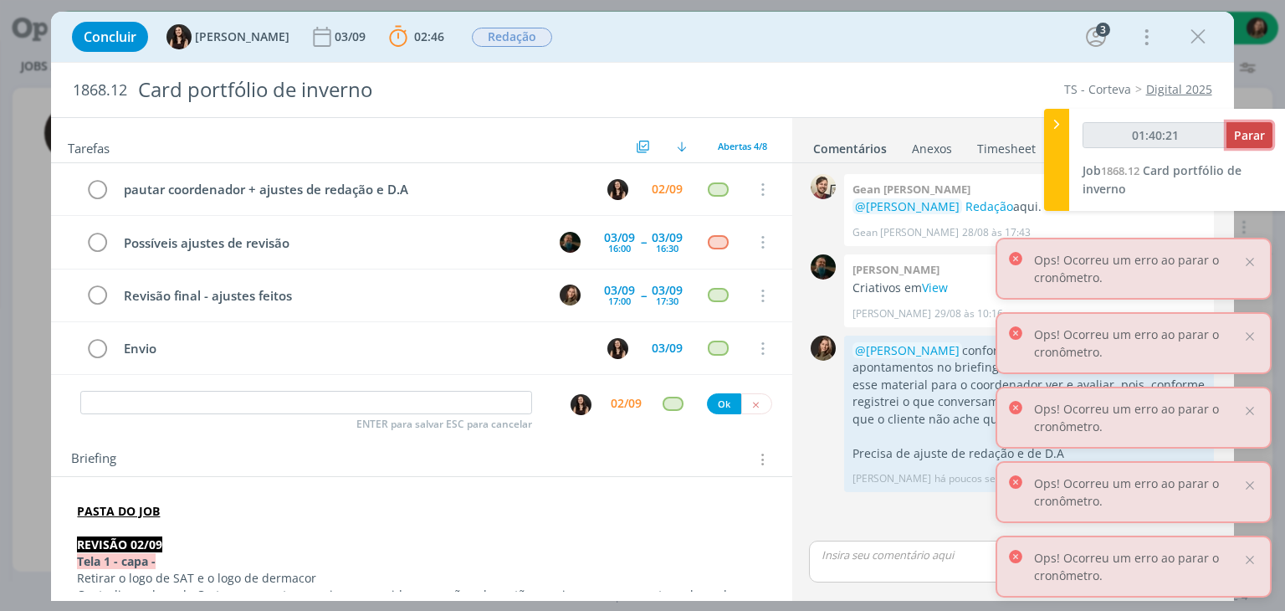
click at [1246, 141] on span "Parar" at bounding box center [1249, 135] width 31 height 16
type input "01:41:00"
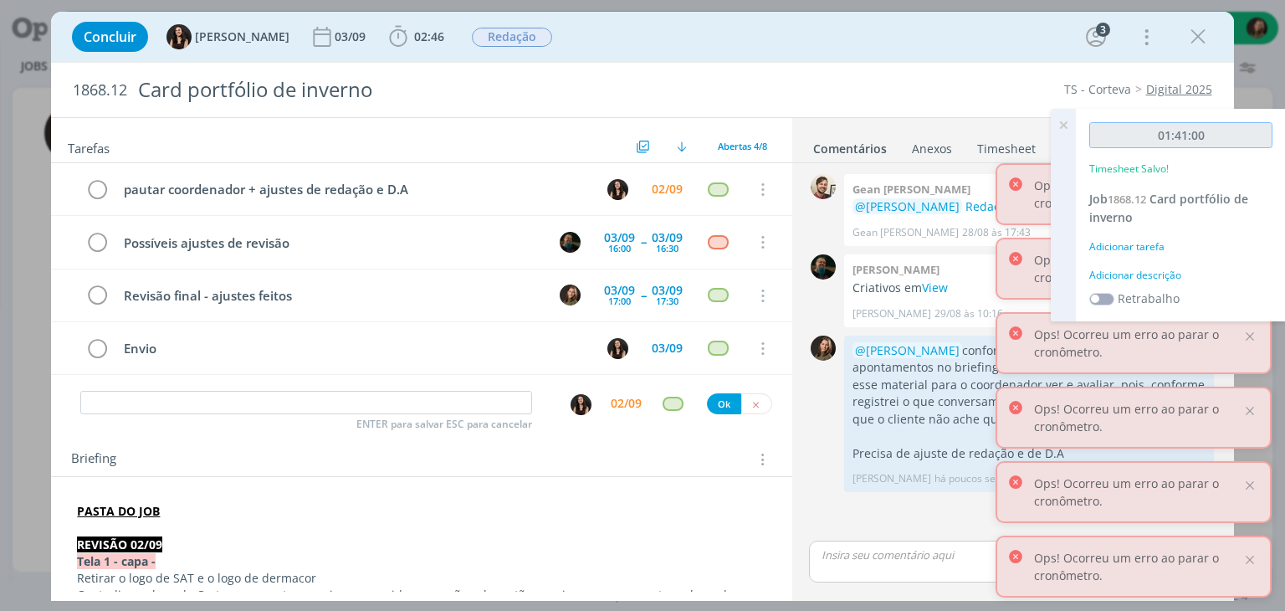
click at [1246, 141] on input "01:41:00" at bounding box center [1180, 135] width 183 height 26
click at [1148, 271] on div "Adicionar descrição" at bounding box center [1180, 275] width 183 height 15
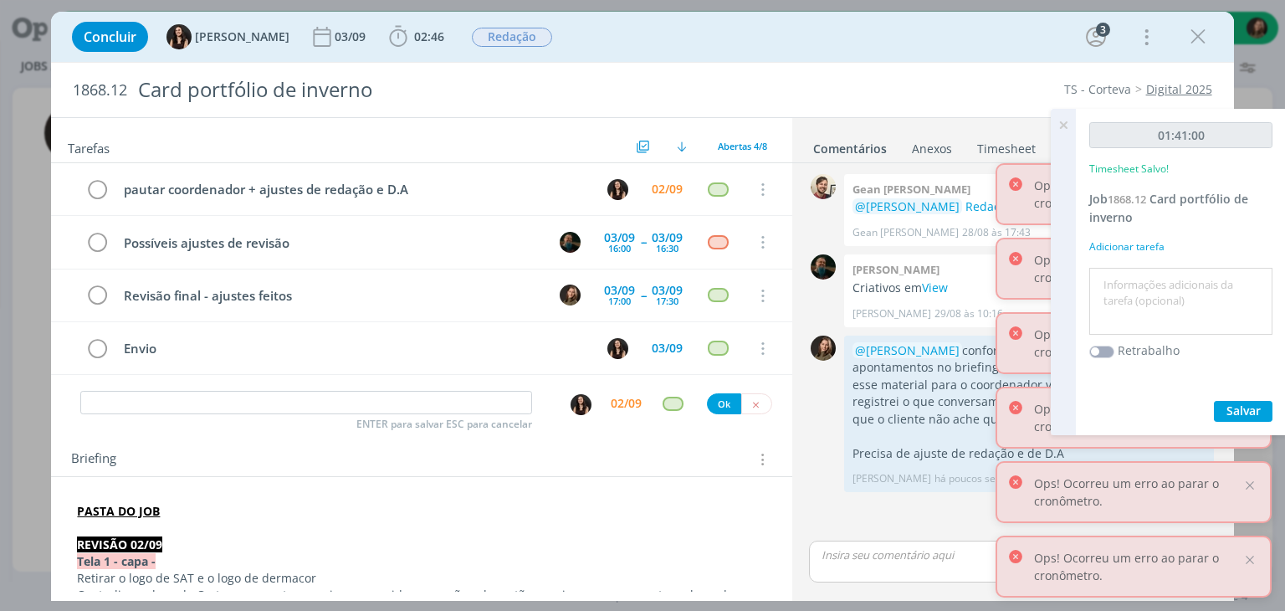
click at [1151, 273] on textarea at bounding box center [1180, 301] width 175 height 59
type textarea "Revisão + conversa com atendimento sobre as peças"
drag, startPoint x: 1258, startPoint y: 409, endPoint x: 1246, endPoint y: 414, distance: 12.7
click at [1259, 422] on div "01:41:00 Timesheet Salvo! Job 1868.12 Card portfólio de inverno Adicionar taref…" at bounding box center [1181, 272] width 210 height 326
click at [1239, 411] on span "Salvar" at bounding box center [1243, 410] width 34 height 16
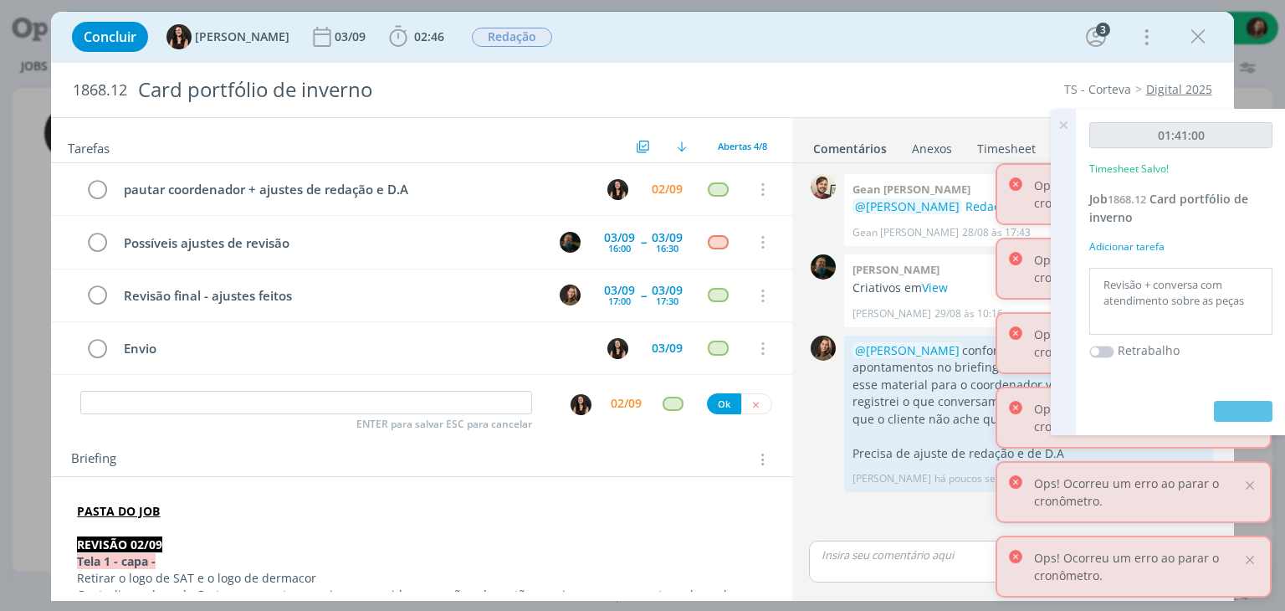
click at [1064, 120] on icon at bounding box center [1063, 125] width 30 height 33
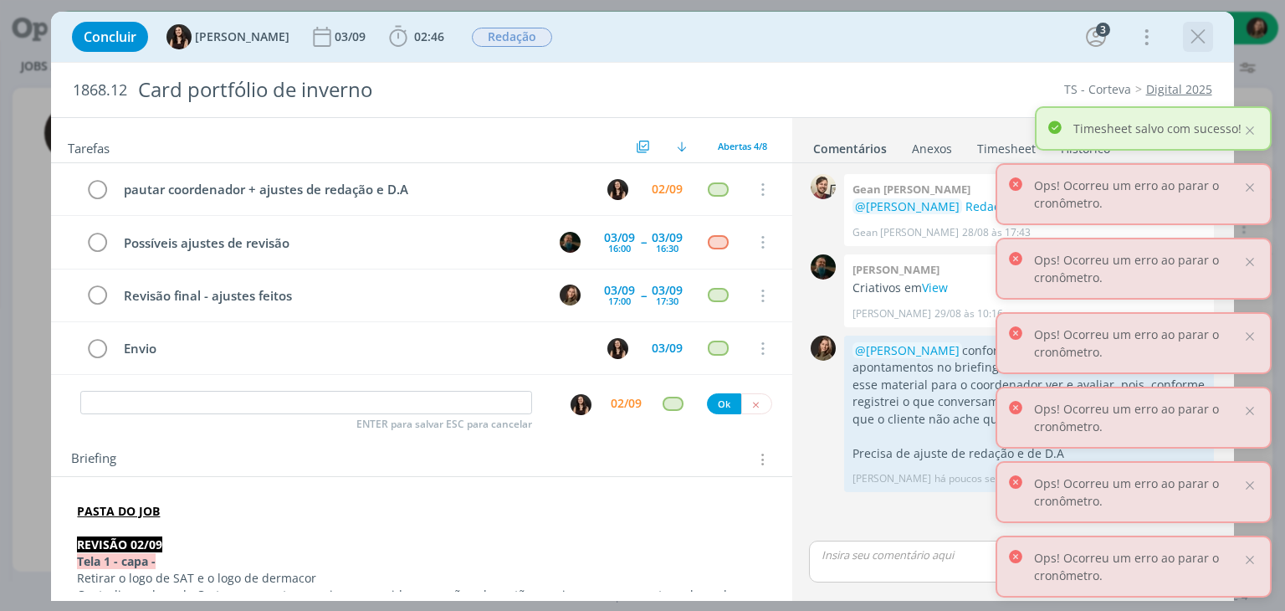
click at [1194, 34] on icon "dialog" at bounding box center [1197, 36] width 25 height 25
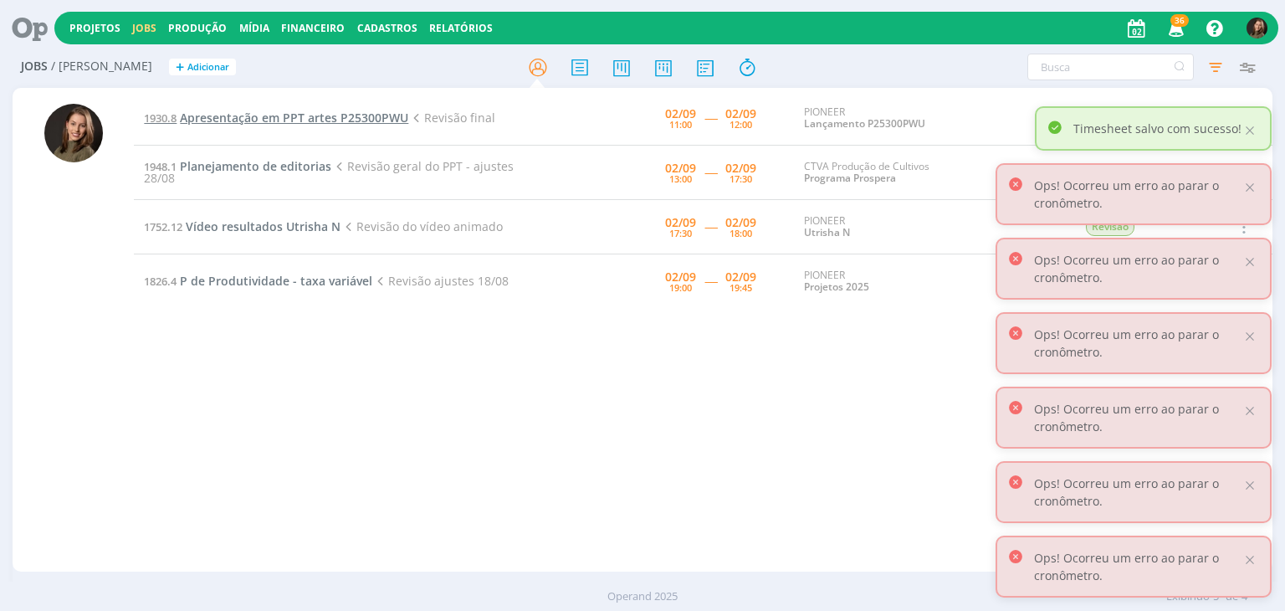
click at [239, 119] on span "Apresentação em PPT artes P25300PWU" at bounding box center [294, 118] width 228 height 16
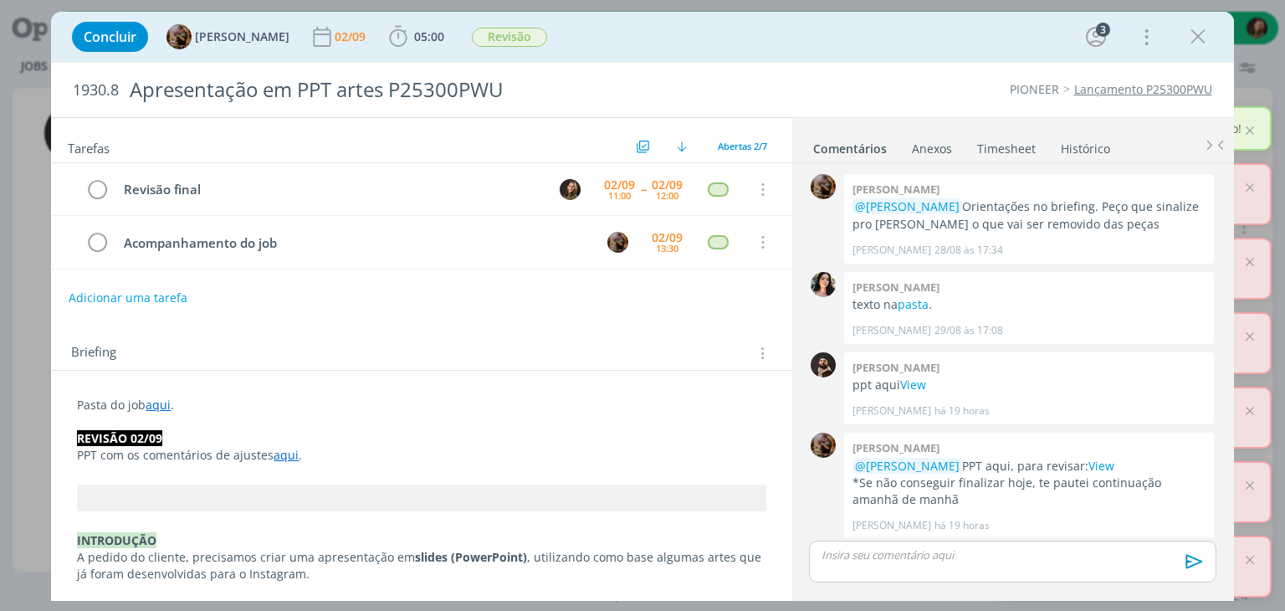
scroll to position [228, 0]
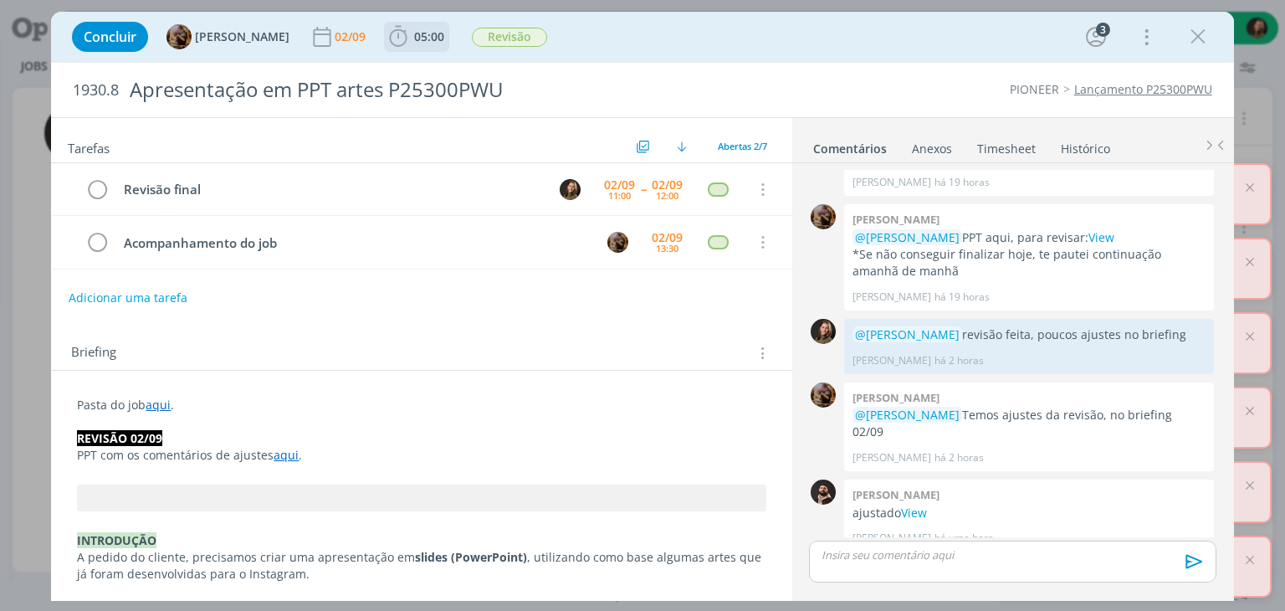
click at [447, 34] on b "05:00" at bounding box center [429, 37] width 37 height 12
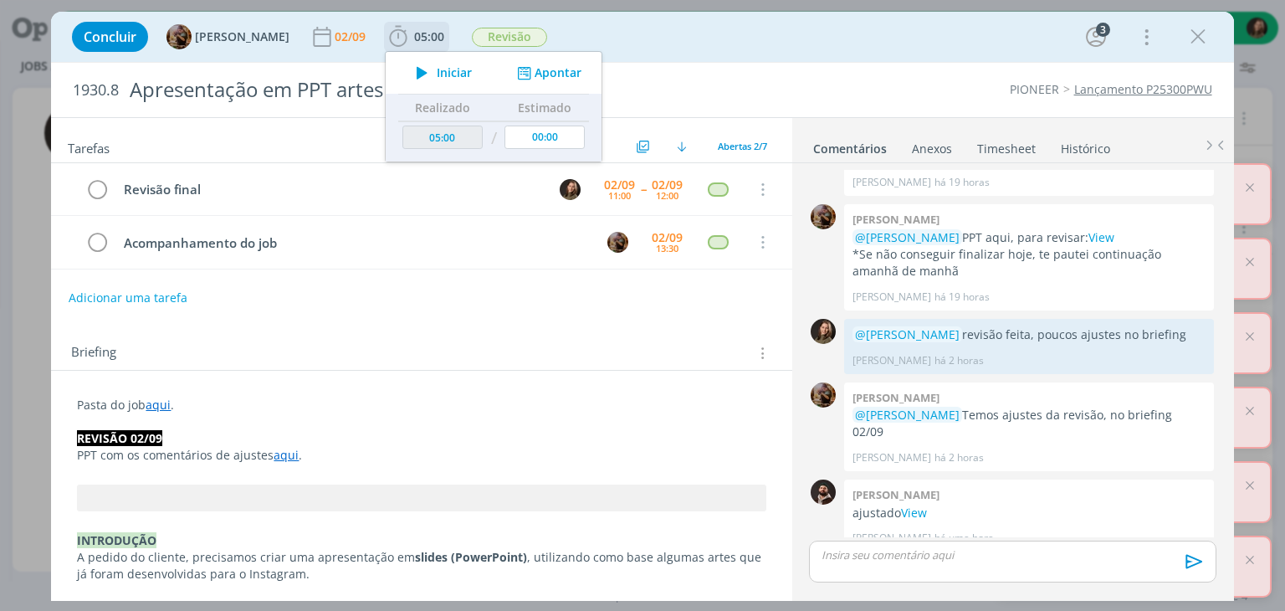
click at [470, 71] on span "Iniciar" at bounding box center [454, 73] width 35 height 12
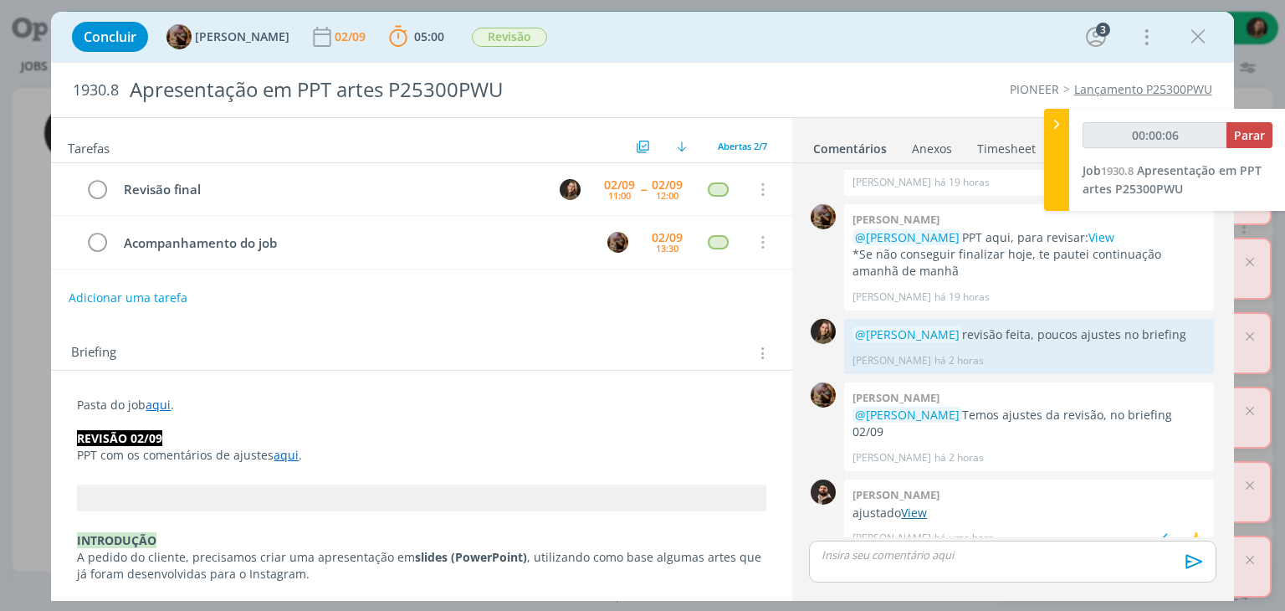
click at [923, 504] on link "View" at bounding box center [914, 512] width 26 height 16
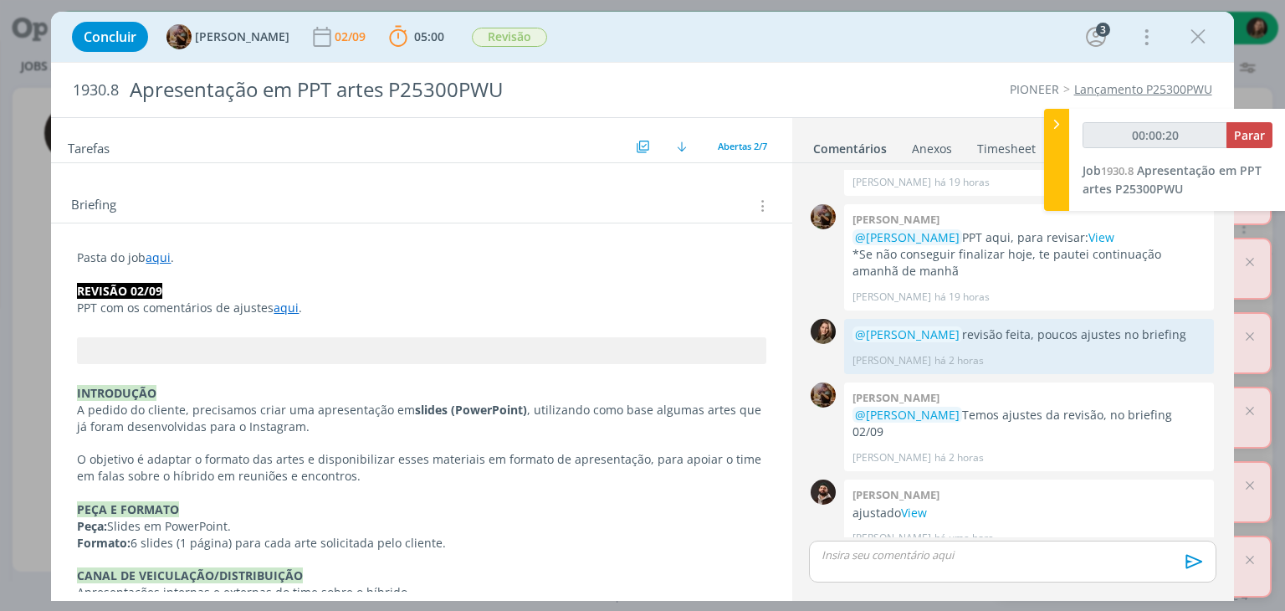
scroll to position [167, 0]
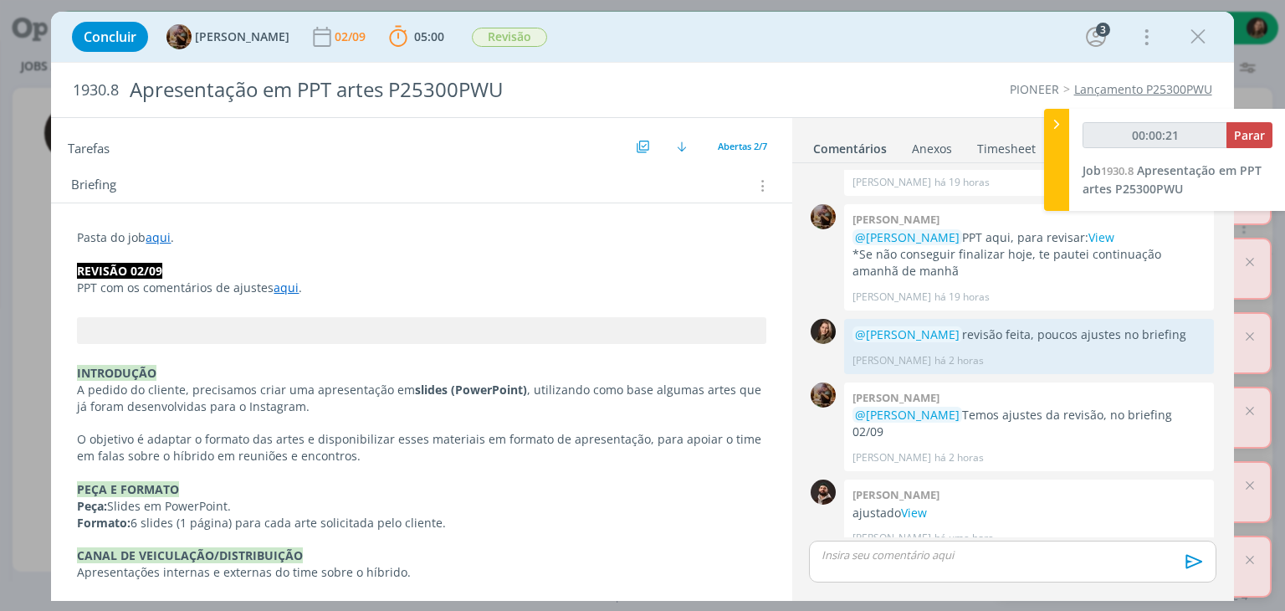
click at [281, 285] on link "aqui" at bounding box center [285, 287] width 25 height 16
click at [544, 263] on p "REVISÃO 02/09" at bounding box center [421, 271] width 688 height 17
click at [171, 235] on p "Pasta do job aqui ." at bounding box center [421, 237] width 688 height 17
click at [154, 237] on link "aqui" at bounding box center [158, 237] width 25 height 16
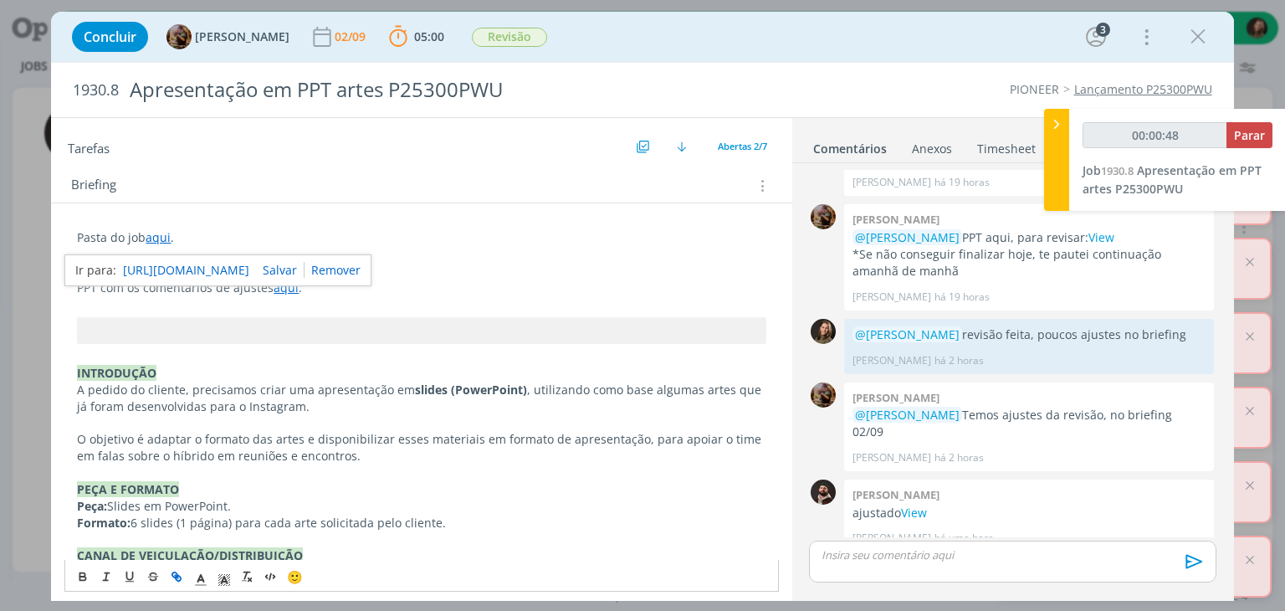
click at [190, 265] on link "[URL][DOMAIN_NAME]" at bounding box center [186, 270] width 126 height 22
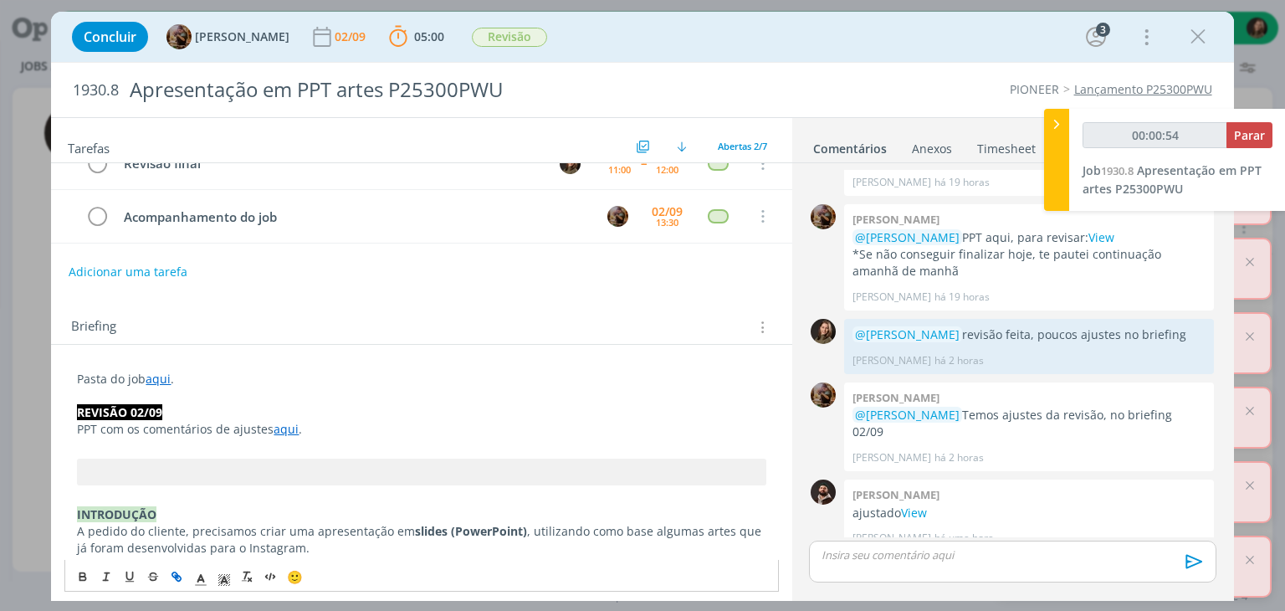
scroll to position [0, 0]
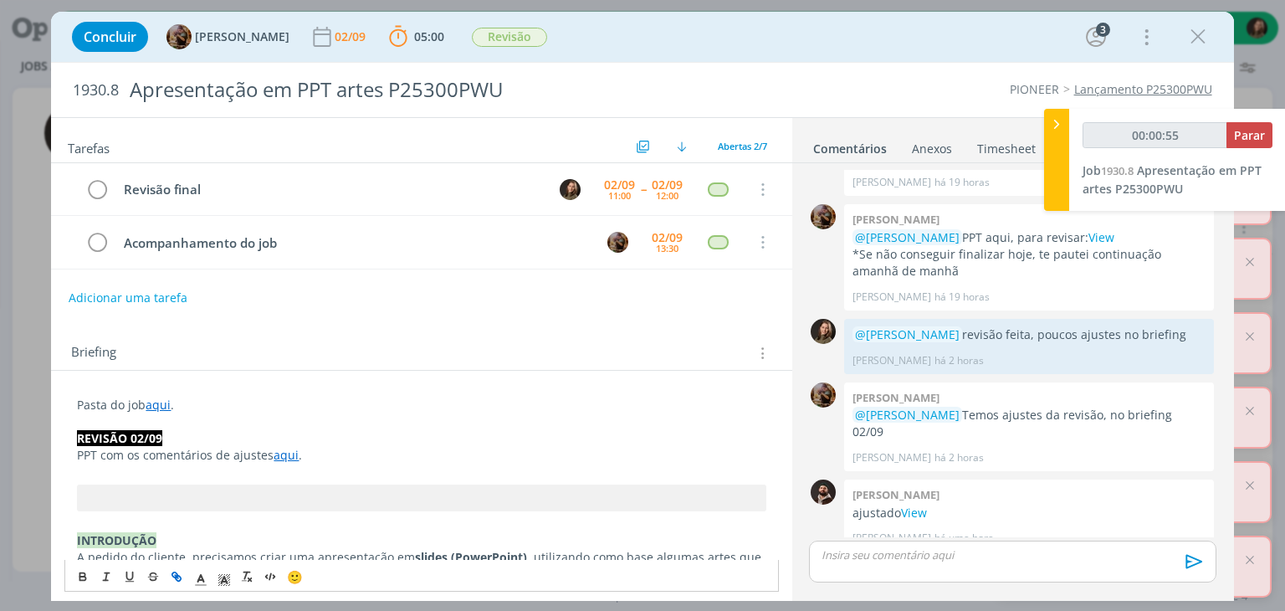
click at [386, 452] on p "PPT com os comentários de ajustes aqui ." at bounding box center [421, 455] width 688 height 17
click at [171, 398] on p "Pasta do job aqui ." at bounding box center [421, 404] width 688 height 17
click at [157, 405] on link "aqui" at bounding box center [158, 404] width 25 height 16
click at [196, 427] on link "[URL][DOMAIN_NAME]" at bounding box center [186, 438] width 126 height 22
click at [291, 463] on p "dialog" at bounding box center [421, 471] width 688 height 17
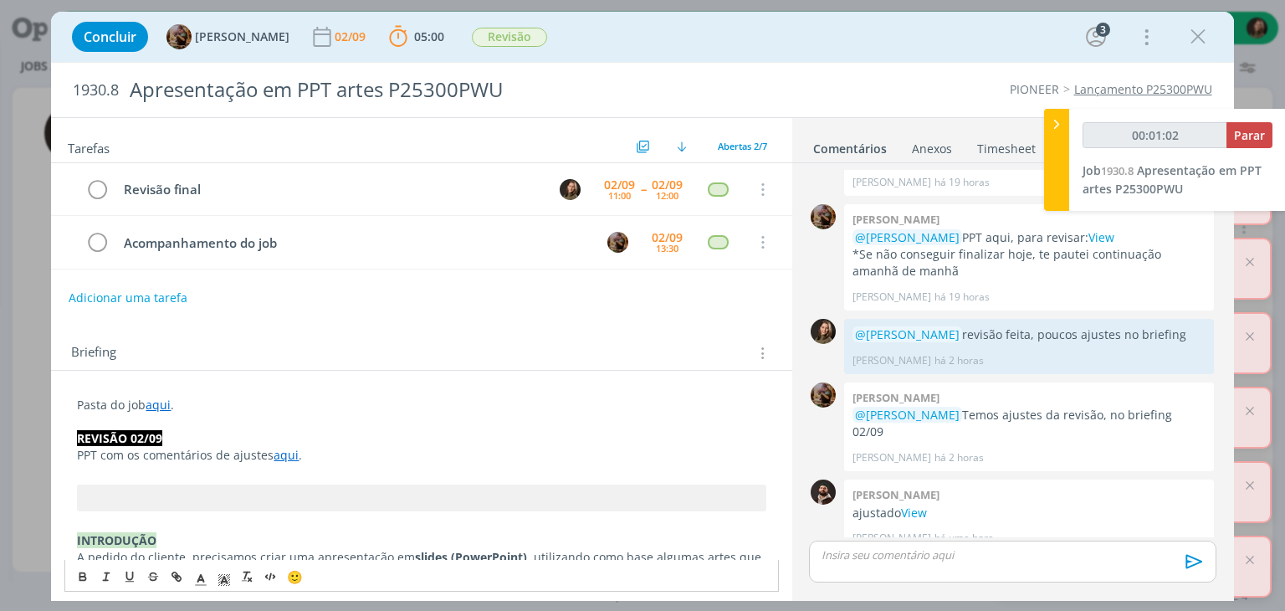
click at [290, 453] on link "aqui" at bounding box center [285, 455] width 25 height 16
click at [298, 486] on link "[URL][DOMAIN_NAME]" at bounding box center [234, 487] width 126 height 22
click at [165, 413] on p "dialog" at bounding box center [421, 421] width 688 height 17
click at [163, 399] on link "aqui" at bounding box center [158, 404] width 25 height 16
click at [201, 432] on link "[URL][DOMAIN_NAME]" at bounding box center [186, 438] width 126 height 22
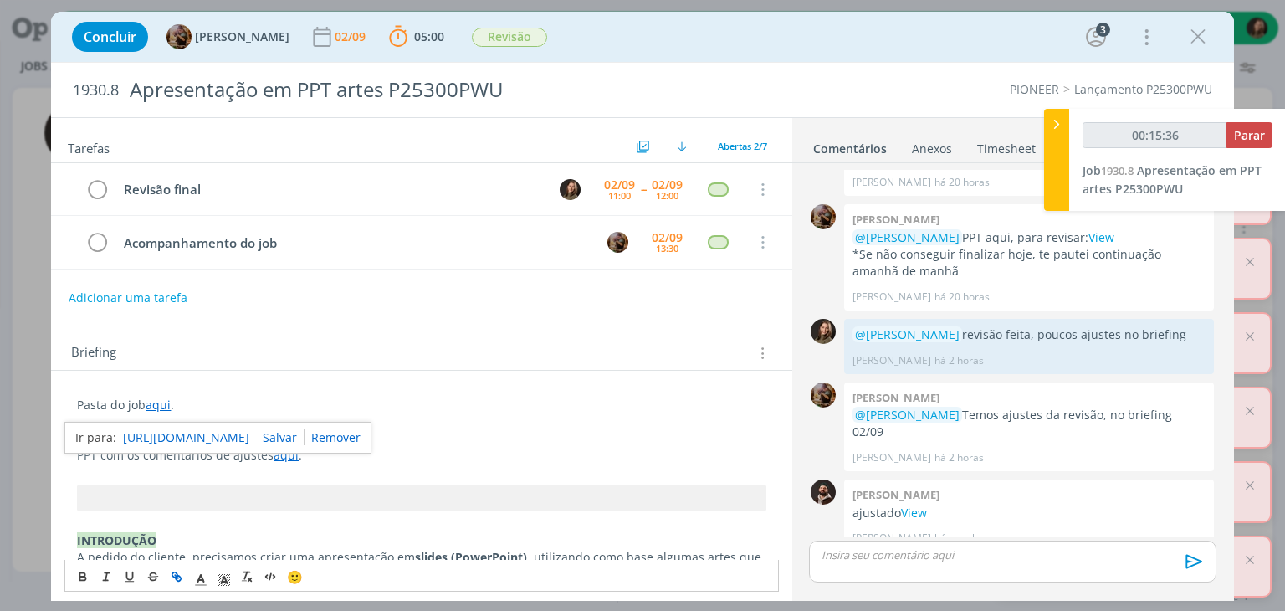
click at [217, 484] on pre "dialog" at bounding box center [421, 497] width 688 height 27
click at [867, 555] on p "dialog" at bounding box center [1012, 554] width 380 height 15
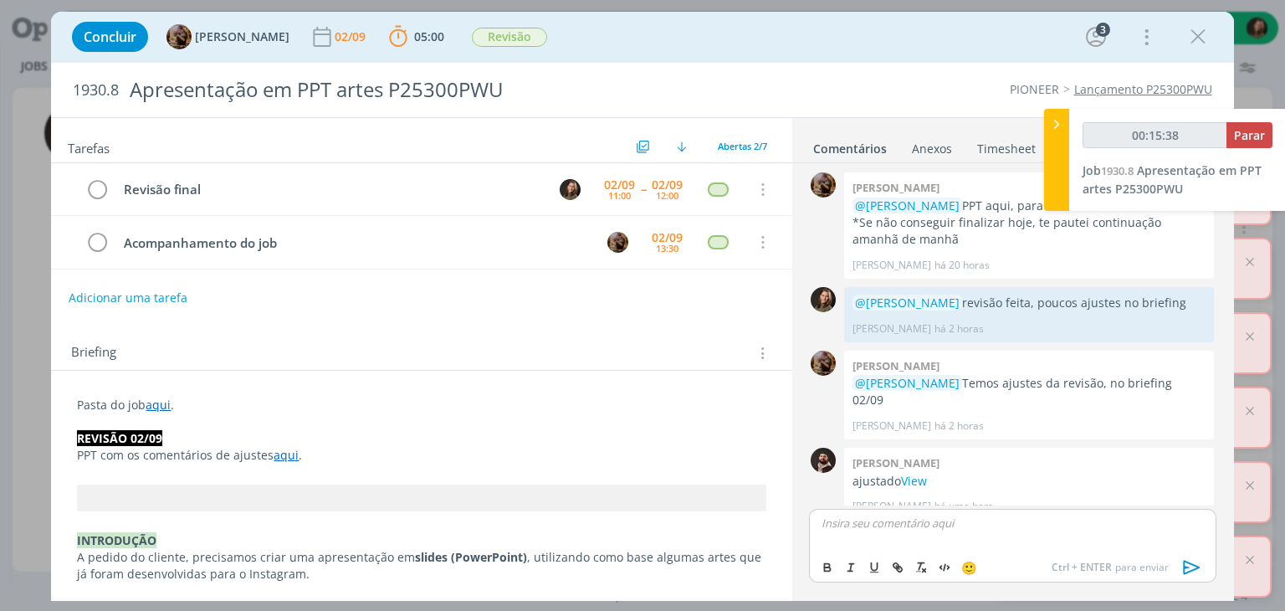
type input "00:15:39"
click at [857, 575] on li "[PERSON_NAME]" at bounding box center [900, 578] width 154 height 30
drag, startPoint x: 1167, startPoint y: 528, endPoint x: 1124, endPoint y: 529, distance: 42.7
click at [1124, 529] on p "﻿ @ Amanda Rodrigues ﻿ revisão feita. Ajustes ok. PPT na pasta cliente" at bounding box center [1012, 522] width 380 height 15
type input "00:15:53"
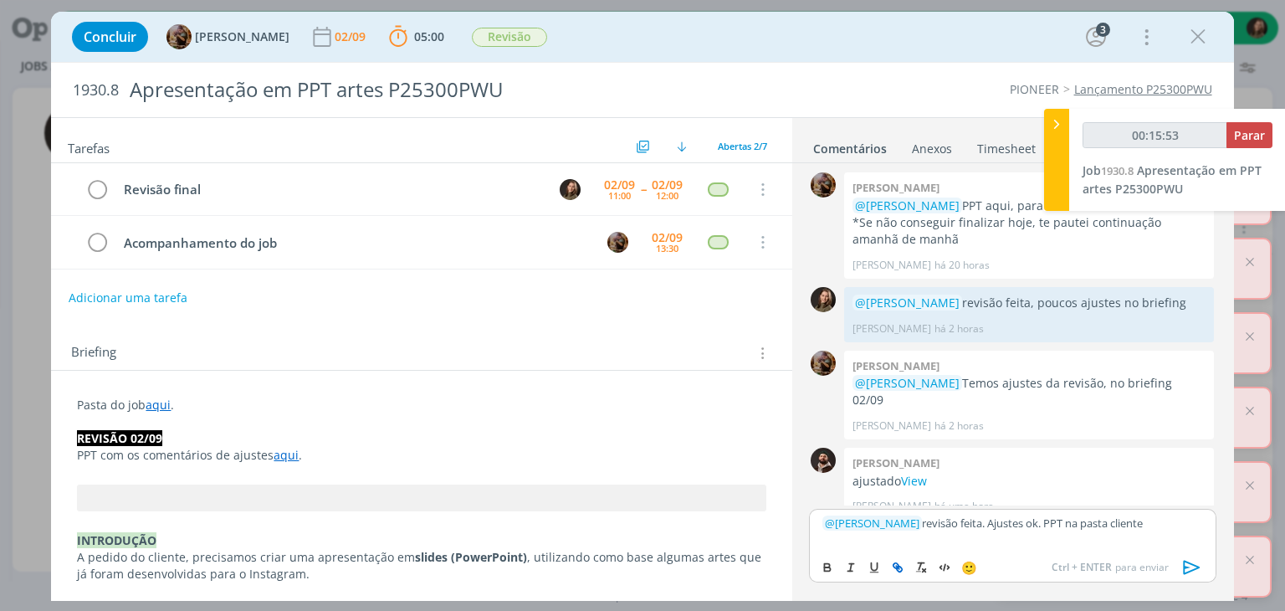
click at [897, 569] on icon "dialog" at bounding box center [899, 569] width 5 height 5
type input "cliente"
type input "00:15:54"
paste input "https://sobeae.sharepoint.com/sites/SOBEAE/Documentos%20Compartilhados/Forms/Al…"
type input "https://sobeae.sharepoint.com/sites/SOBEAE/Documentos%20Compartilhados/Forms/Al…"
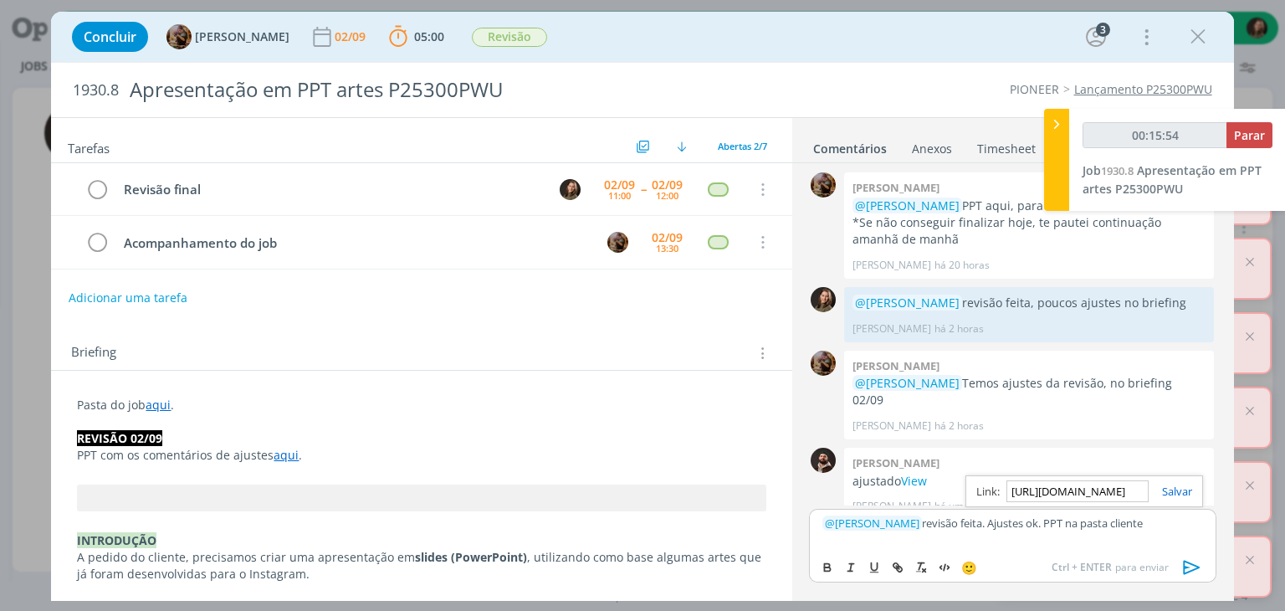
scroll to position [0, 2148]
type input "00:15:55"
type input "https://sobeae.sharepoint.com/sites/SOBEAE/Documentos%20Compartilhados/Forms/Al…"
click at [1172, 483] on link "dialog" at bounding box center [1169, 490] width 43 height 15
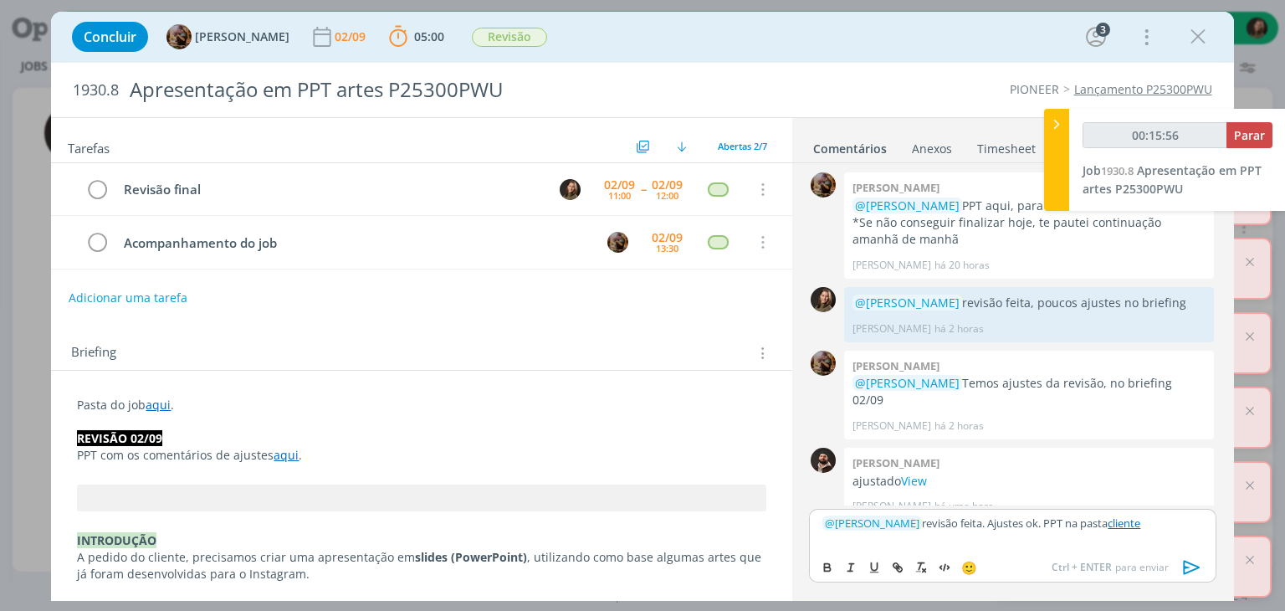
click at [1192, 566] on icon "dialog" at bounding box center [1191, 567] width 25 height 25
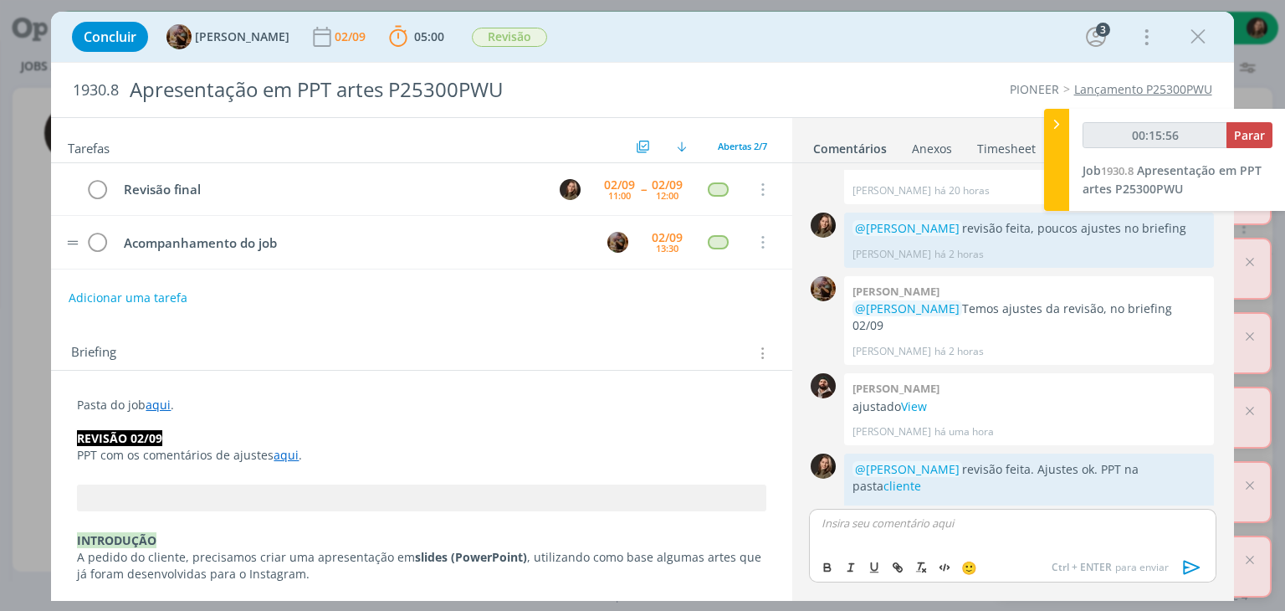
scroll to position [340, 0]
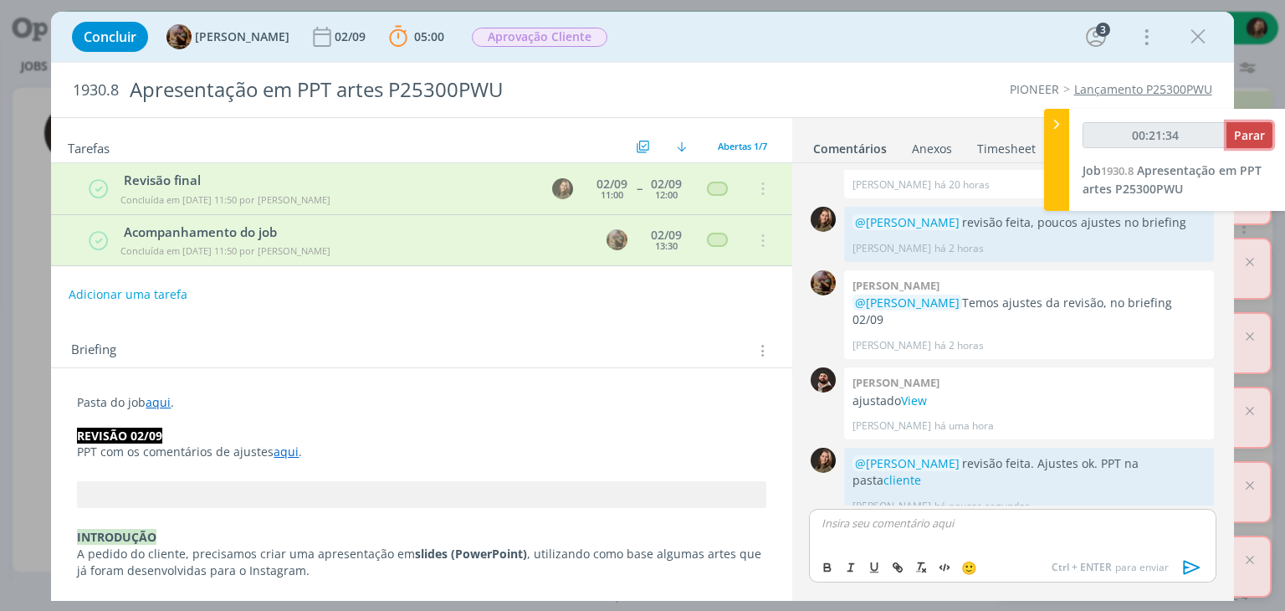
click at [1249, 130] on span "Parar" at bounding box center [1249, 135] width 31 height 16
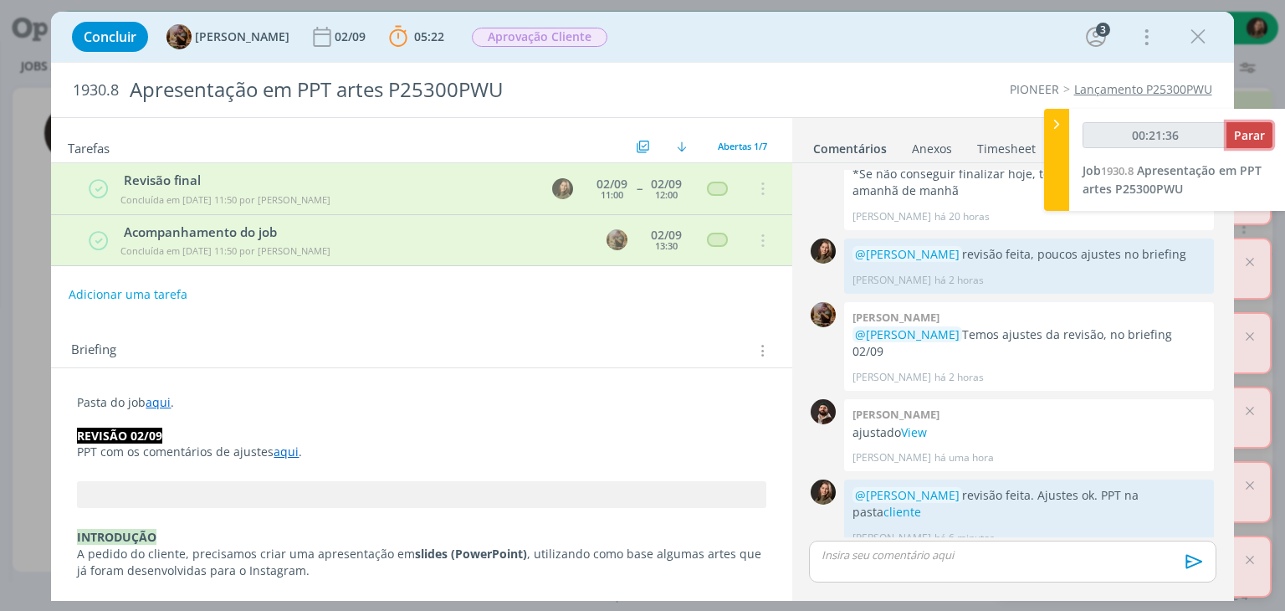
click at [1245, 135] on span "Parar" at bounding box center [1249, 135] width 31 height 16
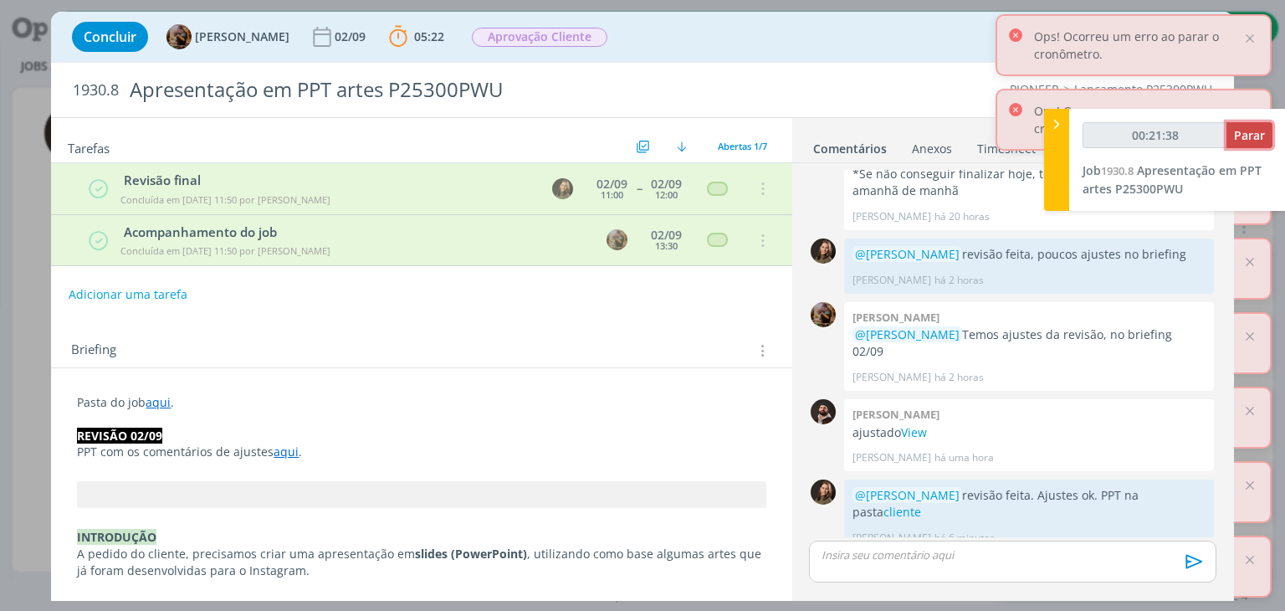
click at [1245, 135] on span "Parar" at bounding box center [1249, 135] width 31 height 16
type input "00:22:00"
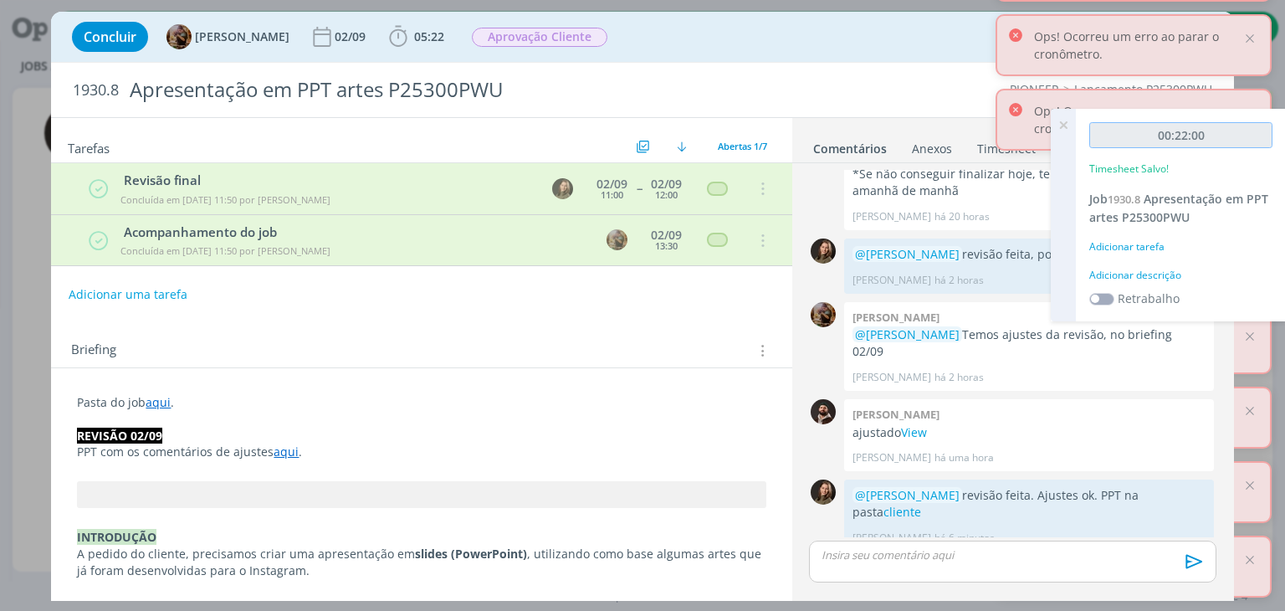
click at [1245, 135] on input "00:22:00" at bounding box center [1180, 135] width 183 height 26
click at [1151, 262] on div "00:22:00 Timesheet Salvo! Job 1930.8 Apresentação em PPT artes P25300PWU Adicio…" at bounding box center [1181, 215] width 210 height 212
click at [1141, 276] on div "Adicionar descrição" at bounding box center [1180, 275] width 183 height 15
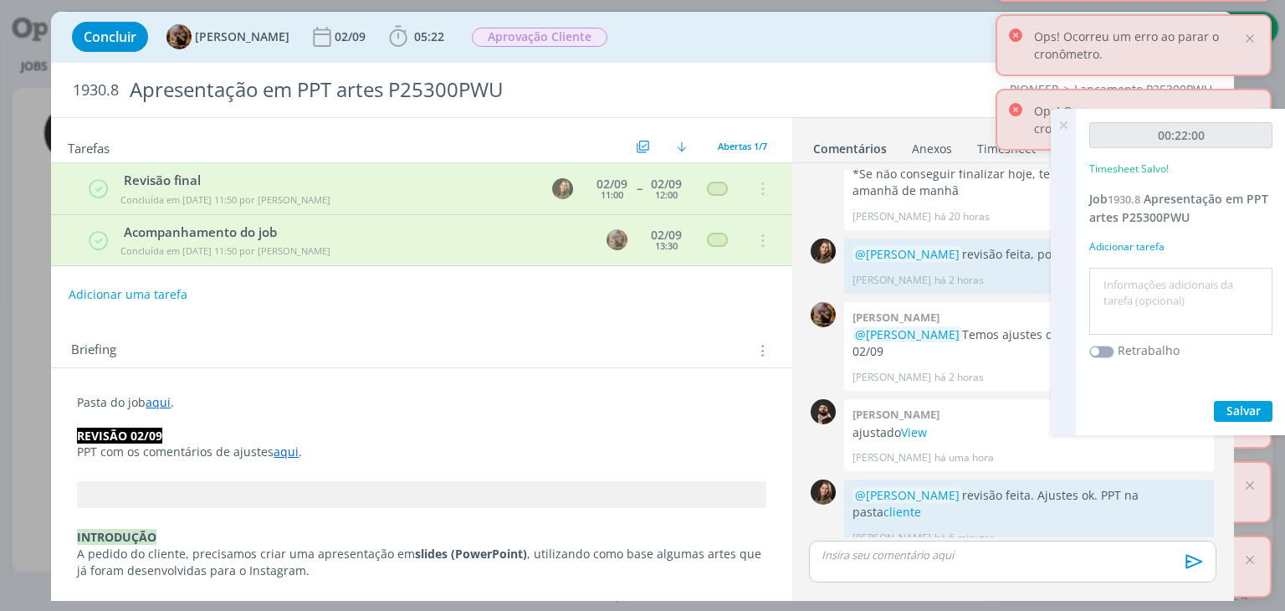
click at [1141, 275] on textarea at bounding box center [1180, 301] width 175 height 59
type textarea "revisão ajustes"
click at [1238, 402] on span "Salvar" at bounding box center [1243, 410] width 34 height 16
